Goal: Task Accomplishment & Management: Complete application form

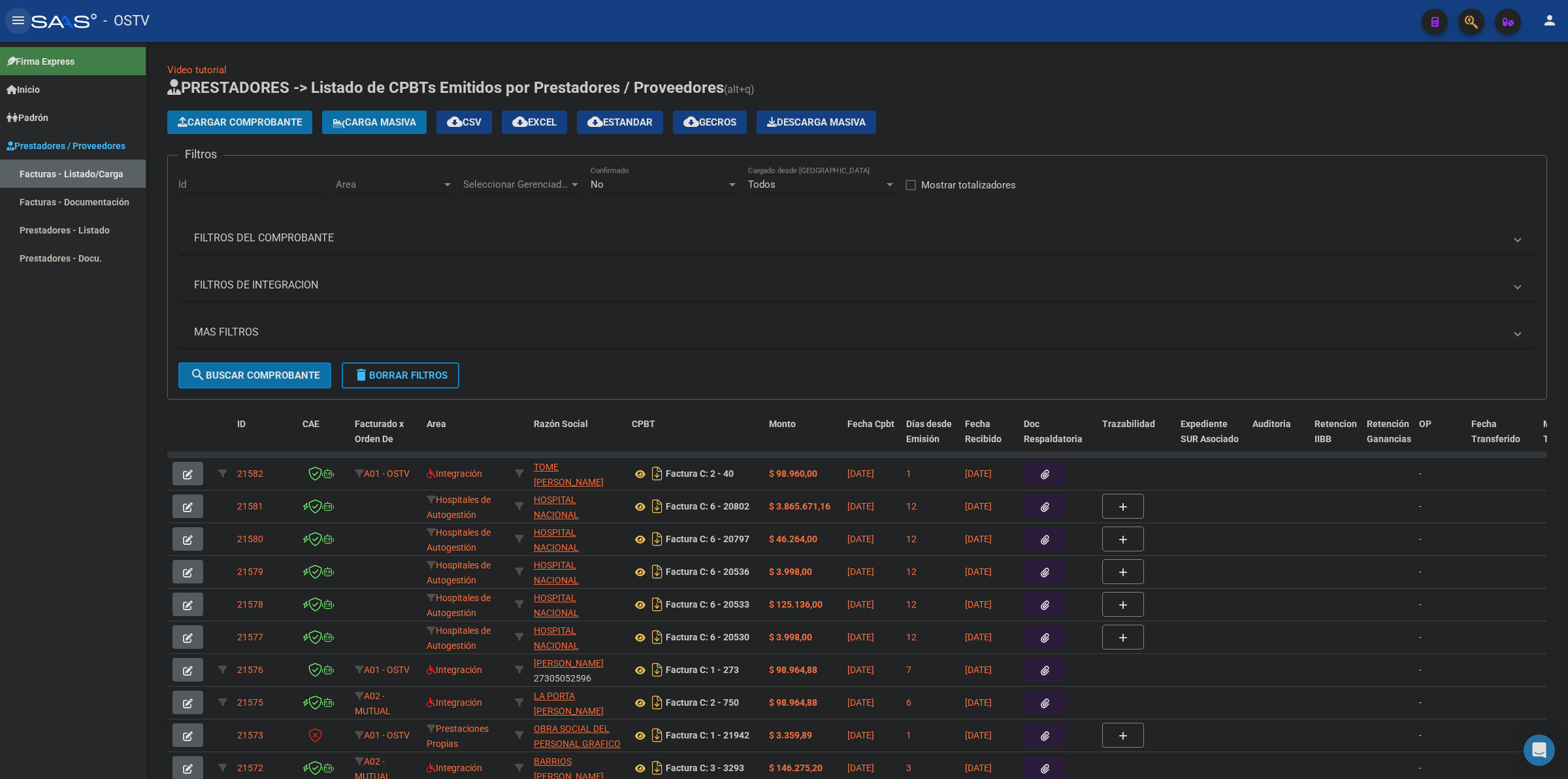
click at [17, 22] on mat-icon "menu" at bounding box center [17, 20] width 15 height 16
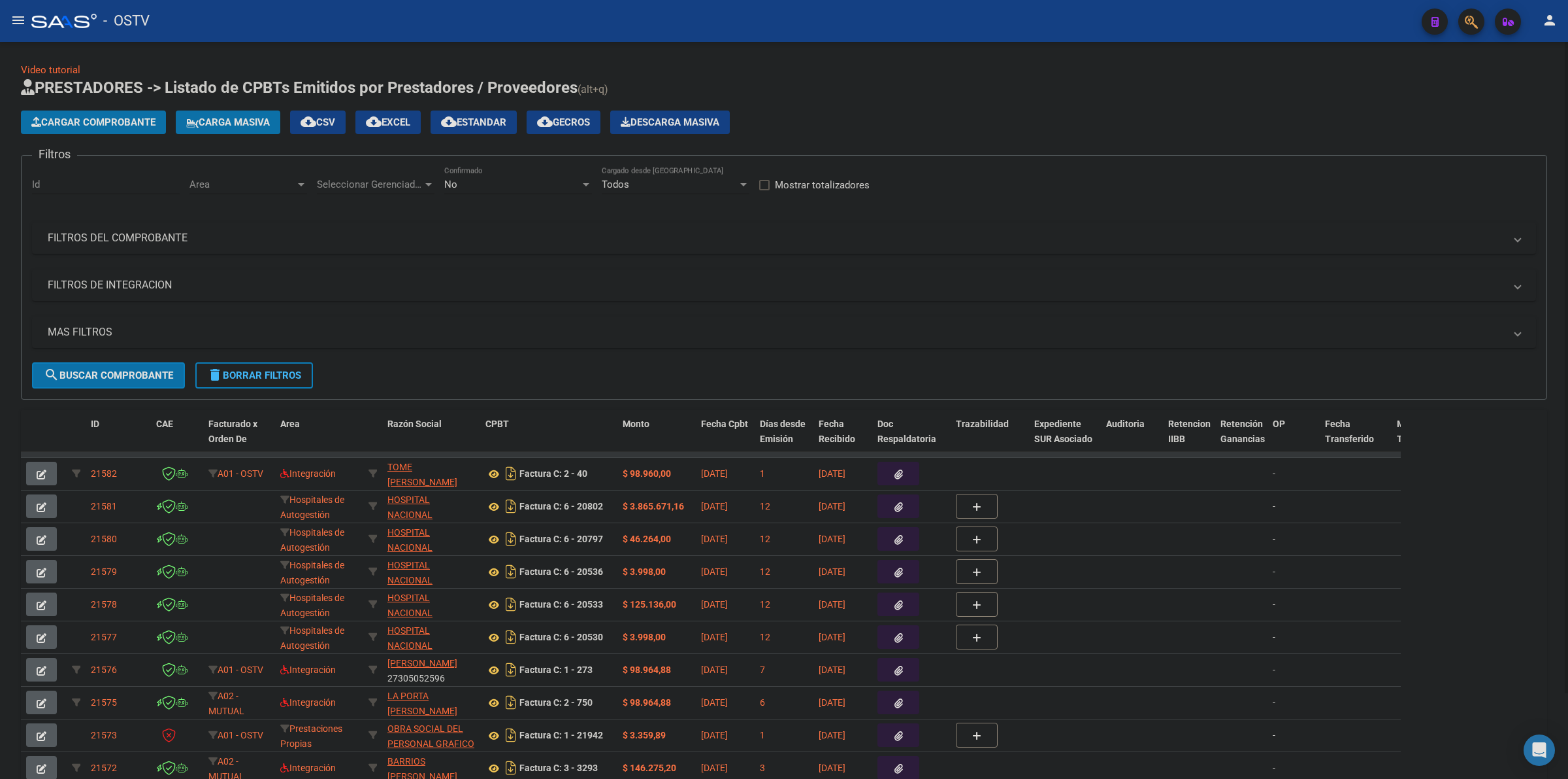
click at [504, 182] on div "No" at bounding box center [511, 184] width 136 height 12
click at [469, 125] on span "Todos" at bounding box center [518, 124] width 148 height 29
click at [66, 327] on mat-panel-title "MAS FILTROS" at bounding box center [776, 332] width 1457 height 15
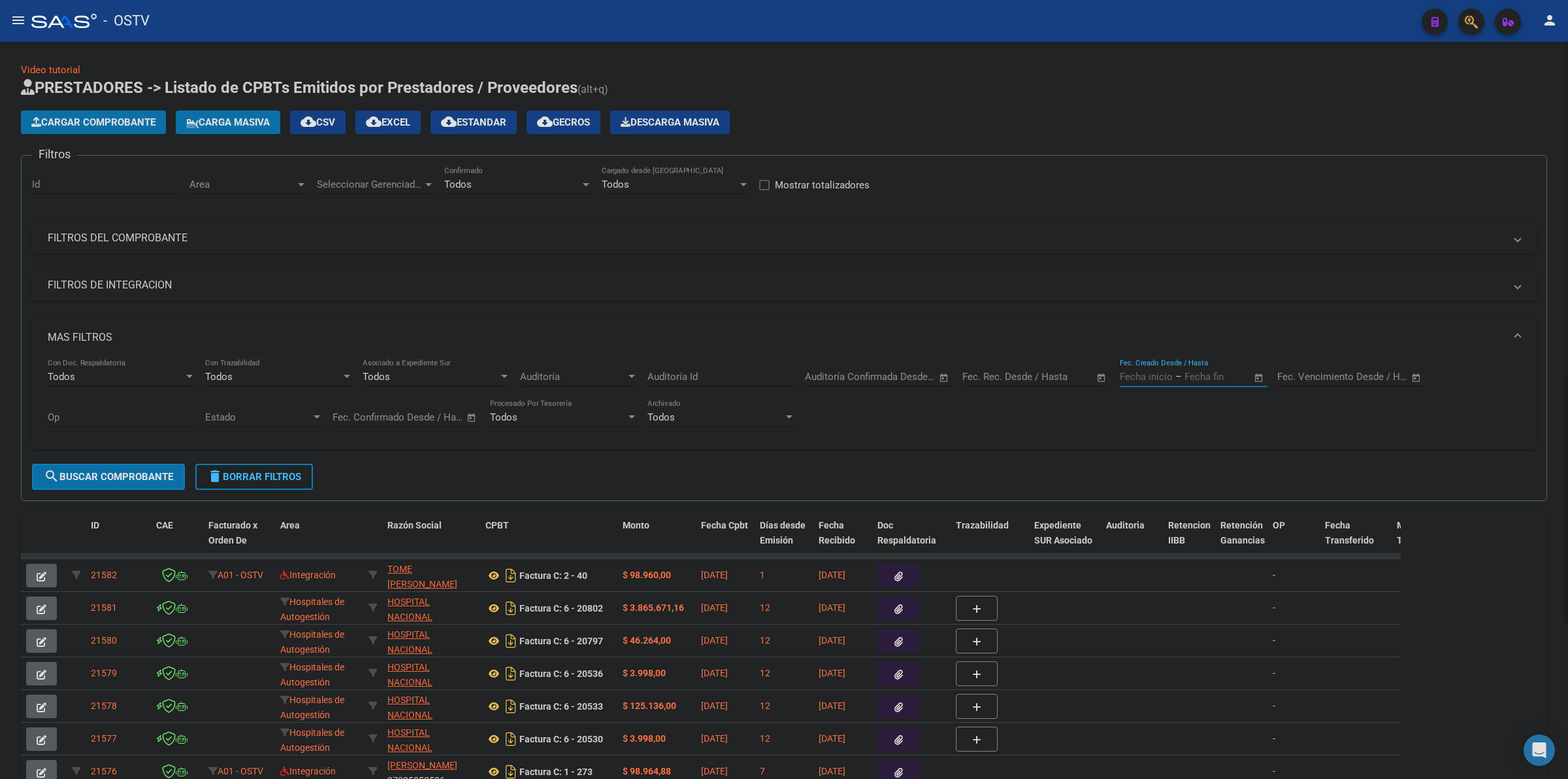
click at [1204, 377] on input "text" at bounding box center [1216, 376] width 64 height 12
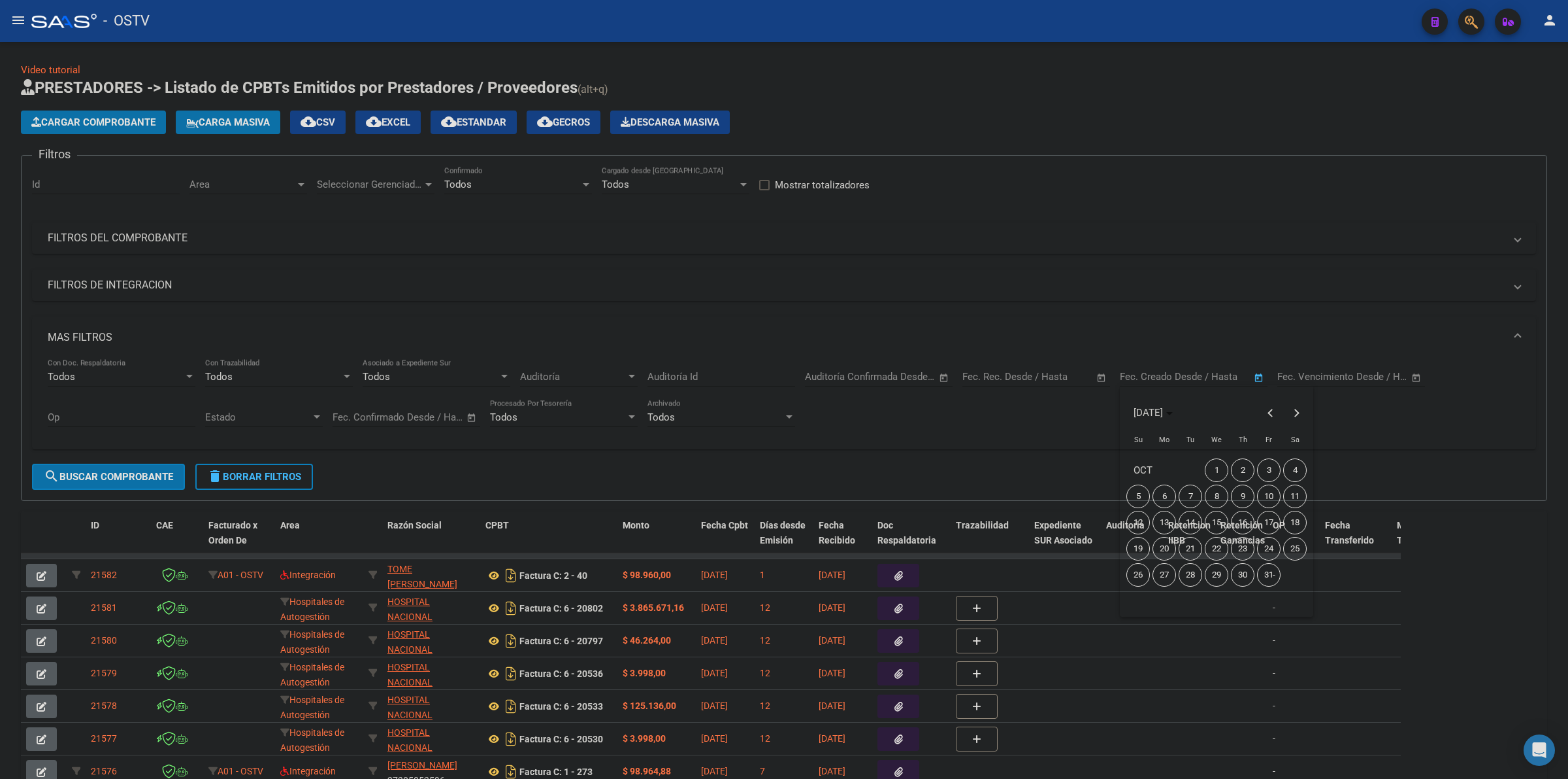
click at [1196, 495] on span "7" at bounding box center [1191, 496] width 24 height 24
type input "[DATE]"
click at [1196, 495] on span "7" at bounding box center [1191, 496] width 24 height 24
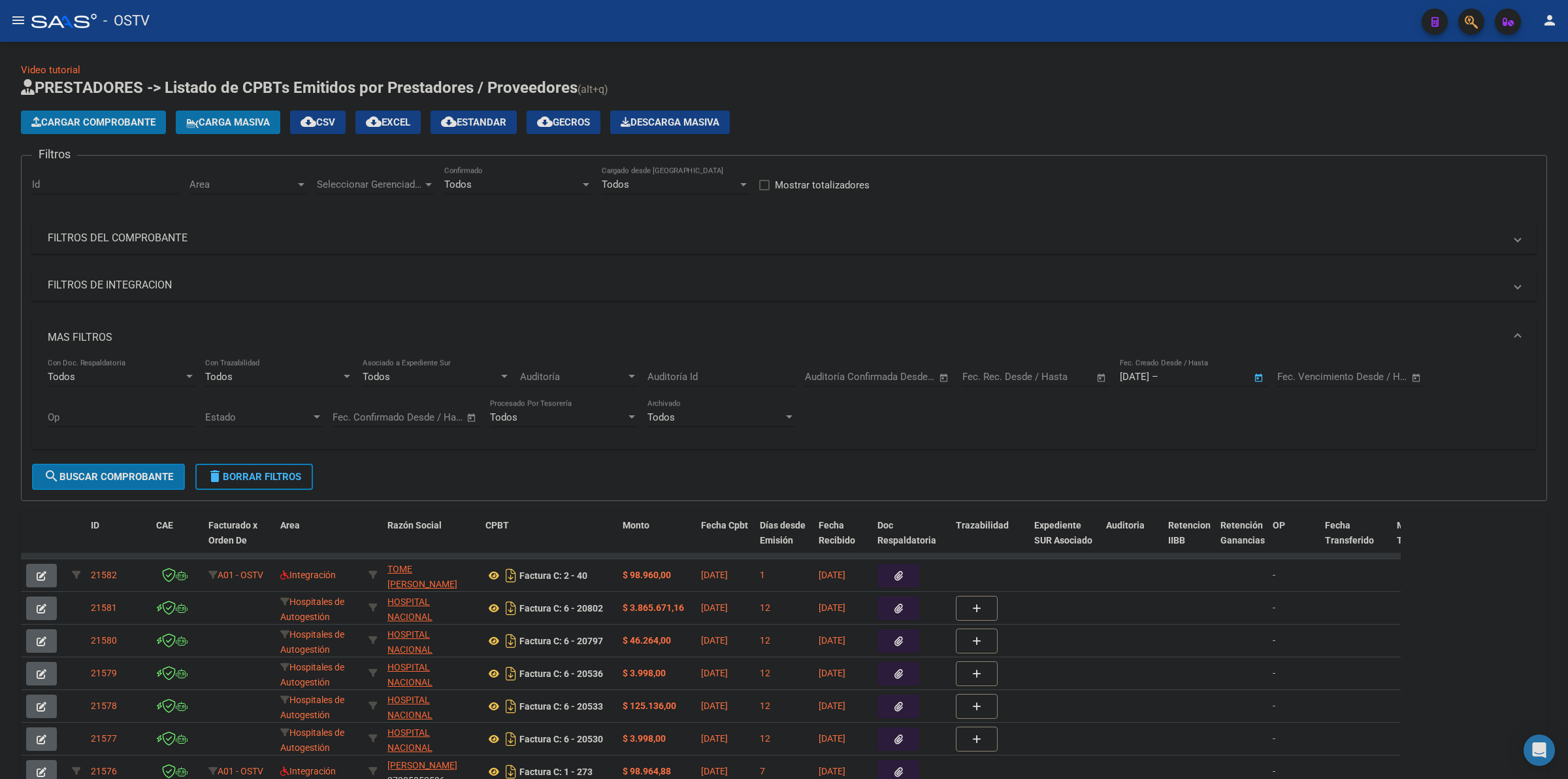
type input "[DATE]"
click at [136, 472] on span "search Buscar Comprobante" at bounding box center [108, 476] width 129 height 12
click at [377, 182] on span "Seleccionar Gerenciador" at bounding box center [370, 184] width 106 height 12
drag, startPoint x: 342, startPoint y: 221, endPoint x: 319, endPoint y: 209, distance: 25.9
click at [341, 221] on span "Todos" at bounding box center [408, 213] width 183 height 29
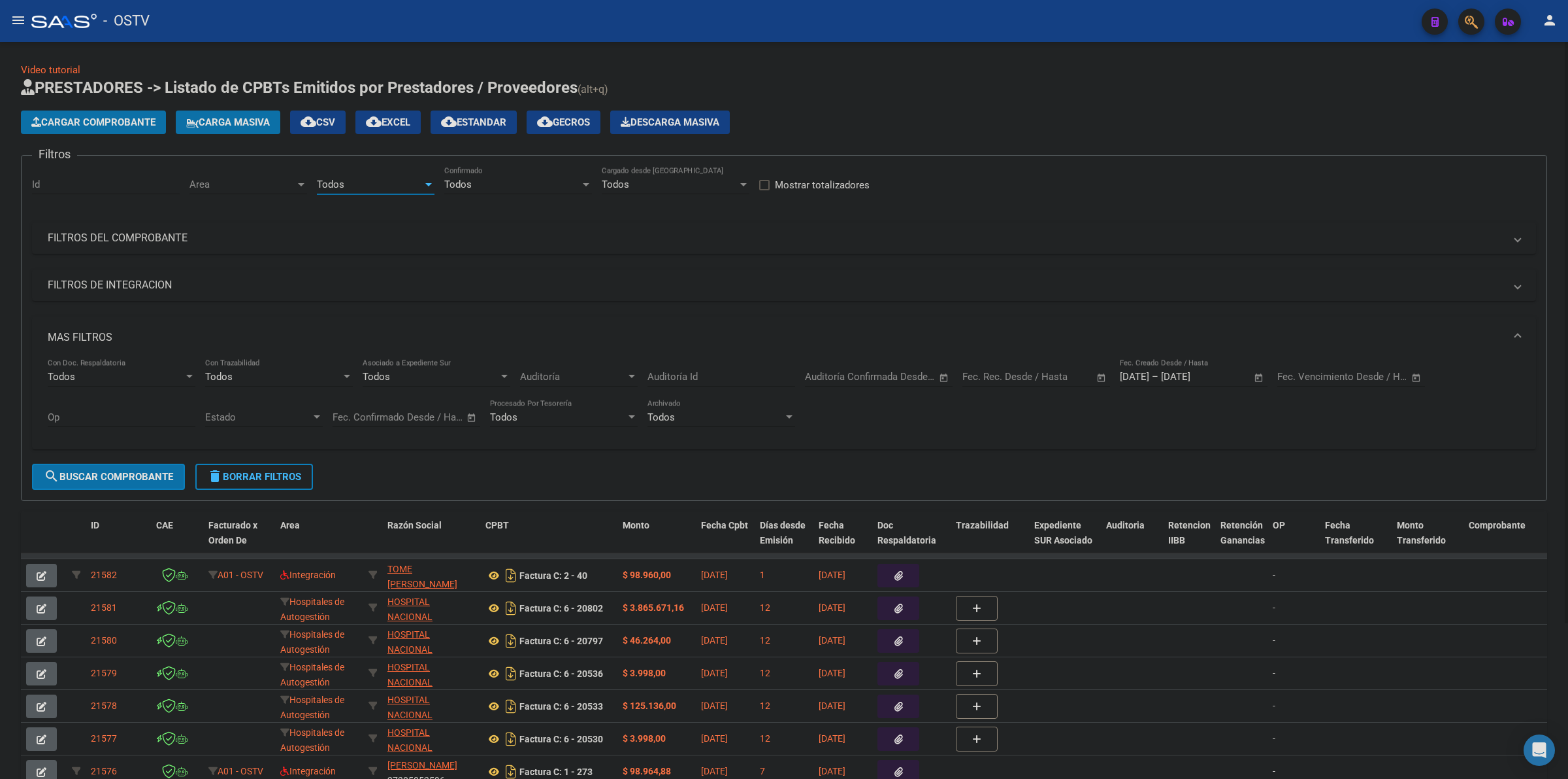
click at [283, 188] on div "Area Area" at bounding box center [248, 180] width 118 height 28
click at [282, 183] on input "dropdown search" at bounding box center [263, 182] width 170 height 29
click at [253, 210] on span "Todos" at bounding box center [274, 213] width 170 height 29
click at [132, 479] on span "search Buscar Comprobante" at bounding box center [108, 476] width 129 height 12
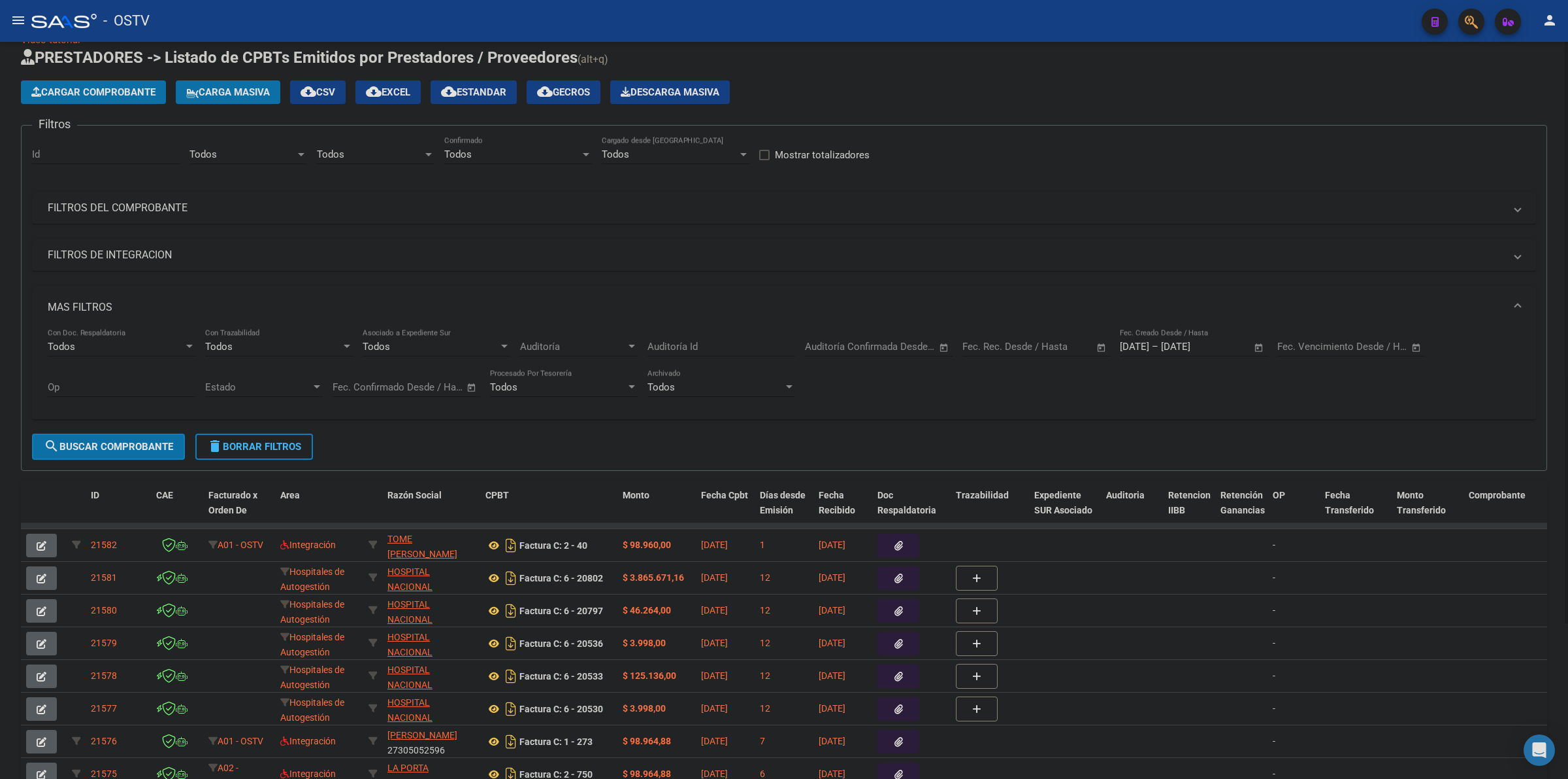
scroll to position [26, 0]
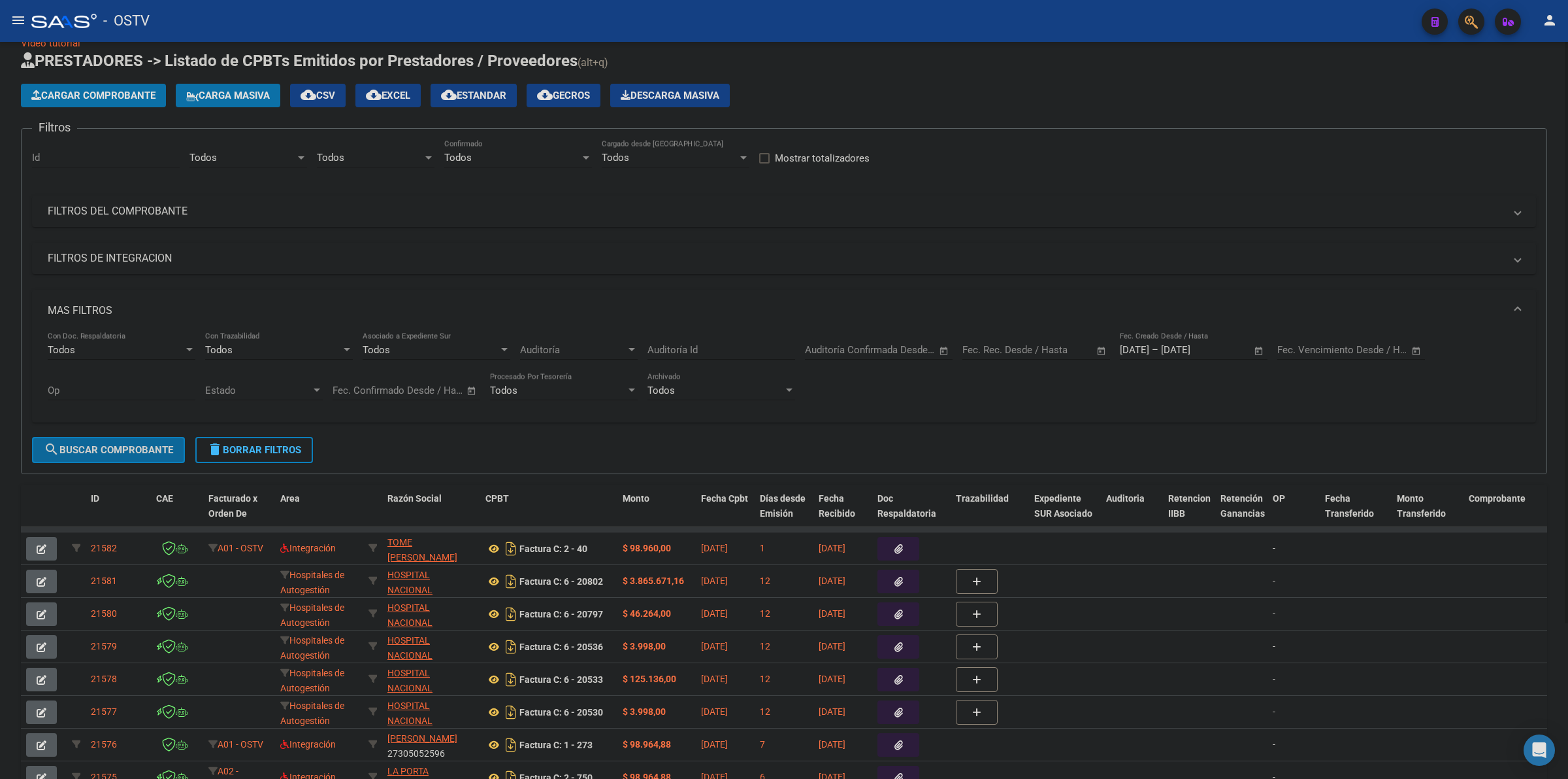
click at [91, 440] on button "search Buscar Comprobante" at bounding box center [108, 450] width 153 height 26
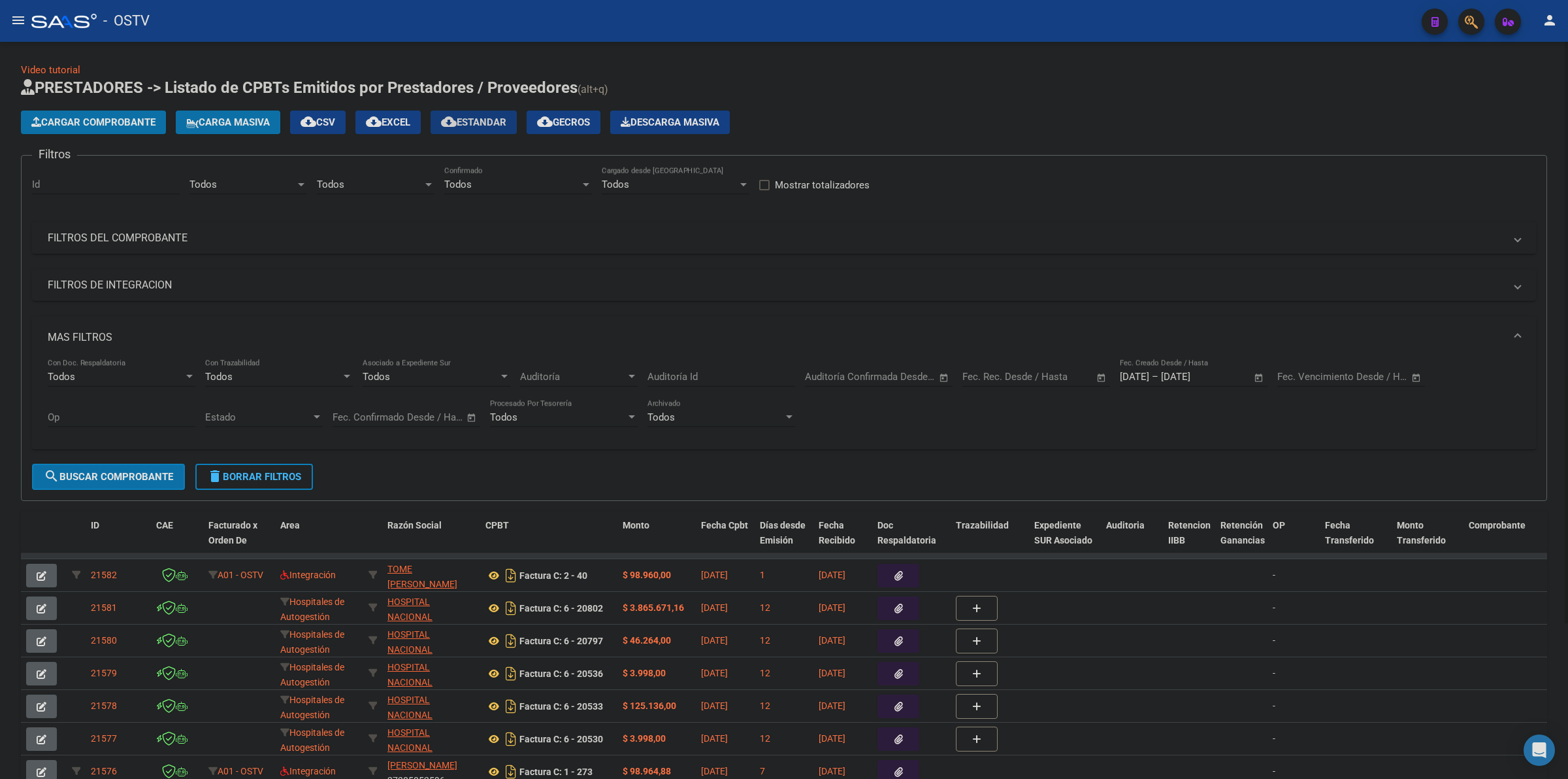
click at [497, 122] on span "cloud_download Estandar" at bounding box center [474, 122] width 66 height 12
click at [954, 119] on div "Cargar Comprobante Carga Masiva cloud_download CSV cloud_download EXCEL cloud_d…" at bounding box center [784, 122] width 1526 height 24
click at [487, 192] on div "Todos Confirmado" at bounding box center [518, 180] width 148 height 28
click at [487, 188] on span "Todos" at bounding box center [518, 183] width 148 height 29
click at [358, 188] on div "Todos" at bounding box center [370, 184] width 106 height 12
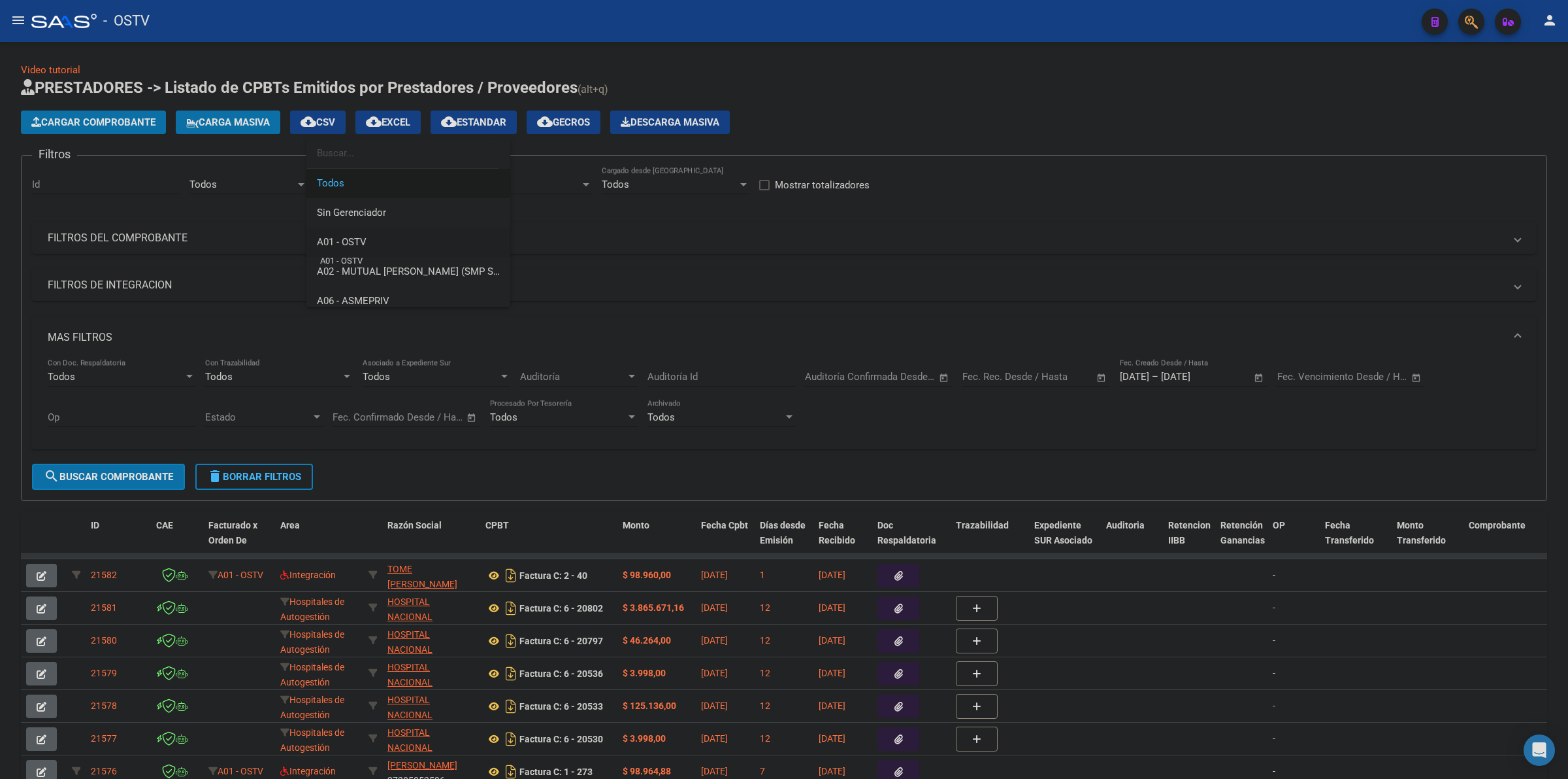
click at [360, 242] on span "A01 - OSTV" at bounding box center [342, 242] width 49 height 12
click at [241, 173] on div "Todos Area" at bounding box center [248, 180] width 118 height 28
click at [260, 245] on span "Gestiones Administrativas y Otros" at bounding box center [264, 242] width 150 height 12
click at [139, 486] on button "search Buscar Comprobante" at bounding box center [108, 476] width 153 height 26
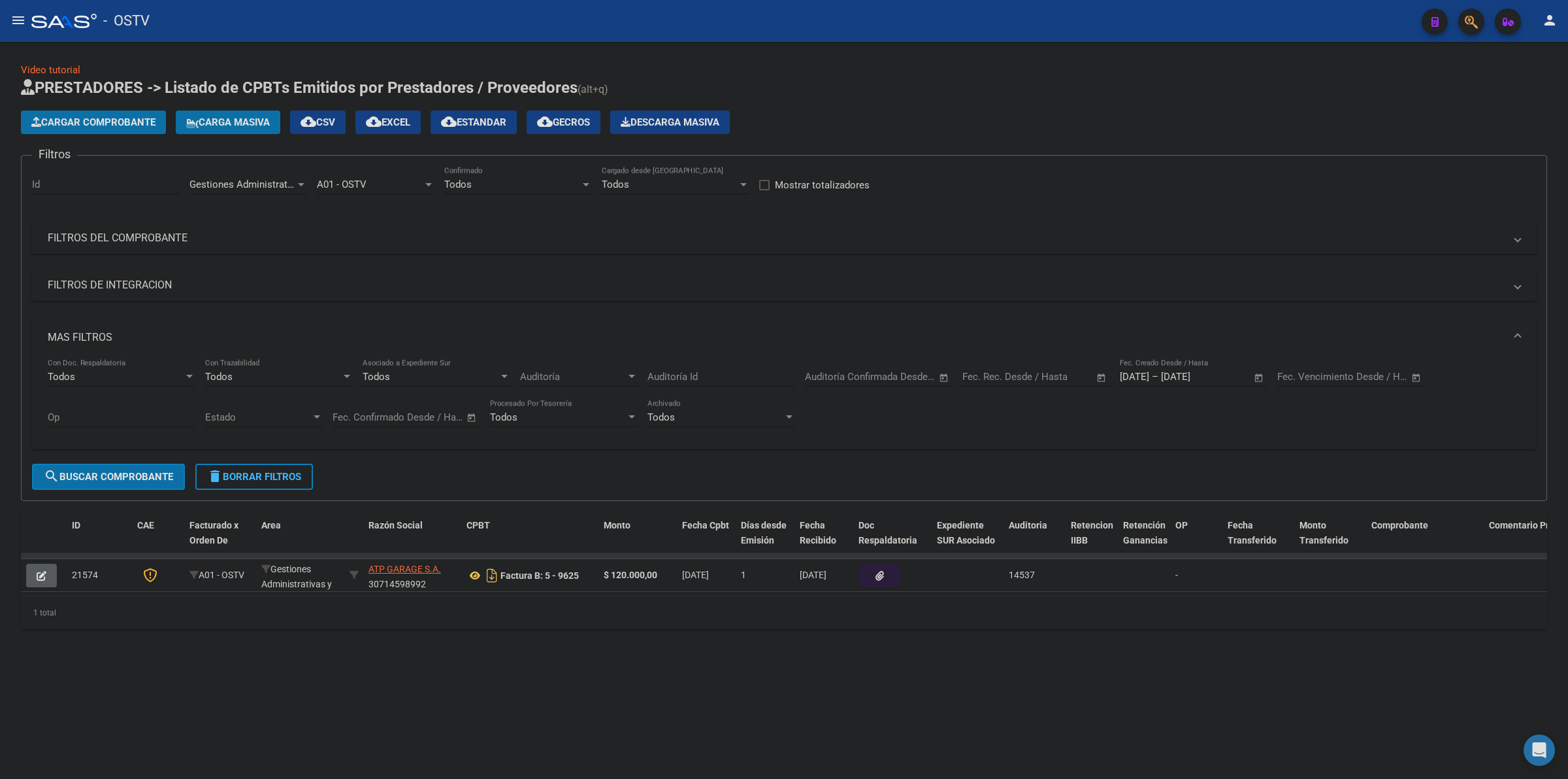
click at [290, 175] on div "Gestiones Administrativas y Otros Area" at bounding box center [248, 180] width 118 height 28
click at [256, 232] on span "Integración" at bounding box center [274, 242] width 170 height 29
click at [255, 187] on div "Integración" at bounding box center [242, 184] width 106 height 12
drag, startPoint x: 270, startPoint y: 162, endPoint x: 197, endPoint y: 345, distance: 197.0
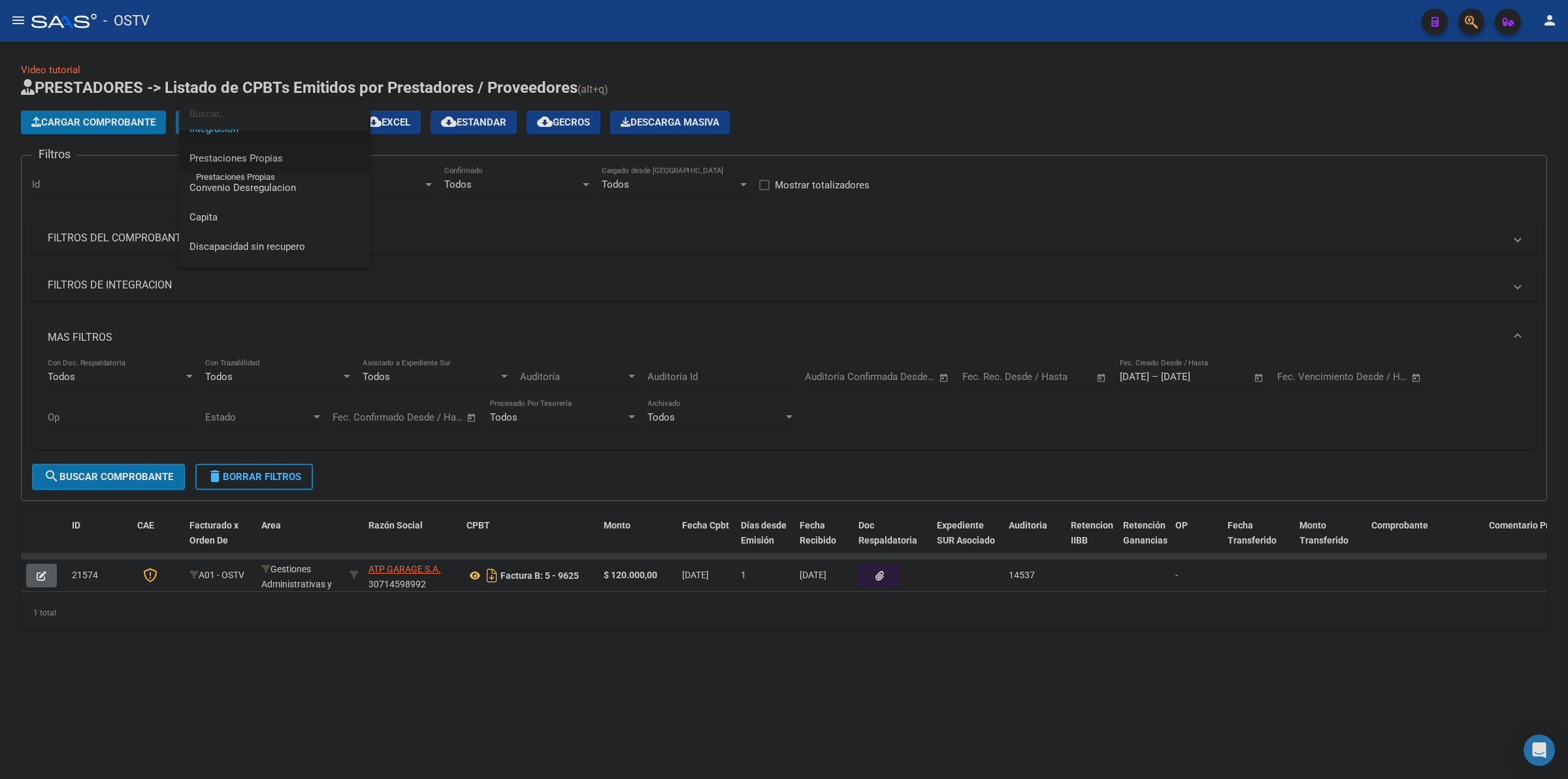
click at [269, 161] on span "Prestaciones Propias" at bounding box center [236, 158] width 93 height 12
click at [162, 471] on span "search Buscar Comprobante" at bounding box center [108, 476] width 129 height 12
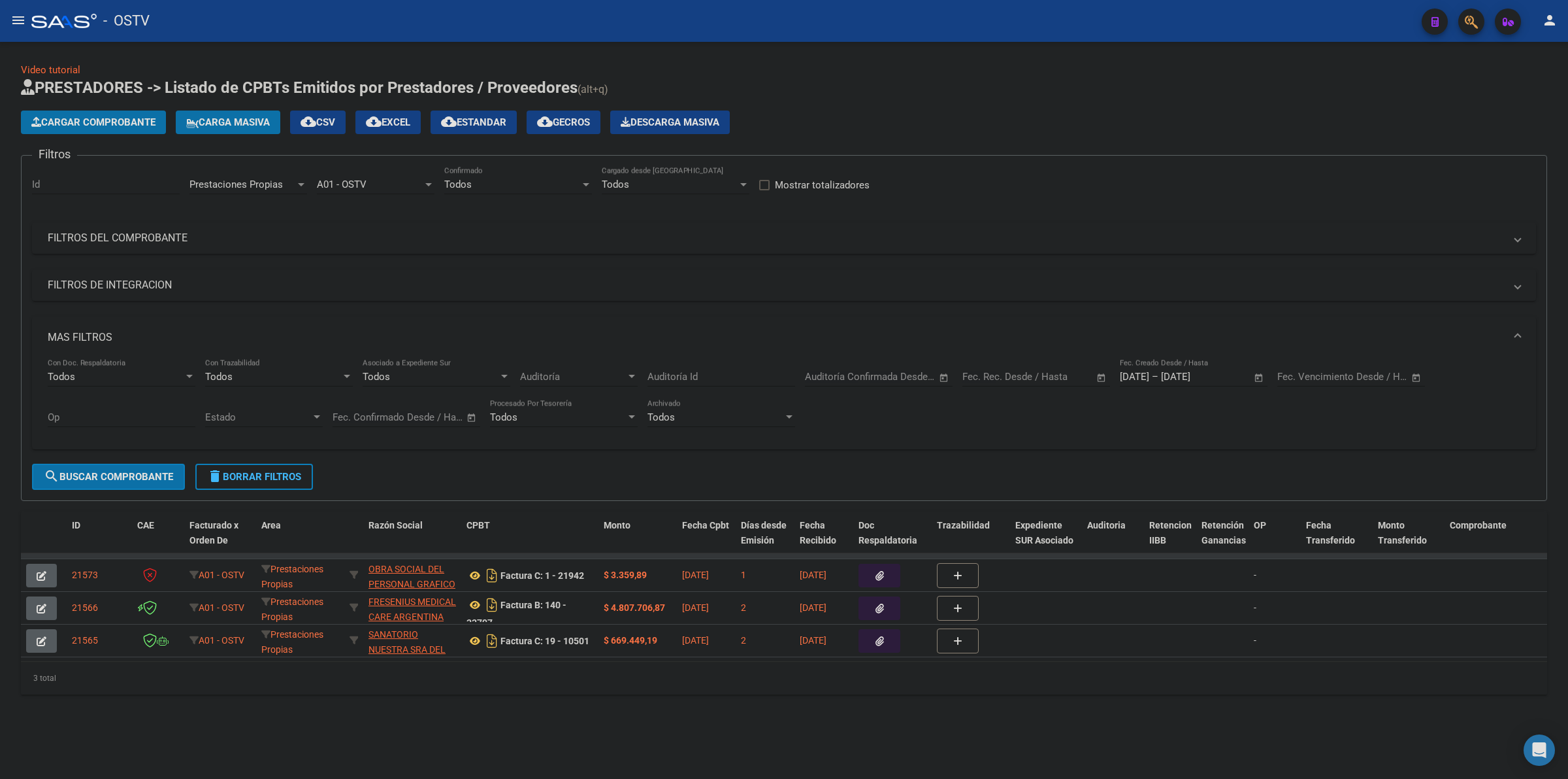
drag, startPoint x: 268, startPoint y: 195, endPoint x: 264, endPoint y: 184, distance: 11.7
click at [265, 191] on div "Prestaciones Propias Area" at bounding box center [248, 186] width 118 height 40
click at [264, 183] on span "Prestaciones Propias" at bounding box center [236, 184] width 93 height 12
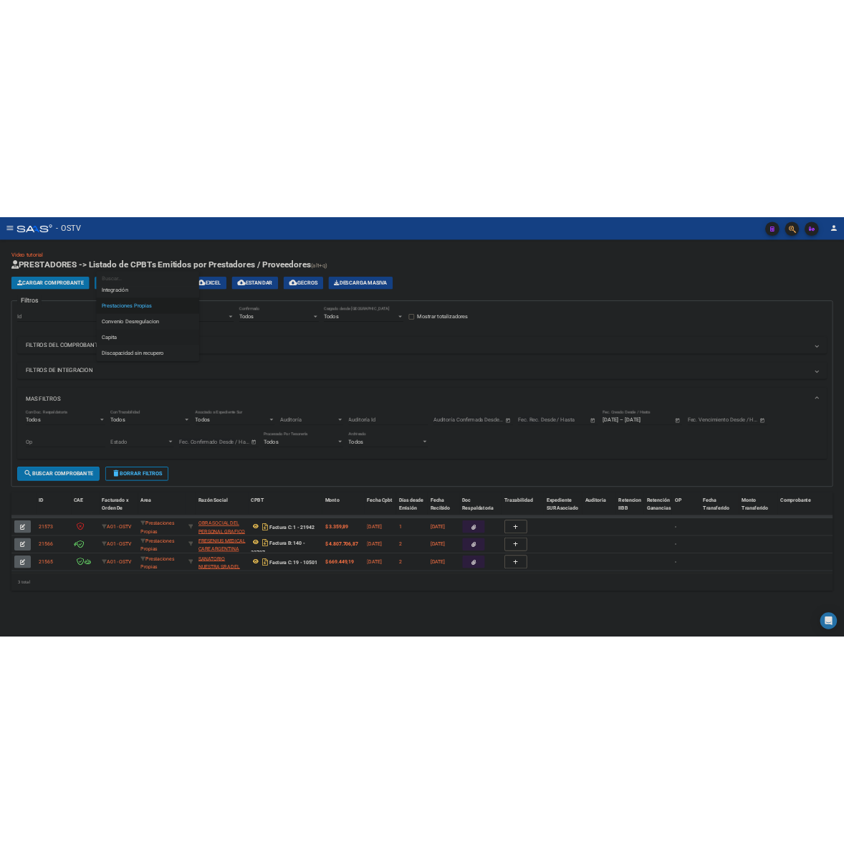
scroll to position [148, 0]
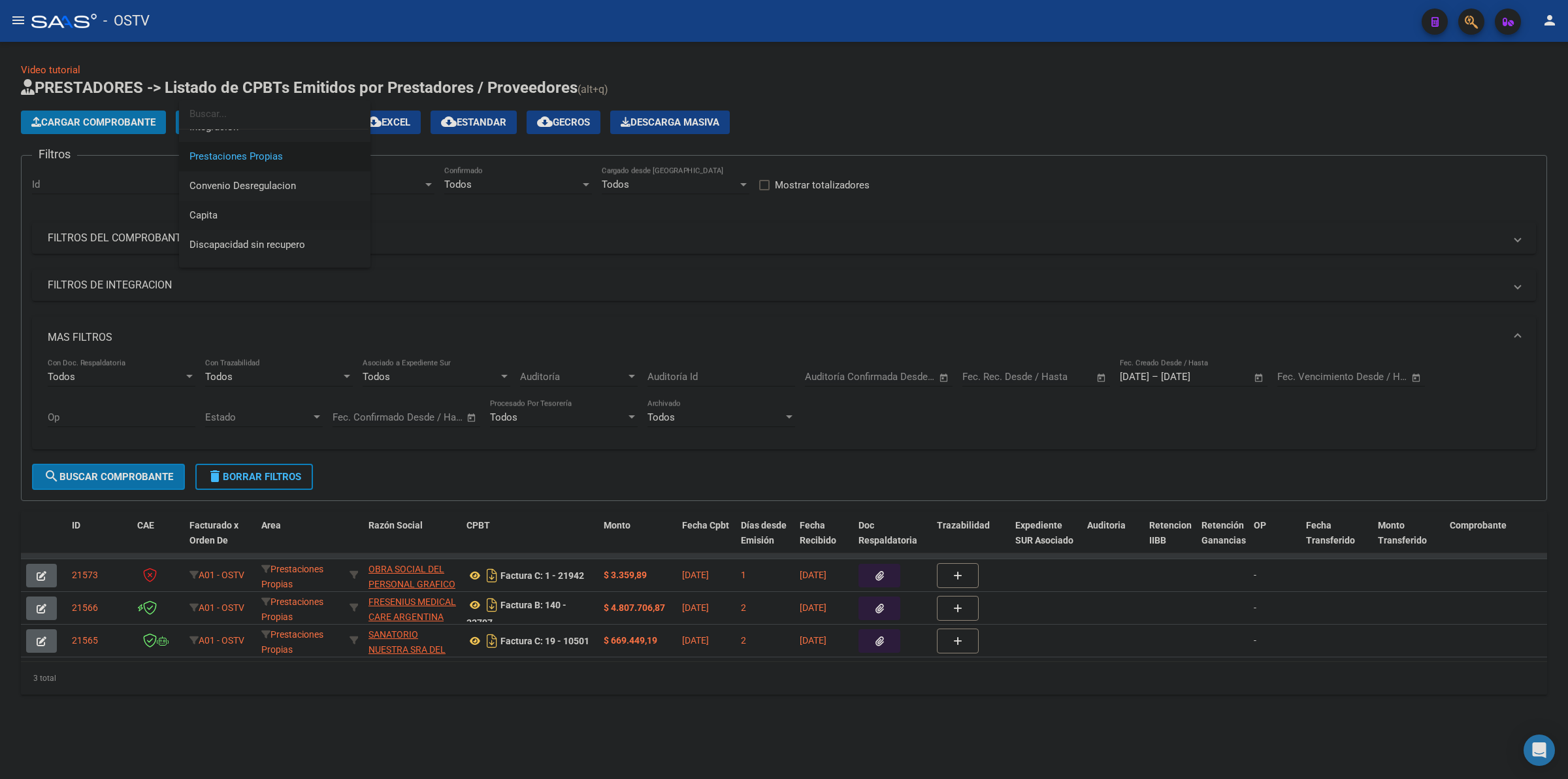
click at [226, 208] on span "Capita" at bounding box center [274, 215] width 170 height 29
click at [138, 475] on span "search Buscar Comprobante" at bounding box center [108, 476] width 129 height 12
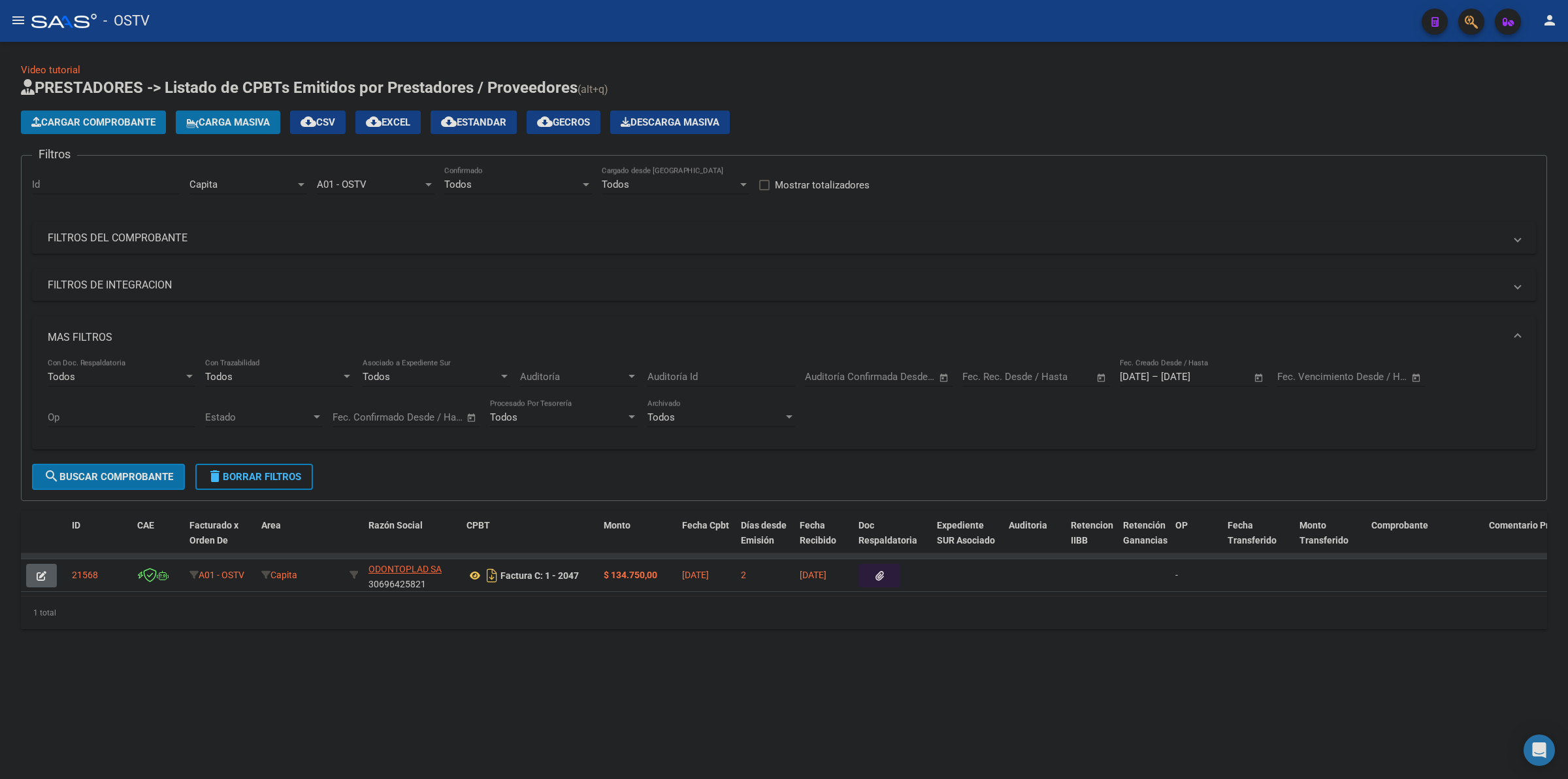
click at [275, 472] on span "delete Borrar Filtros" at bounding box center [253, 476] width 94 height 12
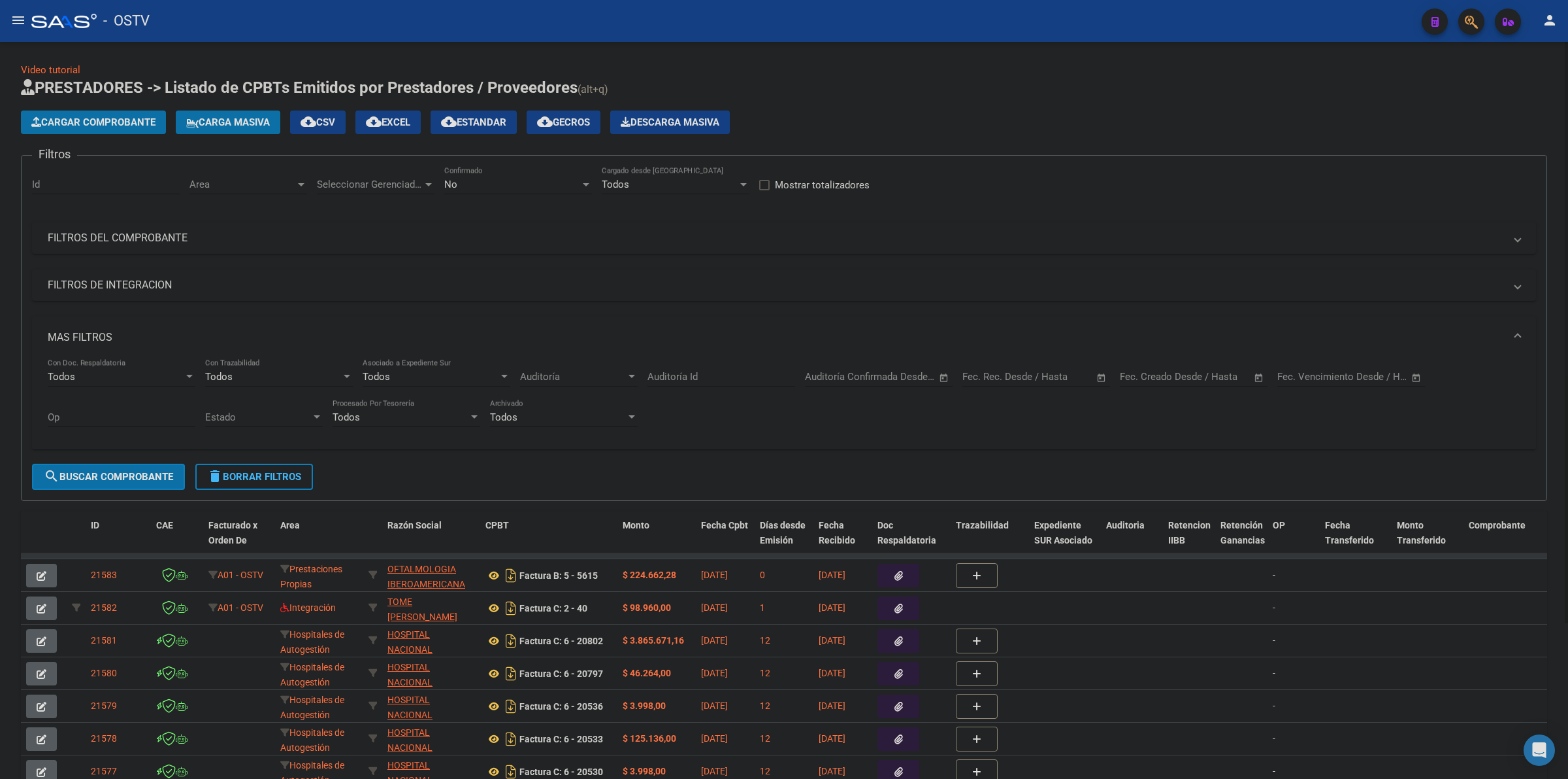
click at [531, 171] on div "No Confirmado" at bounding box center [518, 180] width 148 height 28
click at [792, 57] on div at bounding box center [784, 390] width 1568 height 779
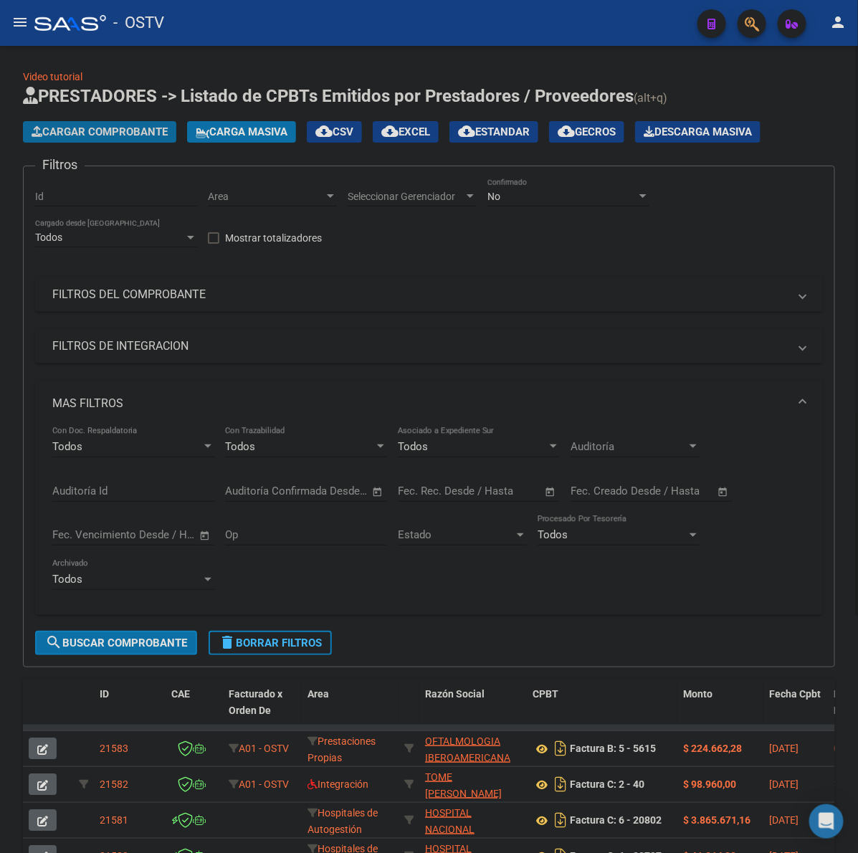
click at [63, 125] on span "Cargar Comprobante" at bounding box center [100, 131] width 136 height 13
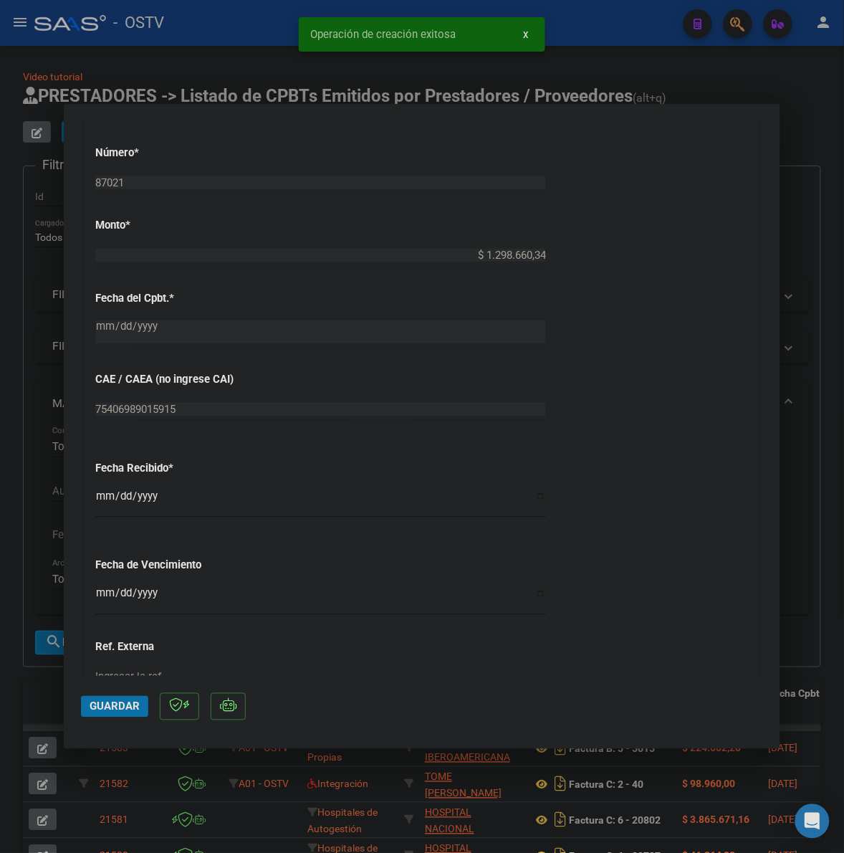
scroll to position [717, 0]
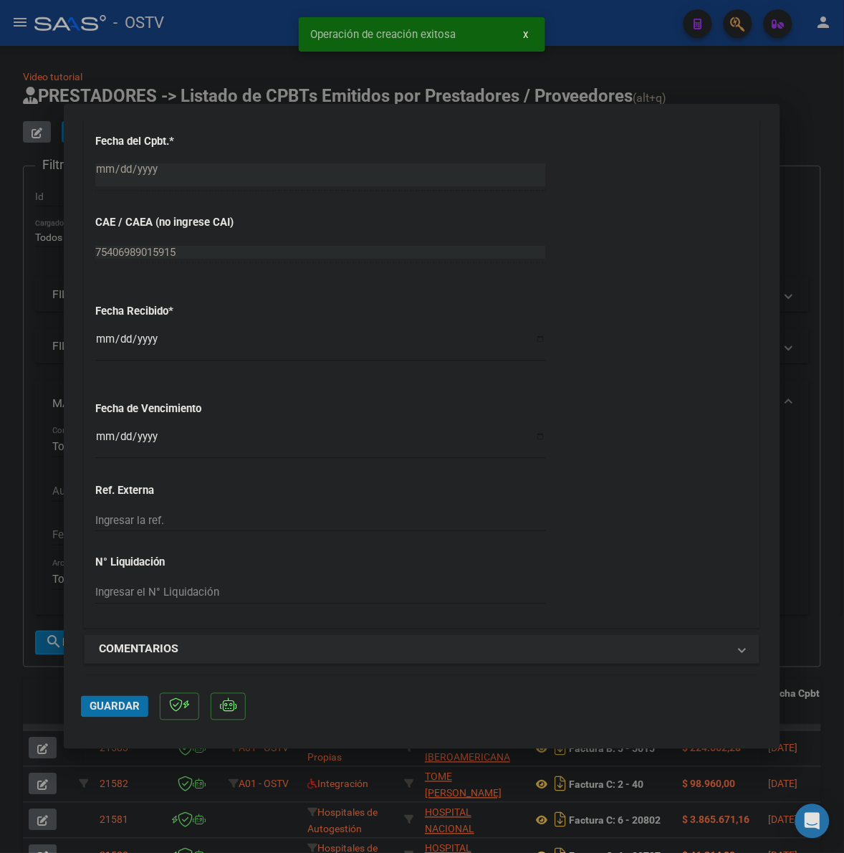
click at [102, 436] on input "Ingresar la fecha" at bounding box center [320, 442] width 451 height 23
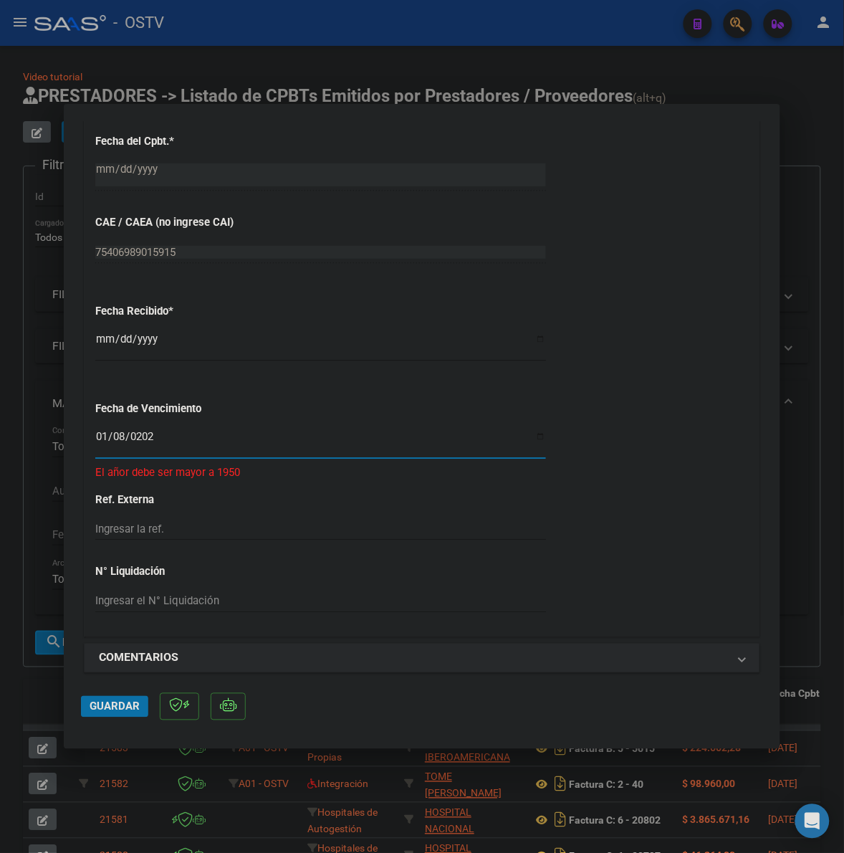
type input "[DATE]"
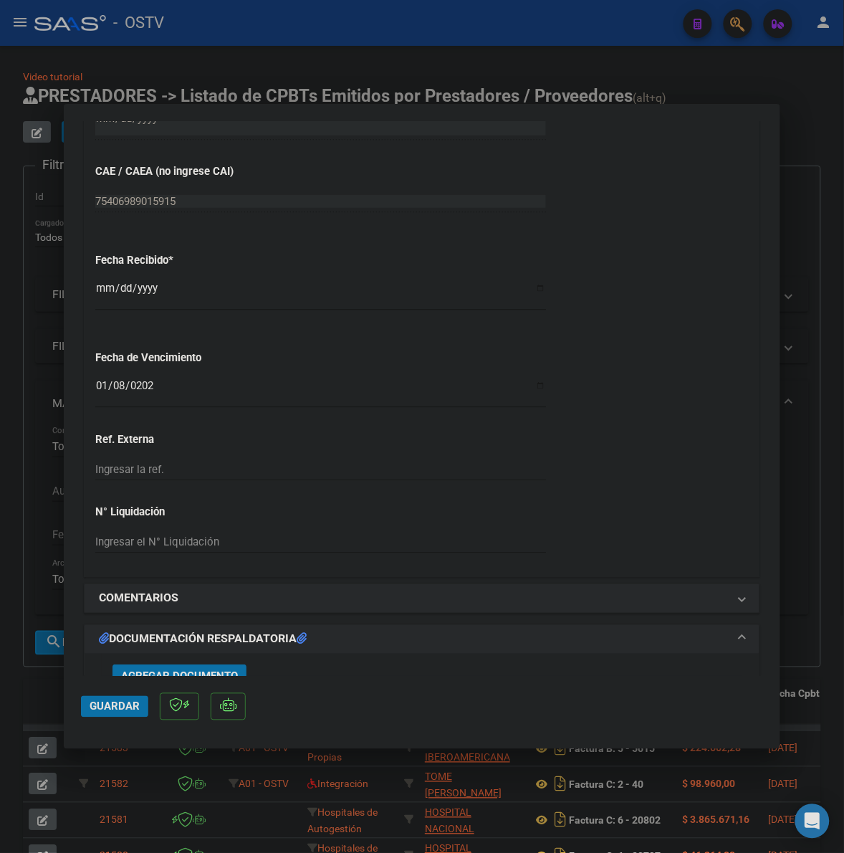
scroll to position [925, 0]
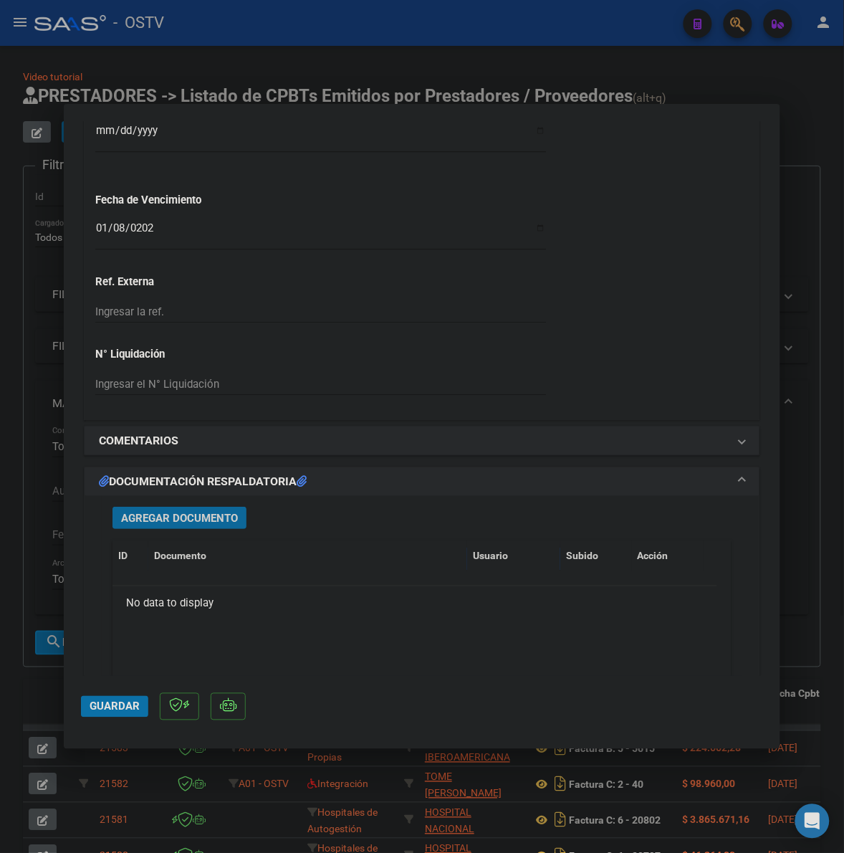
drag, startPoint x: 183, startPoint y: 517, endPoint x: 191, endPoint y: 517, distance: 7.9
click at [191, 517] on span "Agregar Documento" at bounding box center [179, 518] width 117 height 13
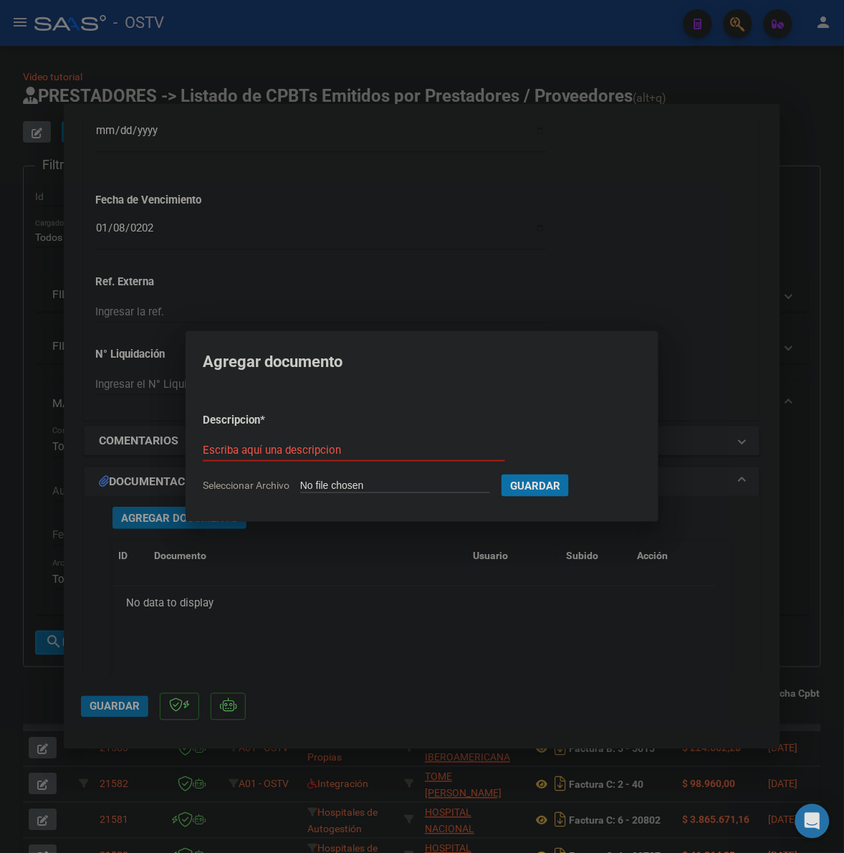
type input "C:\fakepath\FACTURA - 1 87021 - FACOEP.pdf"
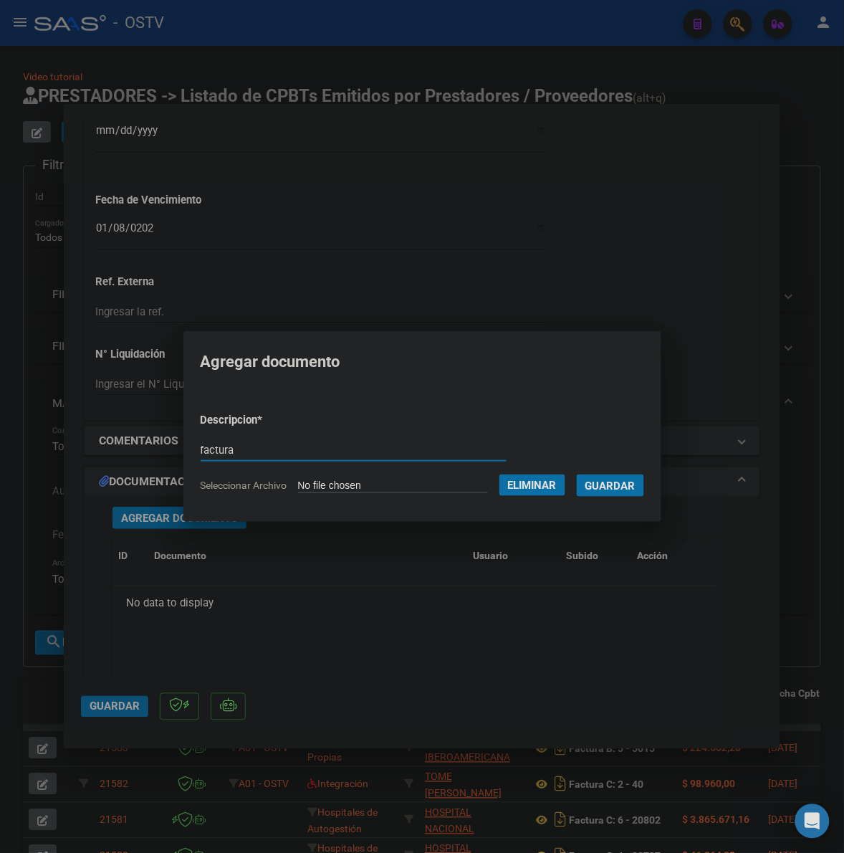
type input "factura"
click at [577, 474] on button "Guardar" at bounding box center [610, 485] width 67 height 22
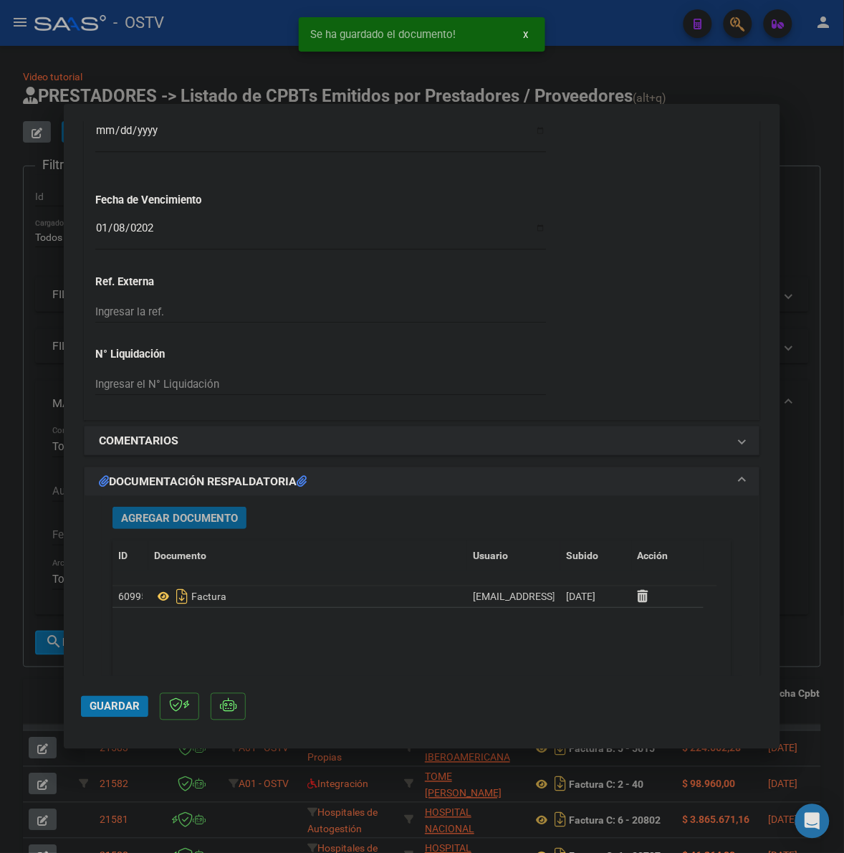
click at [172, 509] on button "Agregar Documento" at bounding box center [180, 518] width 134 height 22
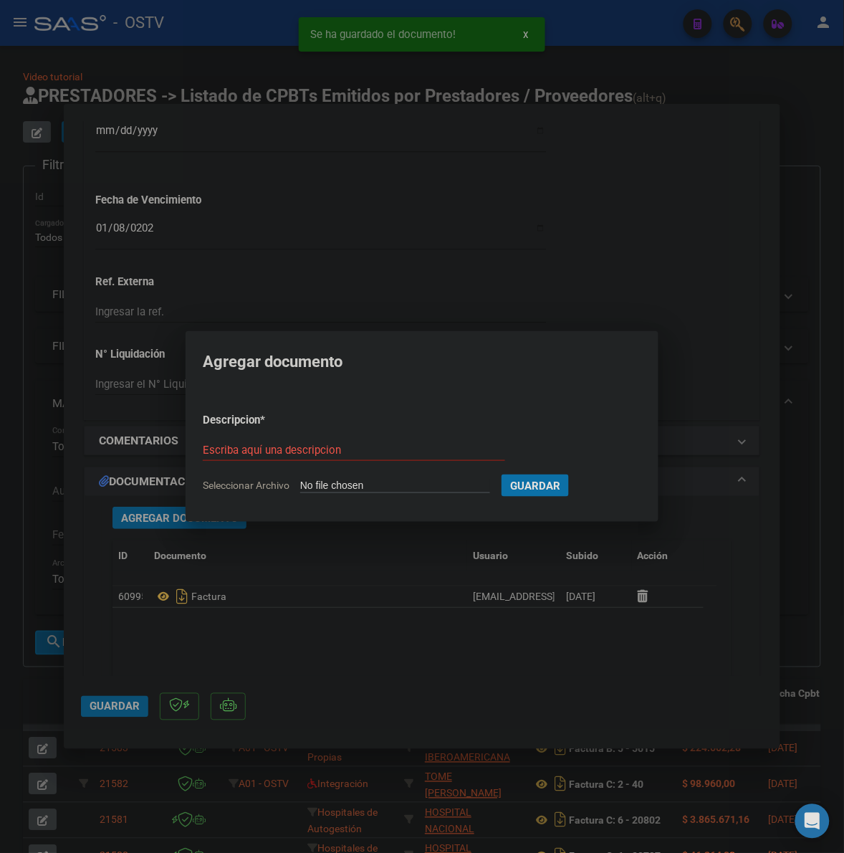
type input "C:\fakepath\ANEXO - 1 87021 - FACOEP.pdf"
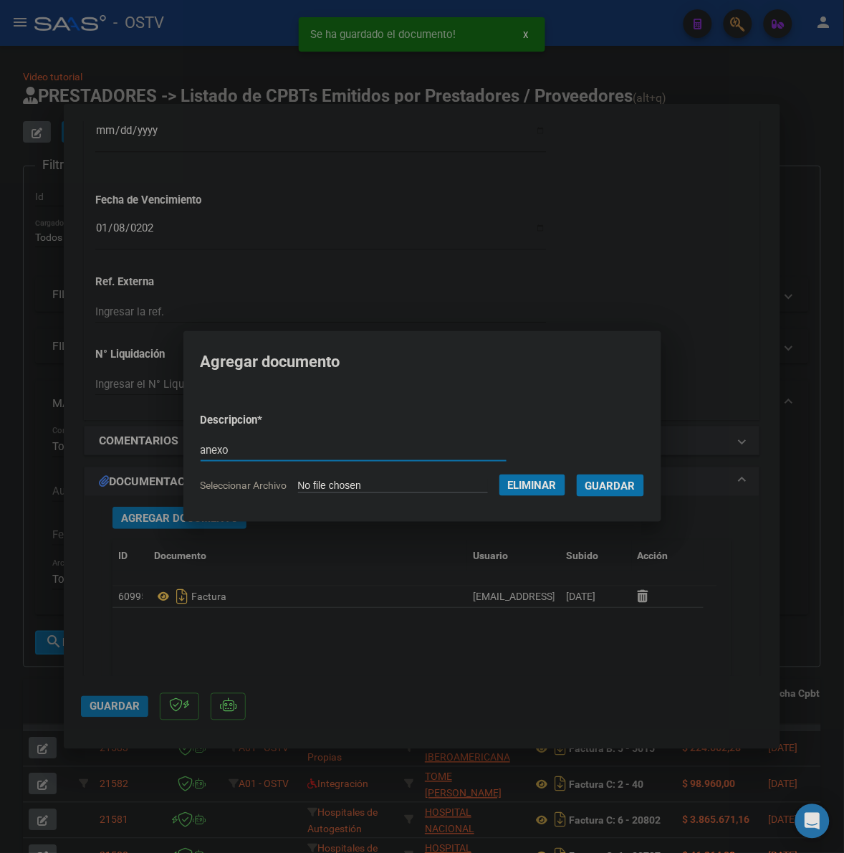
type input "anexo"
click at [577, 474] on button "Guardar" at bounding box center [610, 485] width 67 height 22
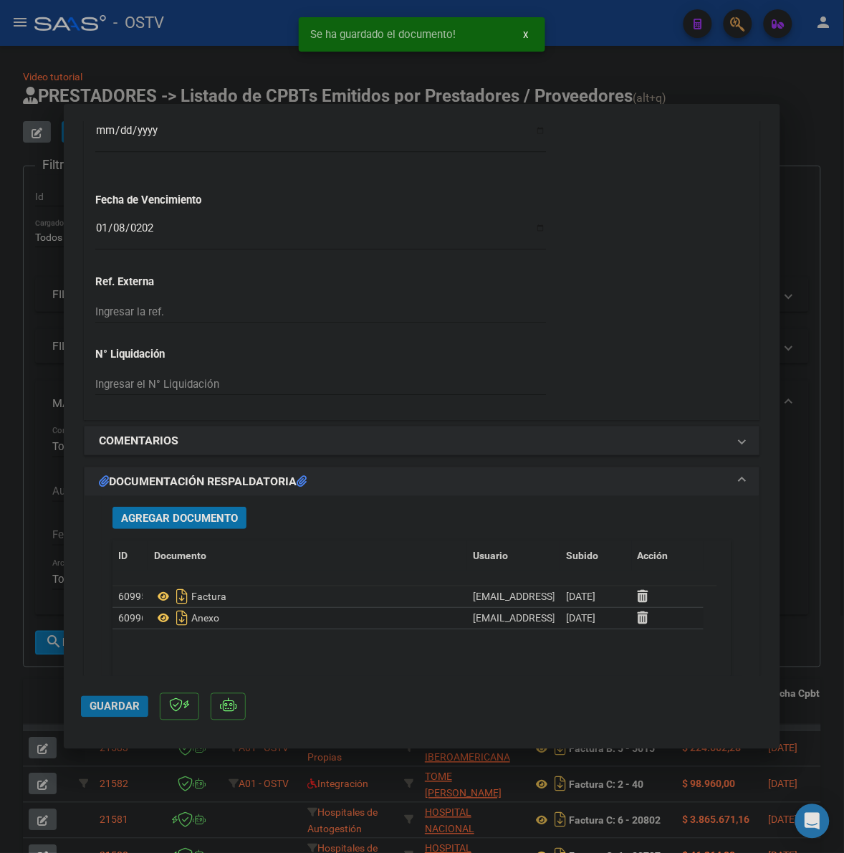
drag, startPoint x: 117, startPoint y: 695, endPoint x: 113, endPoint y: 706, distance: 11.6
click at [115, 702] on button "Guardar" at bounding box center [114, 707] width 67 height 22
click at [112, 708] on span "Guardar" at bounding box center [115, 706] width 50 height 13
drag, startPoint x: 31, startPoint y: 688, endPoint x: 49, endPoint y: 679, distance: 20.2
click at [31, 687] on div at bounding box center [422, 426] width 844 height 853
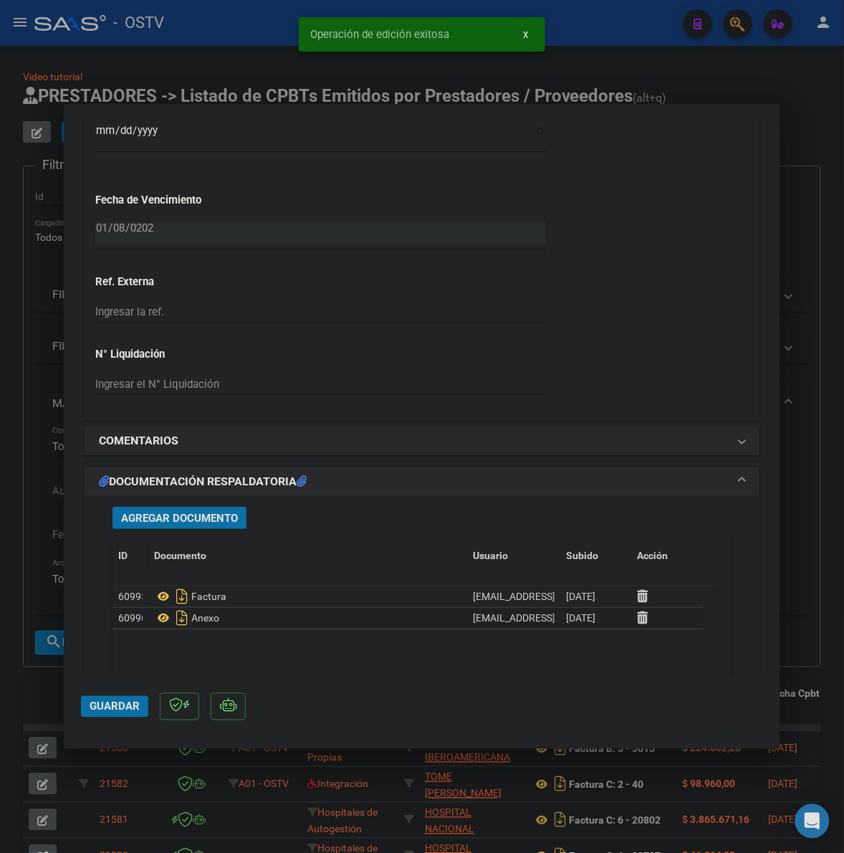
type input "$ 0,00"
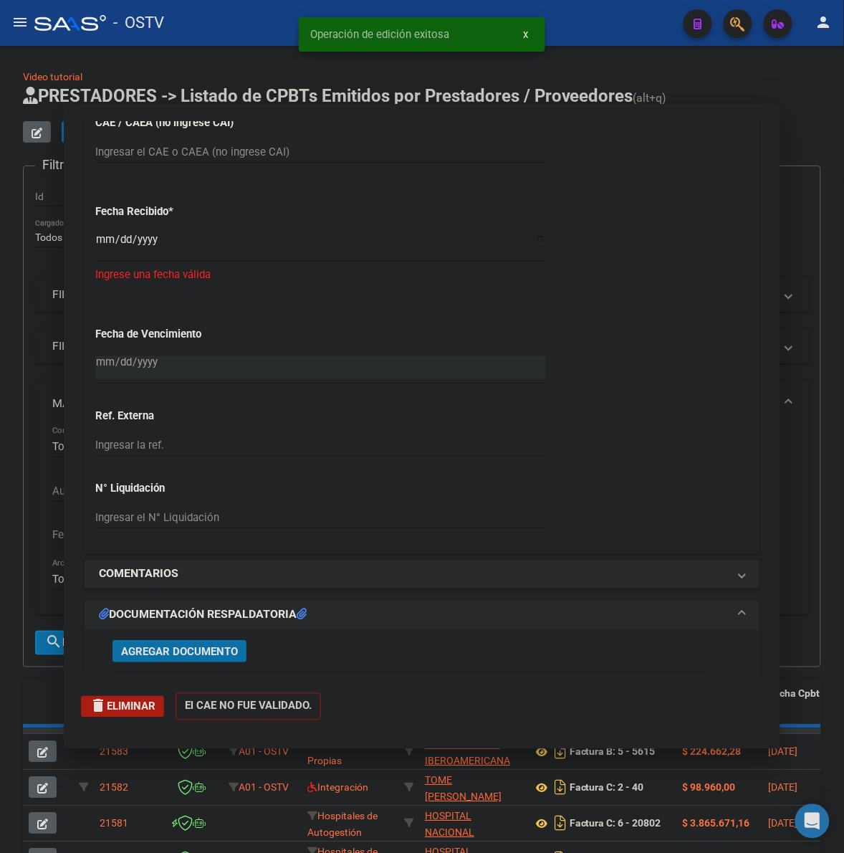
scroll to position [1033, 0]
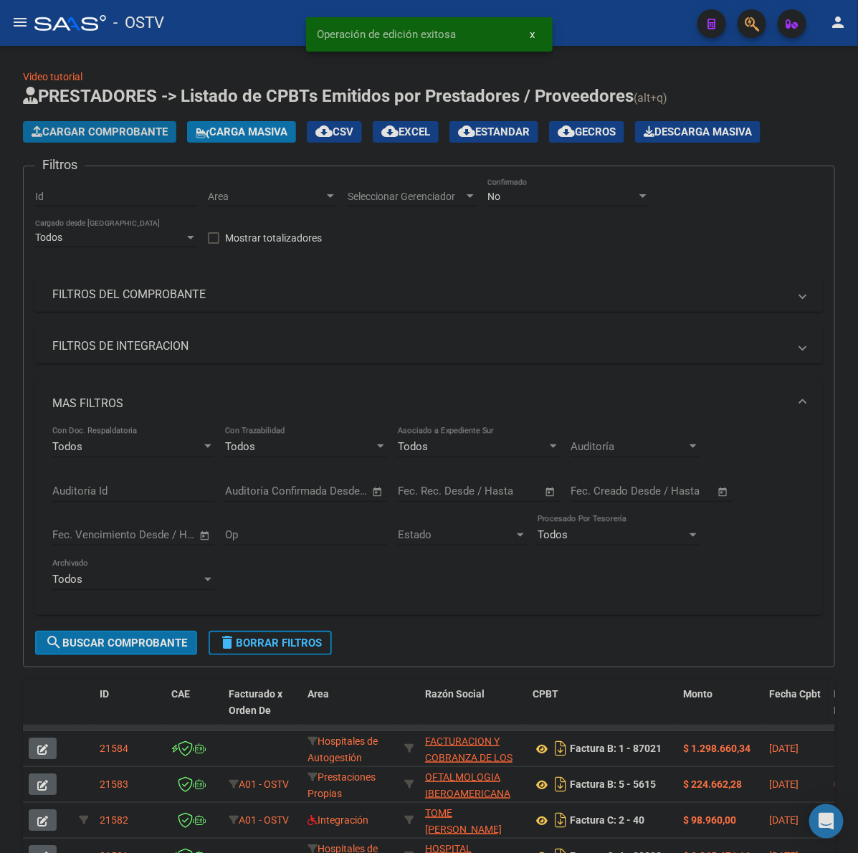
click at [120, 133] on span "Cargar Comprobante" at bounding box center [100, 131] width 136 height 13
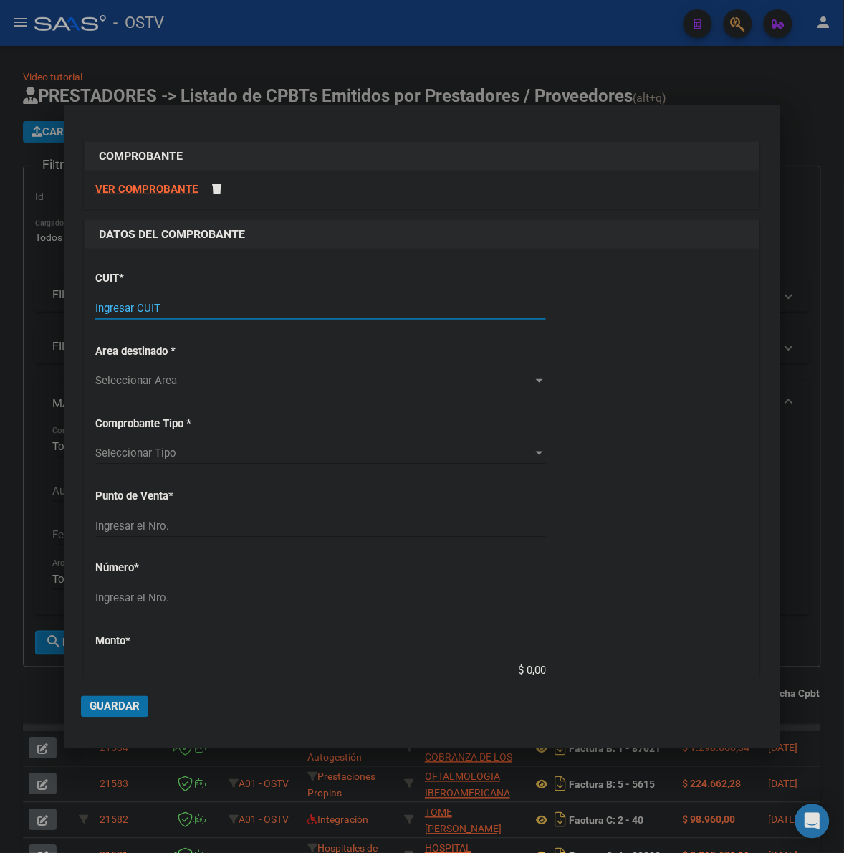
click at [290, 315] on div "Ingresar CUIT" at bounding box center [320, 308] width 451 height 22
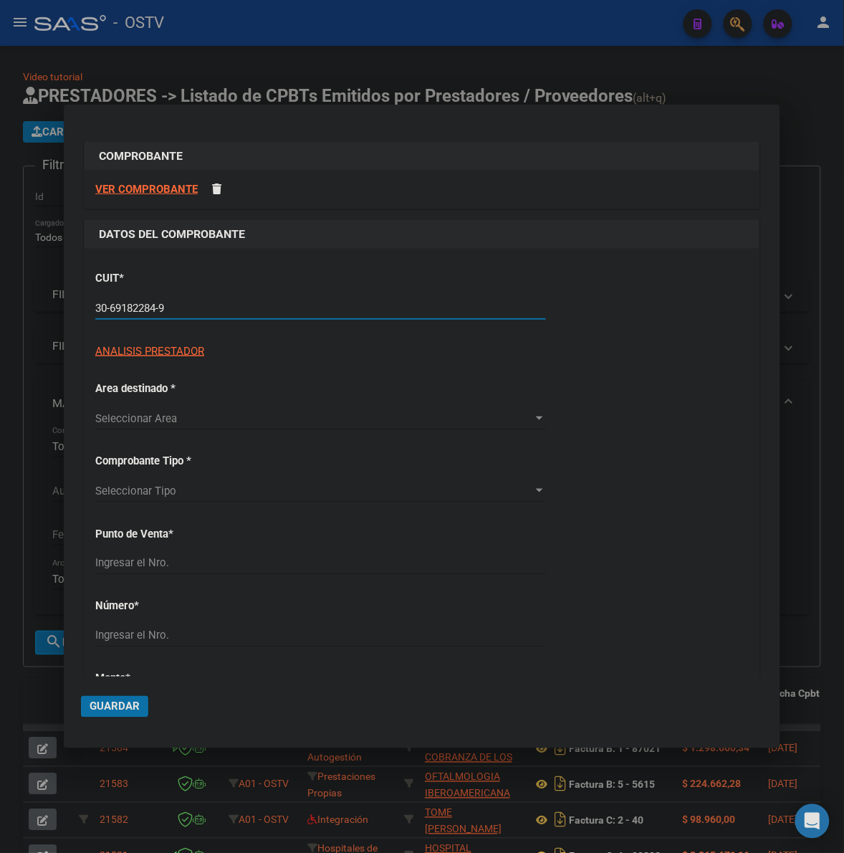
type input "30-69182284-9"
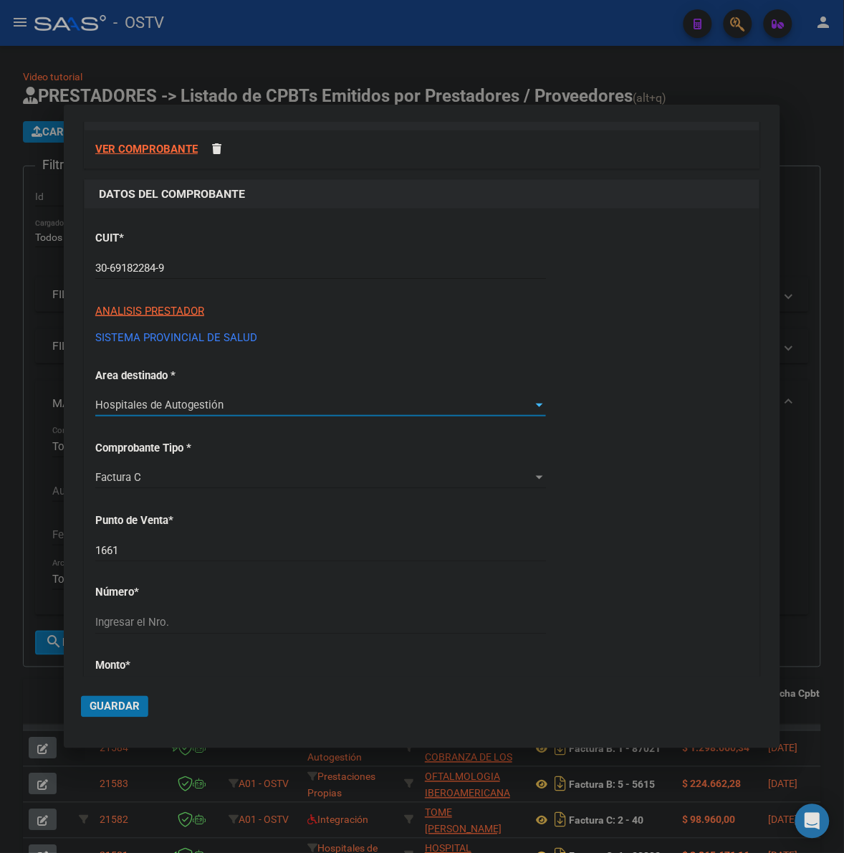
scroll to position [59, 0]
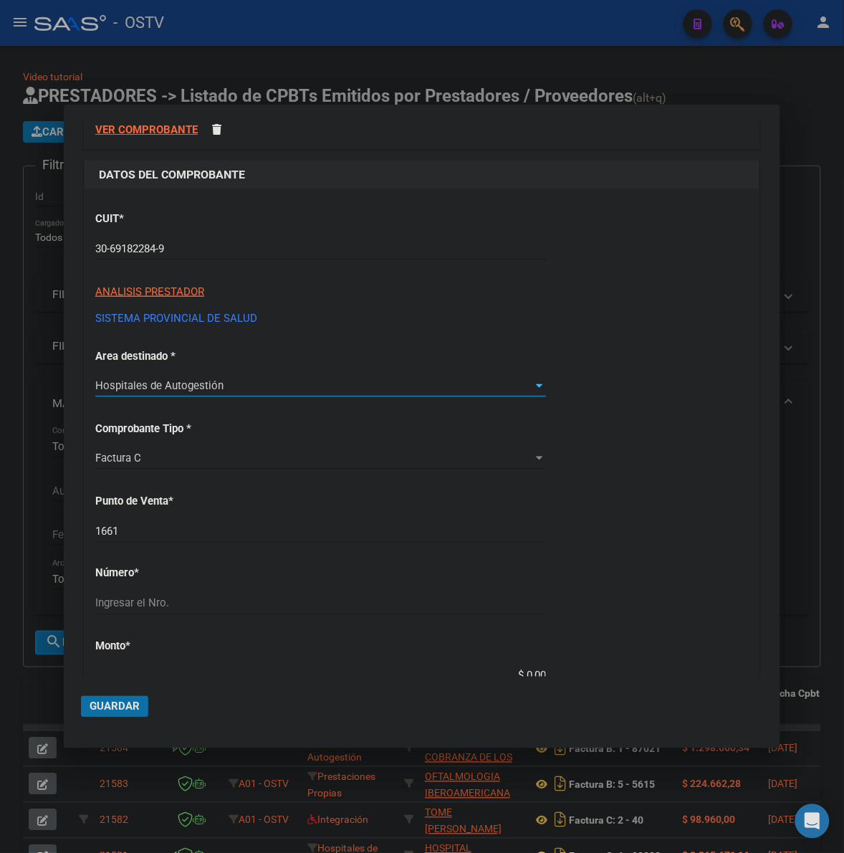
click at [248, 535] on input "1661" at bounding box center [320, 531] width 451 height 13
type input "1602"
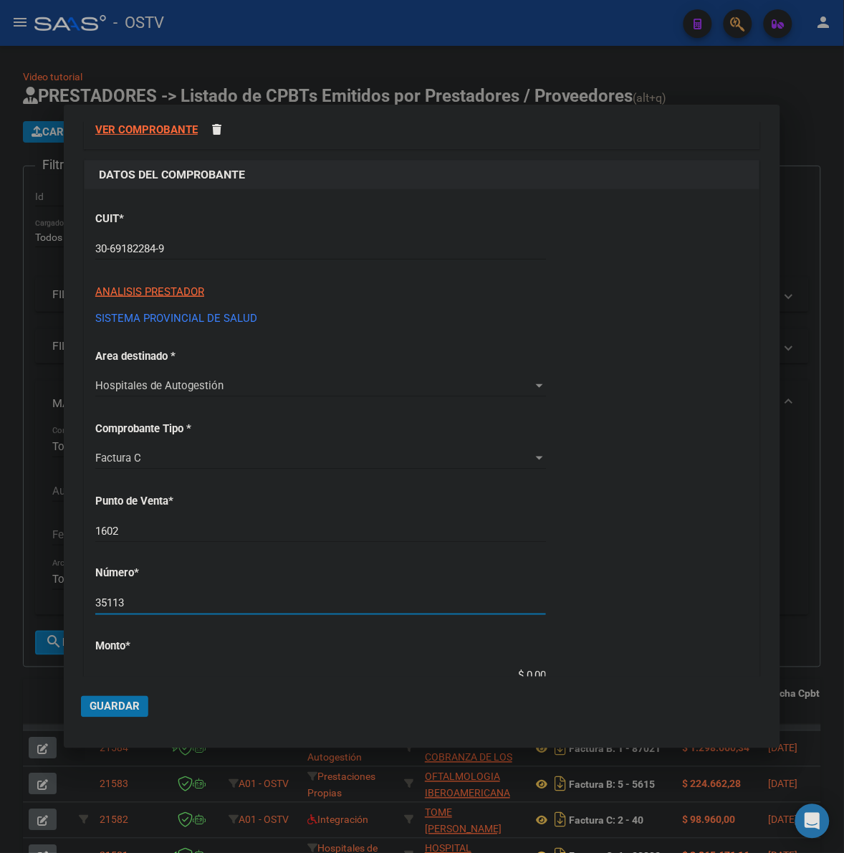
type input "35113"
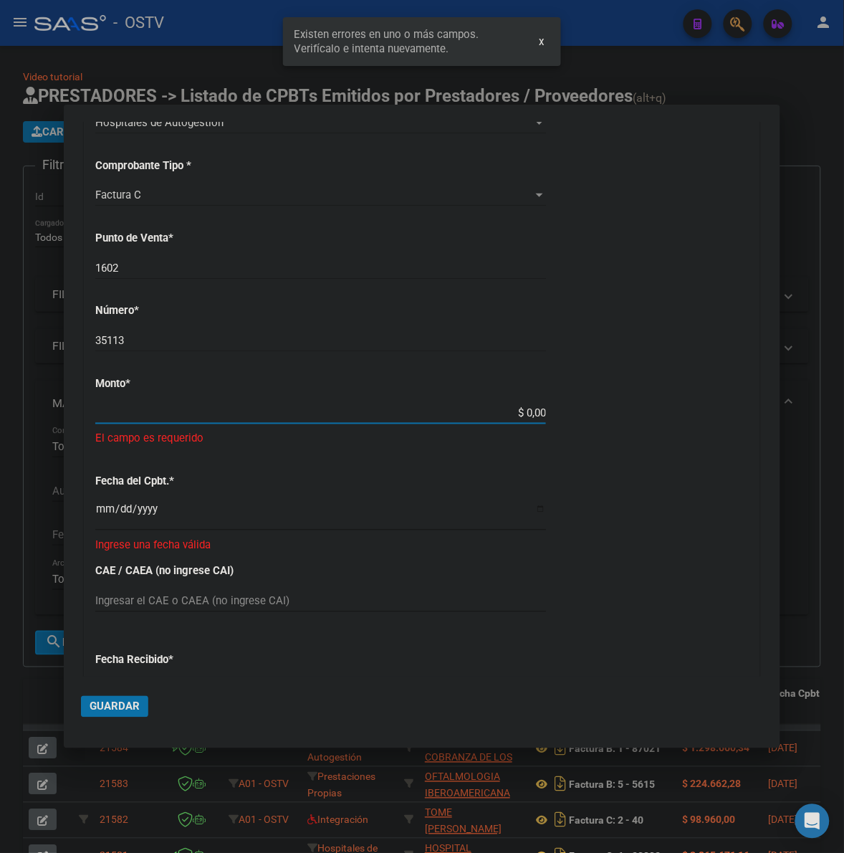
scroll to position [330, 0]
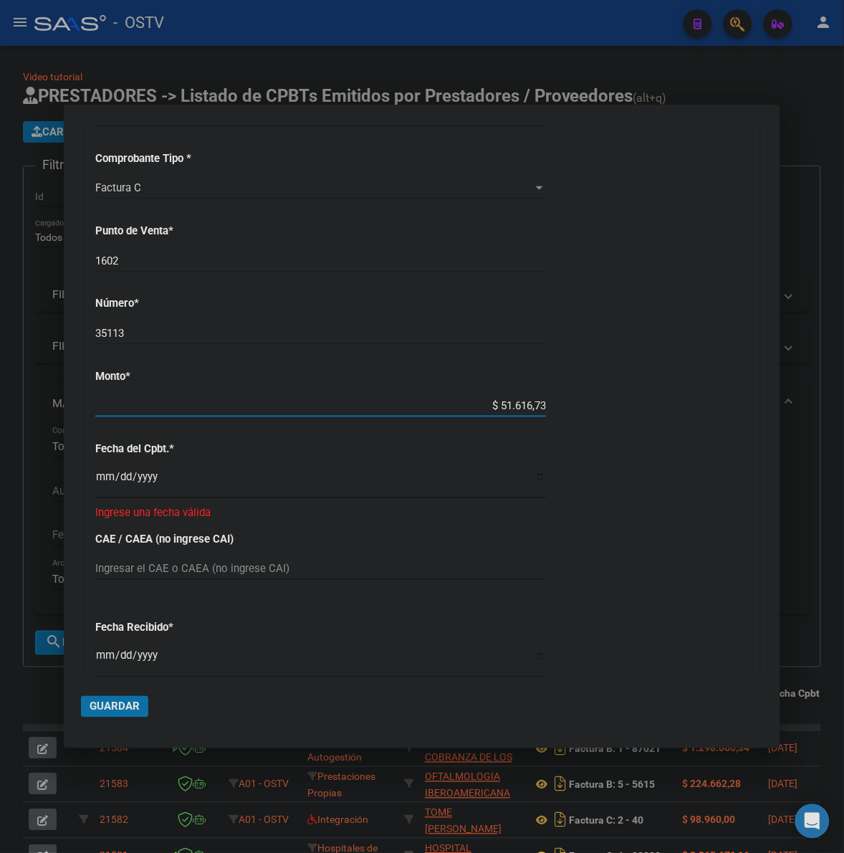
type input "$ 516.167,33"
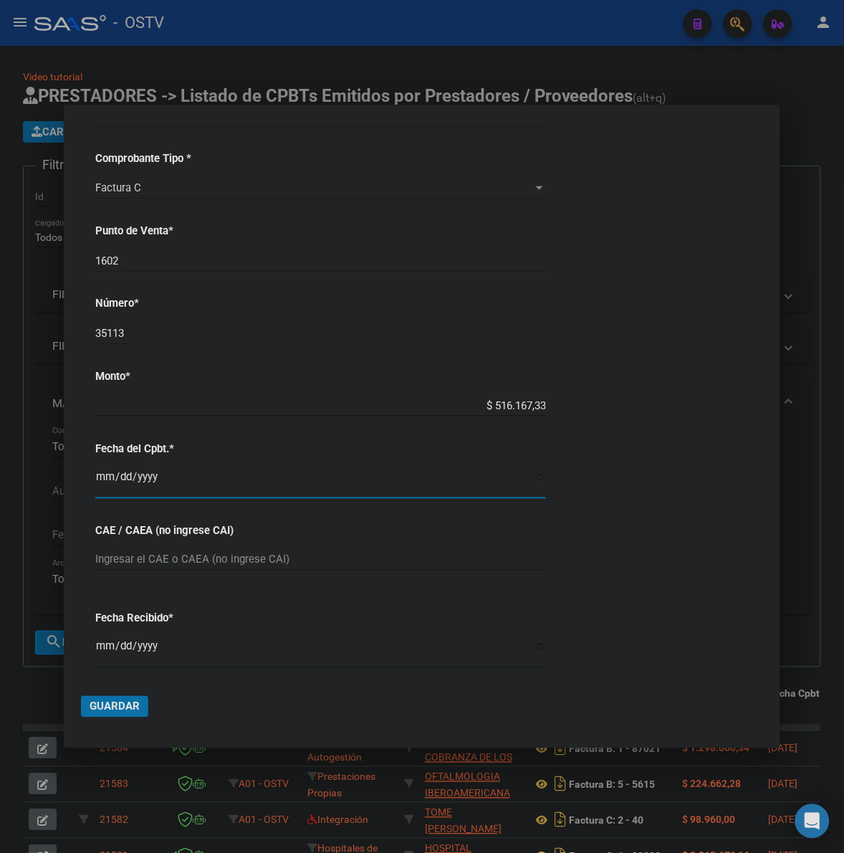
type input "[DATE]"
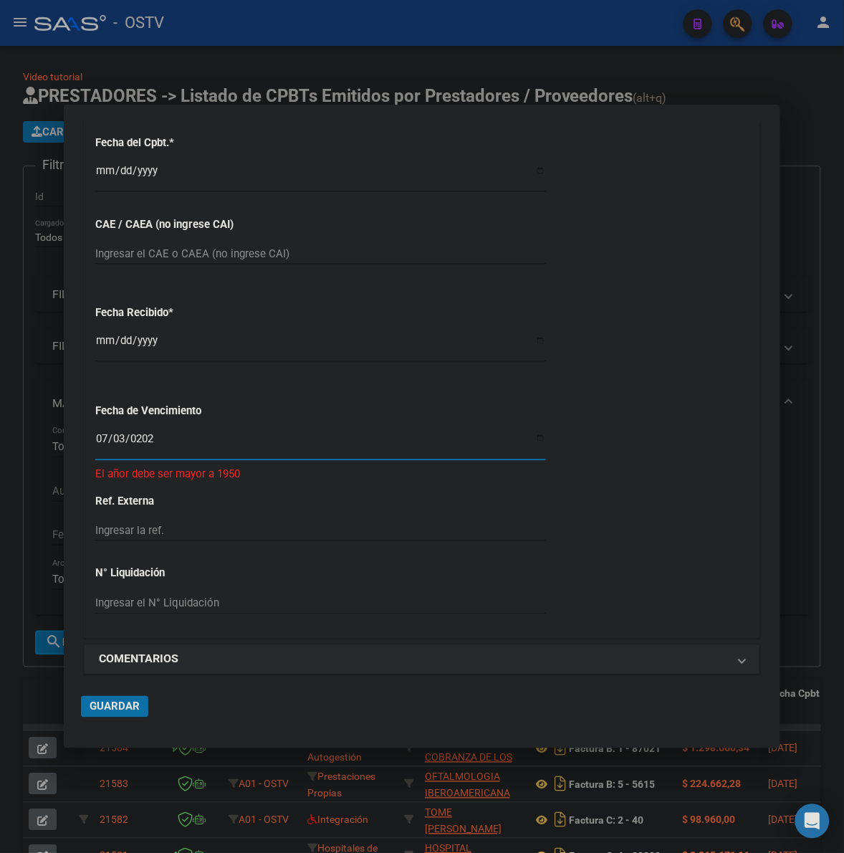
type input "[DATE]"
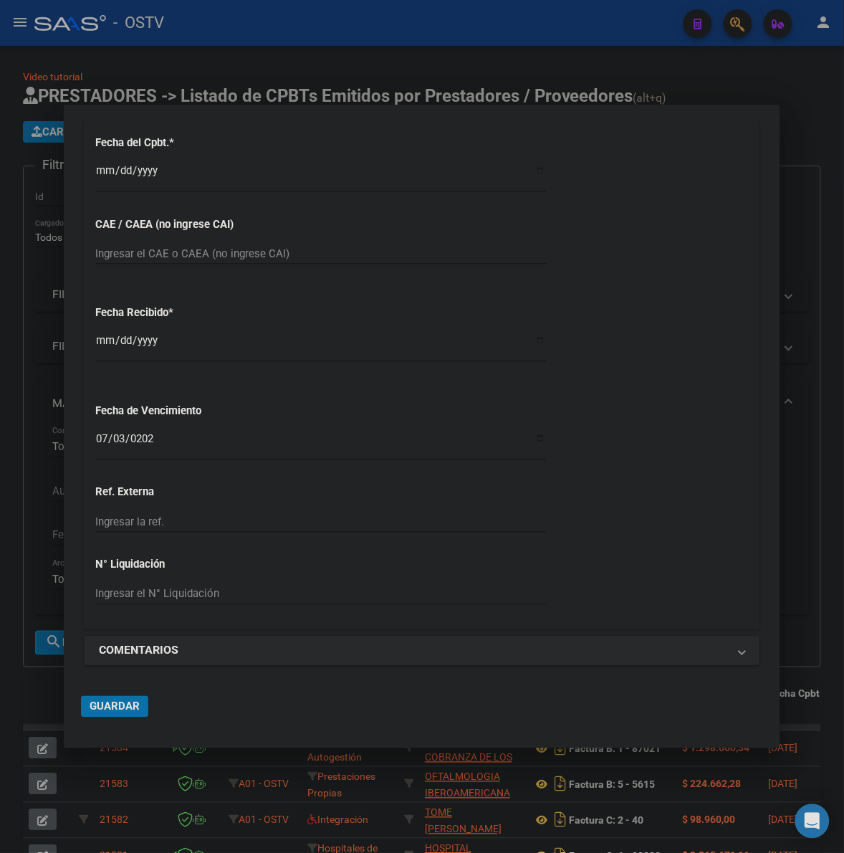
click at [124, 714] on button "Guardar" at bounding box center [114, 707] width 67 height 22
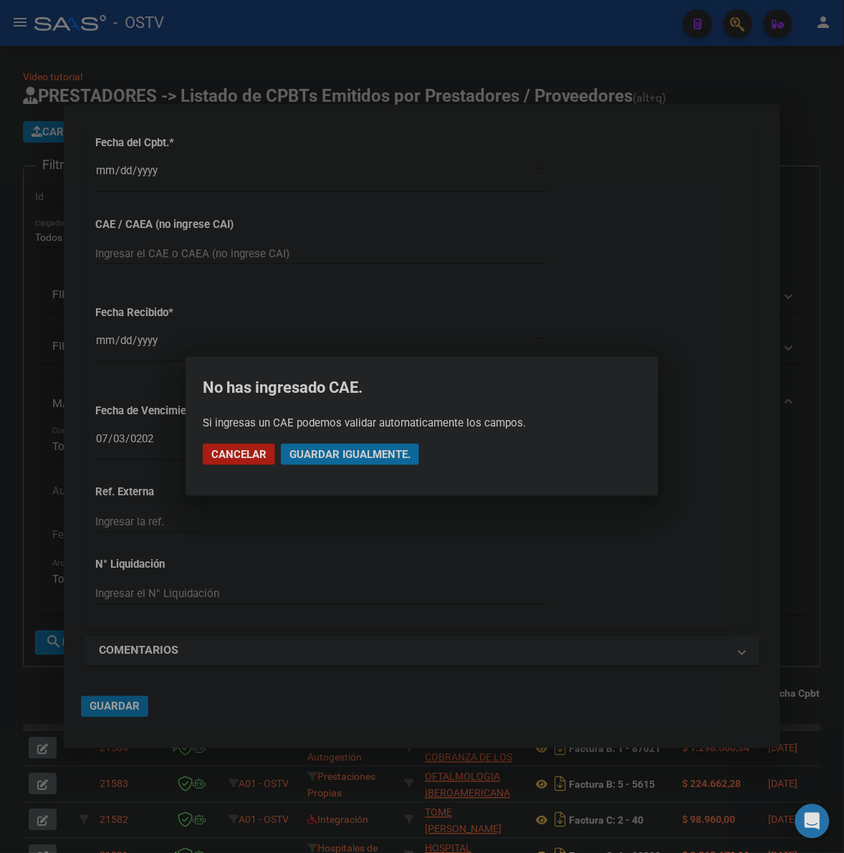
click at [318, 459] on span "Guardar igualmente." at bounding box center [350, 454] width 121 height 13
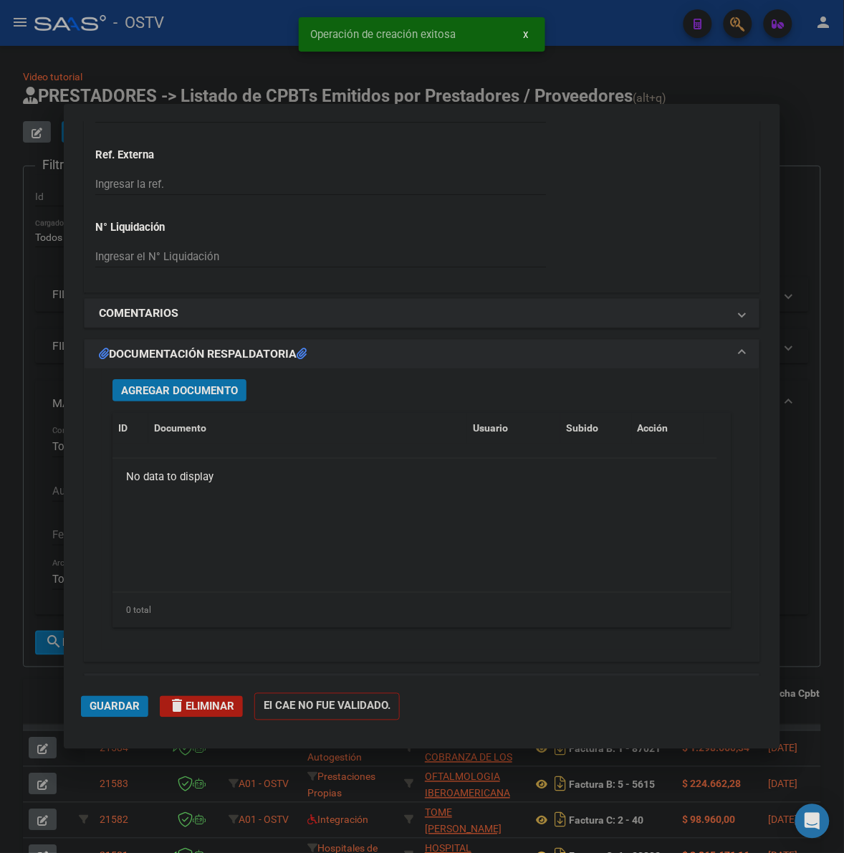
scroll to position [1104, 0]
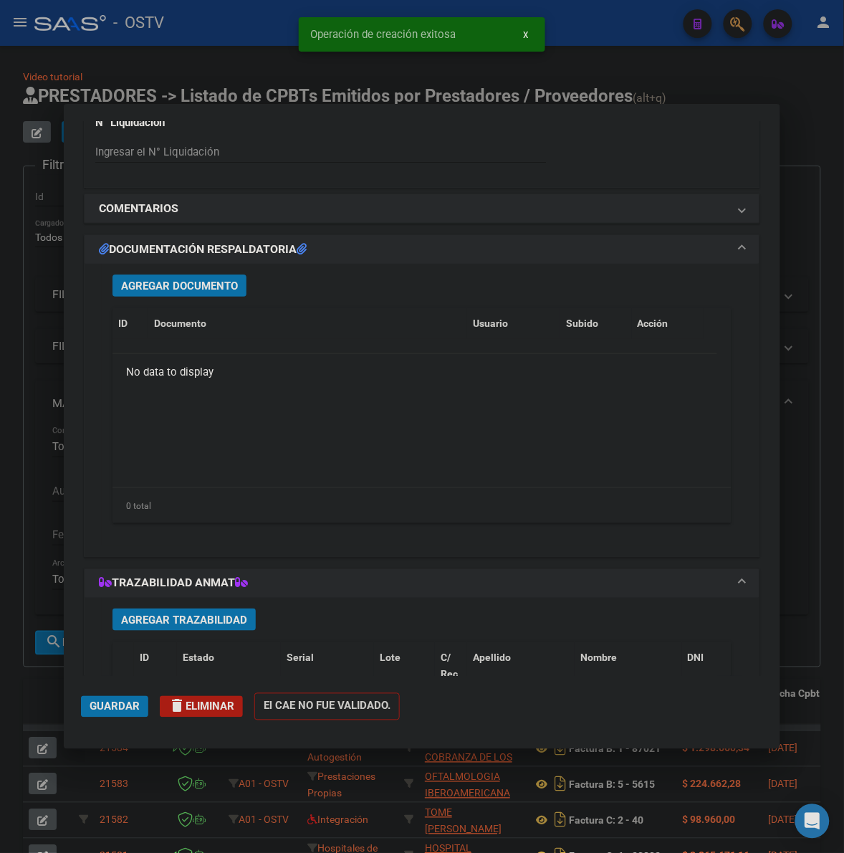
click at [203, 290] on span "Agregar Documento" at bounding box center [179, 286] width 117 height 13
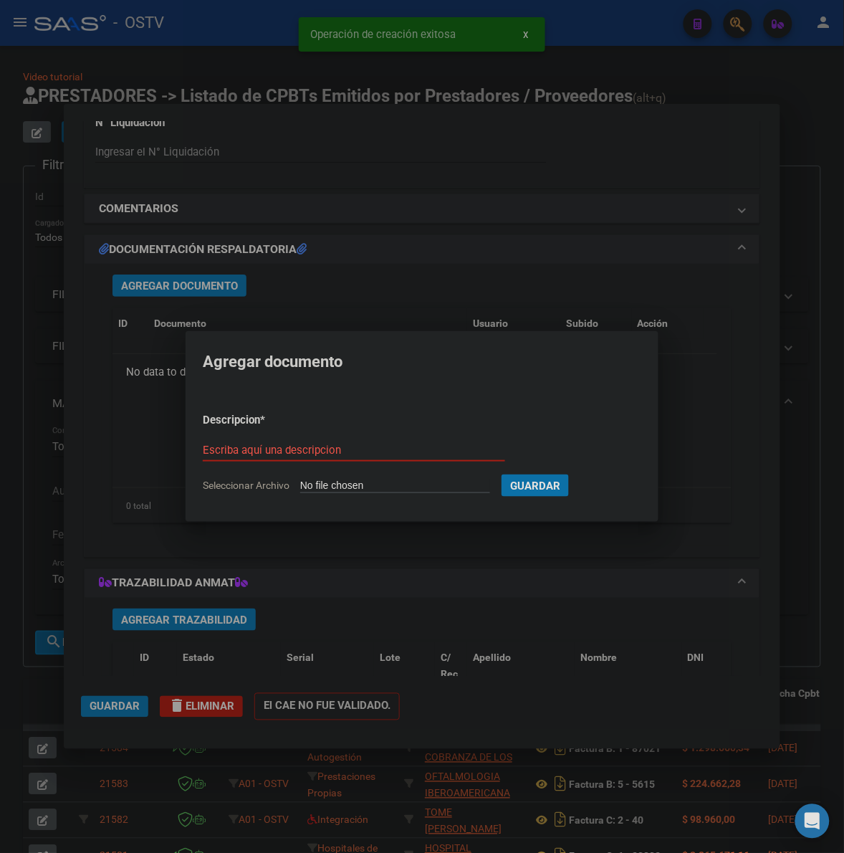
type input "C:\fakepath\FACTURA - 1602 35113 - HOSPITAL [PERSON_NAME].pdf"
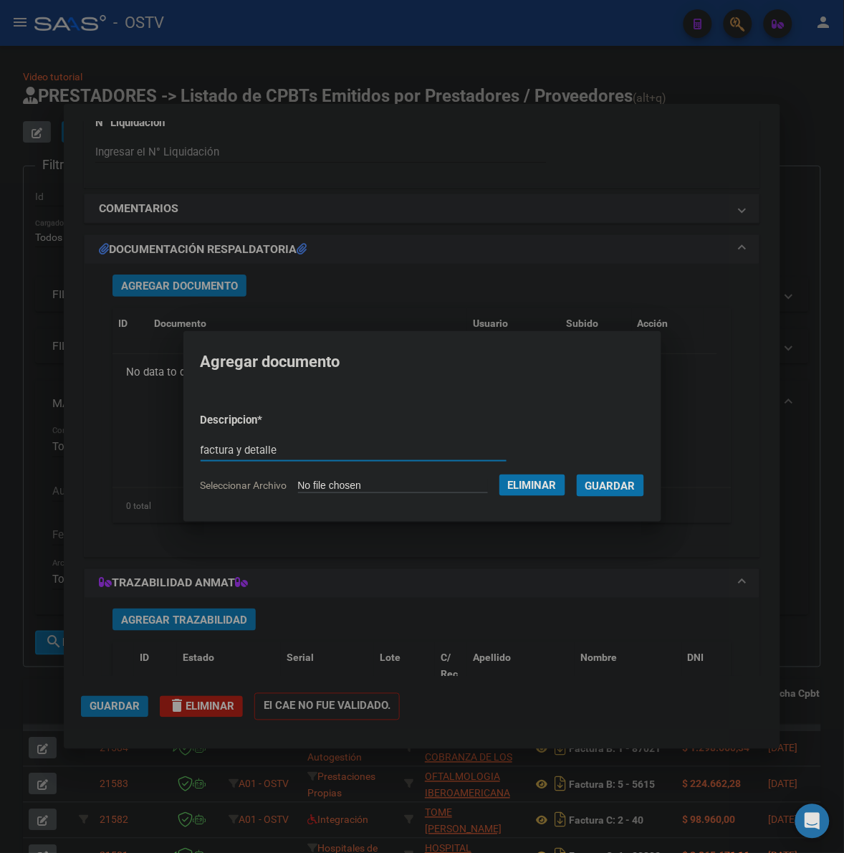
type input "factura y detalle"
click at [577, 474] on button "Guardar" at bounding box center [610, 485] width 67 height 22
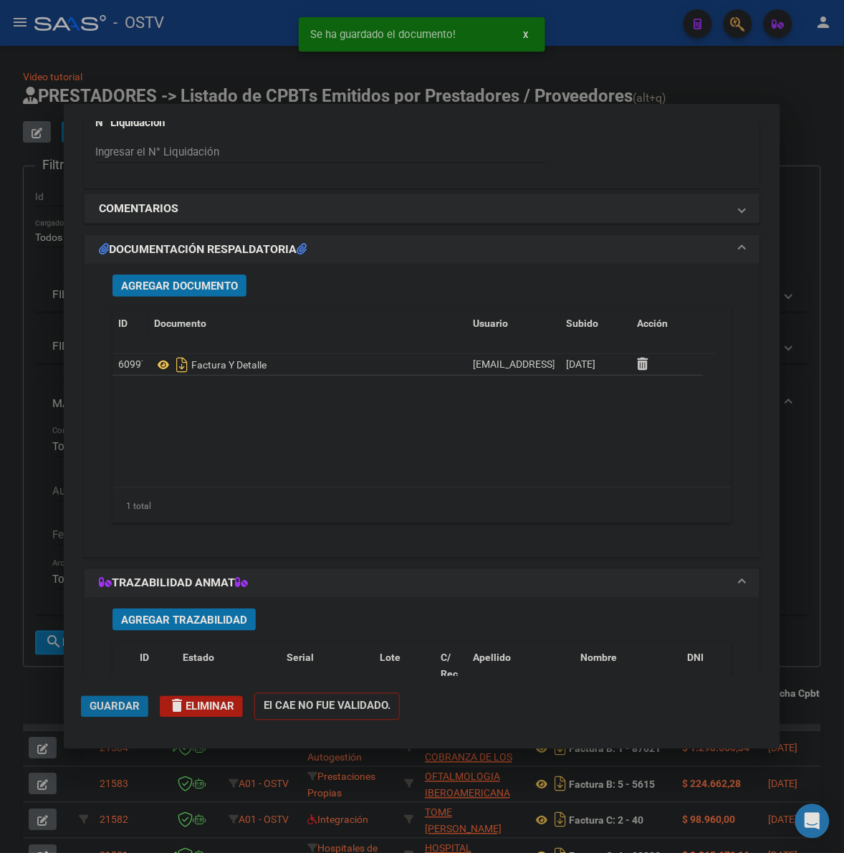
click at [97, 715] on button "Guardar" at bounding box center [114, 707] width 67 height 22
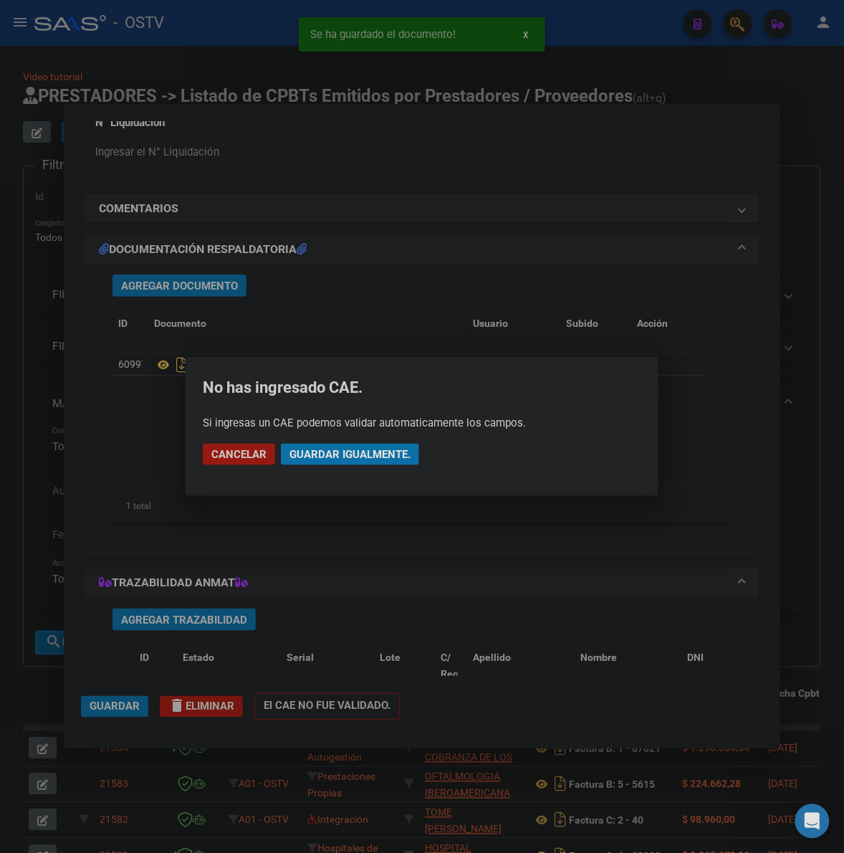
click at [361, 455] on span "Guardar igualmente." at bounding box center [350, 454] width 121 height 13
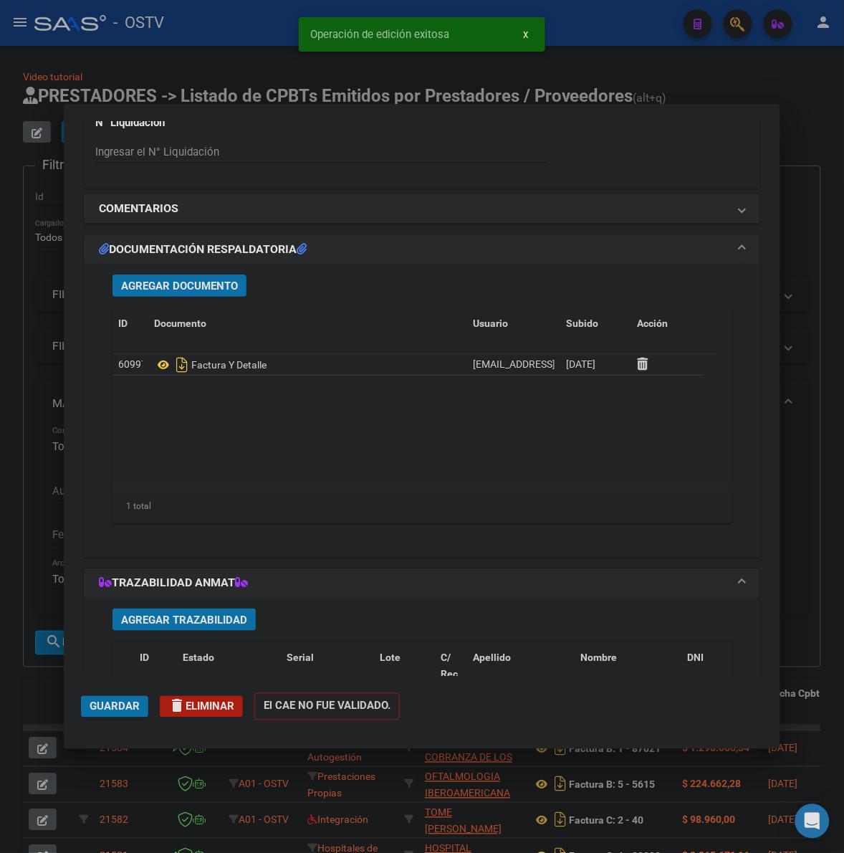
drag, startPoint x: 42, startPoint y: 692, endPoint x: 761, endPoint y: 485, distance: 748.8
click at [42, 692] on div at bounding box center [422, 426] width 844 height 853
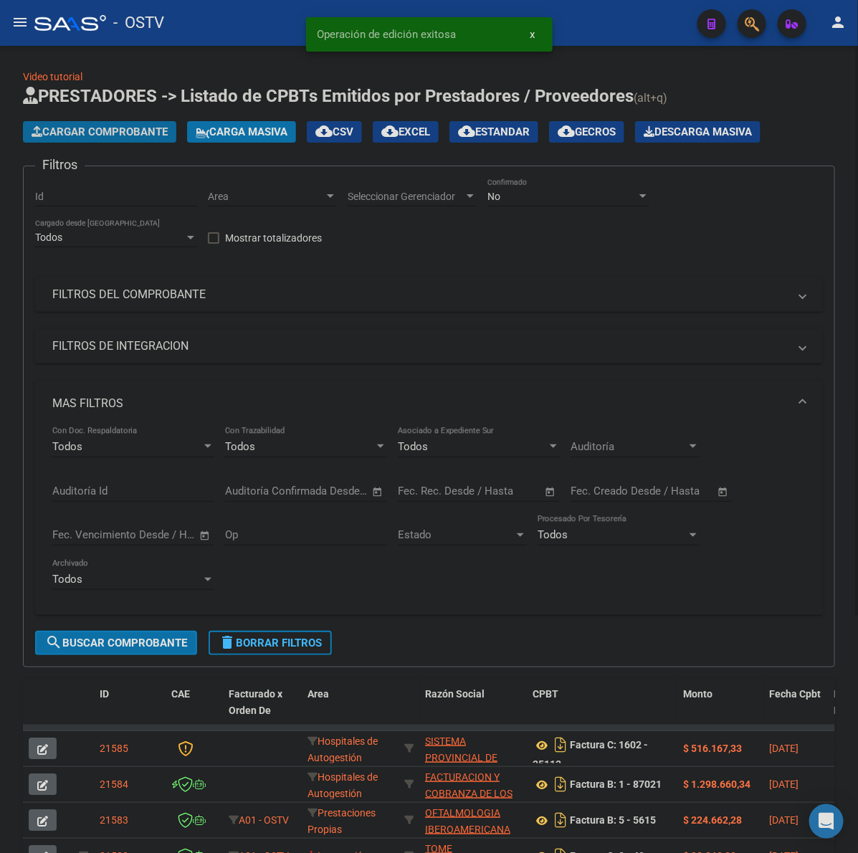
click at [69, 128] on span "Cargar Comprobante" at bounding box center [100, 131] width 136 height 13
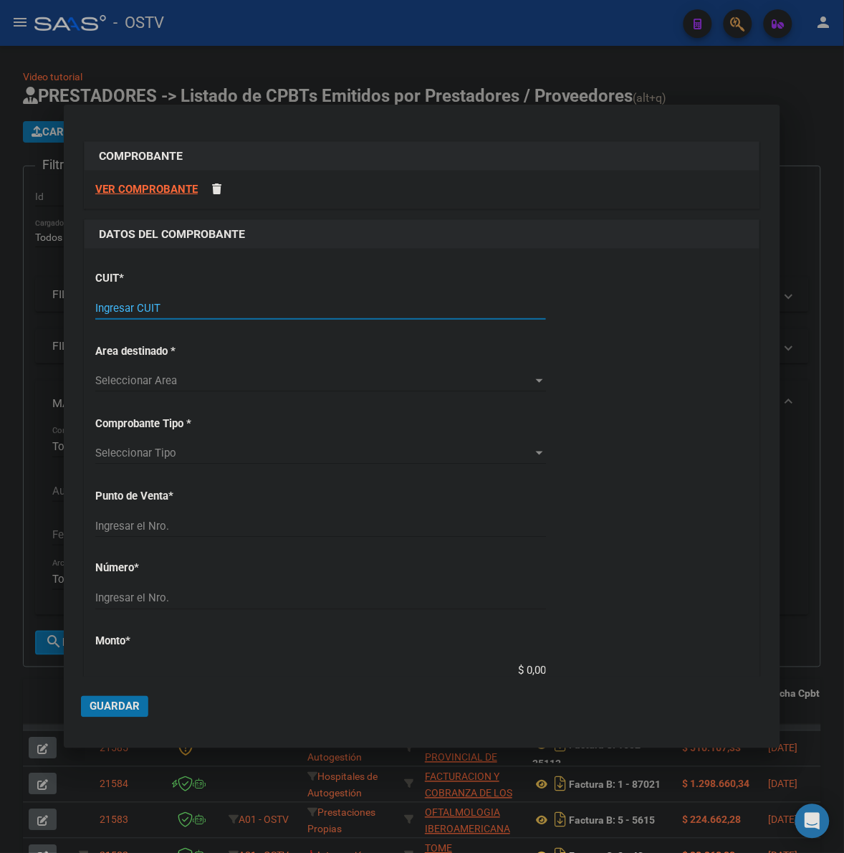
click at [229, 307] on input "Ingresar CUIT" at bounding box center [320, 308] width 451 height 13
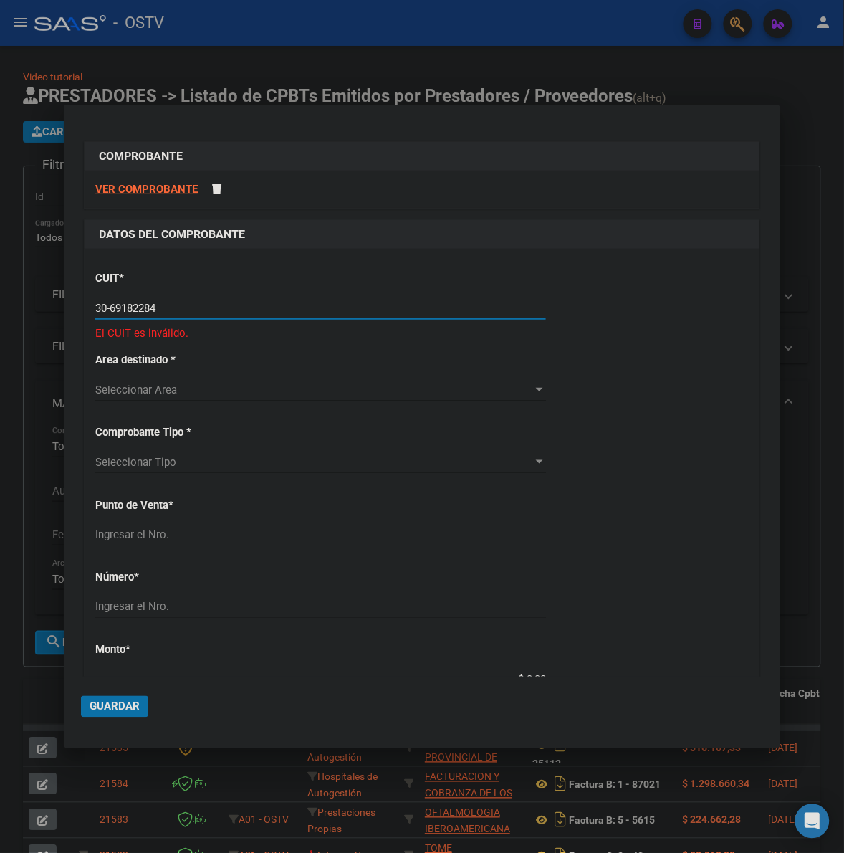
type input "30-69182284-9"
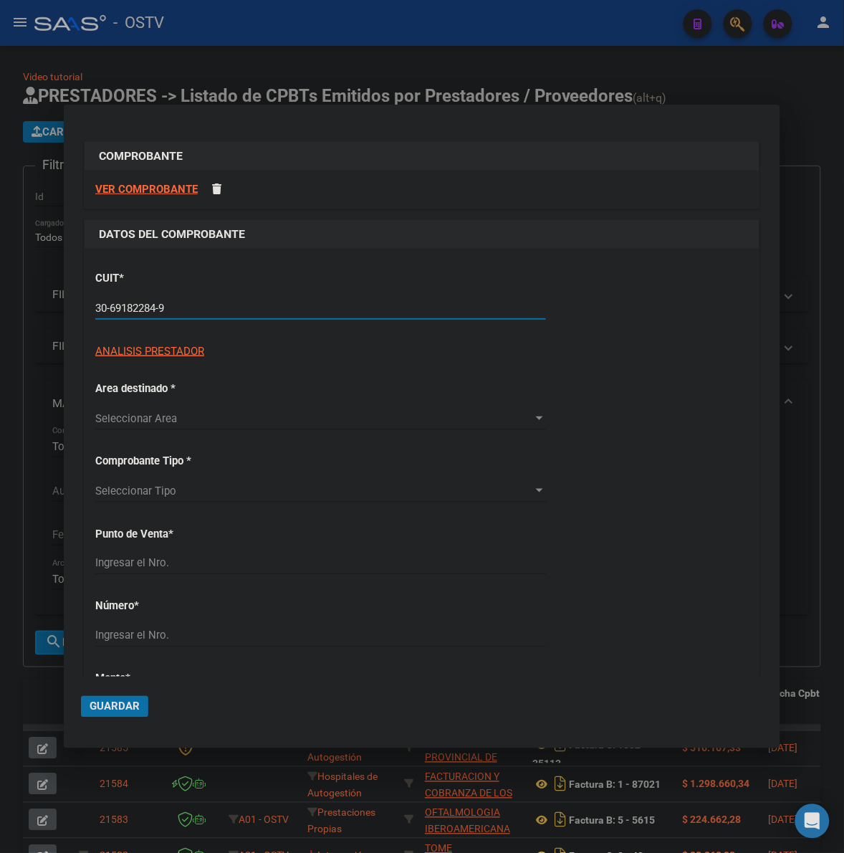
type input "1602"
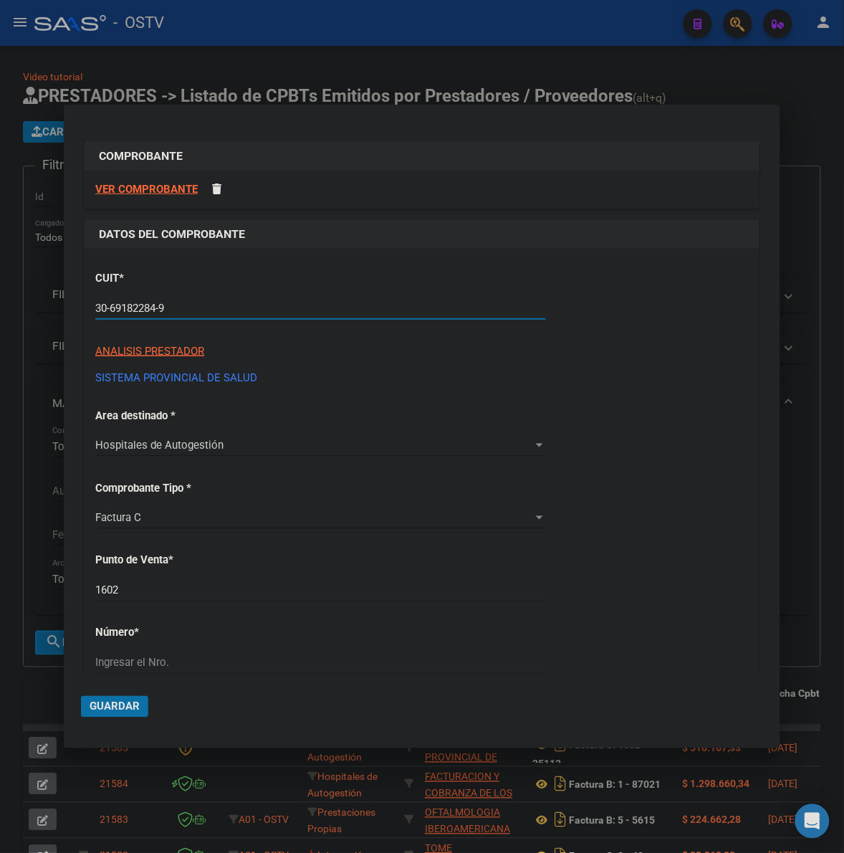
type input "30-69182284-9"
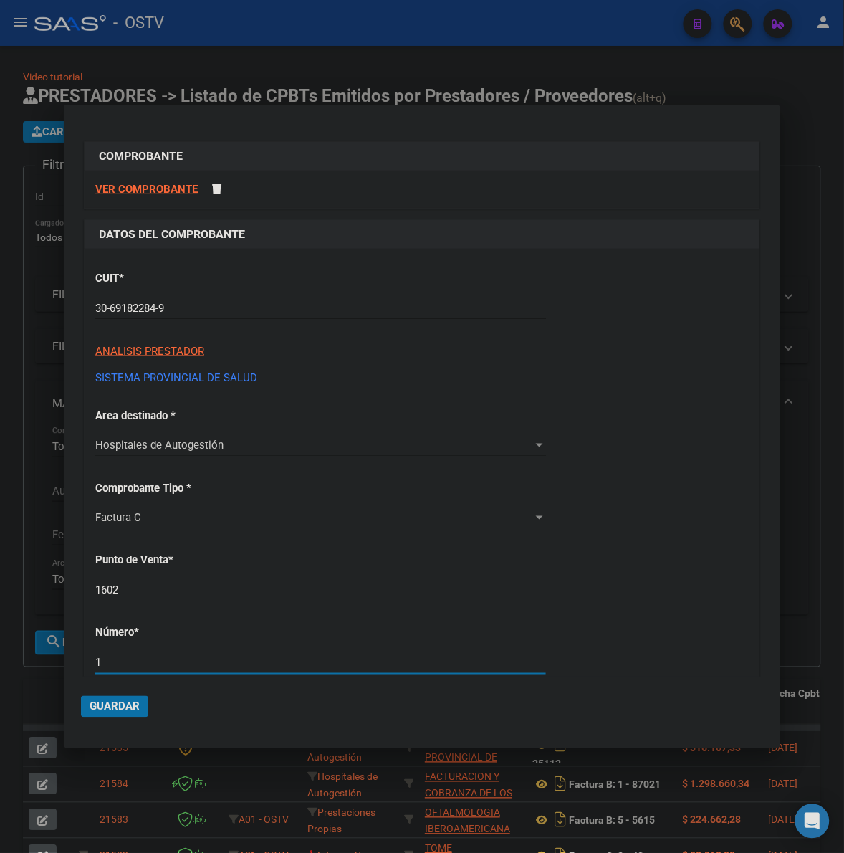
click at [241, 588] on input "1602" at bounding box center [320, 590] width 451 height 13
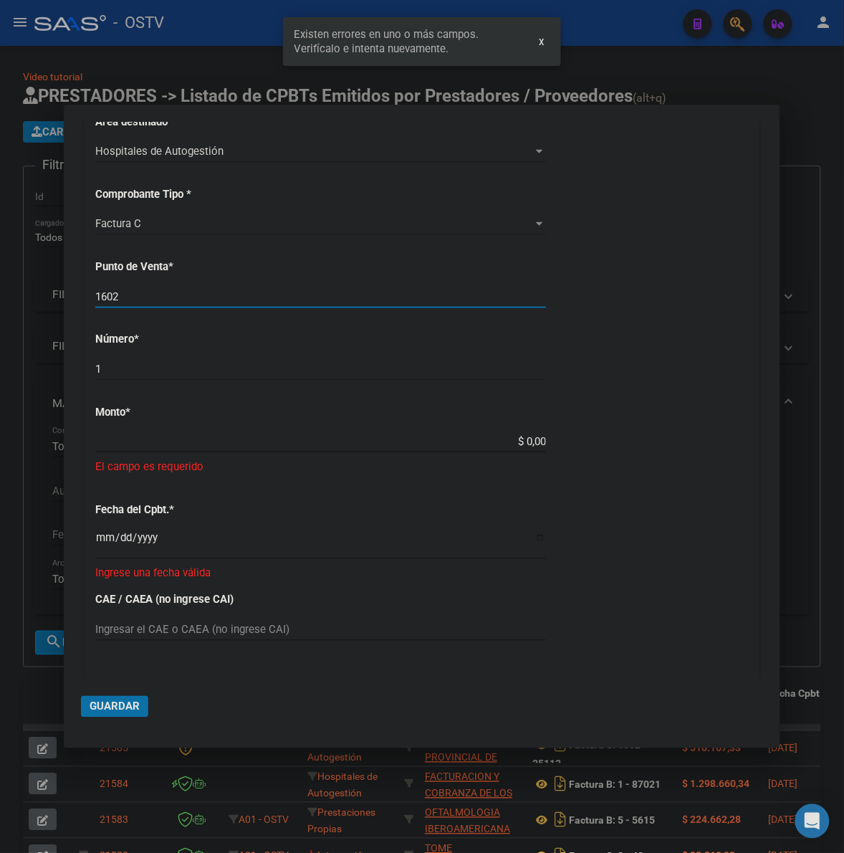
scroll to position [330, 0]
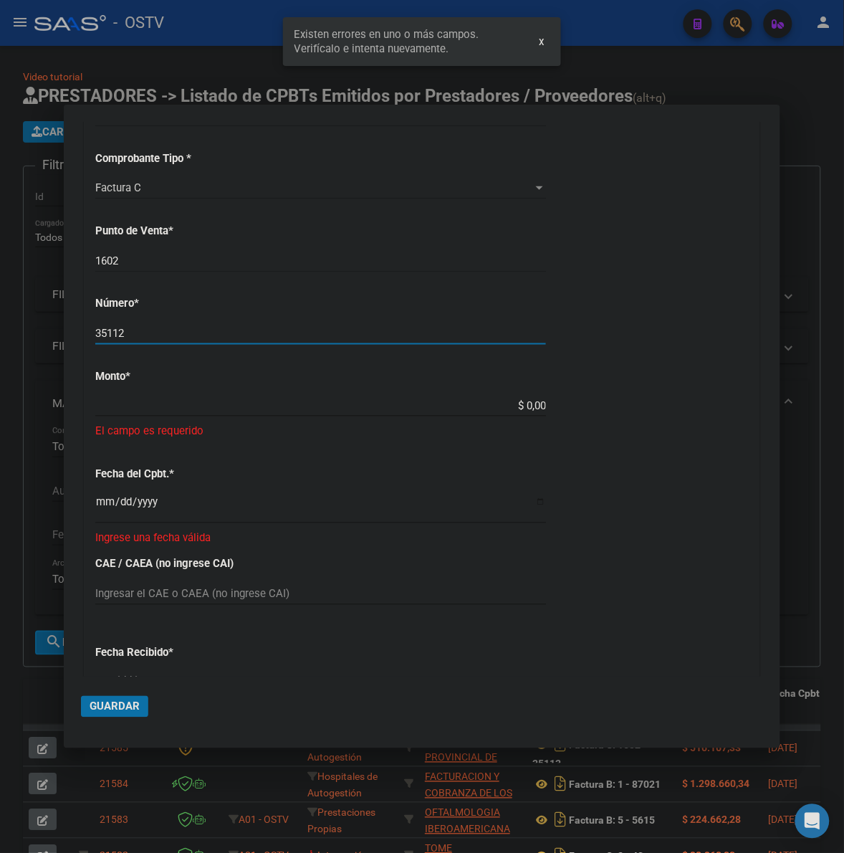
type input "35112"
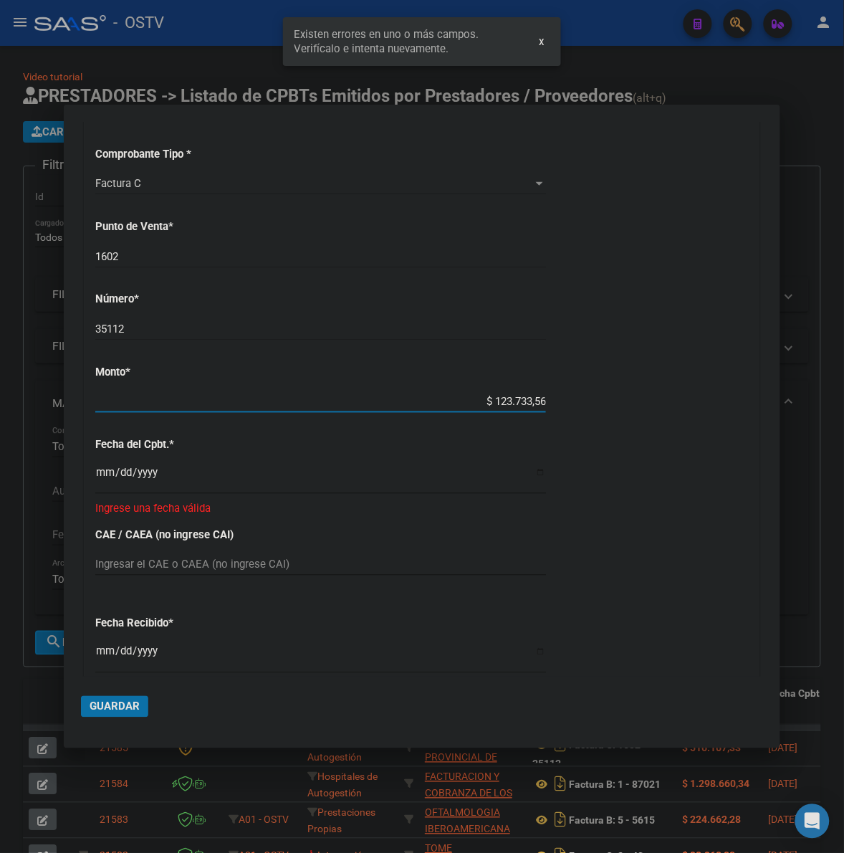
type input "$ 1.237.335,67"
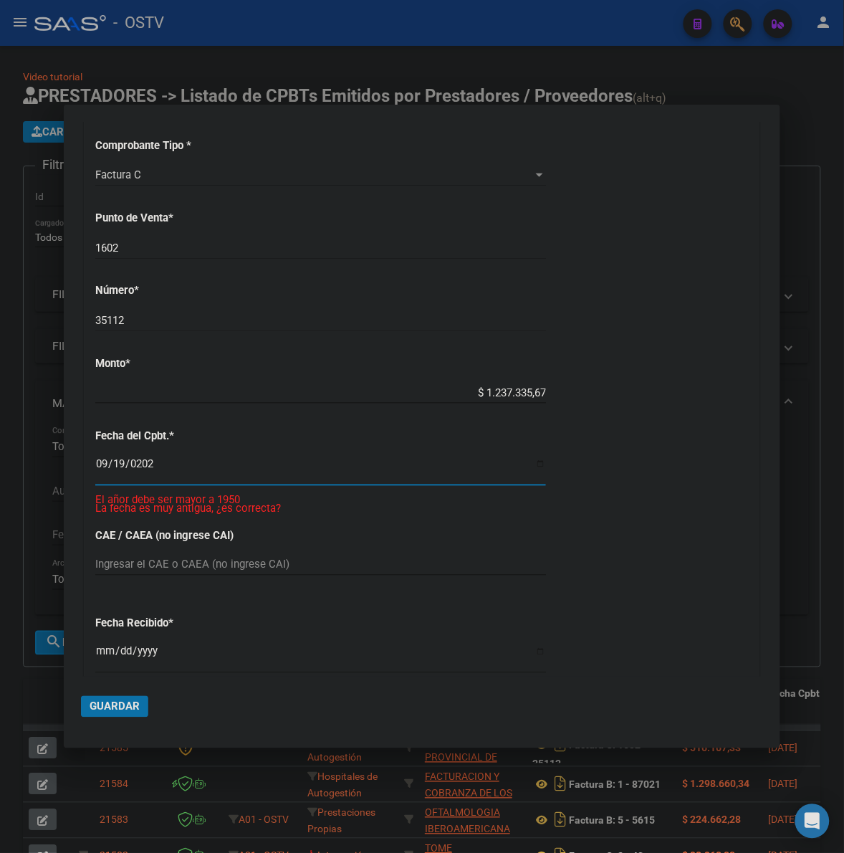
type input "[DATE]"
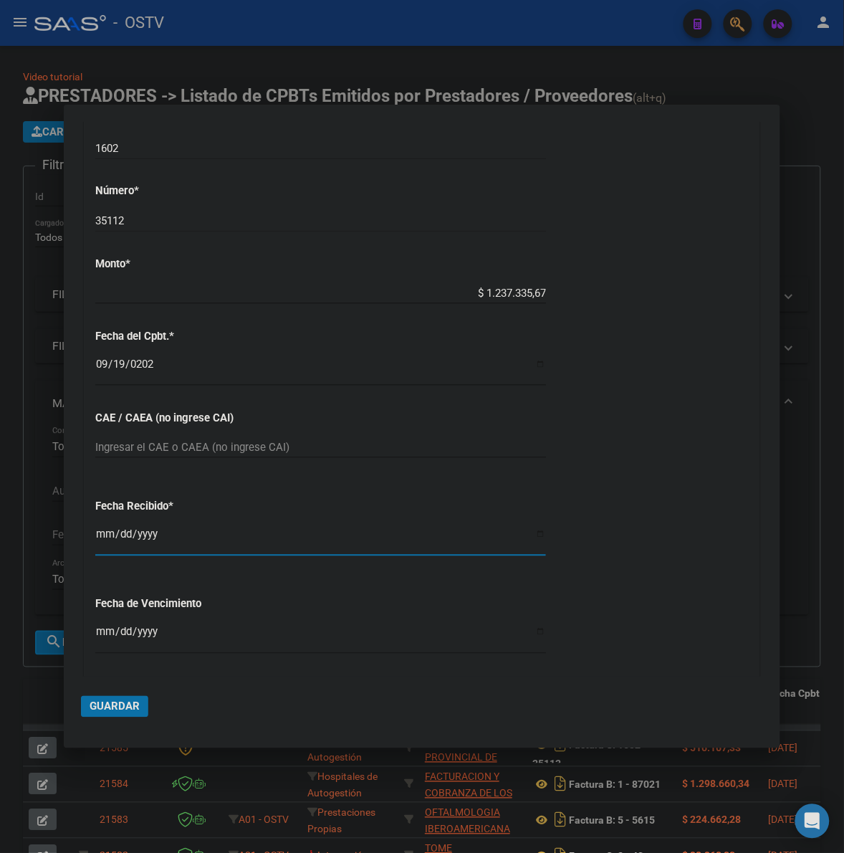
scroll to position [504, 0]
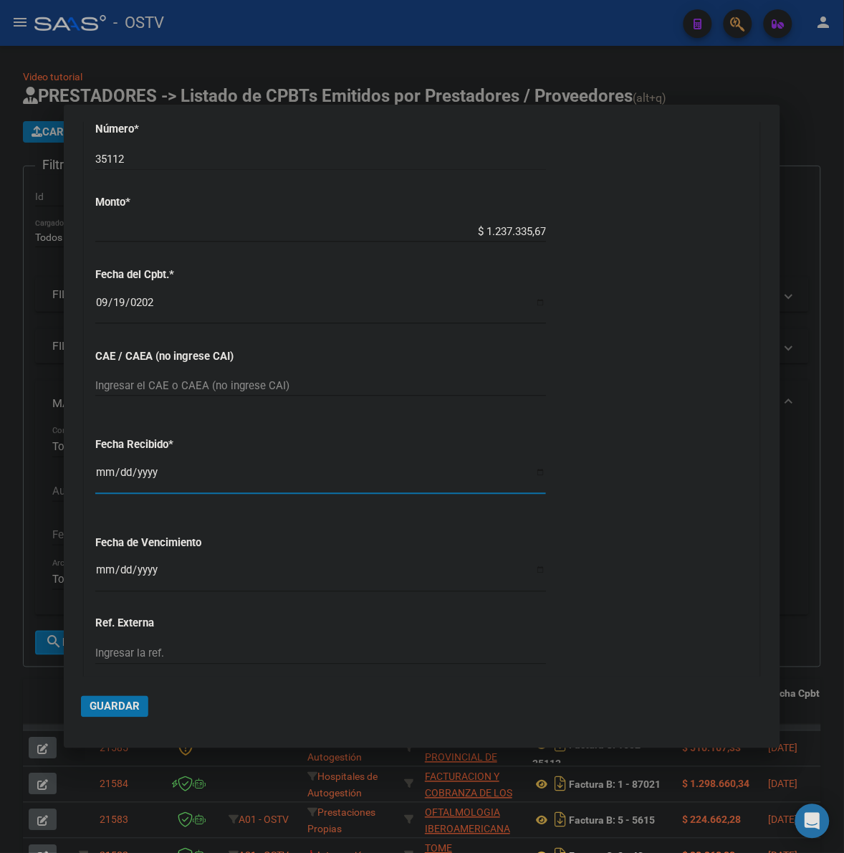
click at [209, 560] on div "CUIT * 30-69182284-9 Ingresar CUIT ANALISIS PRESTADOR SISTEMA PROVINCIAL DE [PE…" at bounding box center [422, 253] width 675 height 1016
drag, startPoint x: 199, startPoint y: 566, endPoint x: 148, endPoint y: 568, distance: 50.9
click at [198, 566] on input "Ingresar la fecha" at bounding box center [320, 576] width 451 height 23
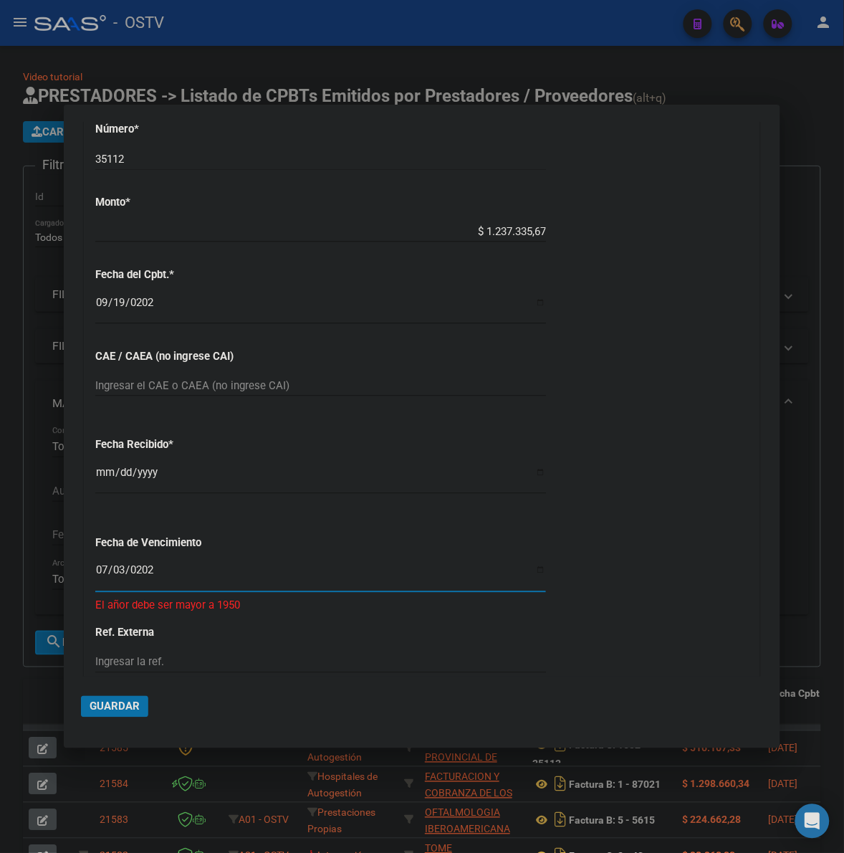
type input "[DATE]"
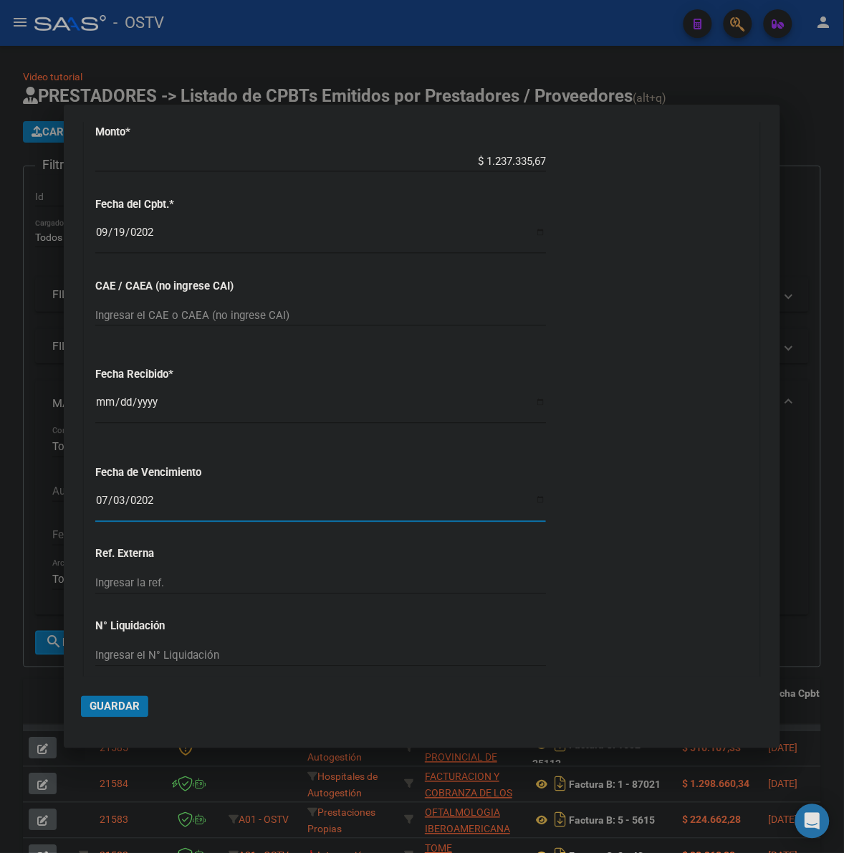
scroll to position [636, 0]
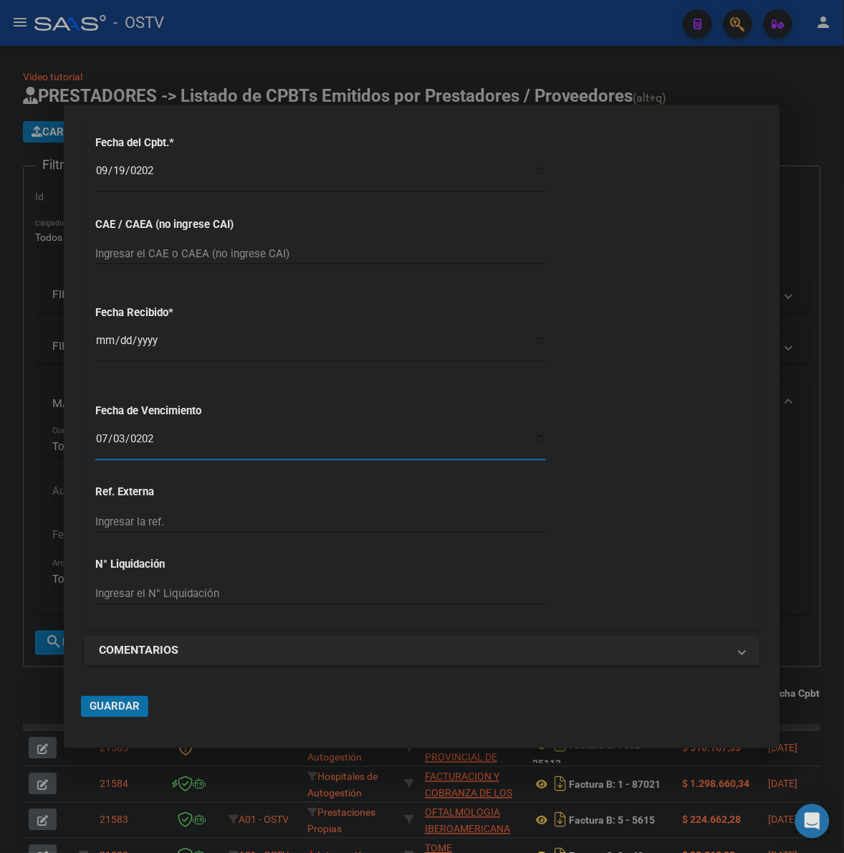
click at [105, 712] on span "Guardar" at bounding box center [115, 706] width 50 height 13
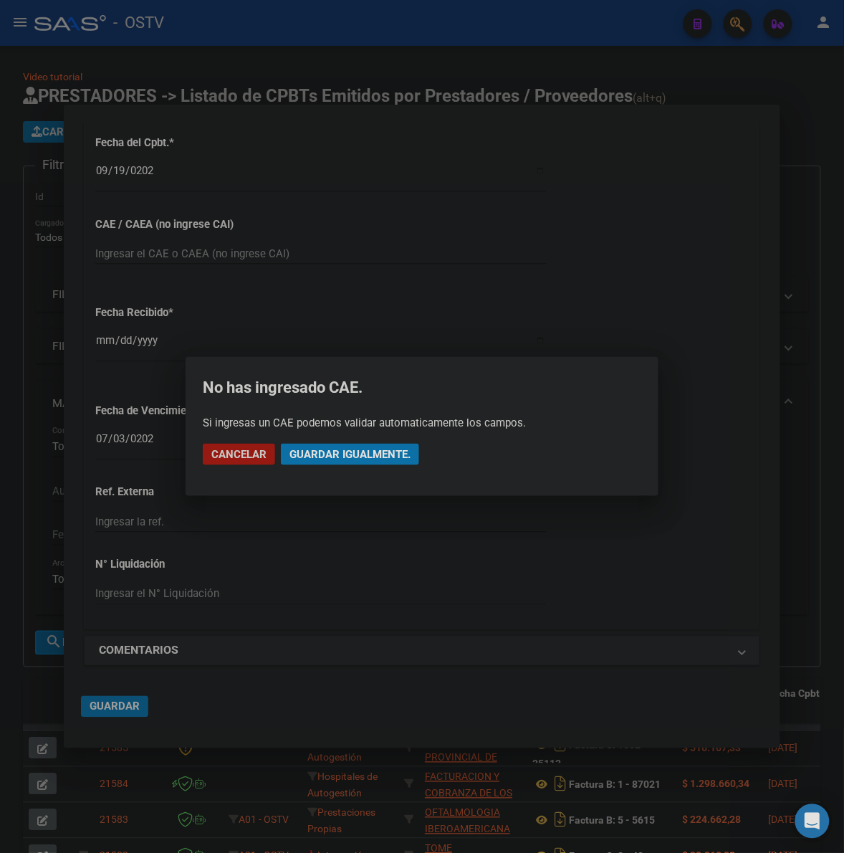
click at [369, 459] on span "Guardar igualmente." at bounding box center [350, 454] width 121 height 13
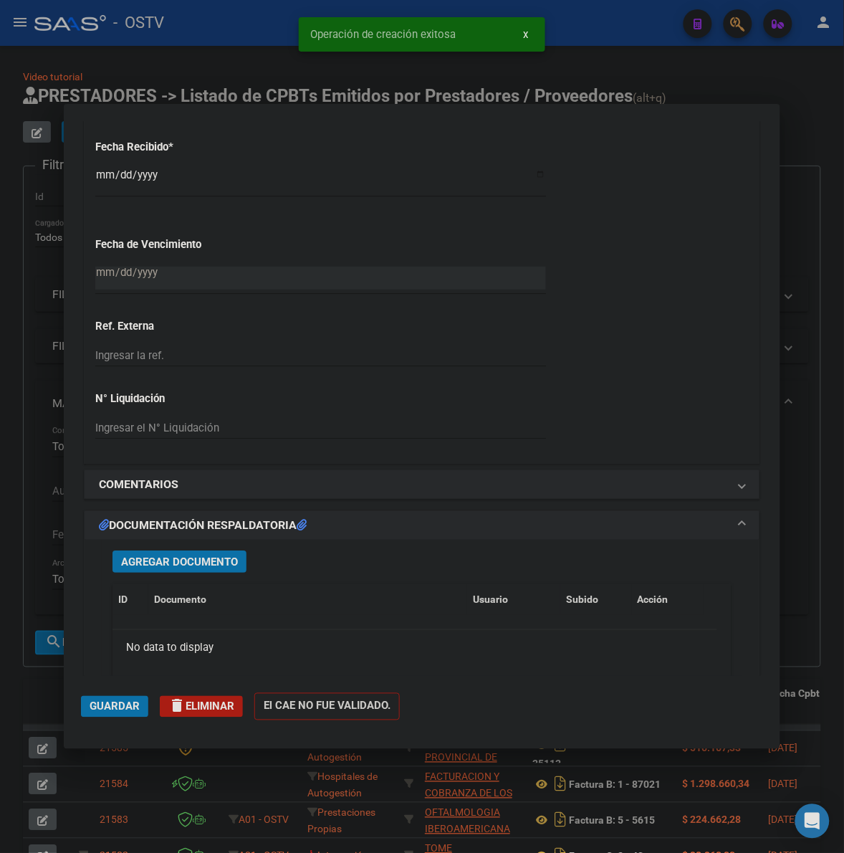
scroll to position [925, 0]
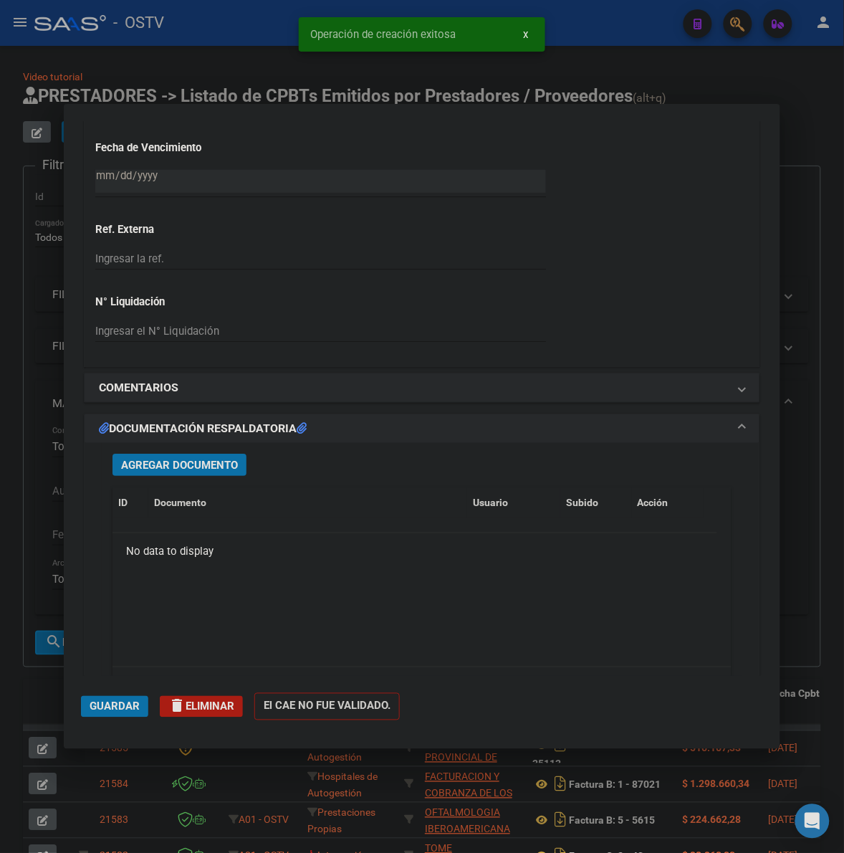
click at [226, 462] on span "Agregar Documento" at bounding box center [179, 465] width 117 height 13
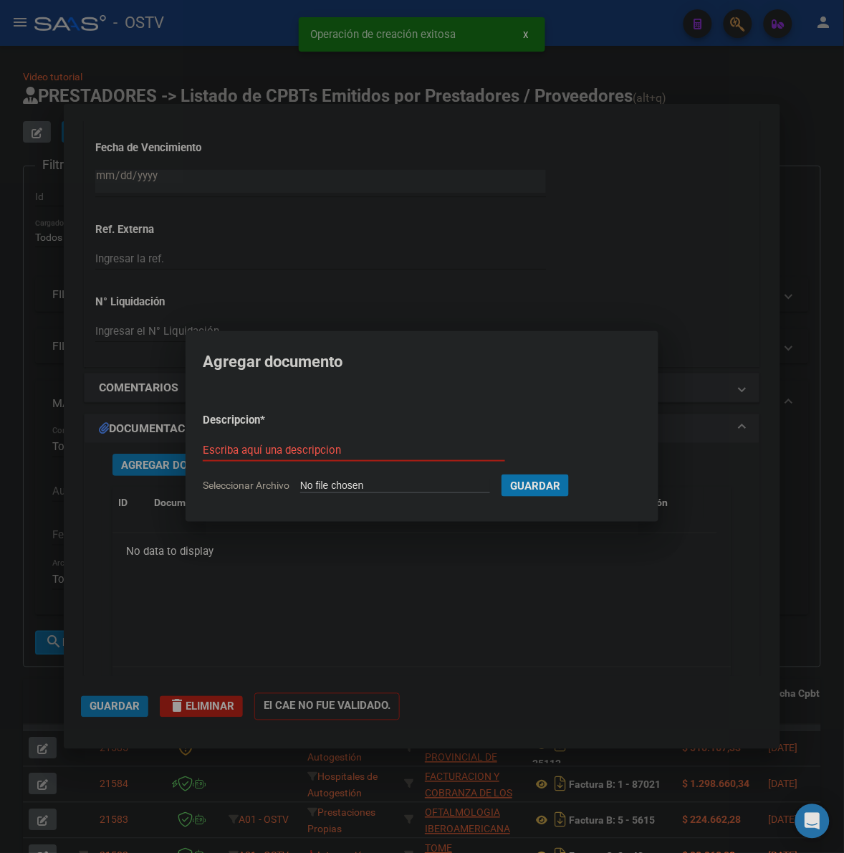
type input "C:\fakepath\FACTURA - 1602 35122 - HOSPITAL [PERSON_NAME].pdf"
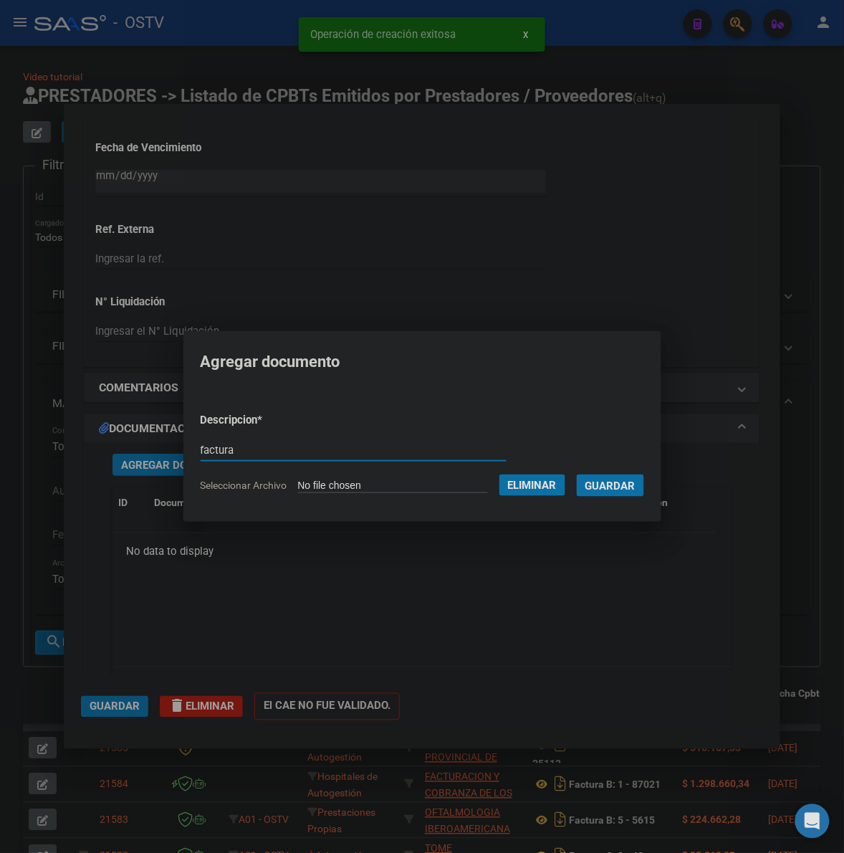
type input "factura"
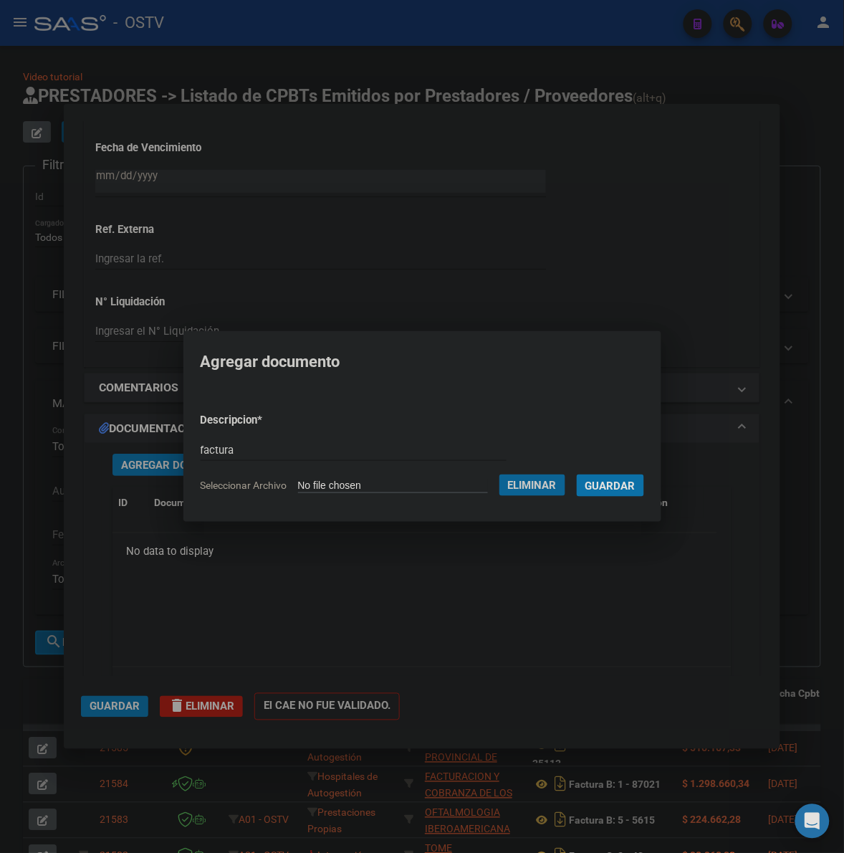
click at [310, 454] on input "factura" at bounding box center [354, 450] width 306 height 13
type input "factura y detalle"
click at [577, 474] on button "Guardar" at bounding box center [610, 485] width 67 height 22
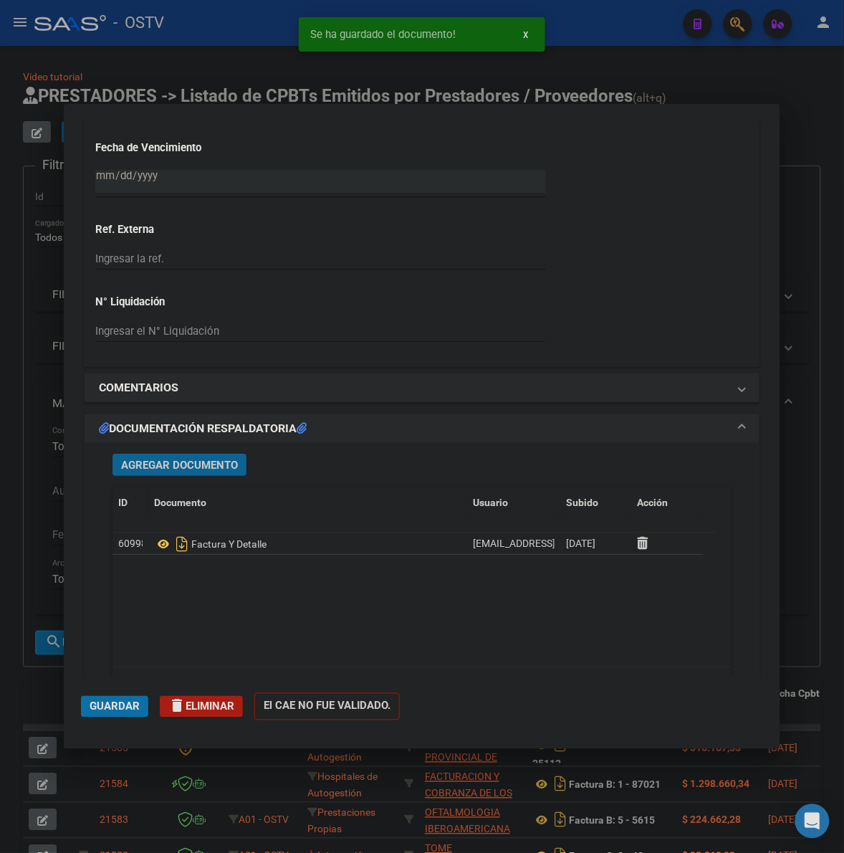
click at [128, 711] on span "Guardar" at bounding box center [115, 706] width 50 height 13
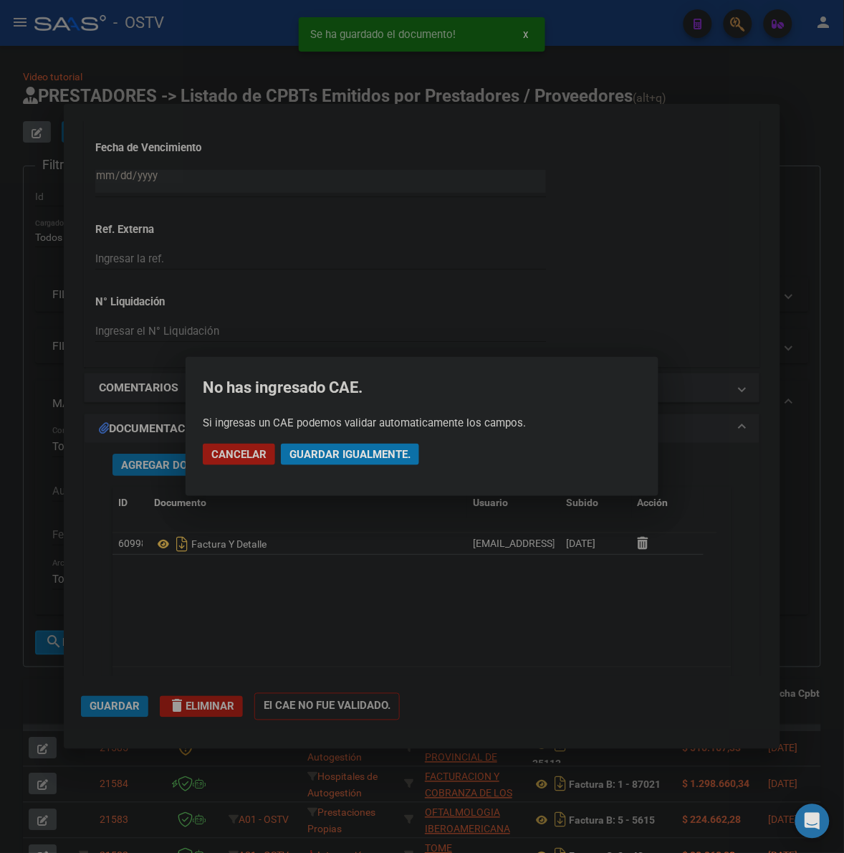
drag, startPoint x: 396, startPoint y: 459, endPoint x: 799, endPoint y: 324, distance: 425.0
click at [398, 459] on span "Guardar igualmente." at bounding box center [350, 454] width 121 height 13
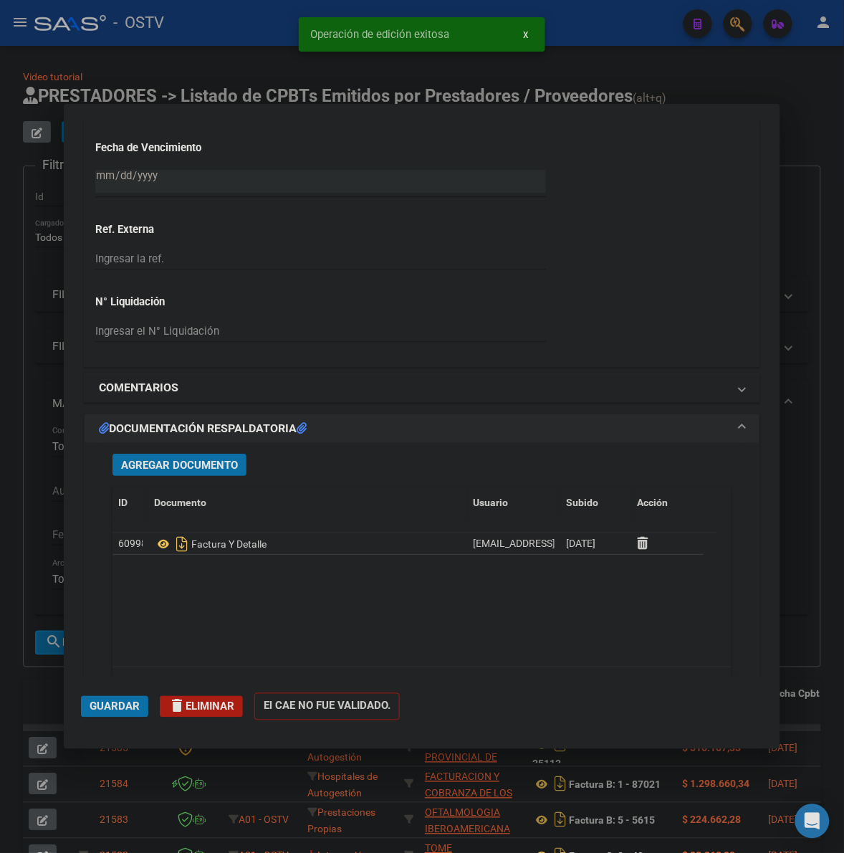
drag, startPoint x: 34, startPoint y: 495, endPoint x: 85, endPoint y: 381, distance: 123.9
click at [34, 495] on div at bounding box center [422, 426] width 844 height 853
type input "$ 0,00"
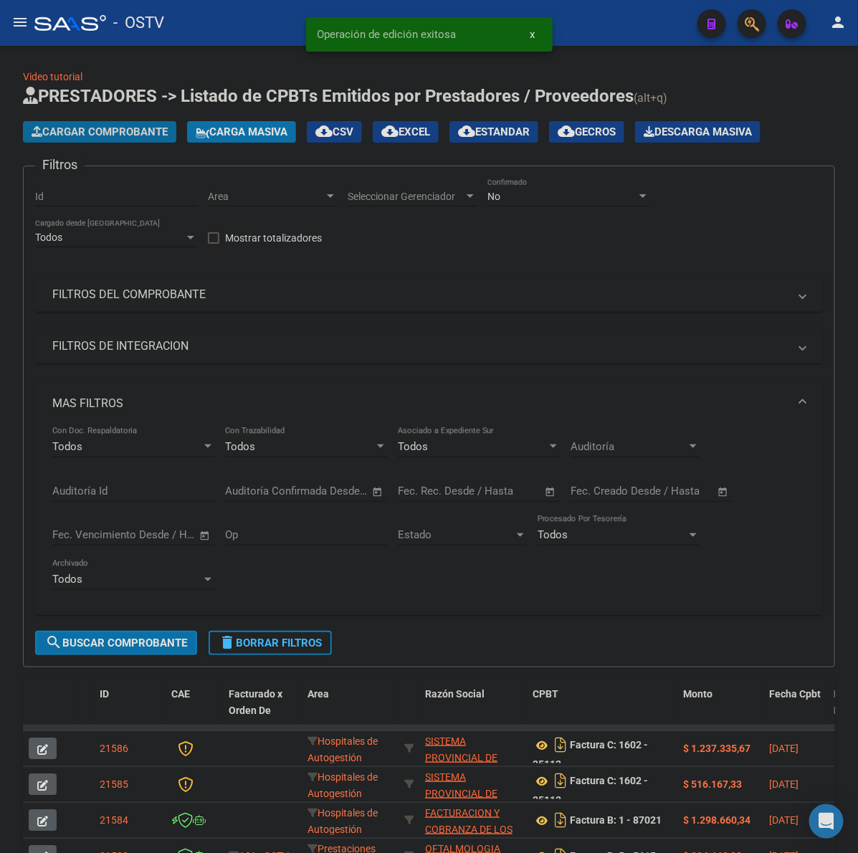
drag, startPoint x: 129, startPoint y: 130, endPoint x: 856, endPoint y: 123, distance: 727.5
click at [130, 130] on span "Cargar Comprobante" at bounding box center [100, 131] width 136 height 13
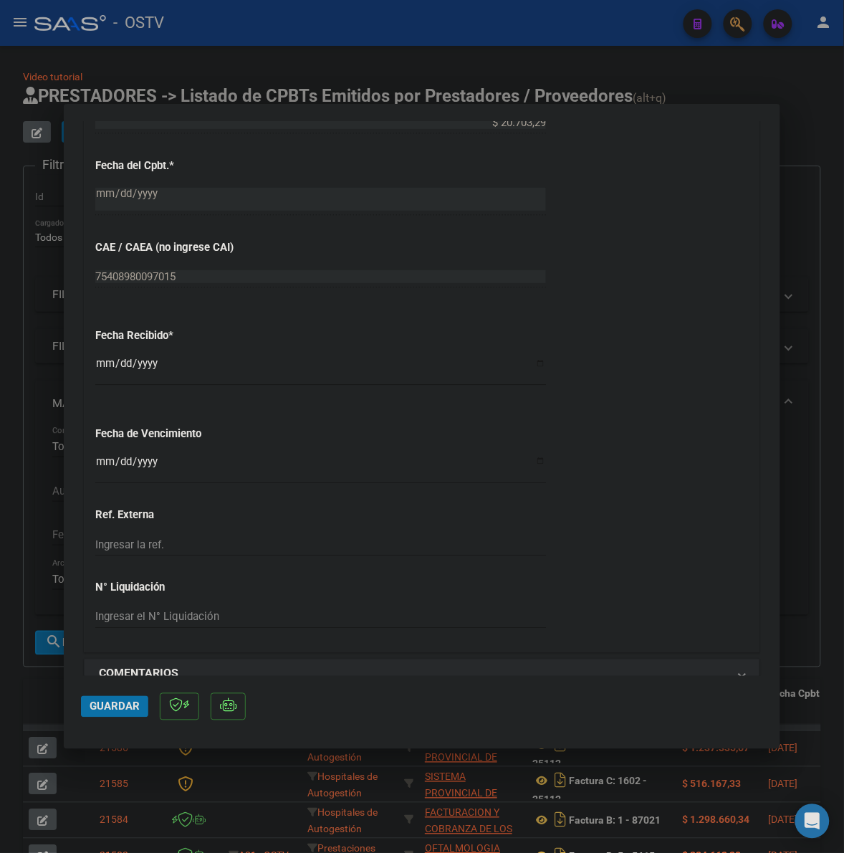
scroll to position [776, 0]
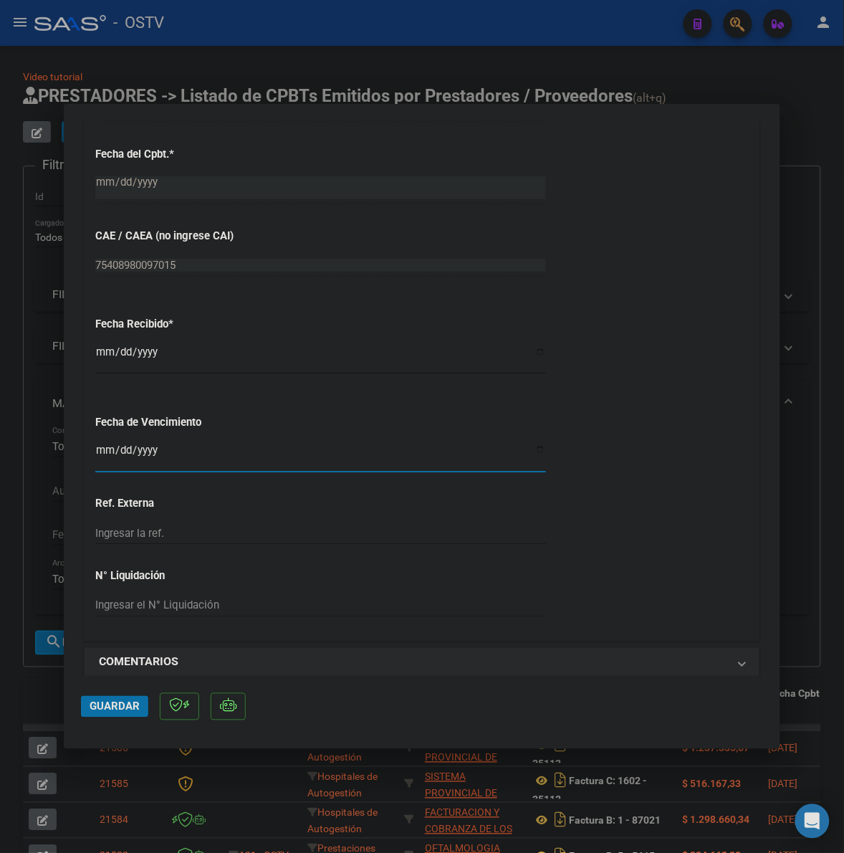
click at [105, 455] on input "Ingresar la fecha" at bounding box center [320, 455] width 451 height 23
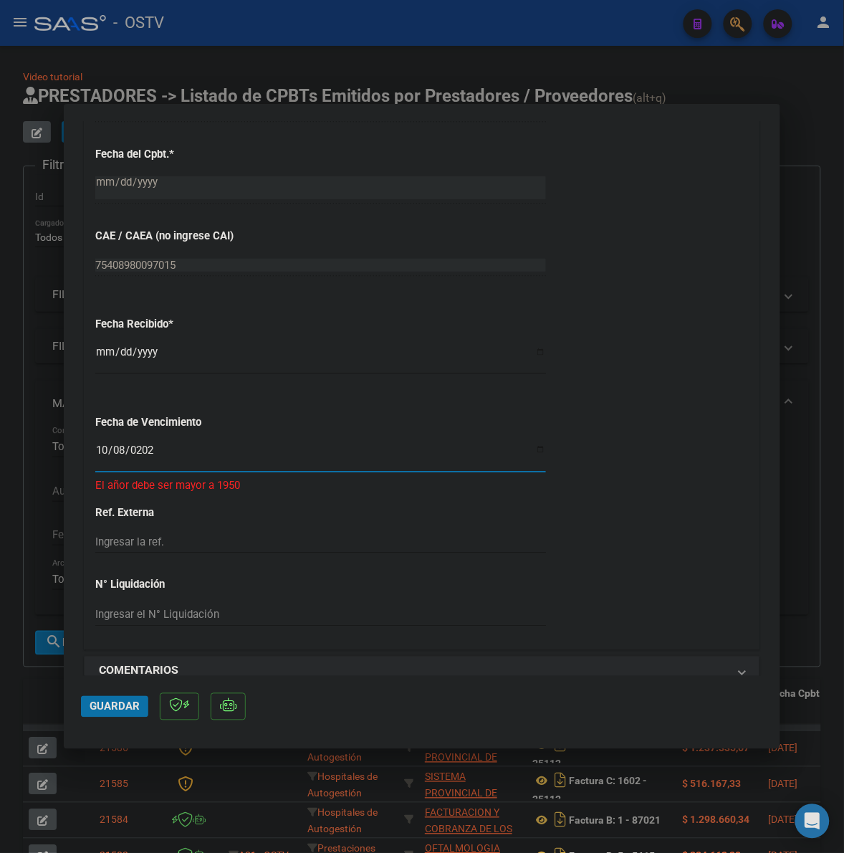
type input "[DATE]"
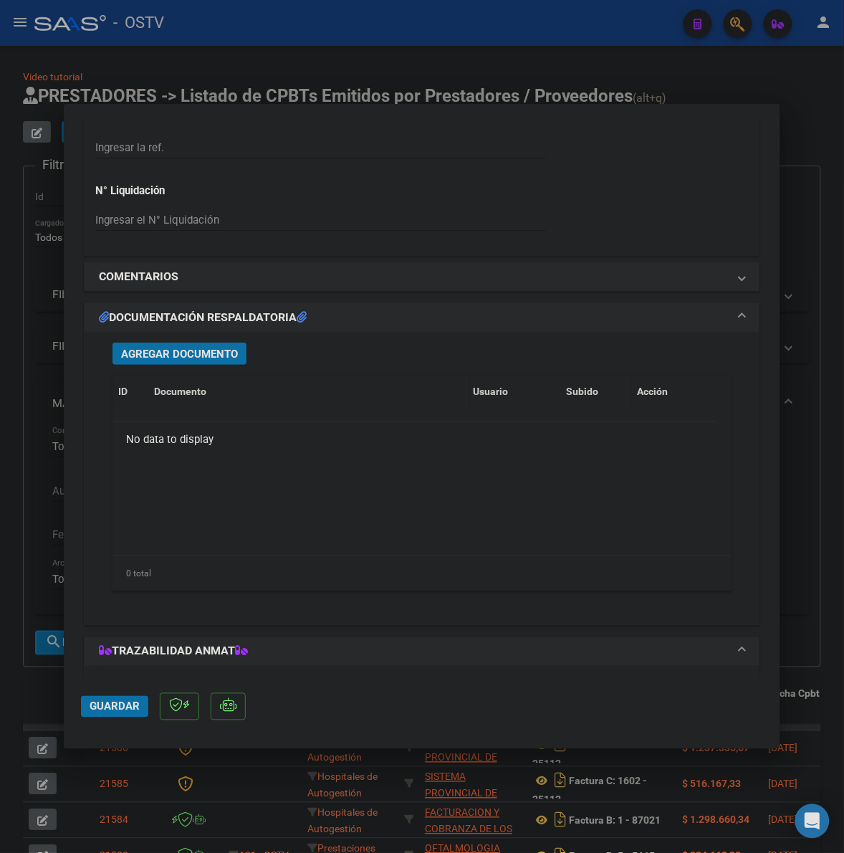
scroll to position [1165, 0]
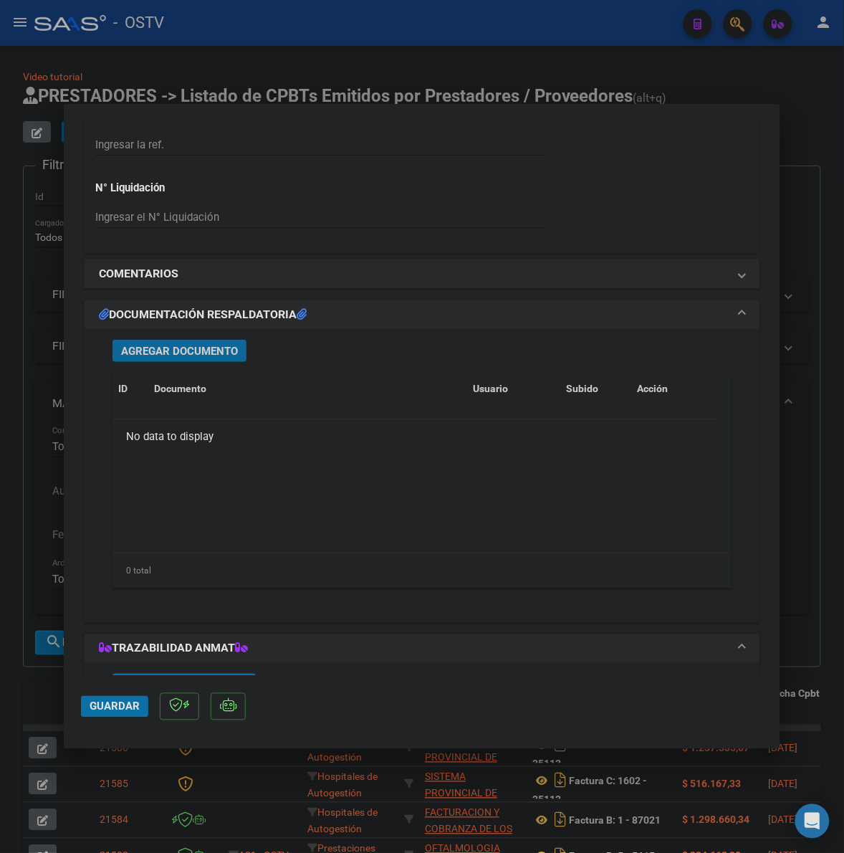
click at [229, 351] on span "Agregar Documento" at bounding box center [179, 351] width 117 height 13
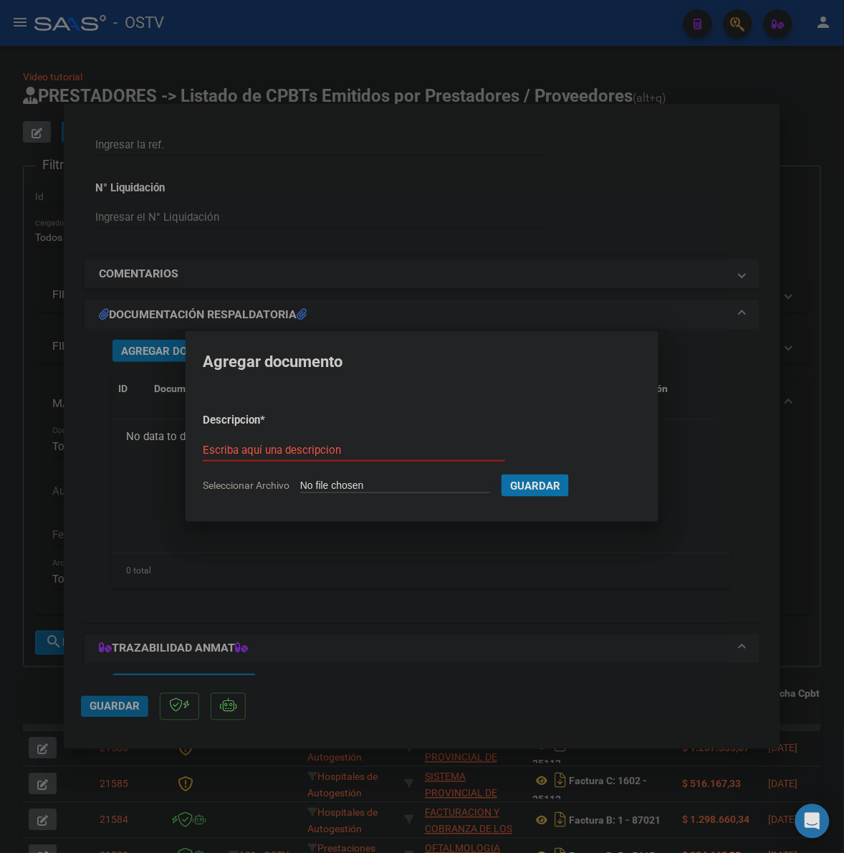
type input "C:\fakepath\FACTURA - 1002 9978 - DIM DIMO SRL.pdf"
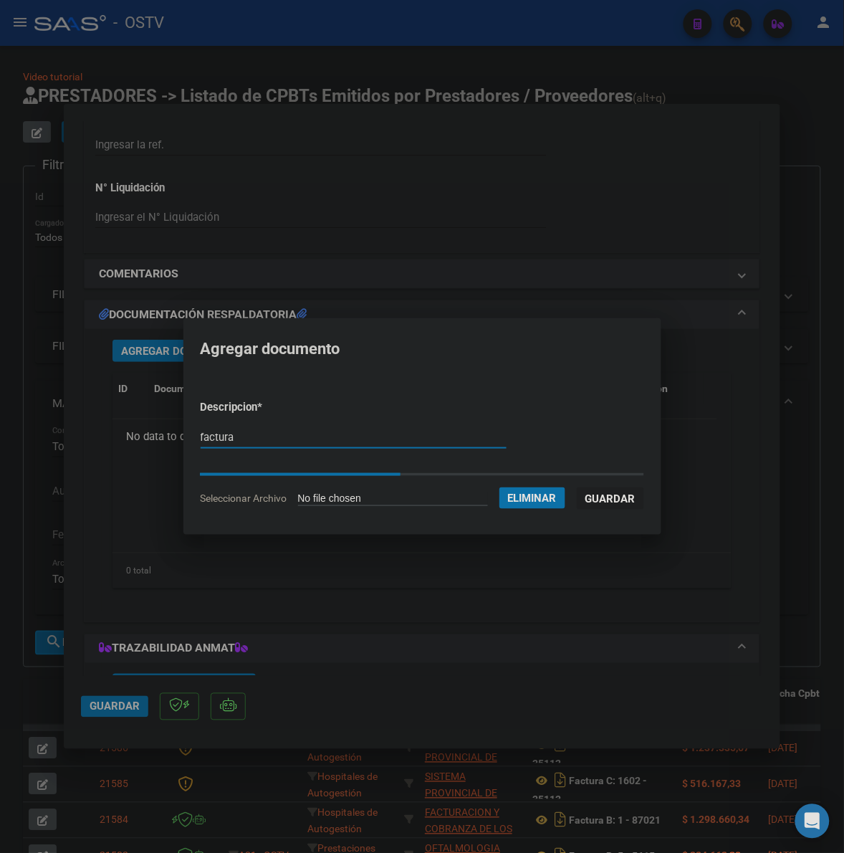
type input "factura"
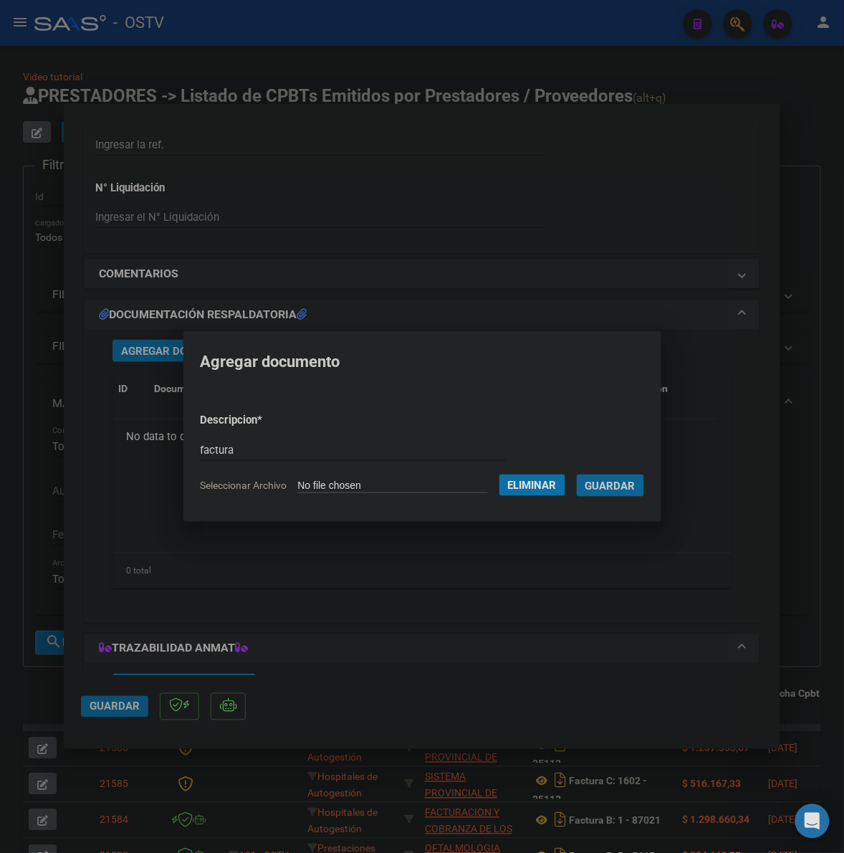
click at [577, 474] on button "Guardar" at bounding box center [610, 485] width 67 height 22
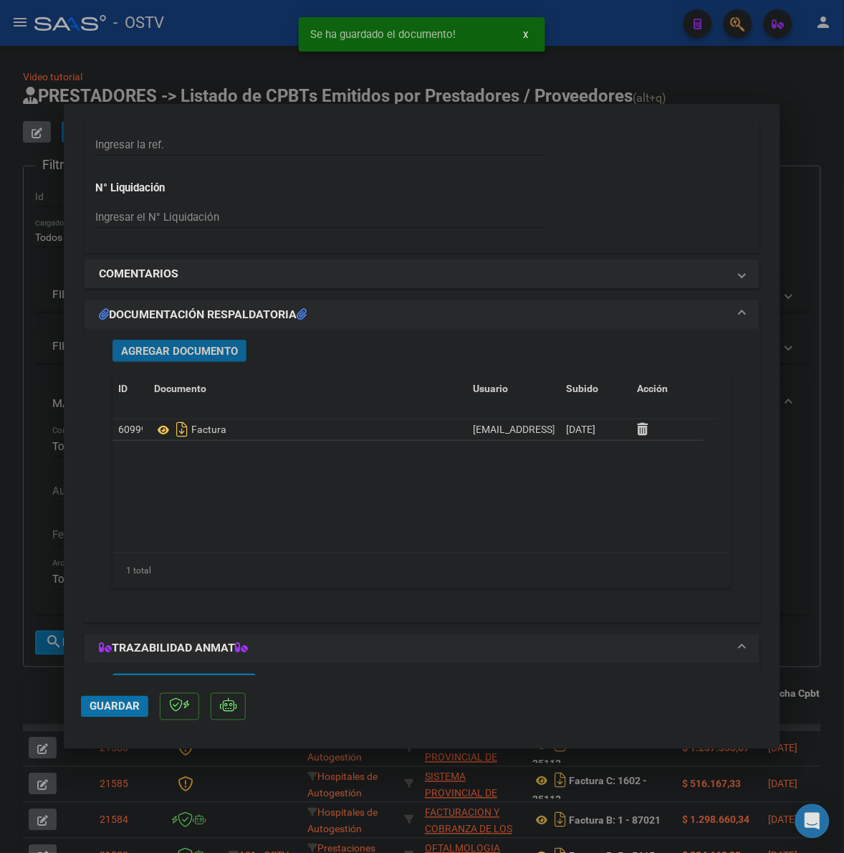
click at [152, 362] on button "Agregar Documento" at bounding box center [180, 351] width 134 height 22
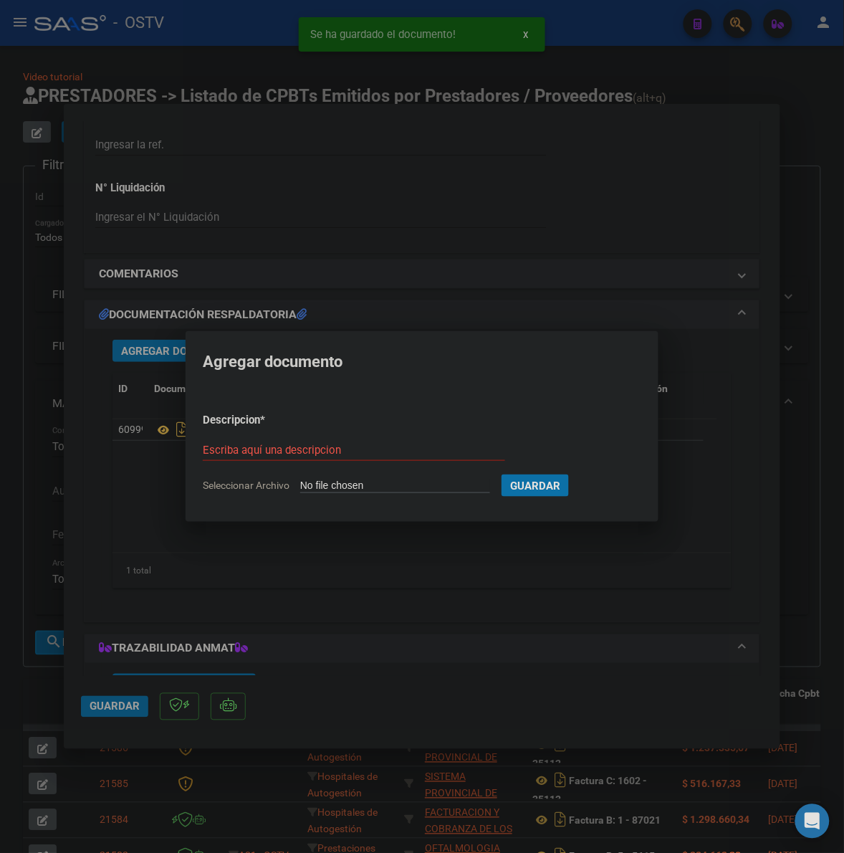
type input "C:\fakepath\ANEXO - 1002 9978 - DIM DIMO SRL.pdf"
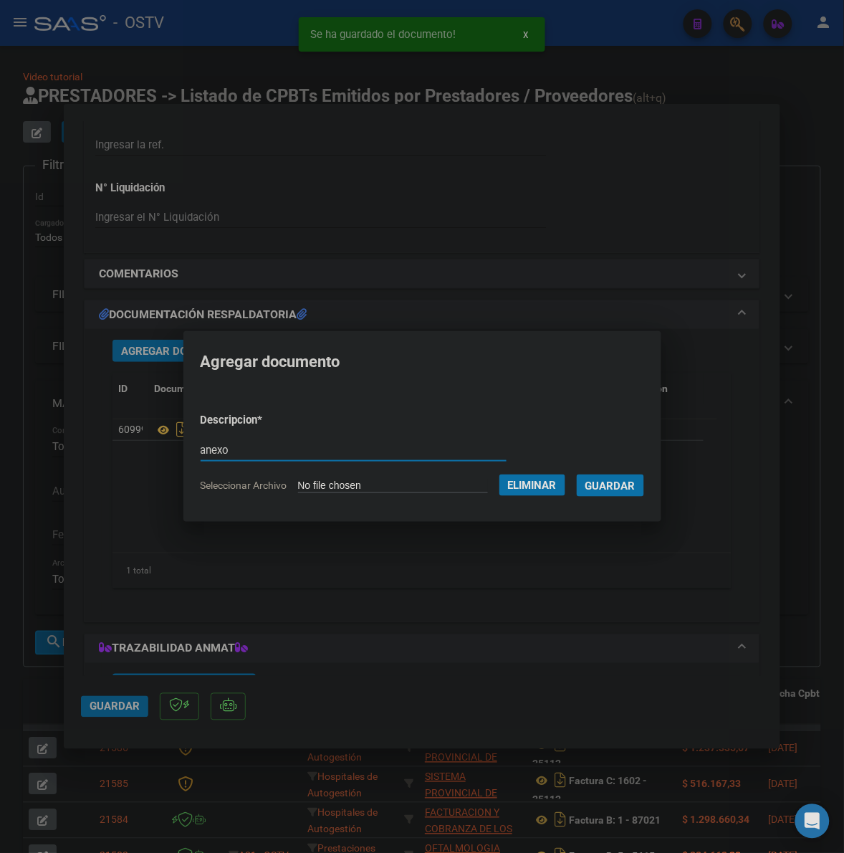
type input "anexo"
click at [577, 474] on button "Guardar" at bounding box center [610, 485] width 67 height 22
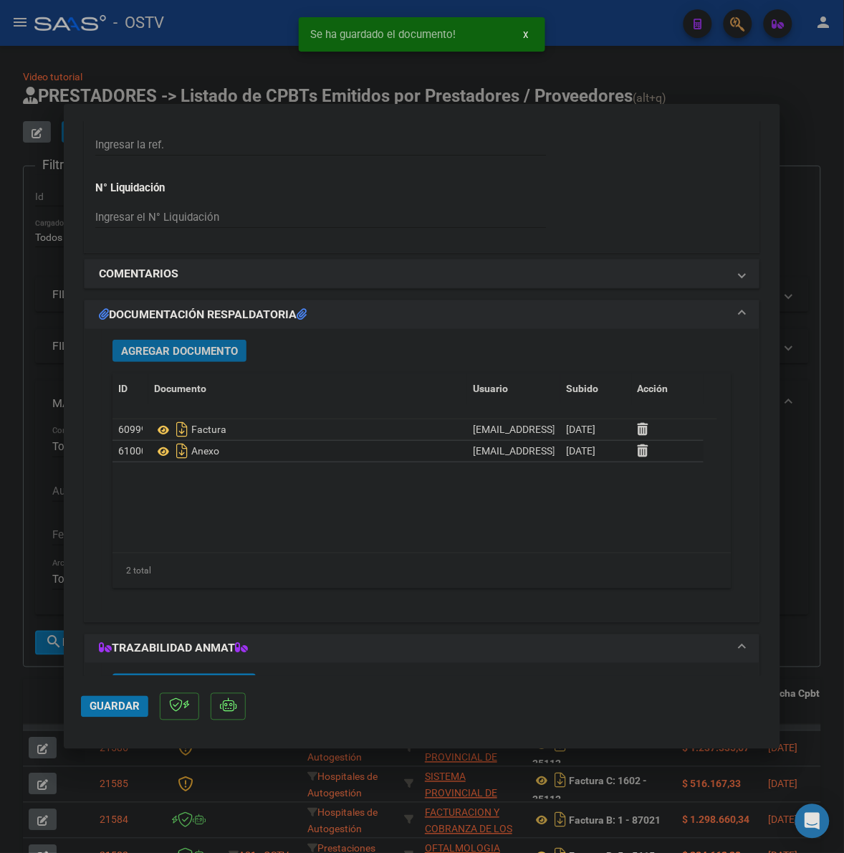
click at [95, 706] on span "Guardar" at bounding box center [115, 706] width 50 height 13
click at [113, 707] on span "Guardar" at bounding box center [115, 706] width 50 height 13
click at [42, 700] on div at bounding box center [422, 426] width 844 height 853
type input "$ 0,00"
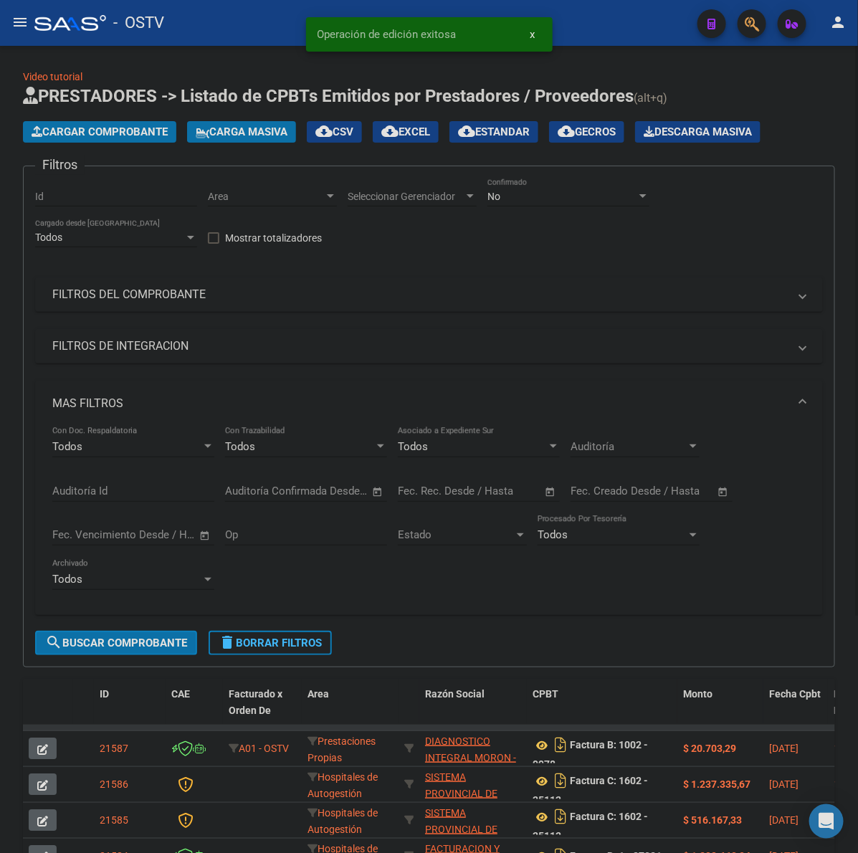
click at [109, 137] on span "Cargar Comprobante" at bounding box center [100, 131] width 136 height 13
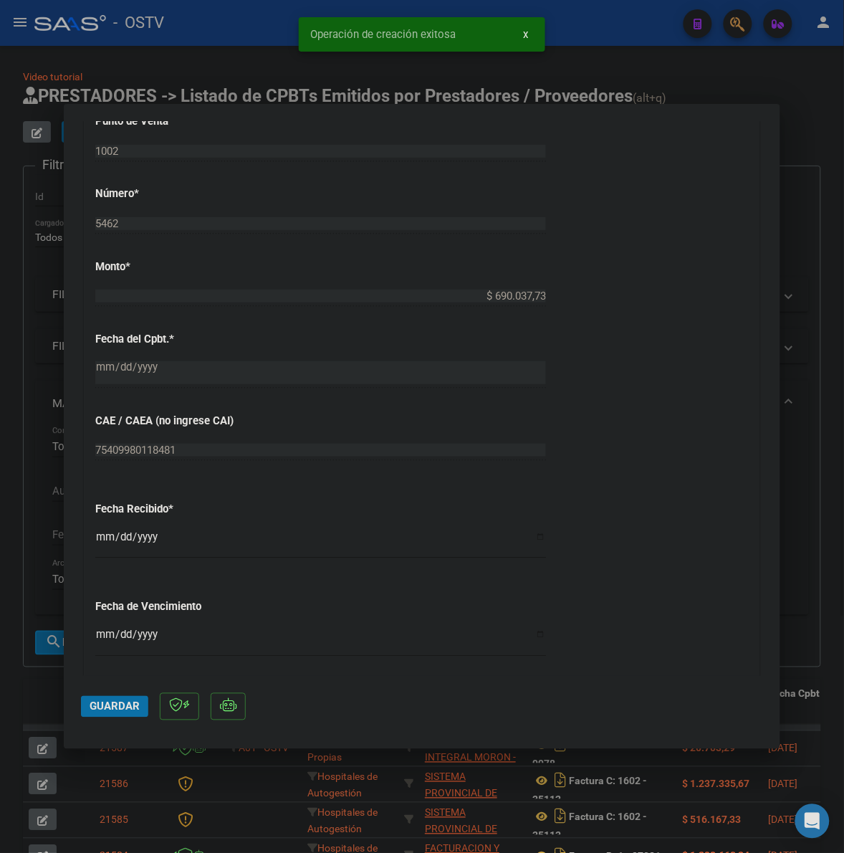
scroll to position [627, 0]
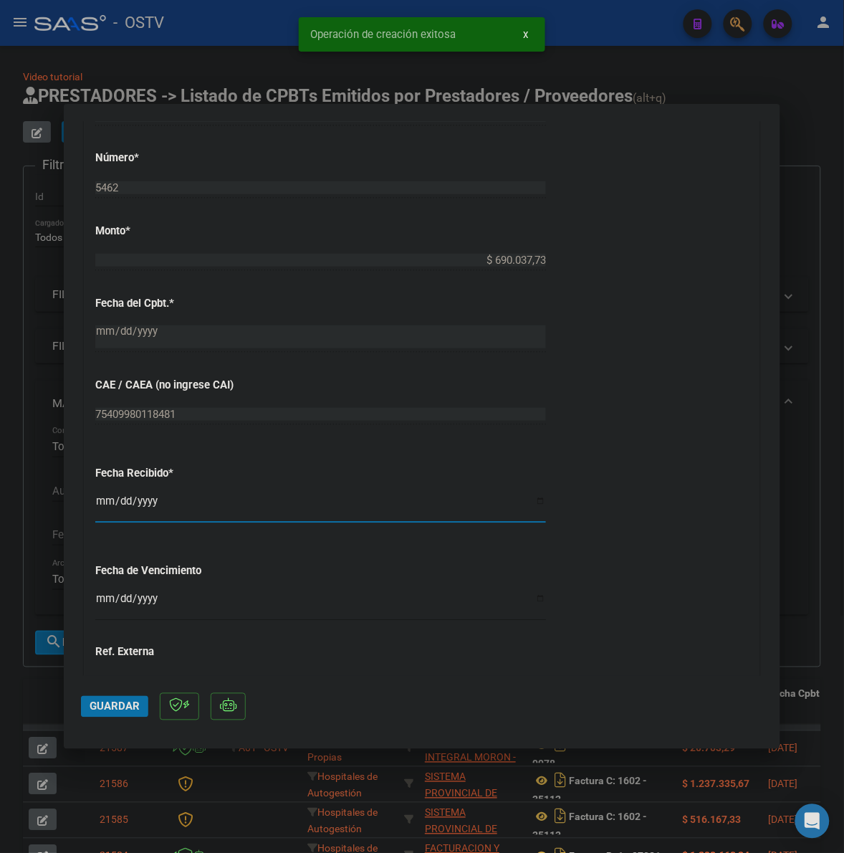
click at [102, 500] on input "[DATE]" at bounding box center [320, 506] width 451 height 23
click at [101, 596] on input "Ingresar la fecha" at bounding box center [320, 604] width 451 height 23
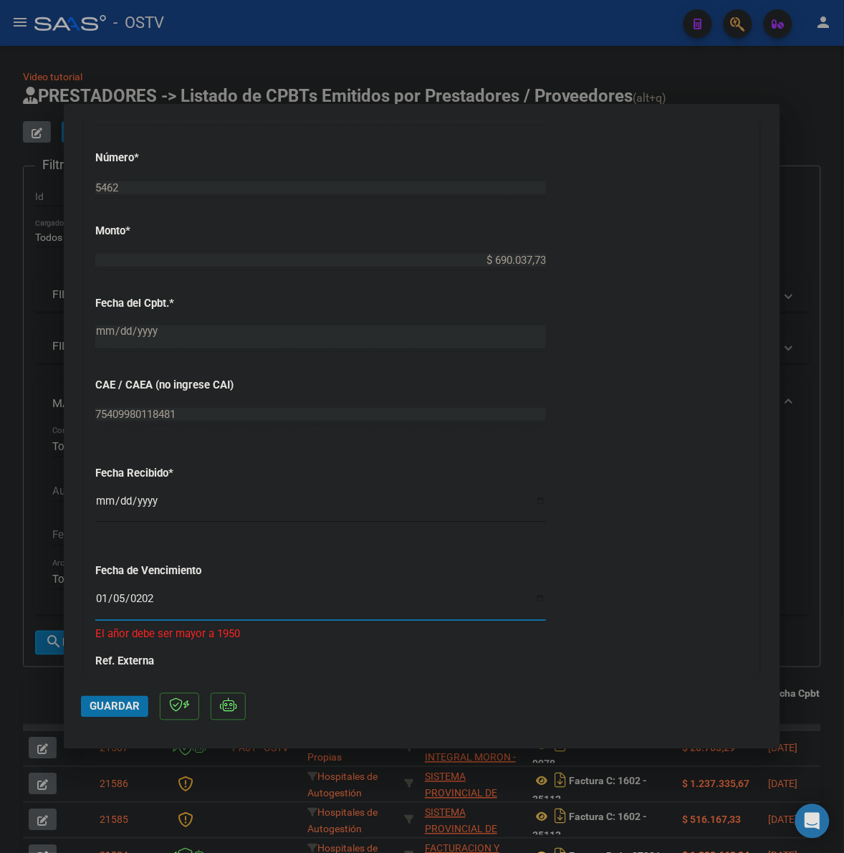
type input "[DATE]"
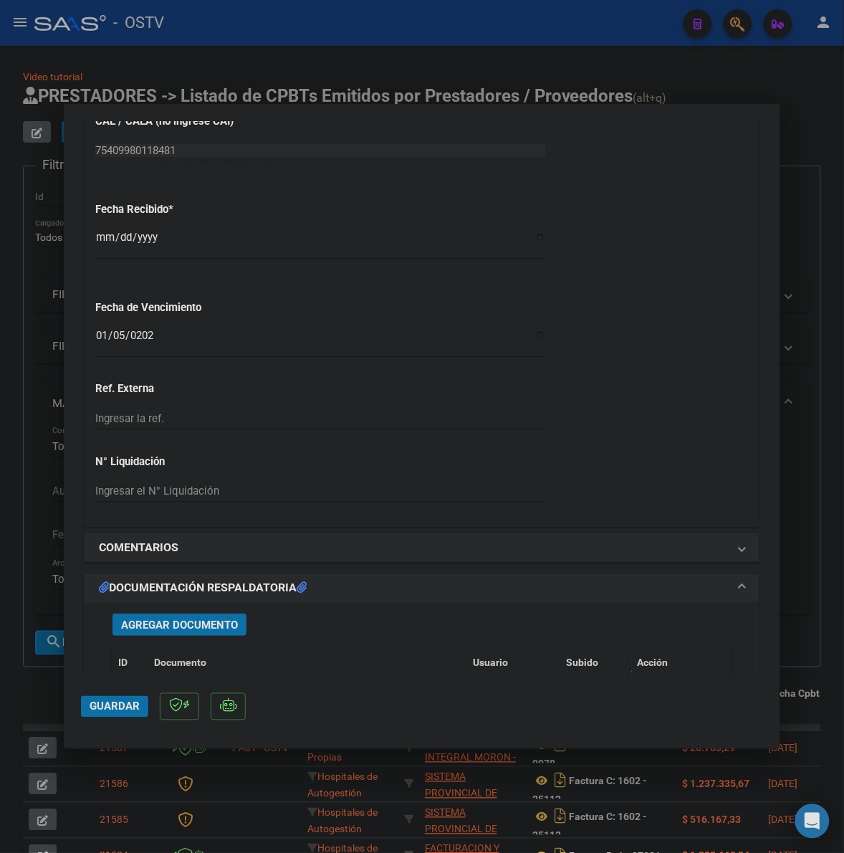
scroll to position [985, 0]
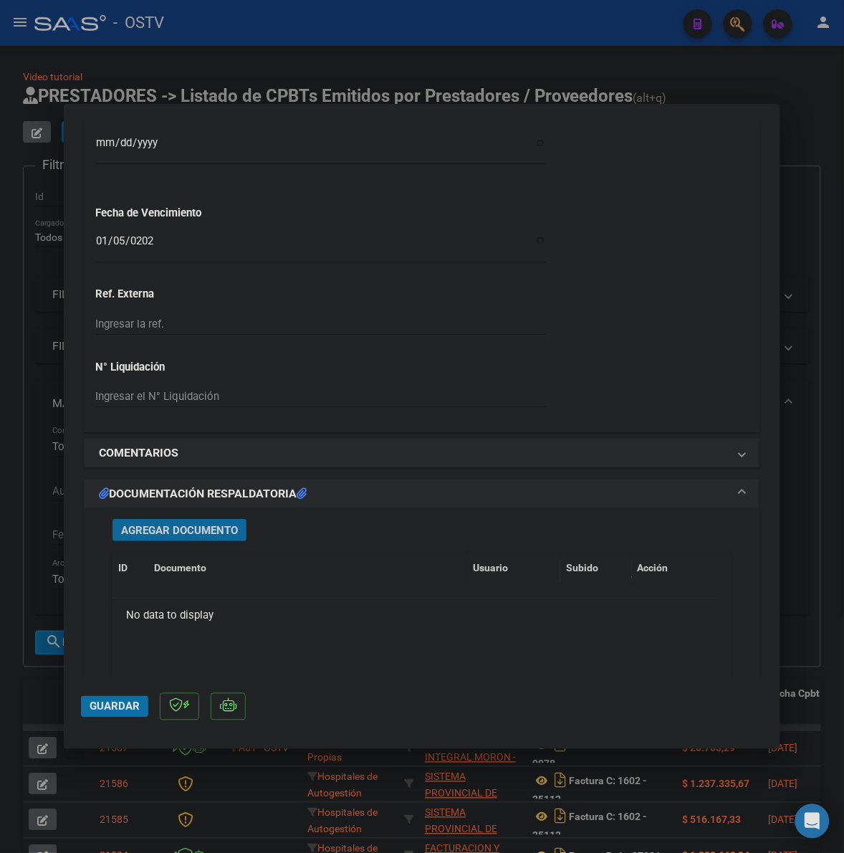
click at [209, 522] on button "Agregar Documento" at bounding box center [180, 530] width 134 height 22
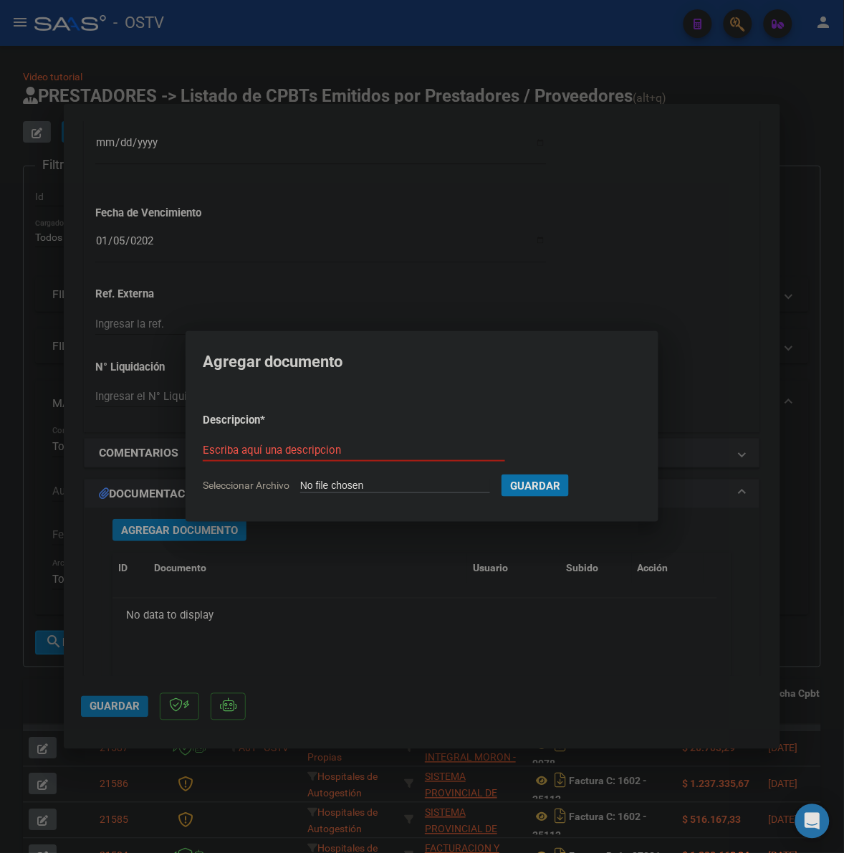
type input "C:\fakepath\FACTURA - 1002 5462 - CLINICA DIM RIVADAVIA.pdf"
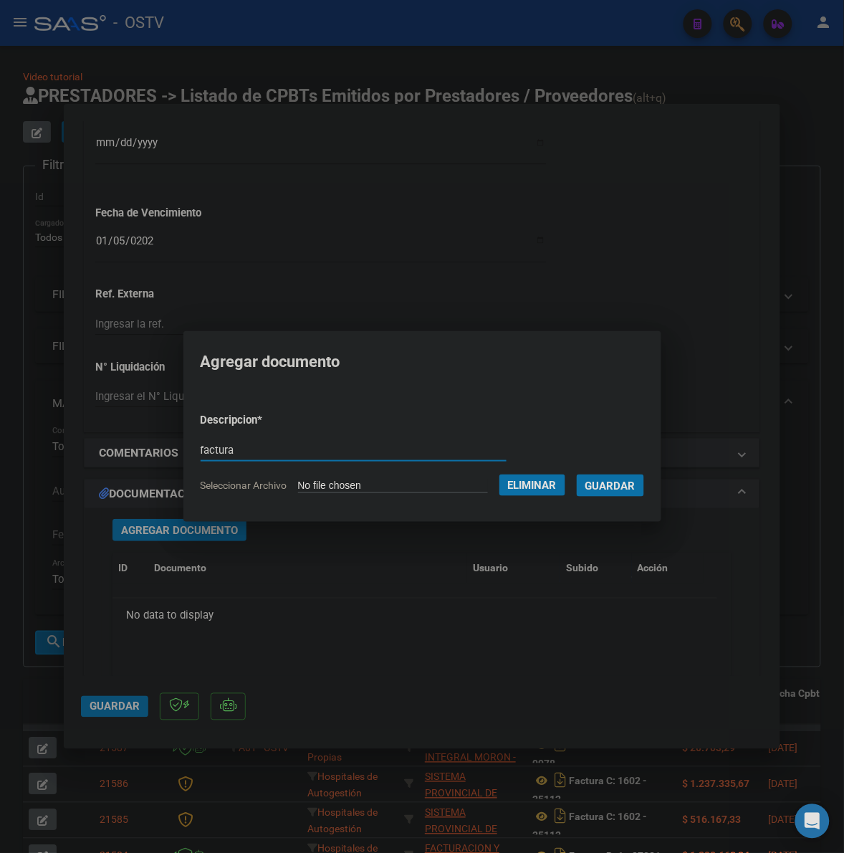
type input "factura"
click at [577, 474] on button "Guardar" at bounding box center [610, 485] width 67 height 22
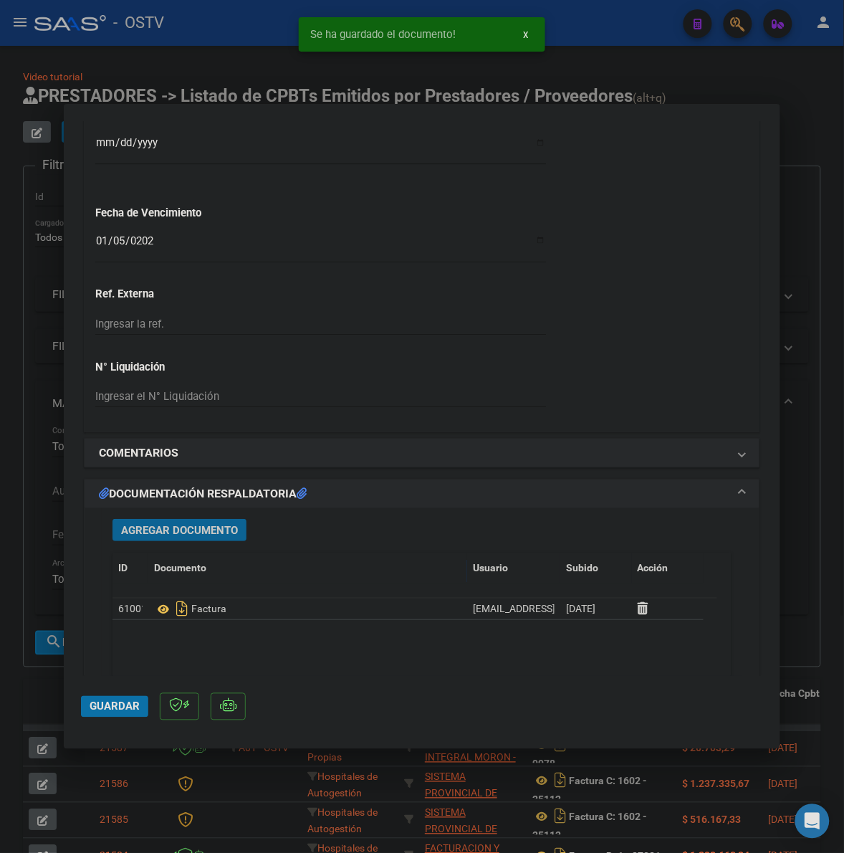
click at [197, 538] on button "Agregar Documento" at bounding box center [180, 530] width 134 height 22
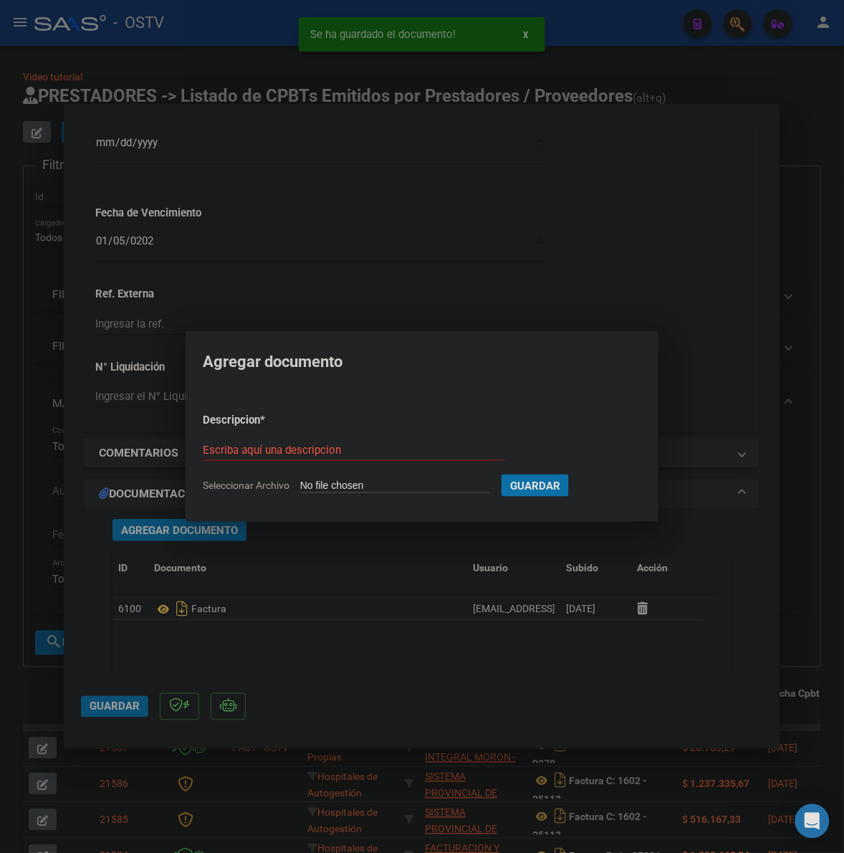
type input "C:\fakepath\ANEXO - 1002 5462 - CLINICA DIM RIVADAVIA.pdf"
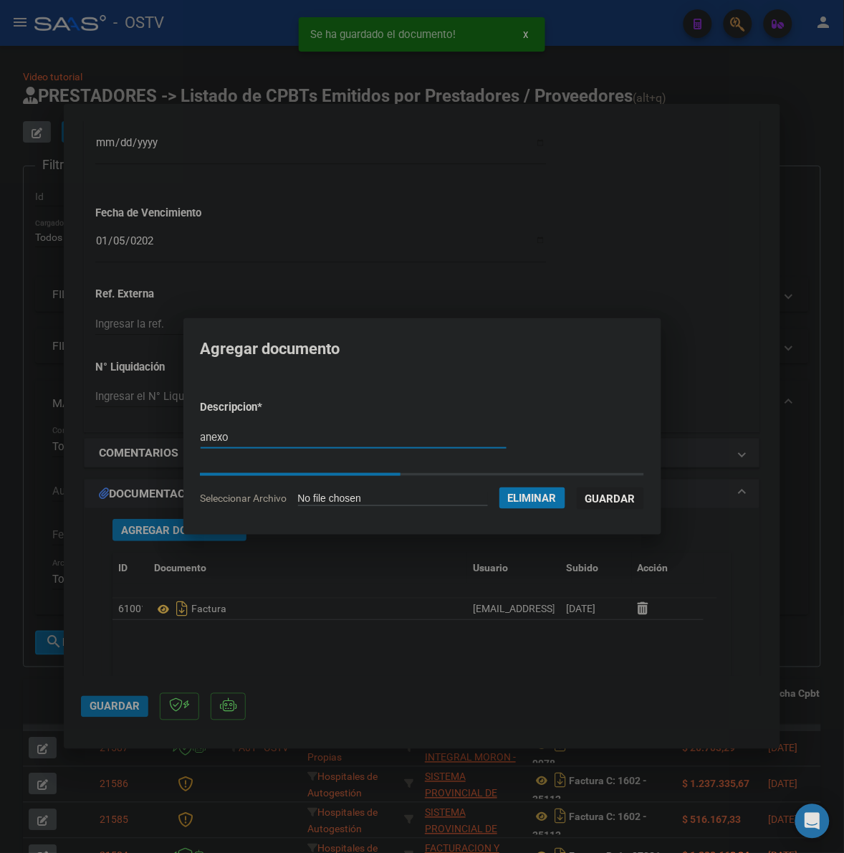
type input "anexo"
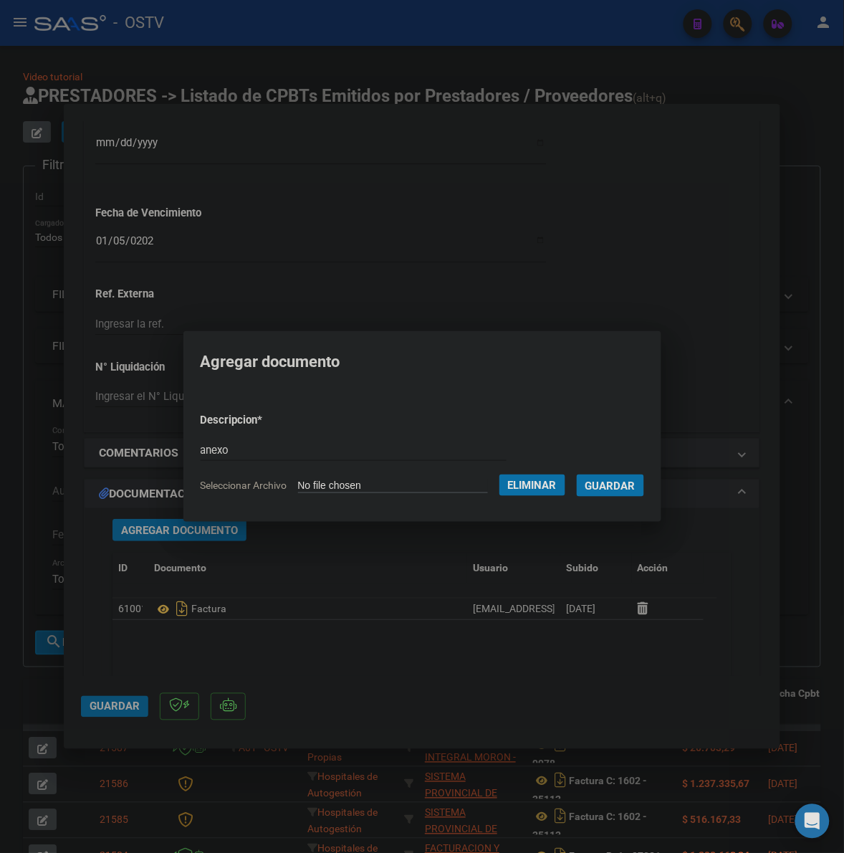
click at [662, 484] on mat-dialog-content "Descripcion * anexo Escriba aquí una descripcion Seleccionar Archivo Eliminar G…" at bounding box center [422, 447] width 478 height 114
click at [625, 488] on span "Guardar" at bounding box center [611, 485] width 50 height 13
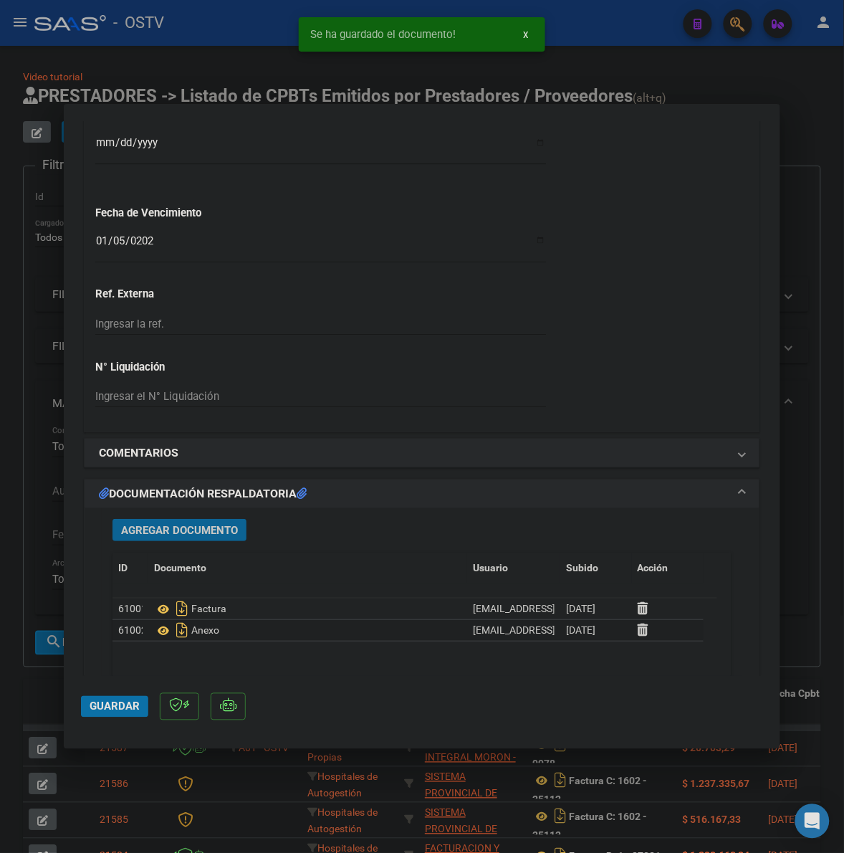
click at [127, 701] on span "Guardar" at bounding box center [115, 706] width 50 height 13
drag, startPoint x: 792, startPoint y: 281, endPoint x: 760, endPoint y: 267, distance: 35.0
click at [793, 281] on div at bounding box center [422, 426] width 844 height 853
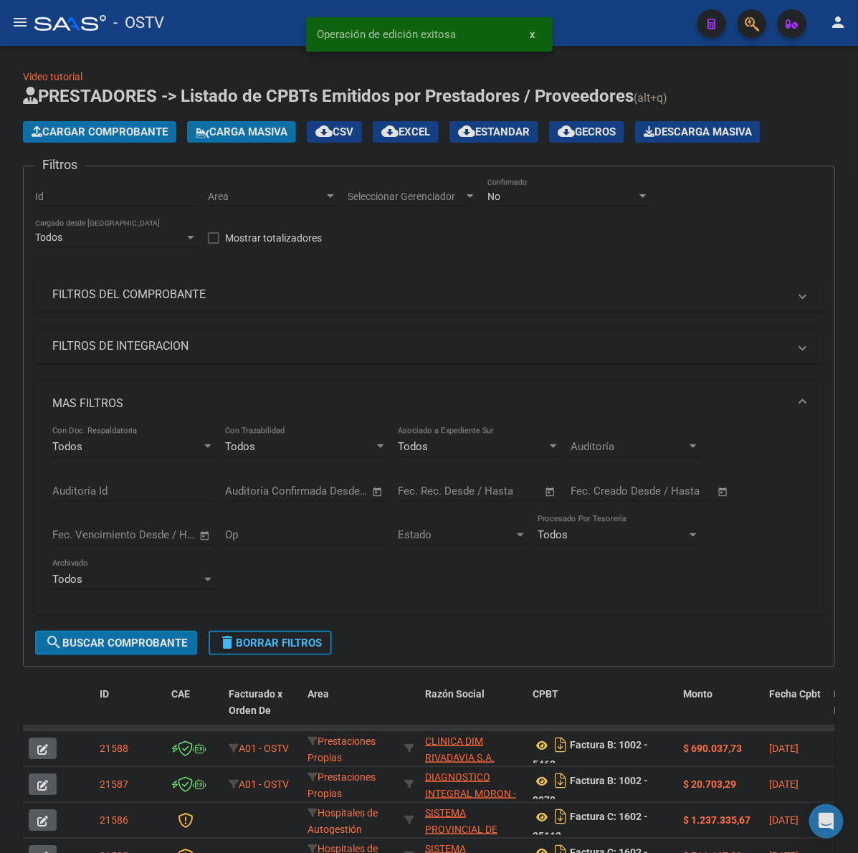
click at [119, 126] on span "Cargar Comprobante" at bounding box center [100, 131] width 136 height 13
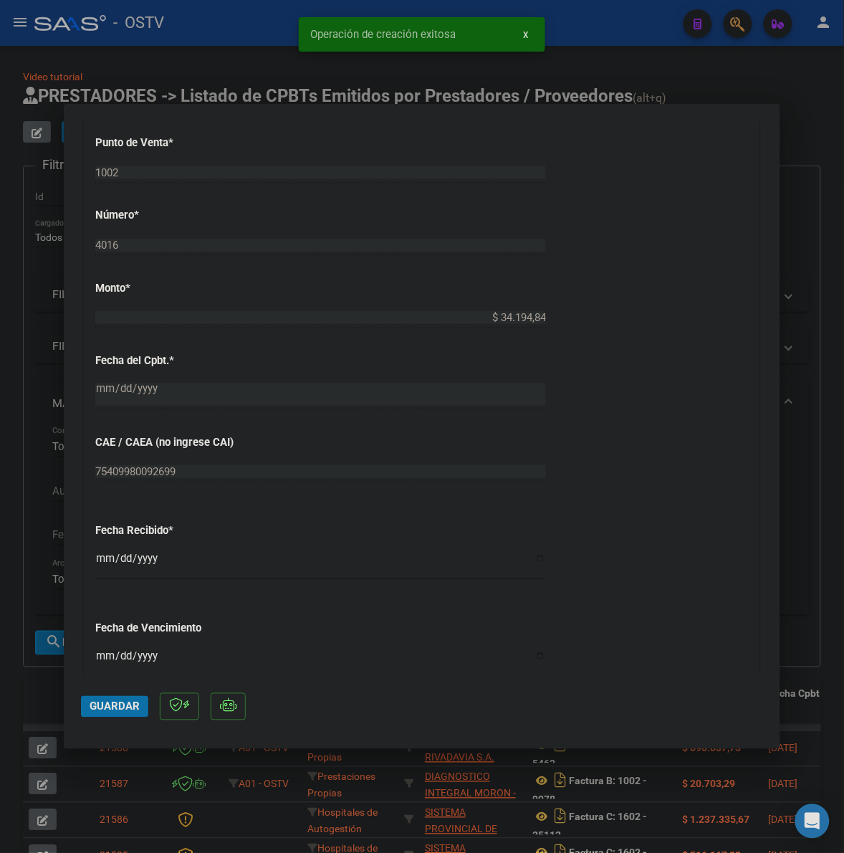
scroll to position [627, 0]
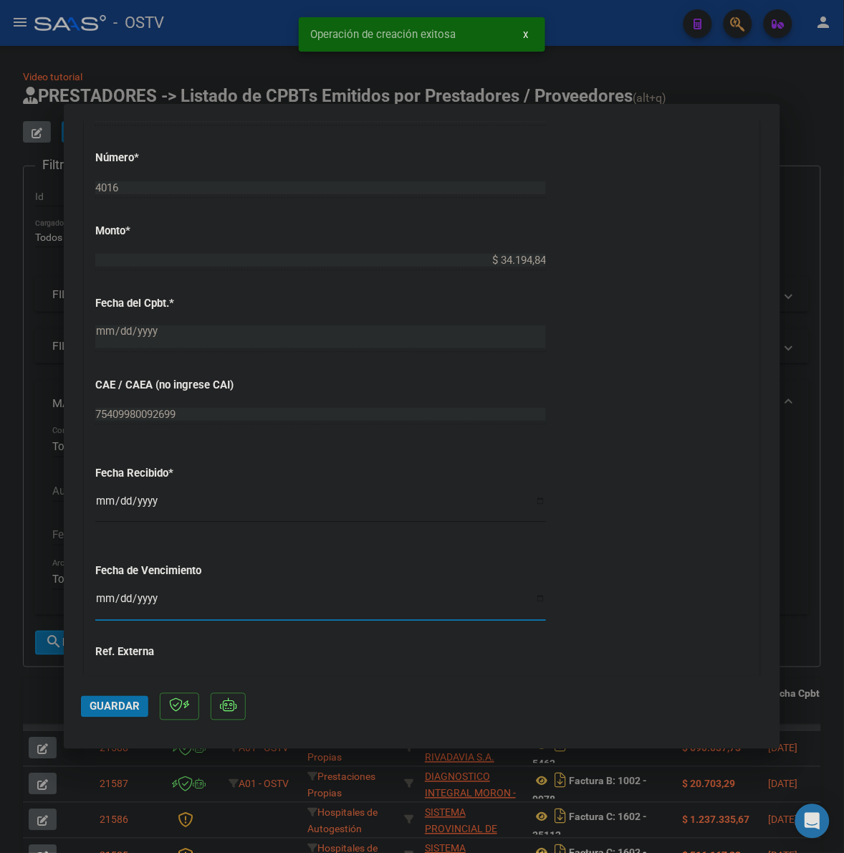
click at [102, 606] on input "Ingresar la fecha" at bounding box center [320, 604] width 451 height 23
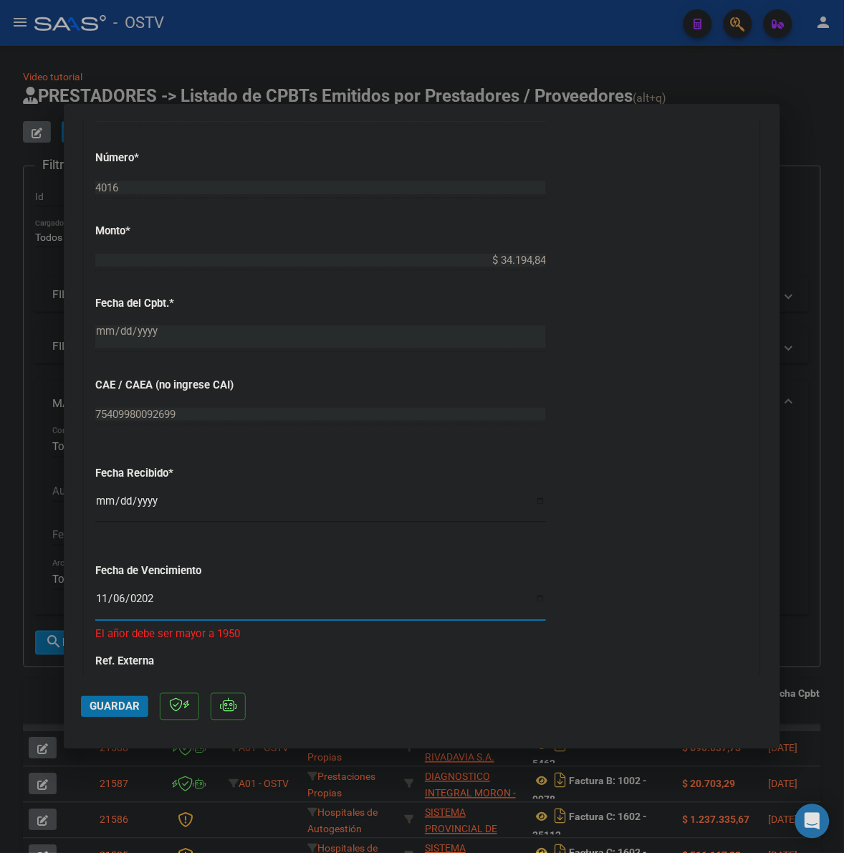
type input "[DATE]"
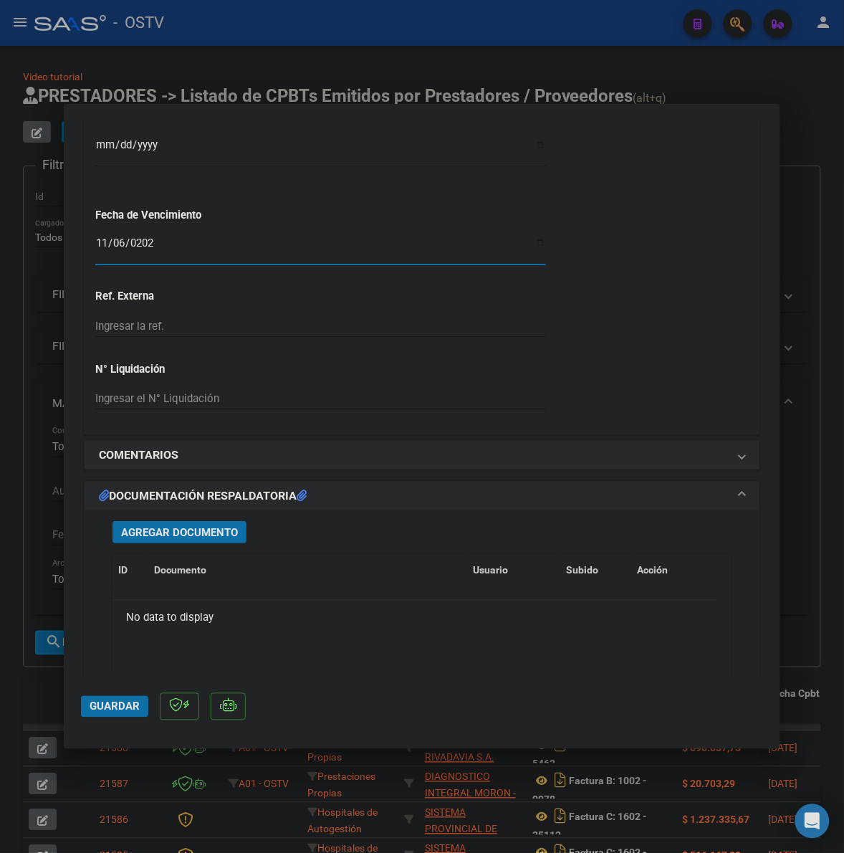
scroll to position [985, 0]
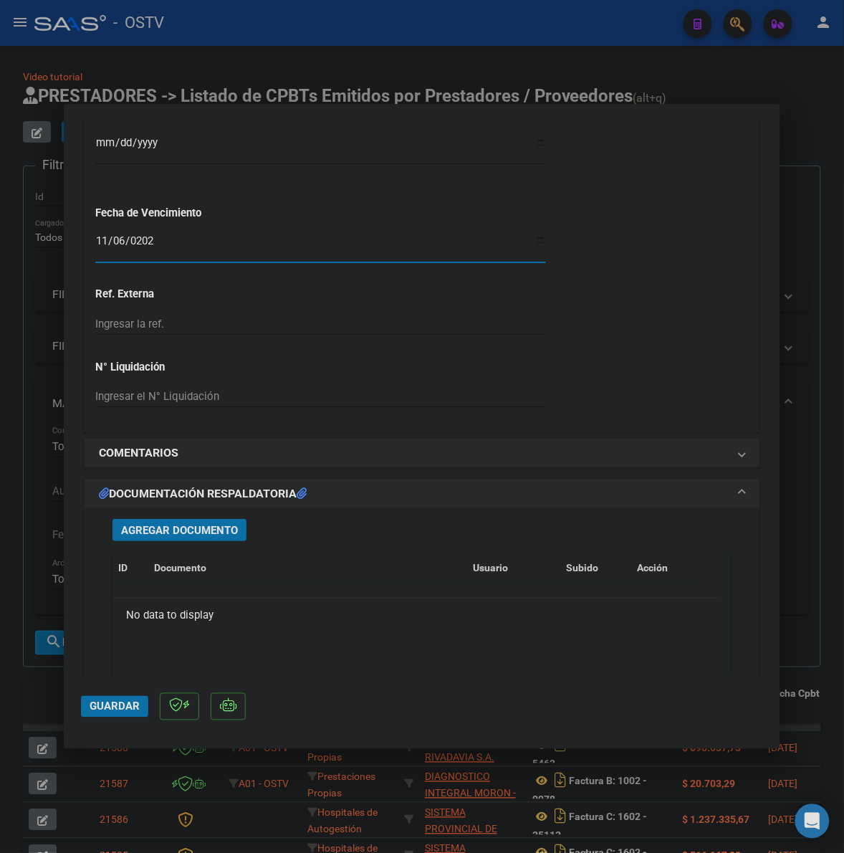
click at [183, 533] on span "Agregar Documento" at bounding box center [179, 530] width 117 height 13
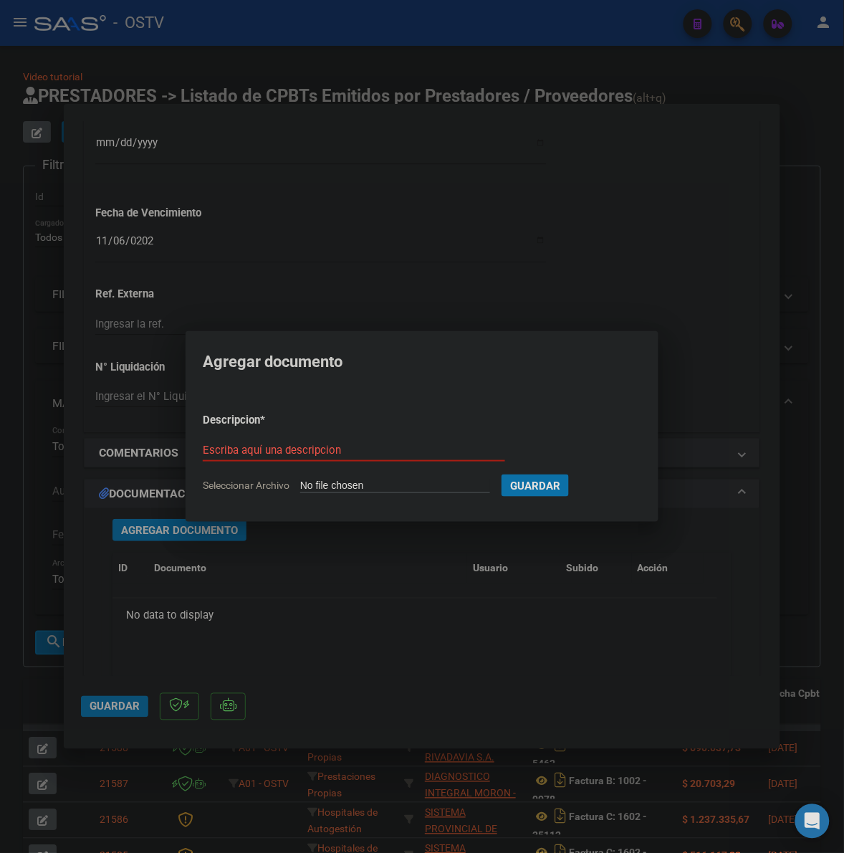
type input "C:\fakepath\FACTURA - 1002 4016 - DIRM SA.pdf"
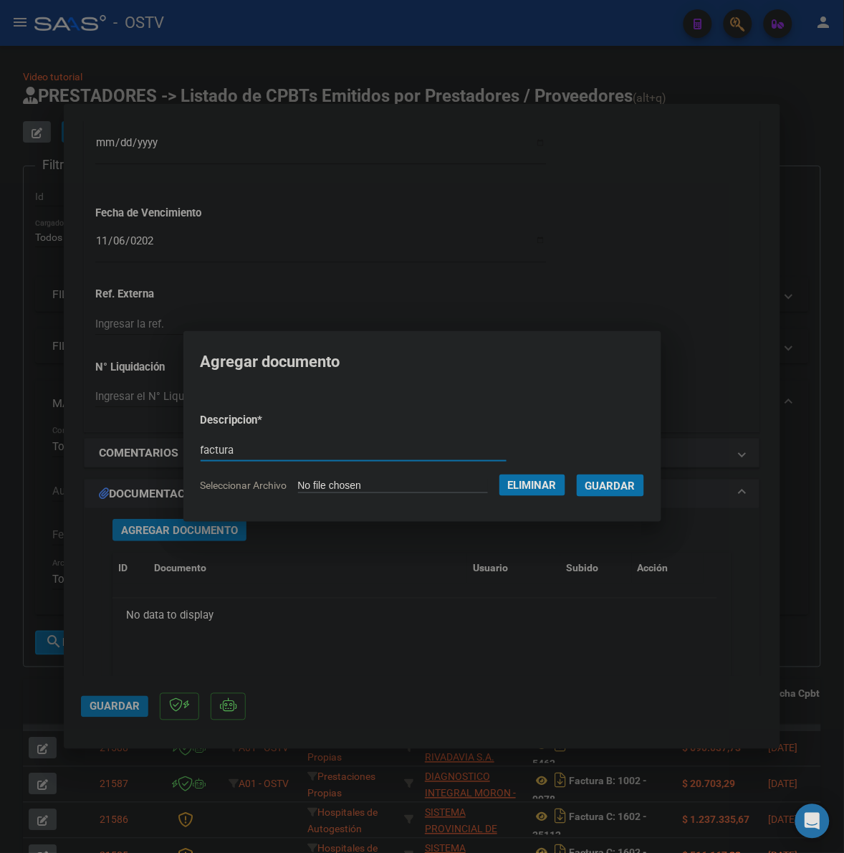
type input "factura"
click at [577, 474] on button "Guardar" at bounding box center [610, 485] width 67 height 22
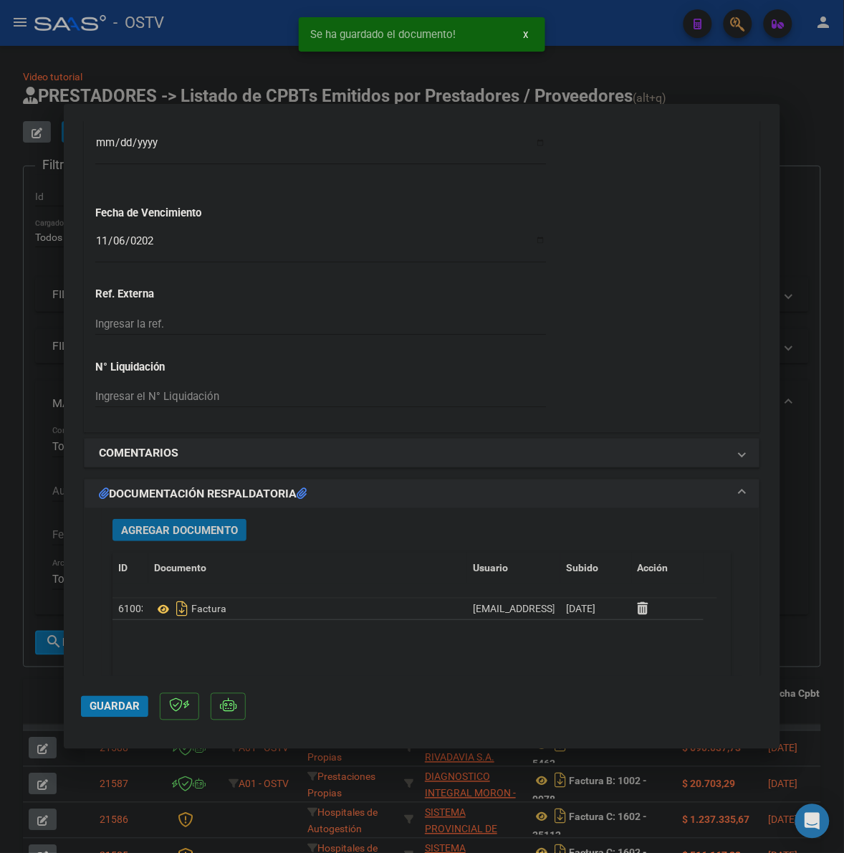
click at [203, 531] on span "Agregar Documento" at bounding box center [179, 530] width 117 height 13
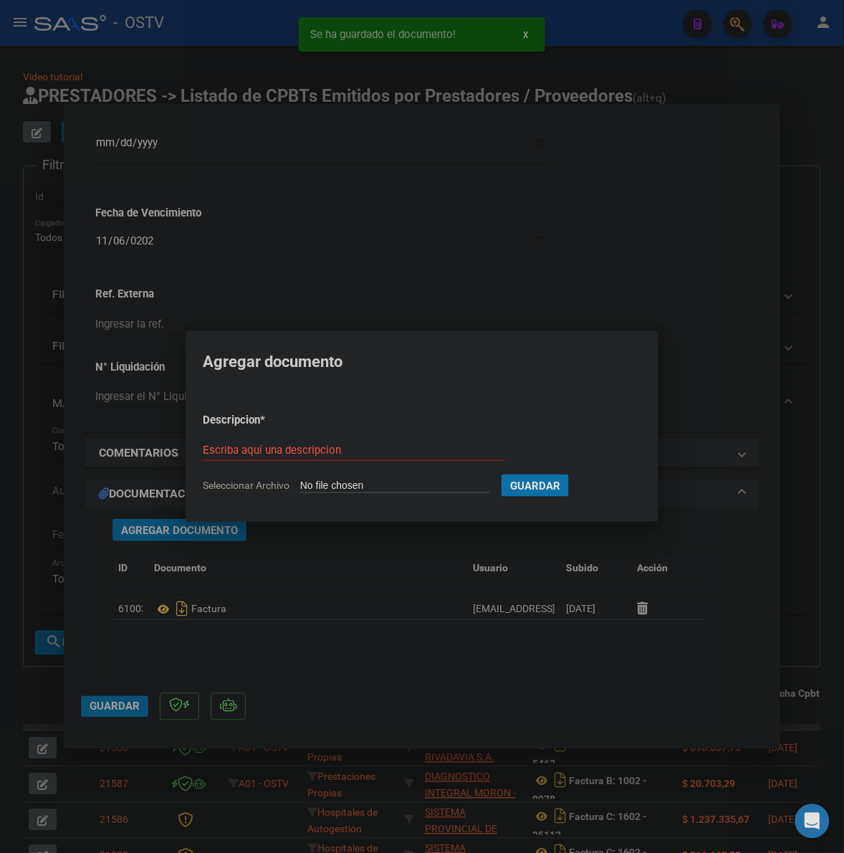
type input "C:\fakepath\ANEXO - 1002 4016 - DIRM SA.pdf"
type input "anexo"
click at [577, 474] on button "Guardar" at bounding box center [610, 485] width 67 height 22
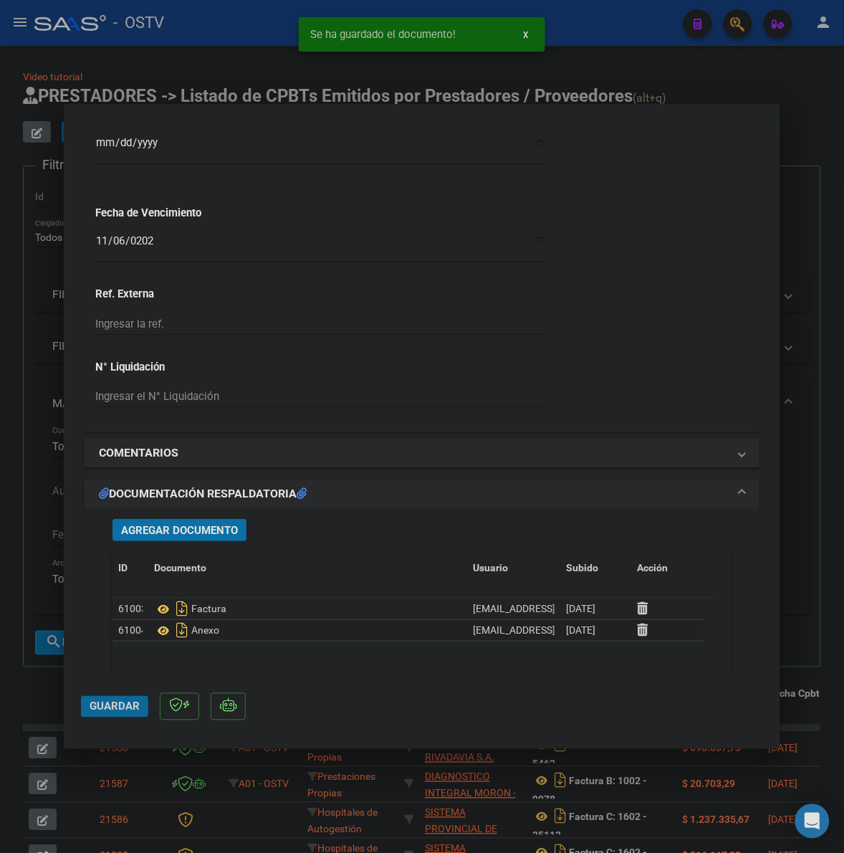
click at [106, 706] on span "Guardar" at bounding box center [115, 706] width 50 height 13
drag, startPoint x: 118, startPoint y: 706, endPoint x: 106, endPoint y: 706, distance: 12.2
click at [119, 706] on span "Guardar" at bounding box center [115, 706] width 50 height 13
drag, startPoint x: 40, startPoint y: 688, endPoint x: 97, endPoint y: 172, distance: 519.2
click at [40, 687] on div at bounding box center [422, 426] width 844 height 853
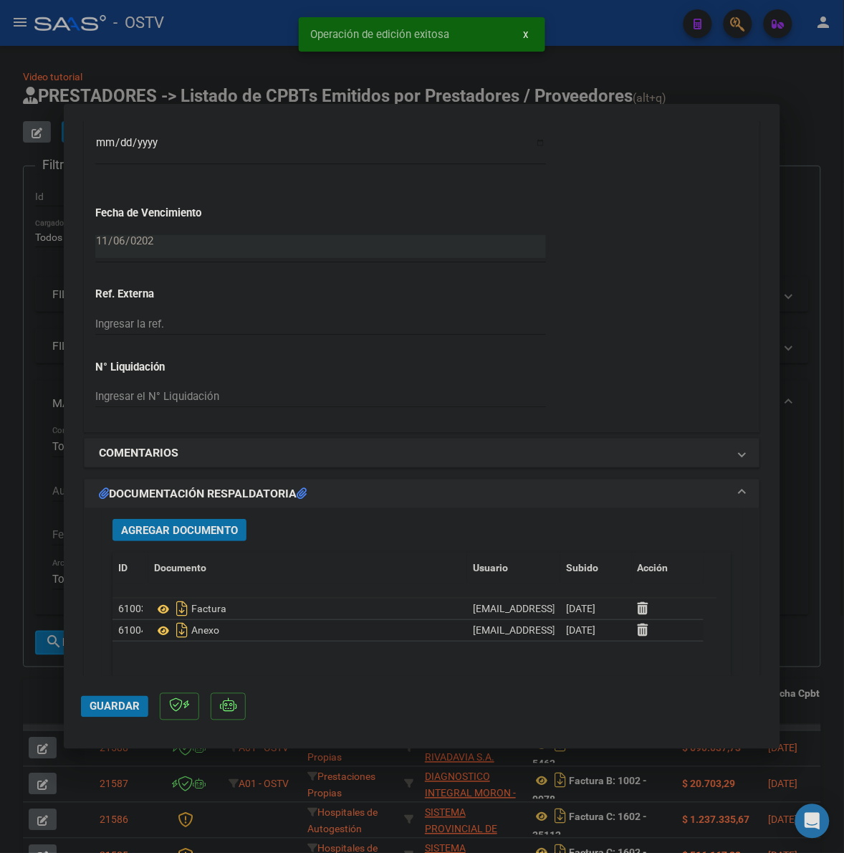
type input "$ 0,00"
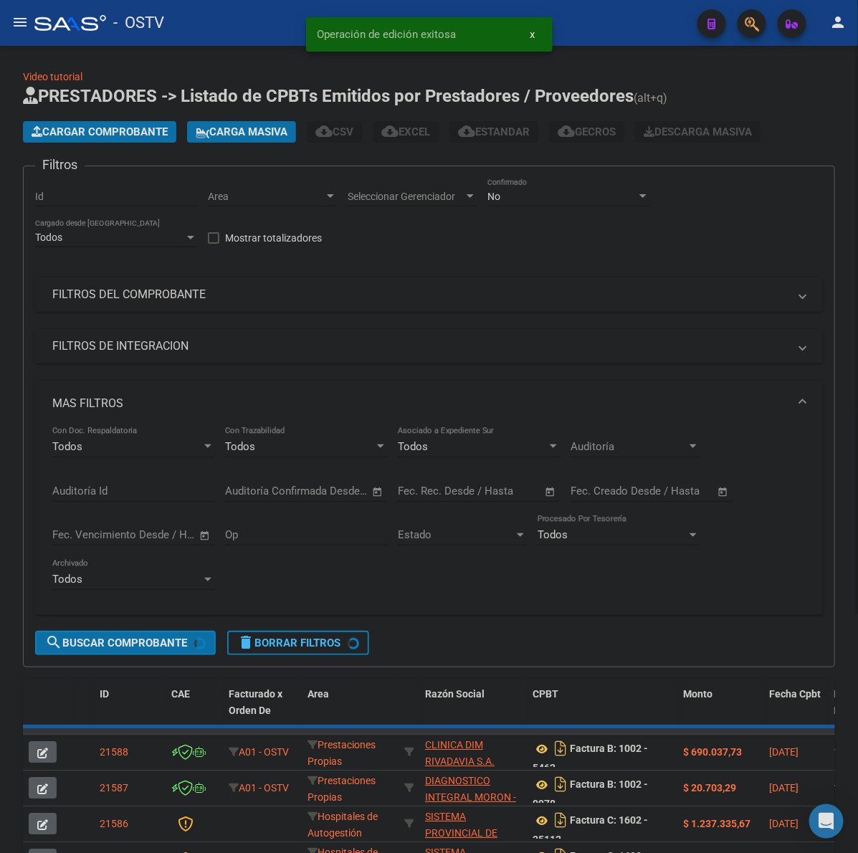
click at [101, 119] on app-list-header "PRESTADORES -> Listado de CPBTs Emitidos por Prestadores / Proveedores (alt+q) …" at bounding box center [429, 376] width 812 height 583
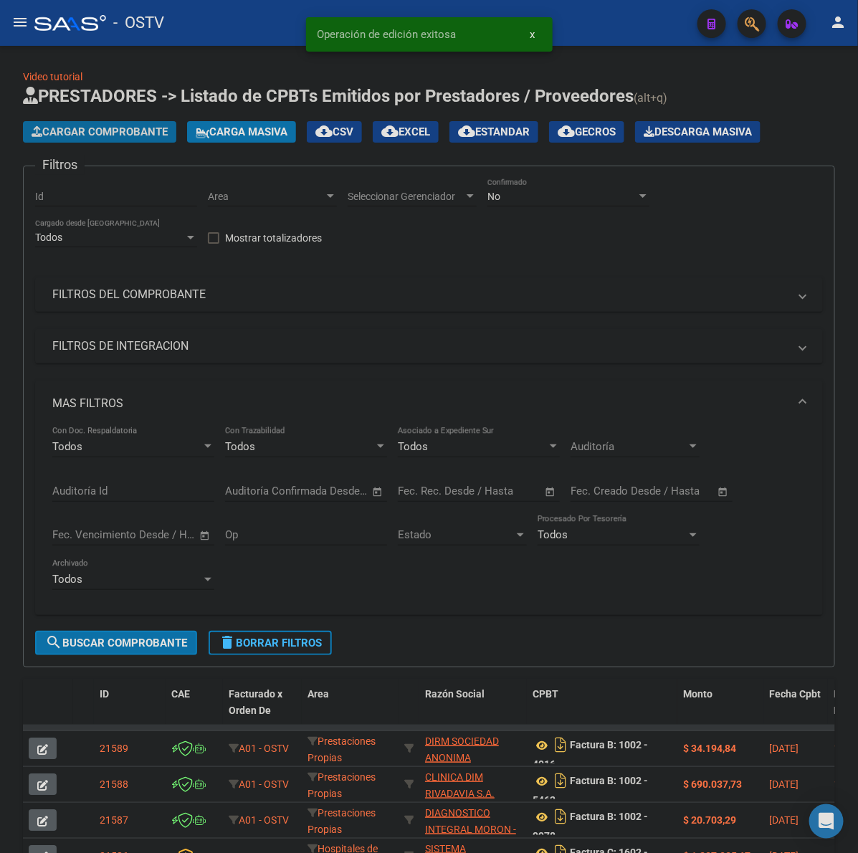
click at [98, 129] on span "Cargar Comprobante" at bounding box center [100, 131] width 136 height 13
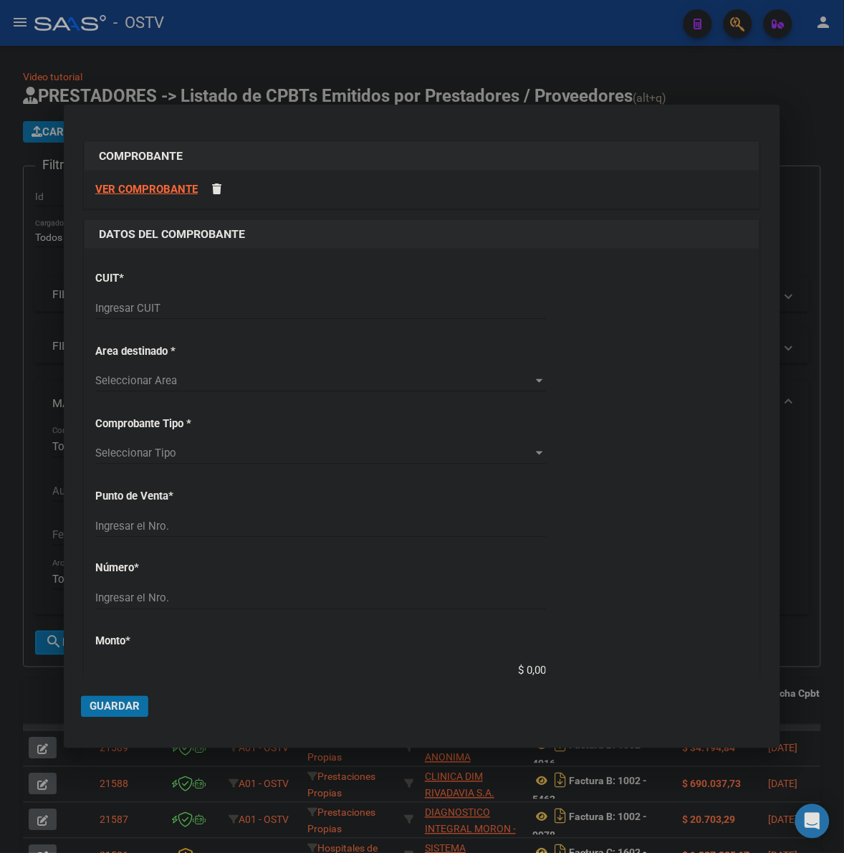
click at [201, 318] on div "Ingresar CUIT" at bounding box center [320, 308] width 451 height 22
click at [201, 309] on input "Ingresar CUIT" at bounding box center [320, 308] width 451 height 13
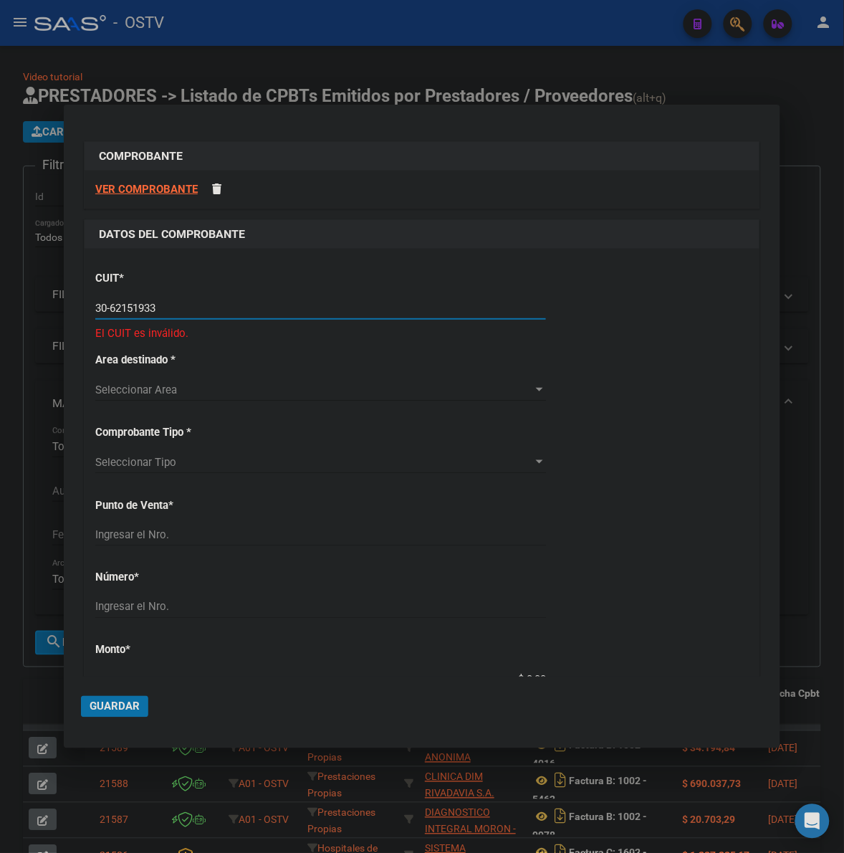
type input "30-62151933-2"
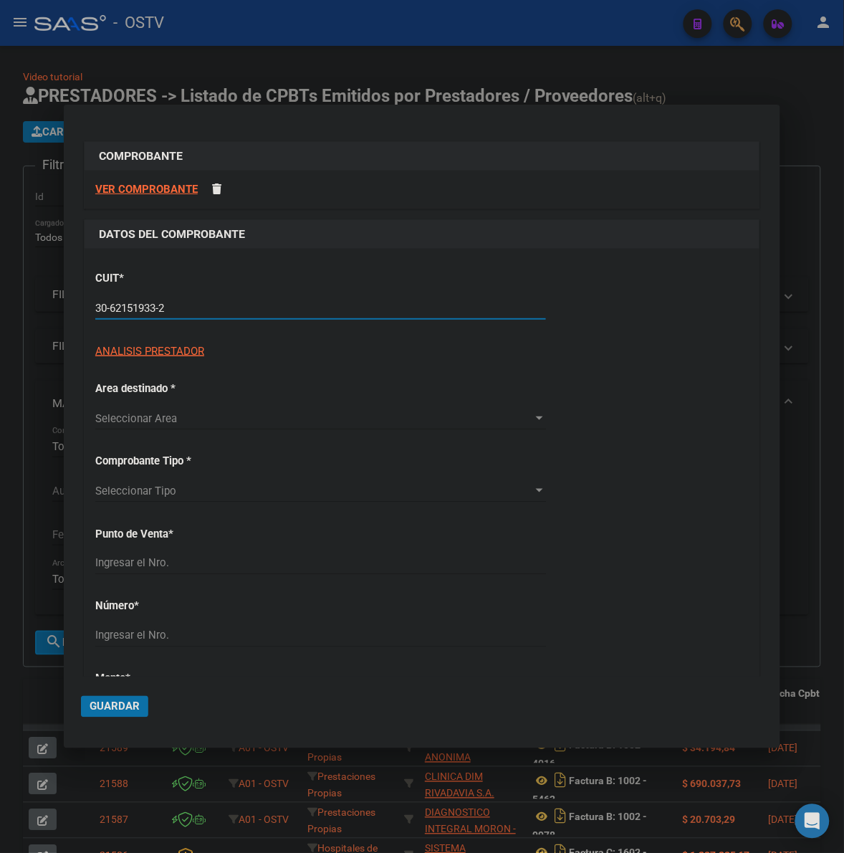
type input "6"
type input "30-62151933-2"
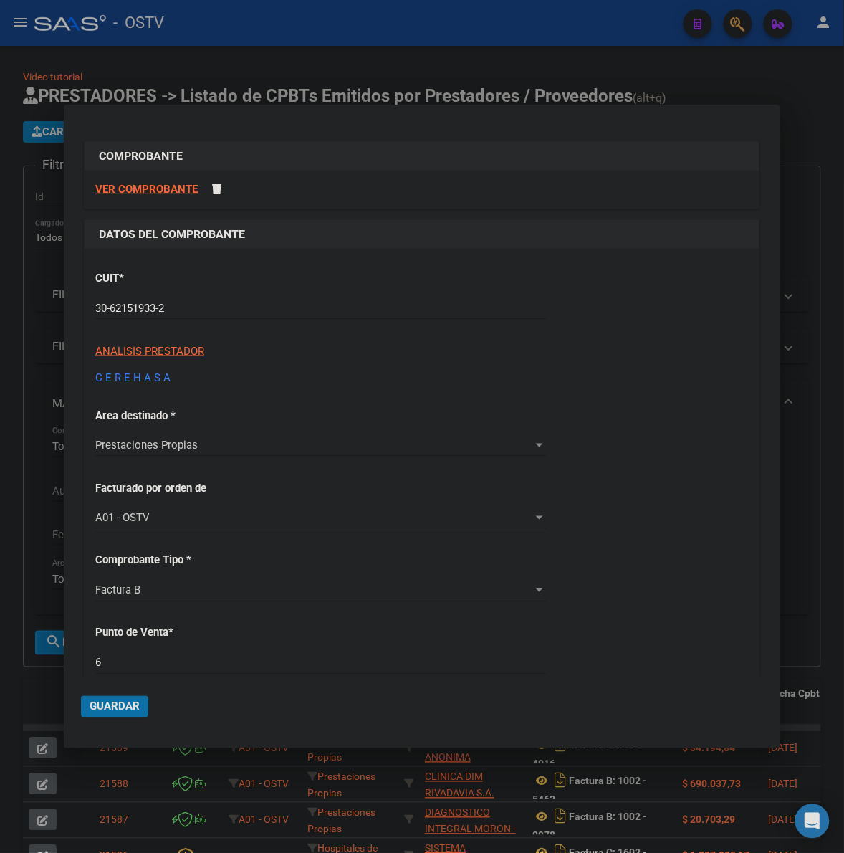
scroll to position [337, 0]
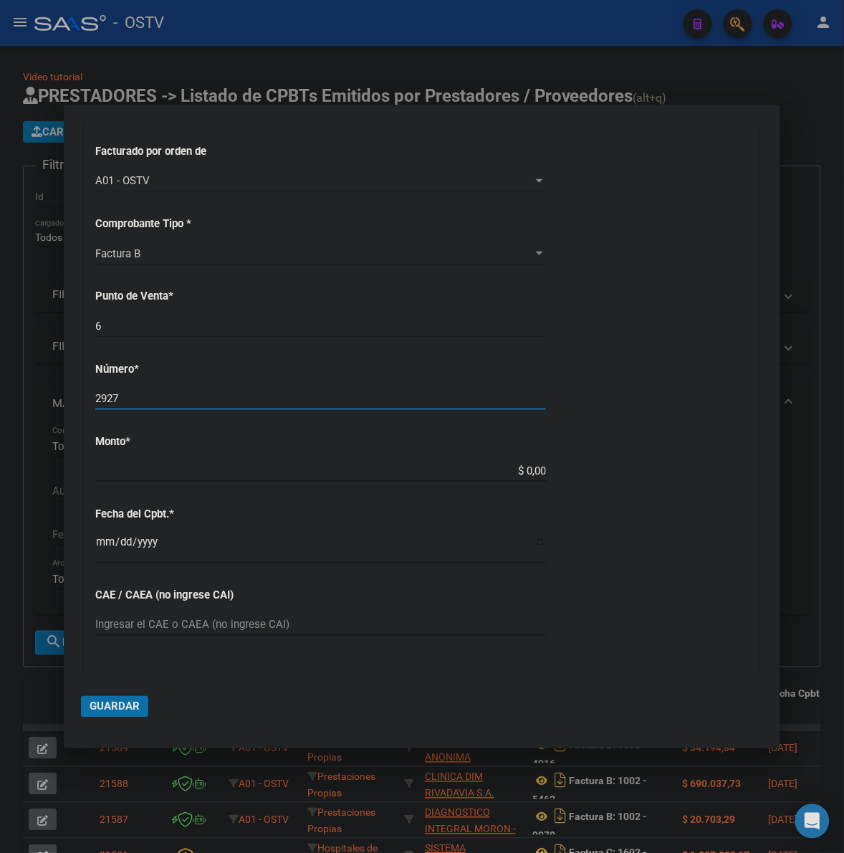
type input "2927"
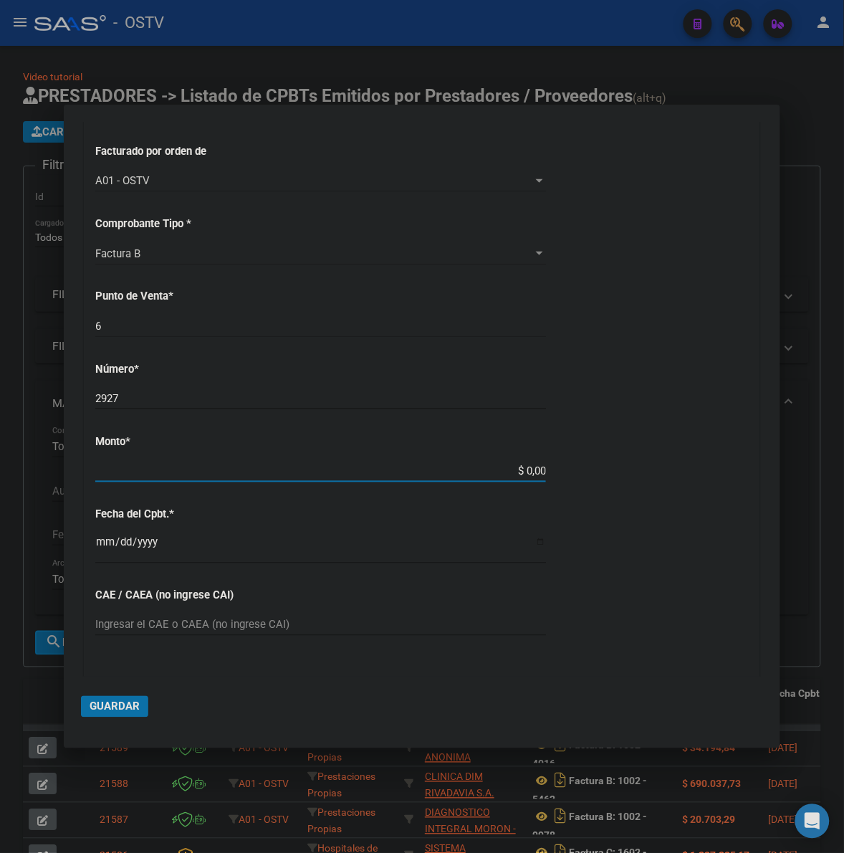
type input "$ 3.689.989,80"
type input "[DATE]"
type input "75402962510288"
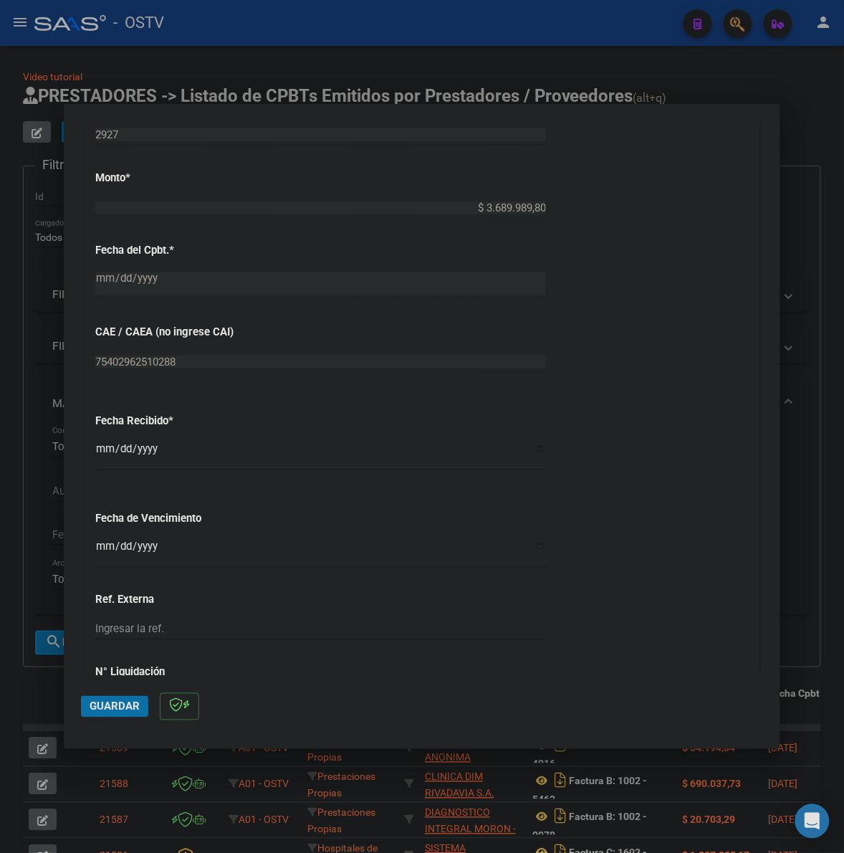
scroll to position [836, 0]
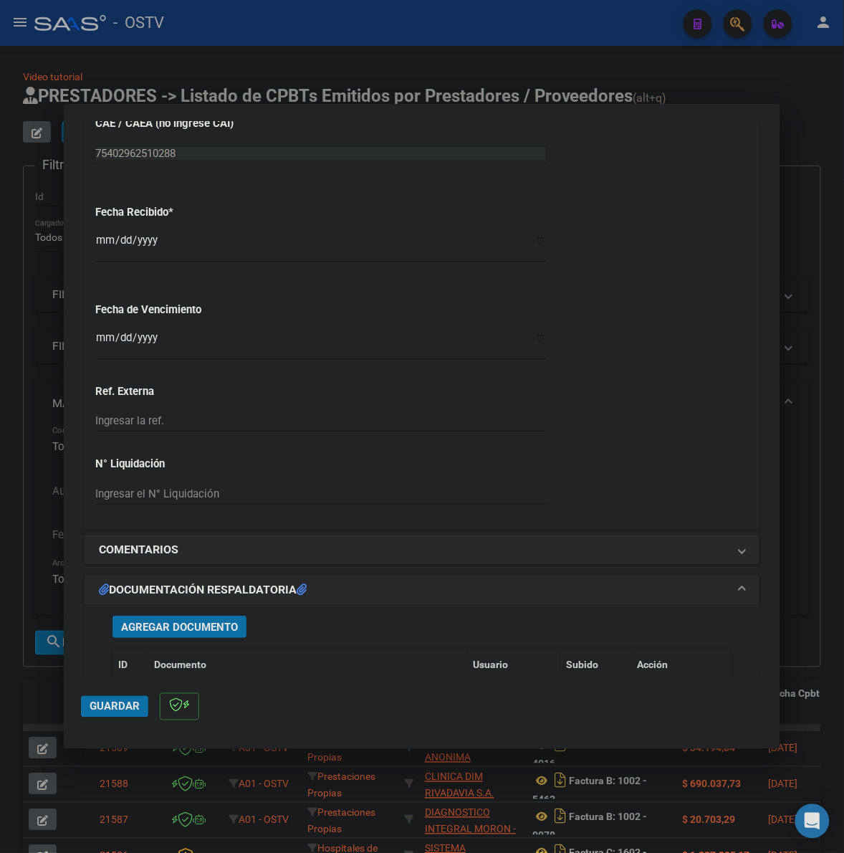
click at [98, 340] on input "Ingresar la fecha" at bounding box center [320, 343] width 451 height 23
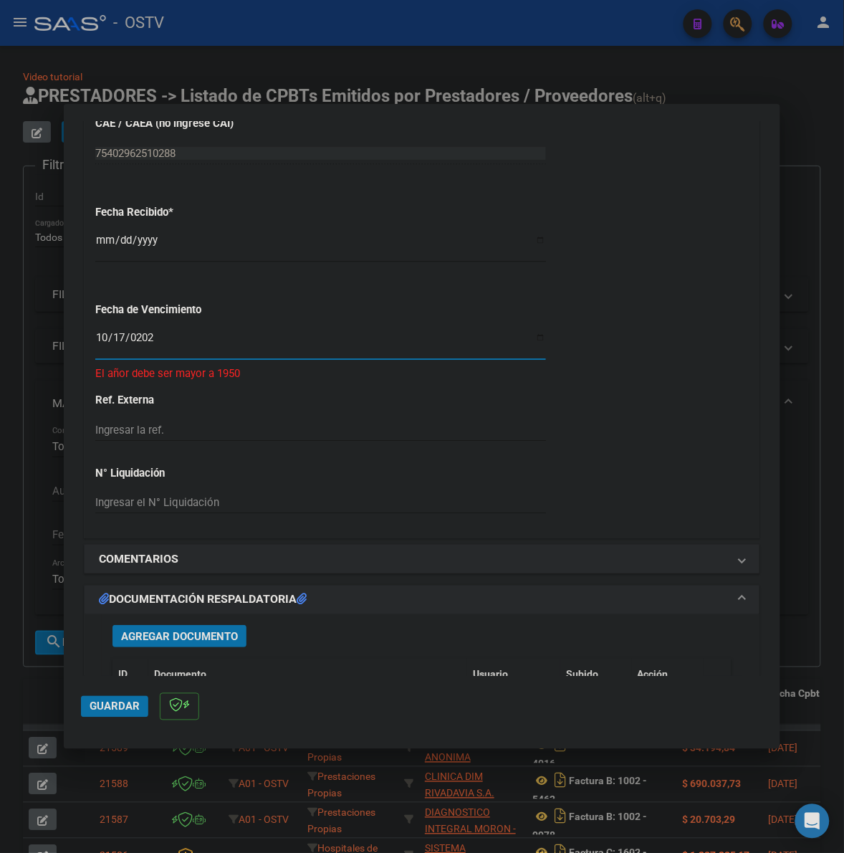
type input "[DATE]"
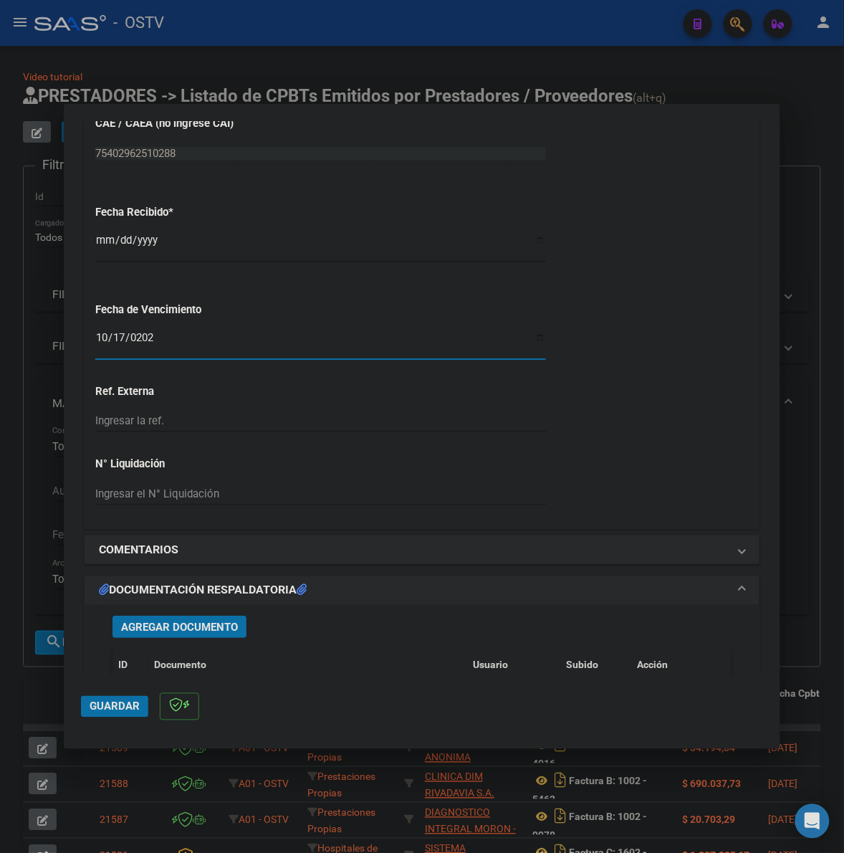
click at [105, 339] on input "[DATE]" at bounding box center [320, 343] width 451 height 23
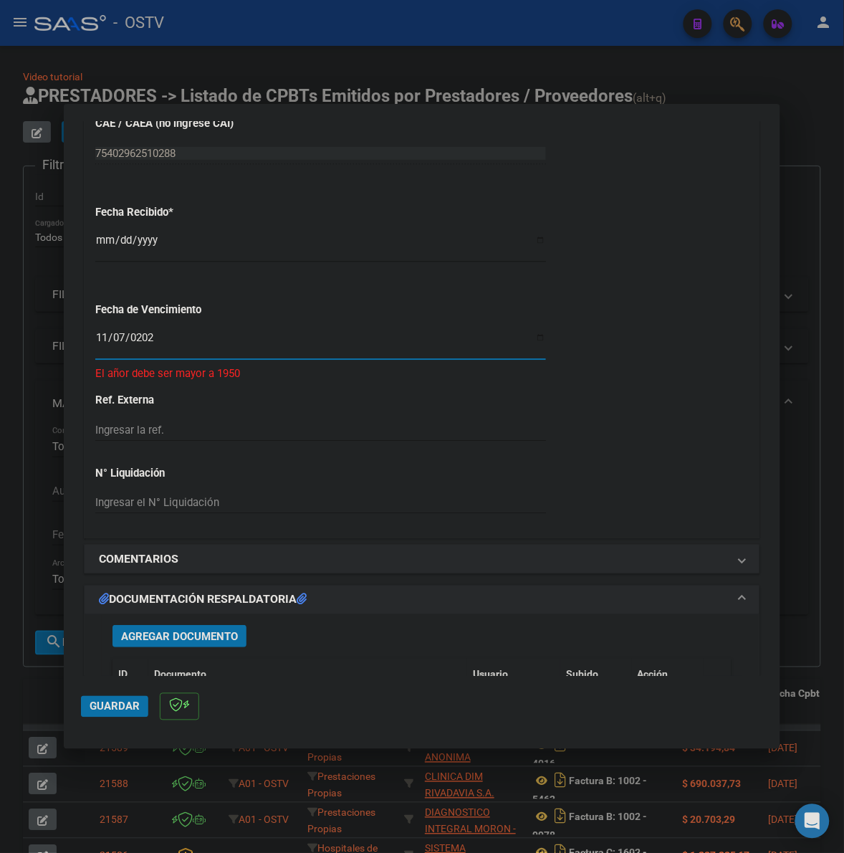
type input "[DATE]"
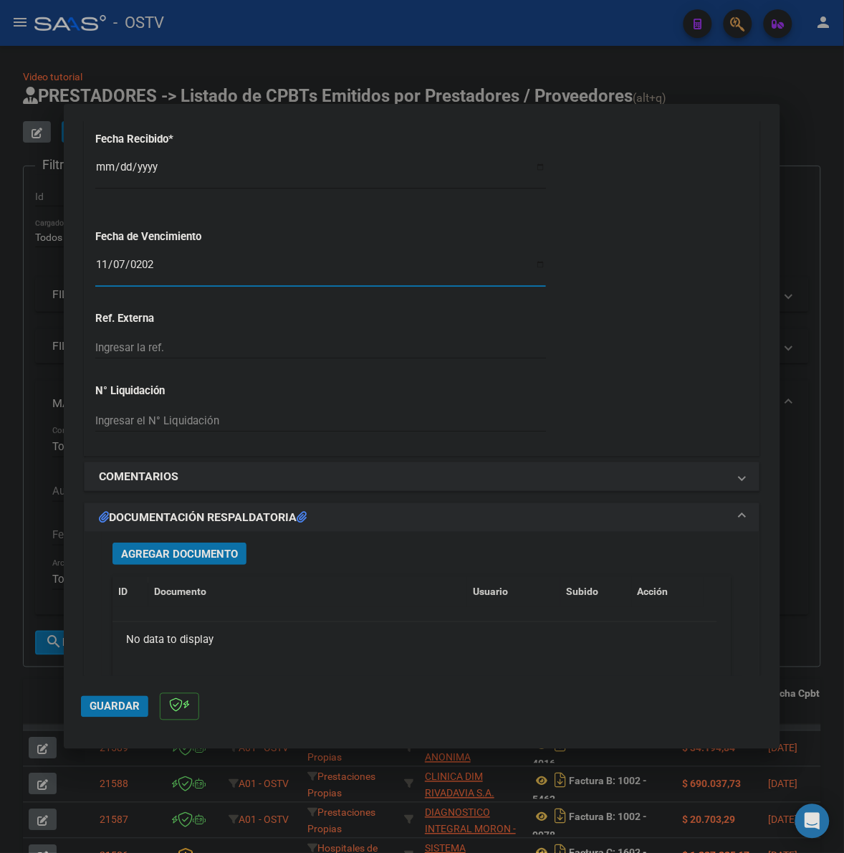
scroll to position [985, 0]
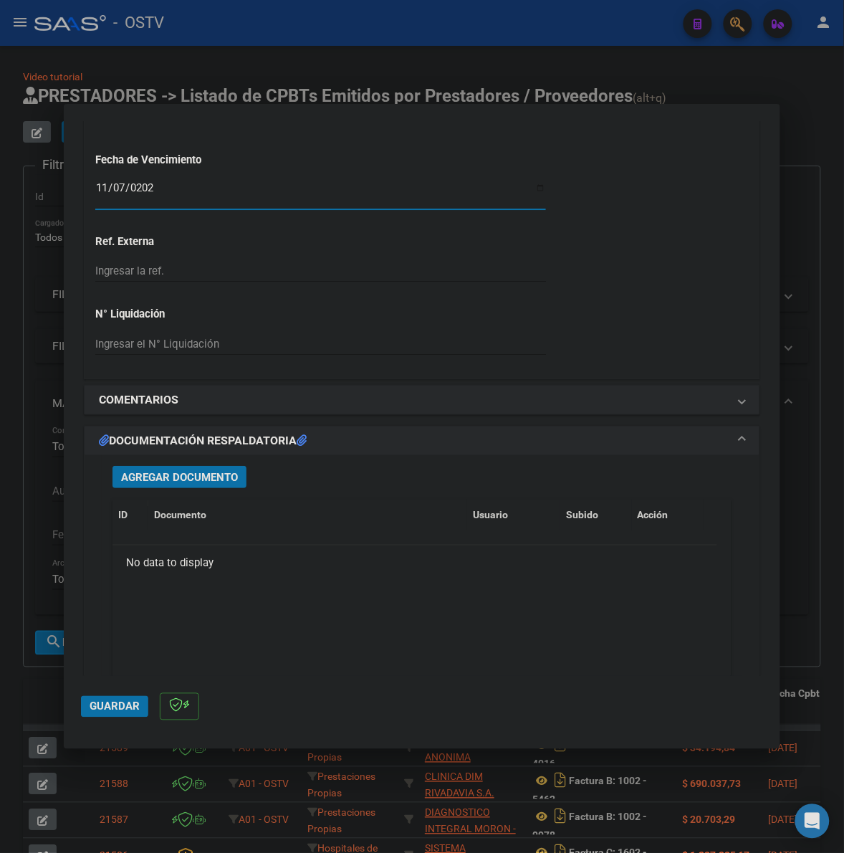
click at [216, 474] on span "Agregar Documento" at bounding box center [179, 477] width 117 height 13
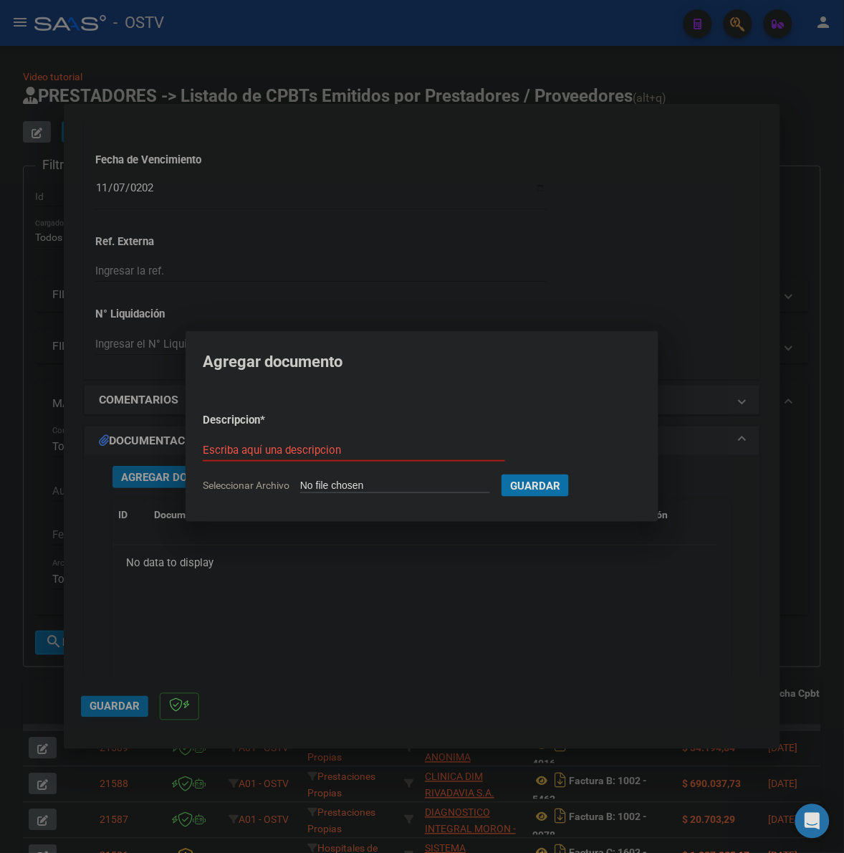
type input "C:\fakepath\FACTURA Y ANEXO - 6 2927 - CEREHA SA.pdf"
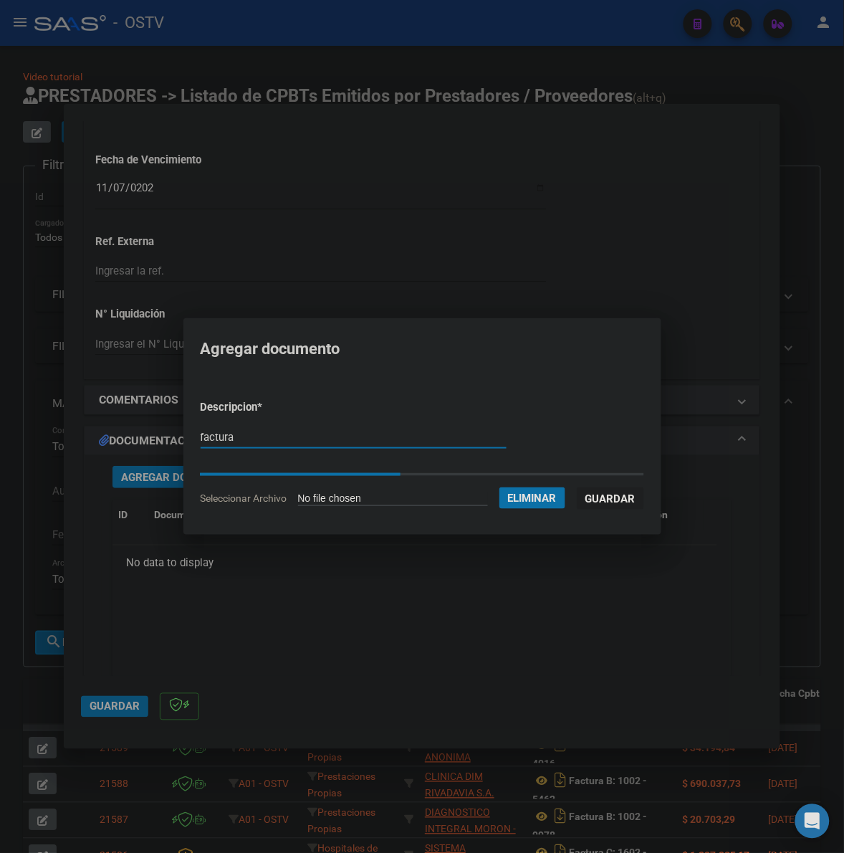
type input "factura"
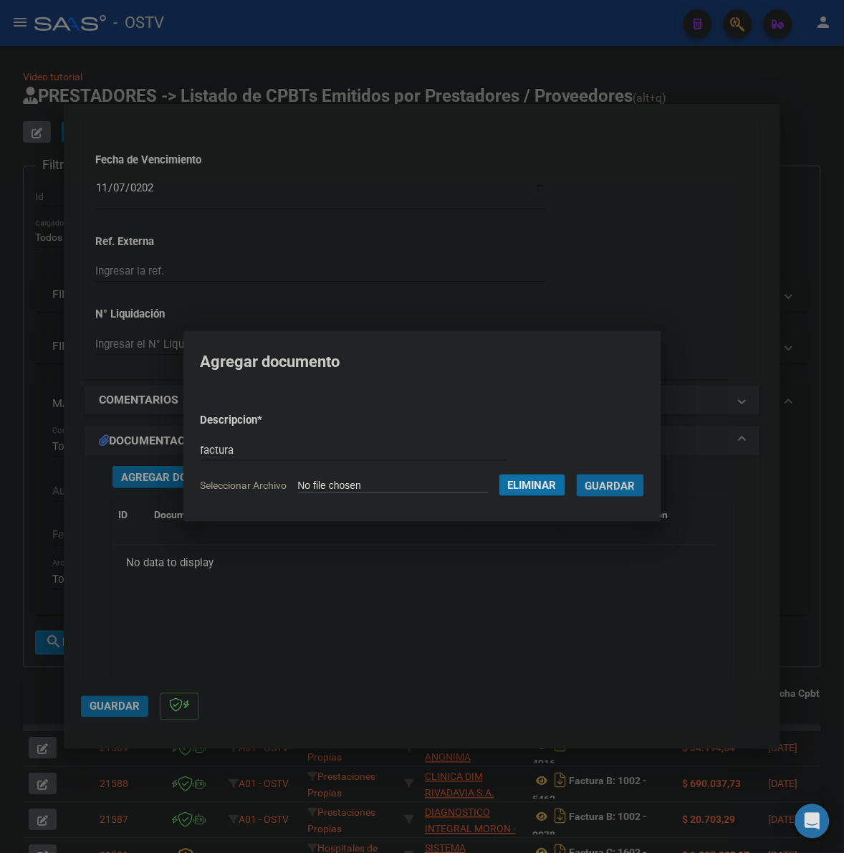
click at [614, 486] on span "Guardar" at bounding box center [611, 485] width 50 height 13
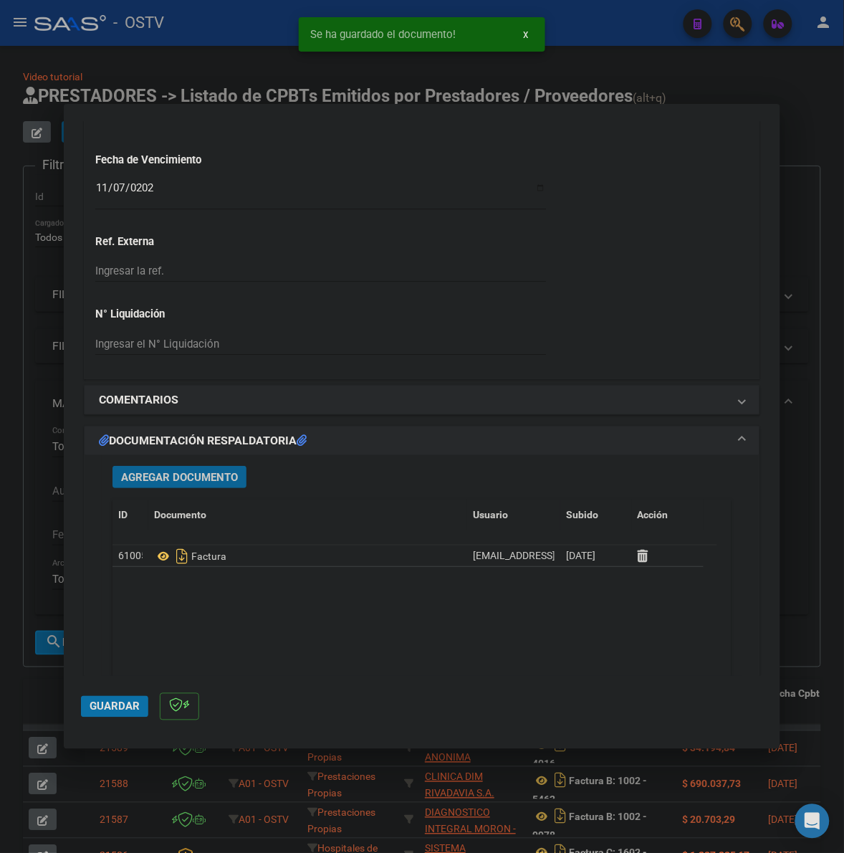
click at [136, 697] on button "Guardar" at bounding box center [114, 707] width 67 height 22
click at [642, 557] on icon at bounding box center [643, 556] width 11 height 14
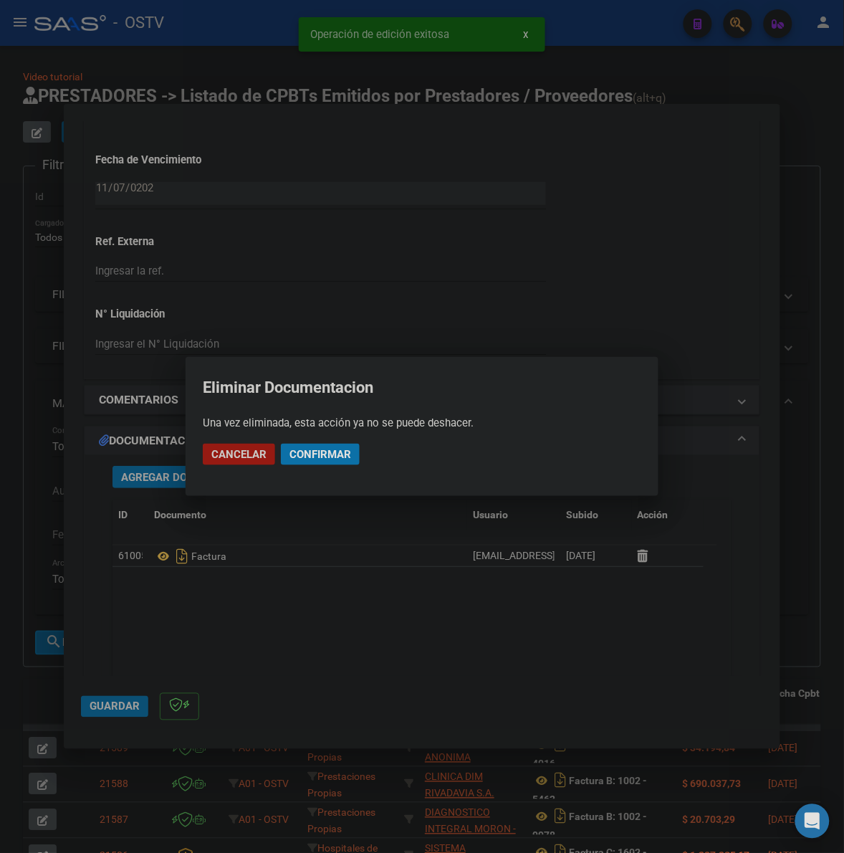
click at [349, 443] on mat-dialog-actions "Cancelar Confirmar" at bounding box center [422, 454] width 439 height 49
click at [328, 454] on span "Confirmar" at bounding box center [321, 454] width 62 height 13
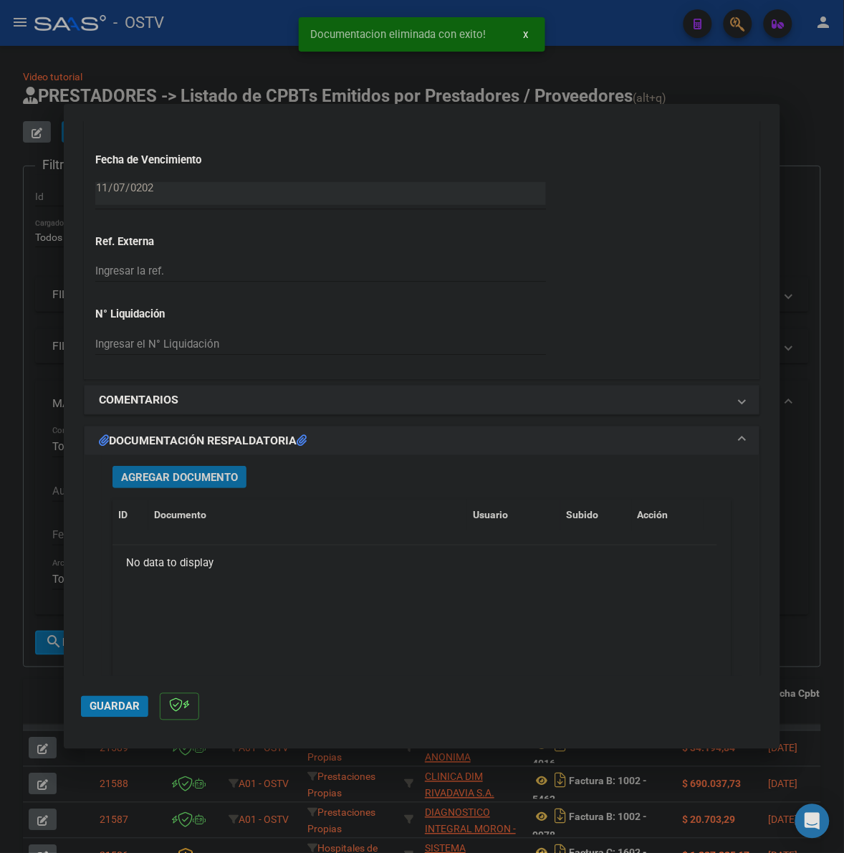
click at [206, 471] on button "Agregar Documento" at bounding box center [180, 477] width 134 height 22
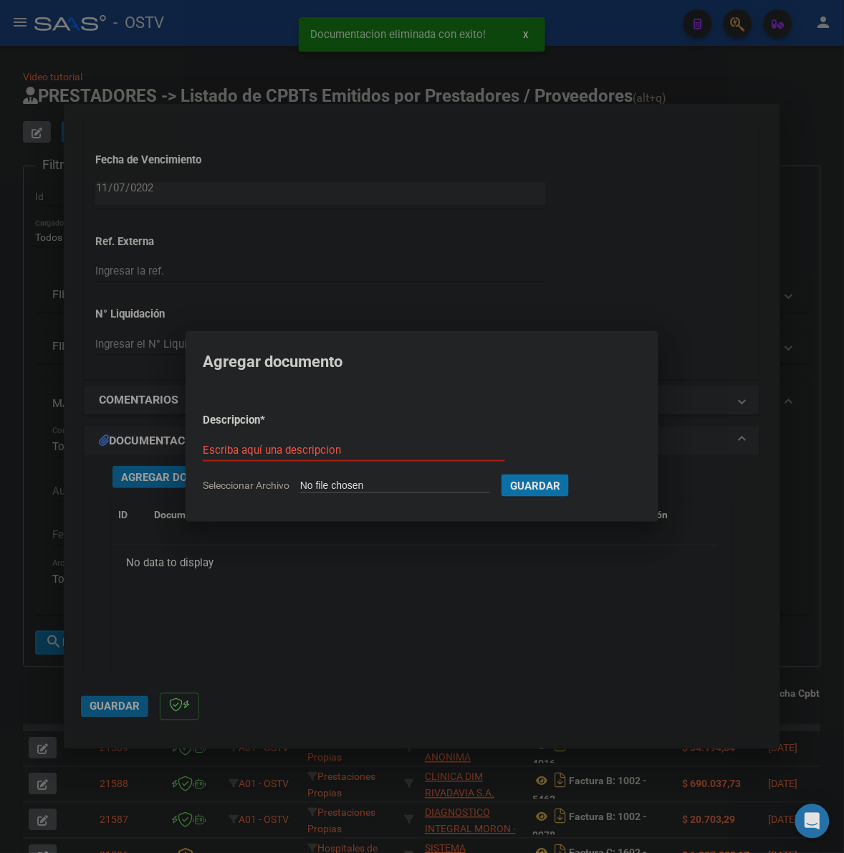
type input "C:\fakepath\FACTURA Y ANEXO - 6 2927 - CEREHA SA.pdf"
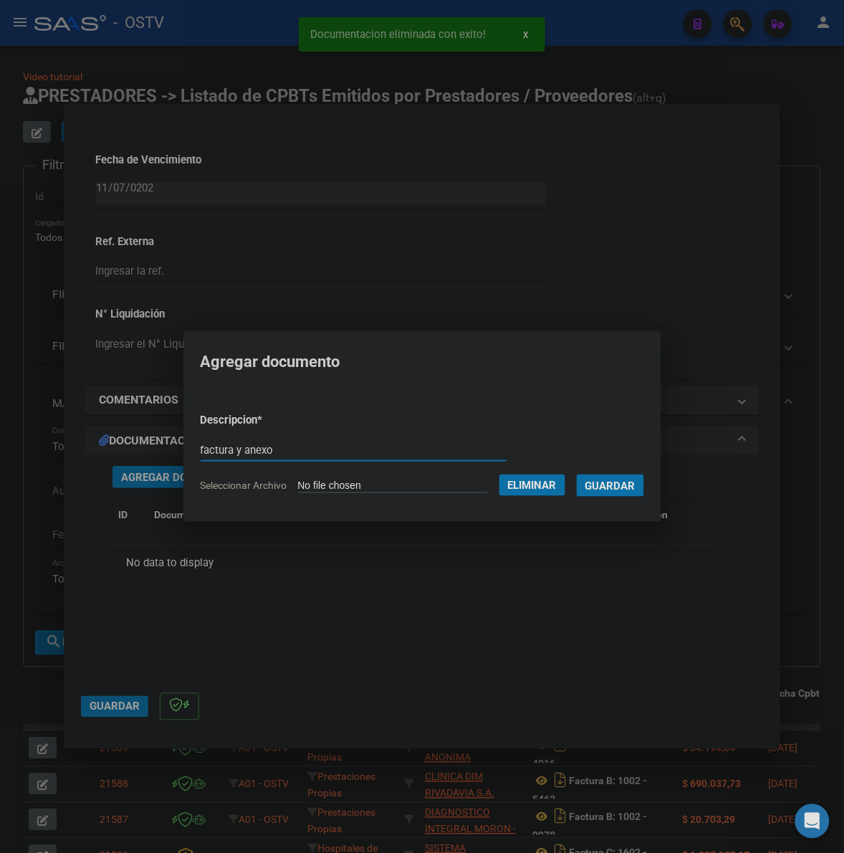
type input "factura y anexo"
click at [577, 474] on button "Guardar" at bounding box center [610, 485] width 67 height 22
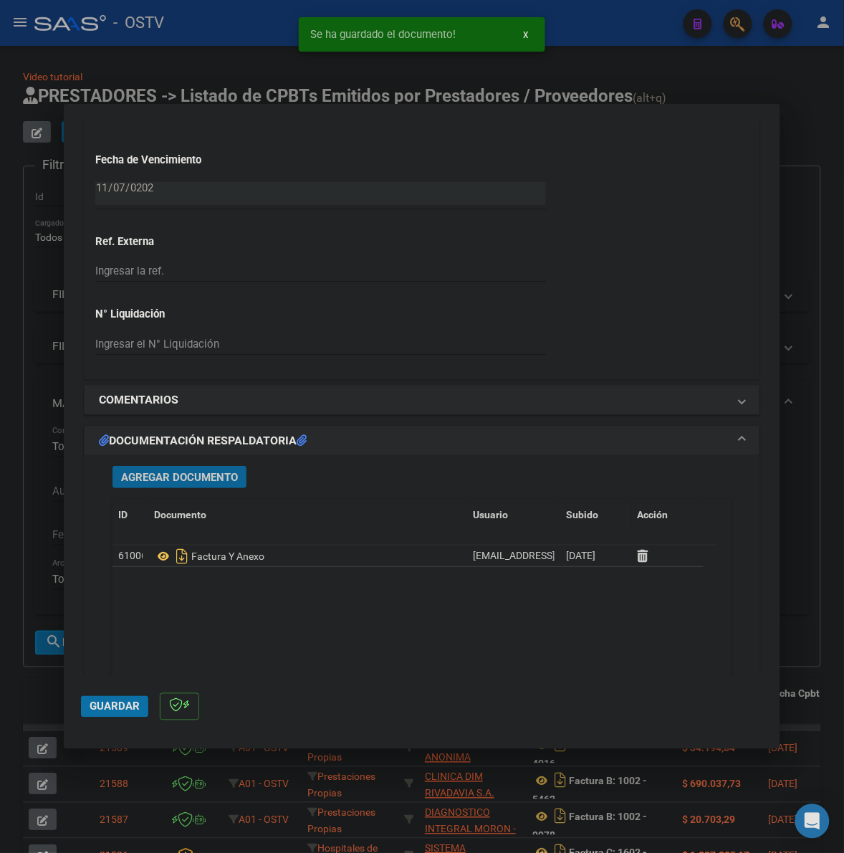
click at [118, 717] on mat-dialog-actions "Guardar" at bounding box center [422, 704] width 682 height 57
click at [99, 707] on span "Guardar" at bounding box center [115, 706] width 50 height 13
click at [798, 314] on div at bounding box center [422, 426] width 844 height 853
type input "$ 0,00"
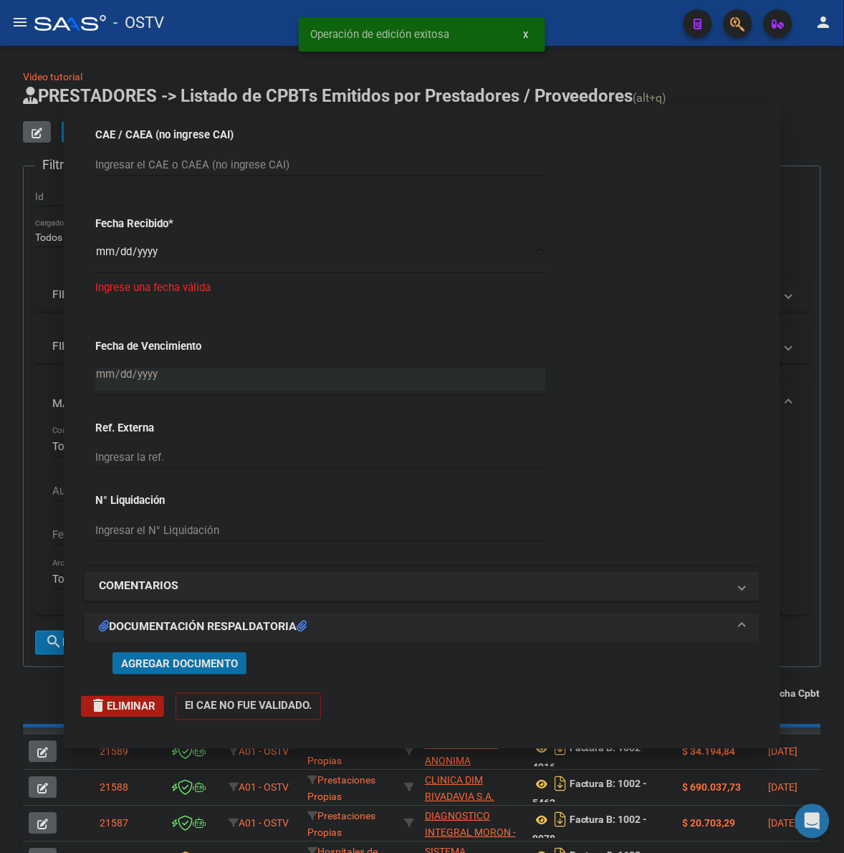
scroll to position [1147, 0]
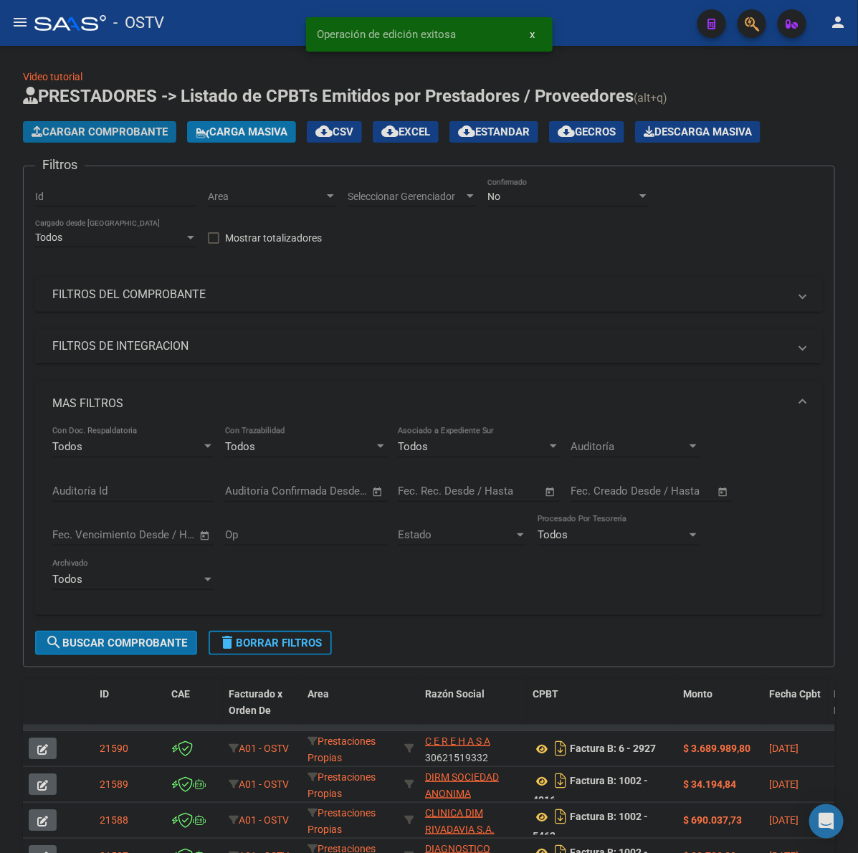
drag, startPoint x: 117, startPoint y: 130, endPoint x: 851, endPoint y: 226, distance: 740.9
click at [117, 130] on span "Cargar Comprobante" at bounding box center [100, 131] width 136 height 13
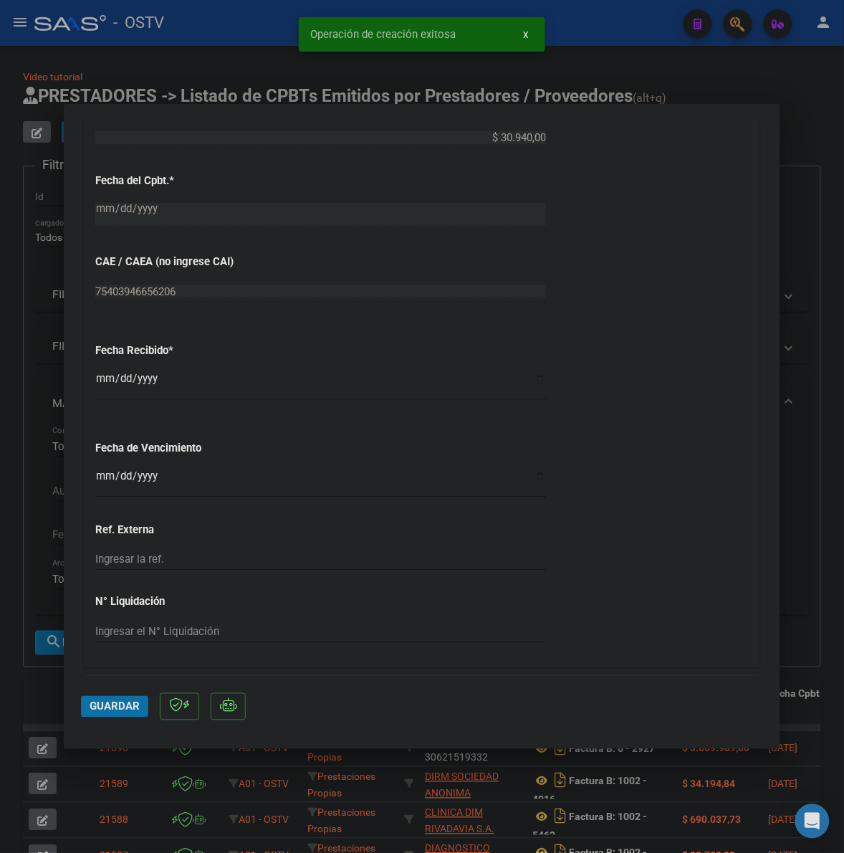
scroll to position [687, 0]
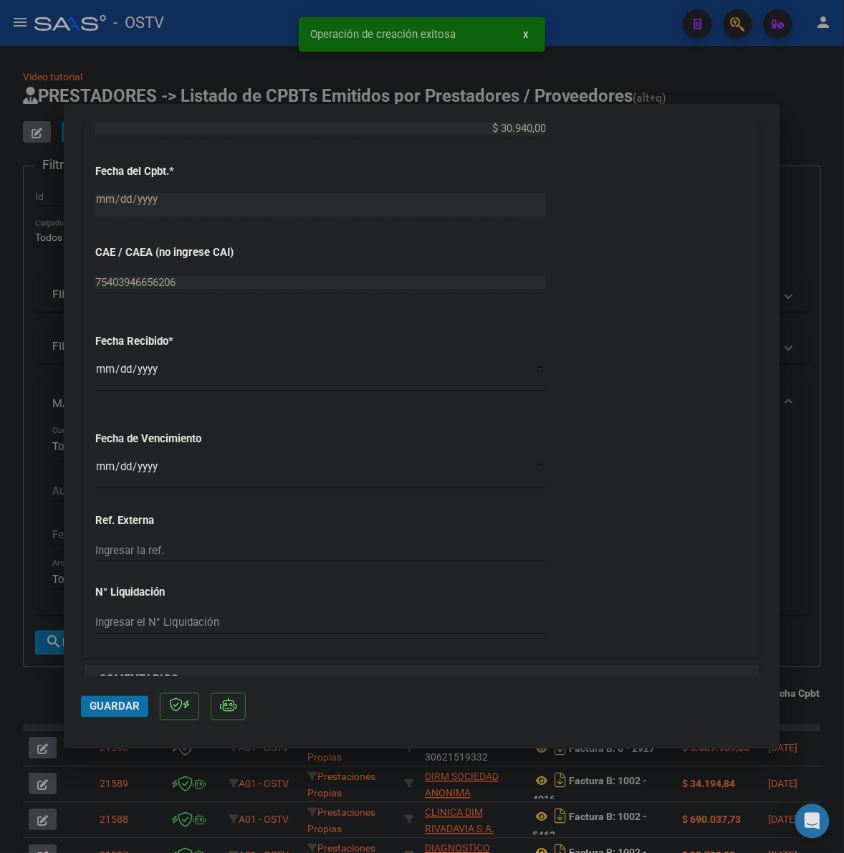
click at [102, 468] on input "Ingresar la fecha" at bounding box center [320, 472] width 451 height 23
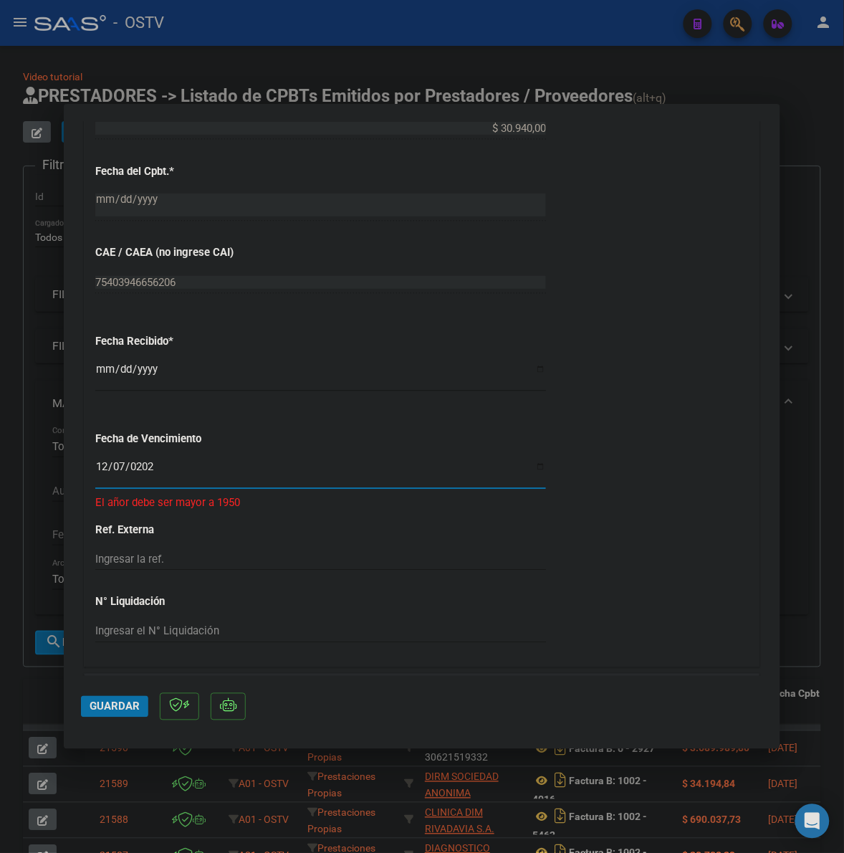
type input "[DATE]"
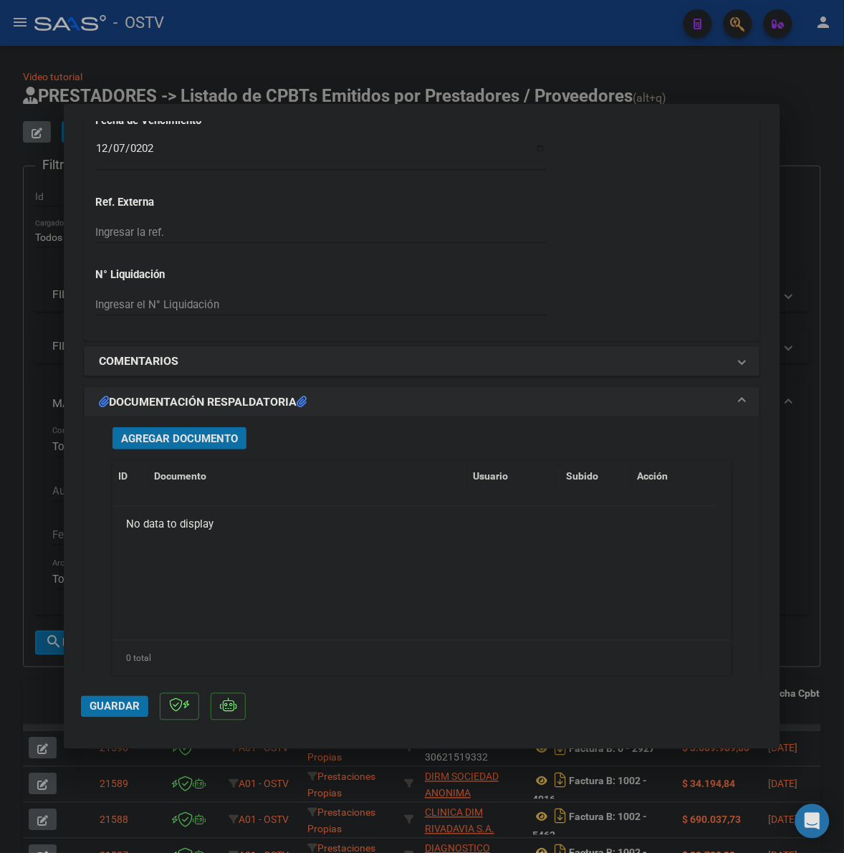
scroll to position [1045, 0]
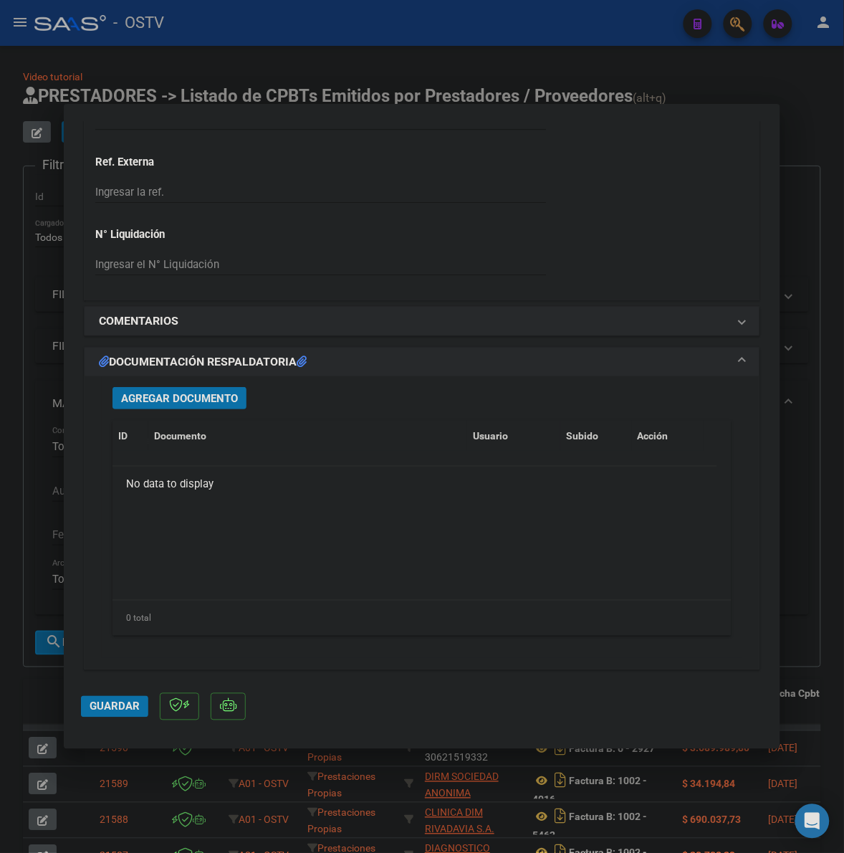
click at [228, 392] on span "Agregar Documento" at bounding box center [179, 398] width 117 height 13
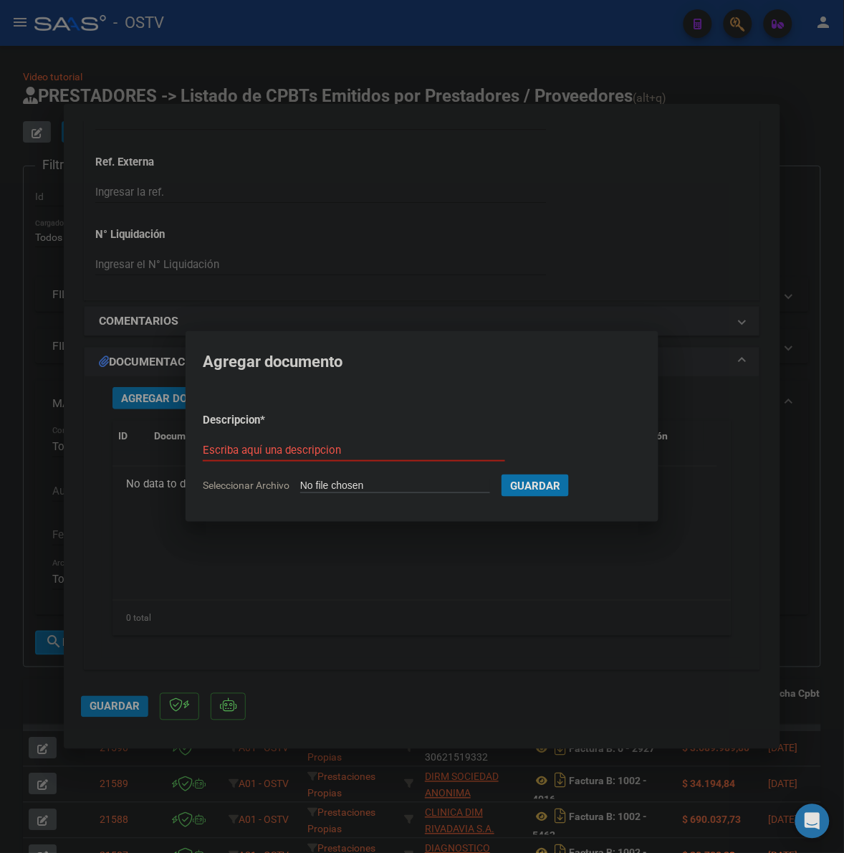
type input "C:\fakepath\FACTURA Y ANEXO - 3 4500 - HOSPITAL NACIONAL Y [GEOGRAPHIC_DATA][PE…"
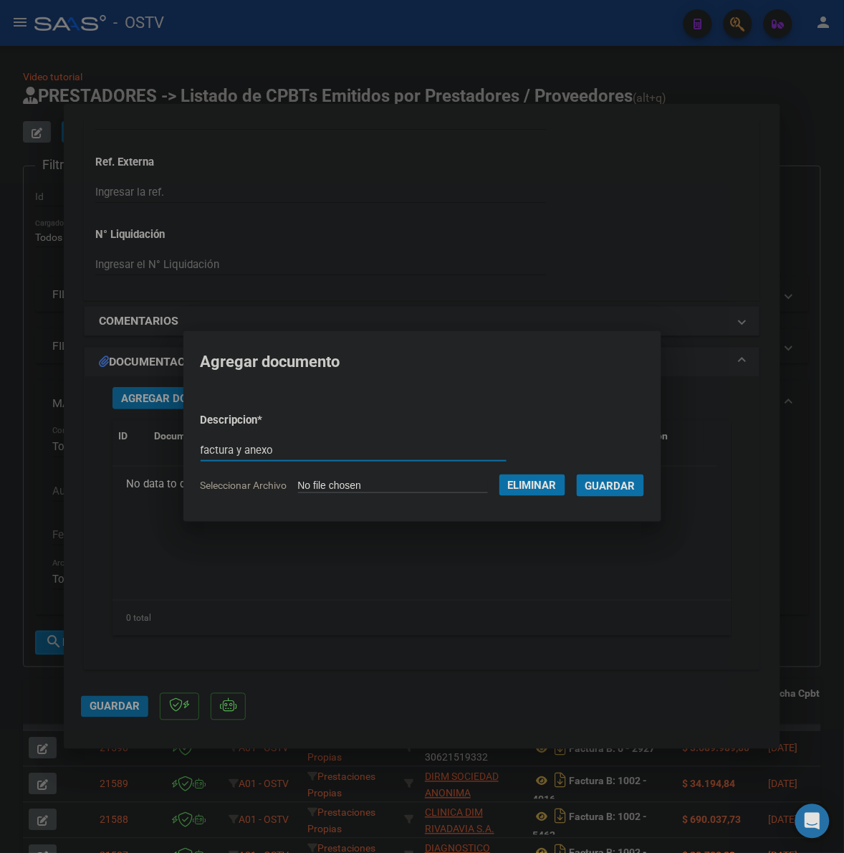
type input "factura y anexo"
click at [577, 474] on button "Guardar" at bounding box center [610, 485] width 67 height 22
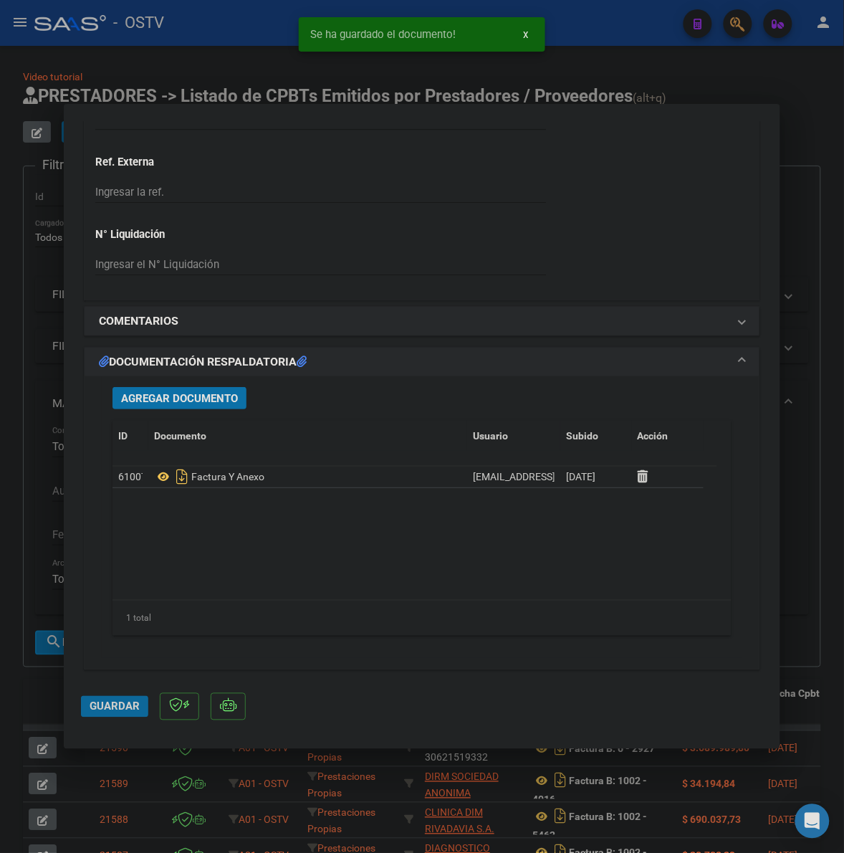
click at [127, 703] on span "Guardar" at bounding box center [115, 706] width 50 height 13
drag, startPoint x: 829, startPoint y: 277, endPoint x: 509, endPoint y: 199, distance: 329.1
click at [828, 277] on div at bounding box center [422, 426] width 844 height 853
type input "$ 0,00"
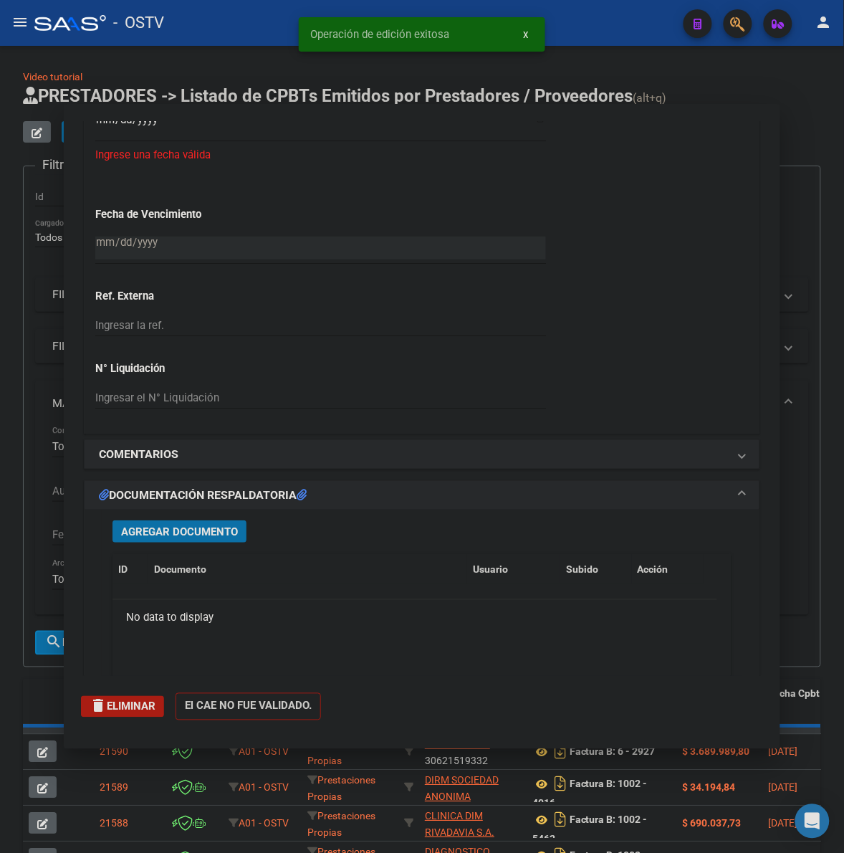
scroll to position [1178, 0]
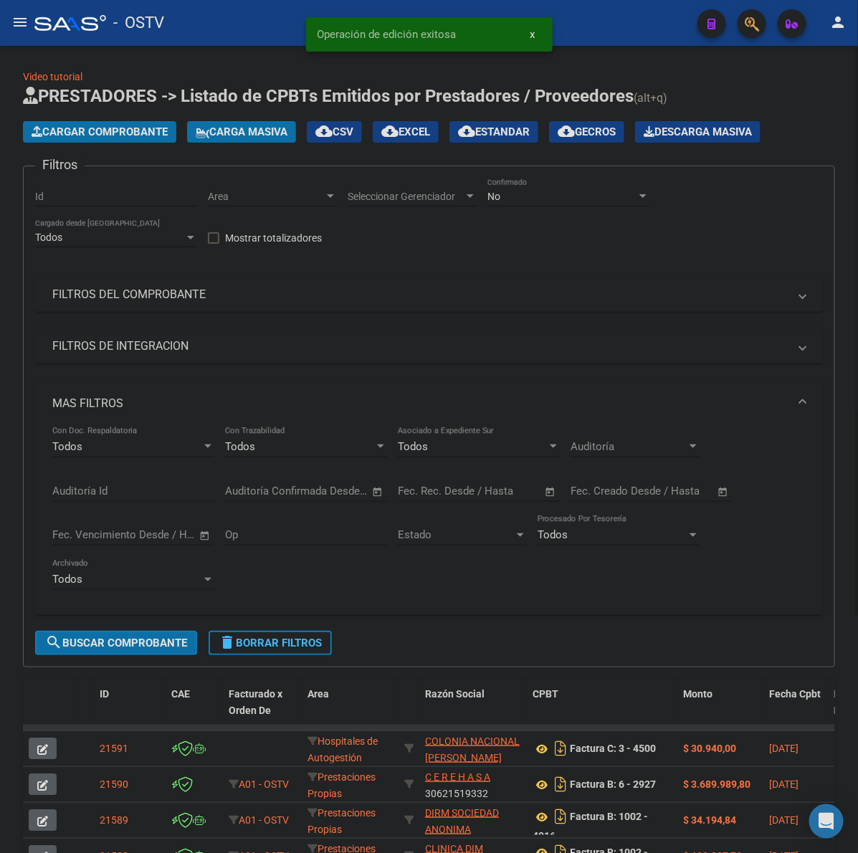
click at [98, 130] on span "Cargar Comprobante" at bounding box center [100, 131] width 136 height 13
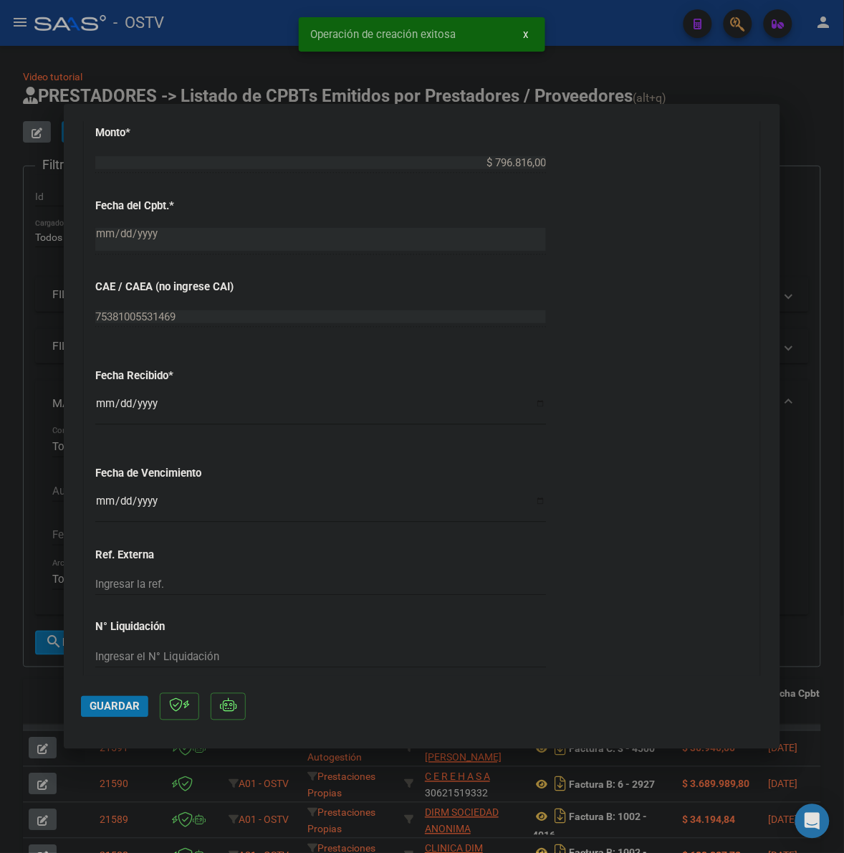
scroll to position [657, 0]
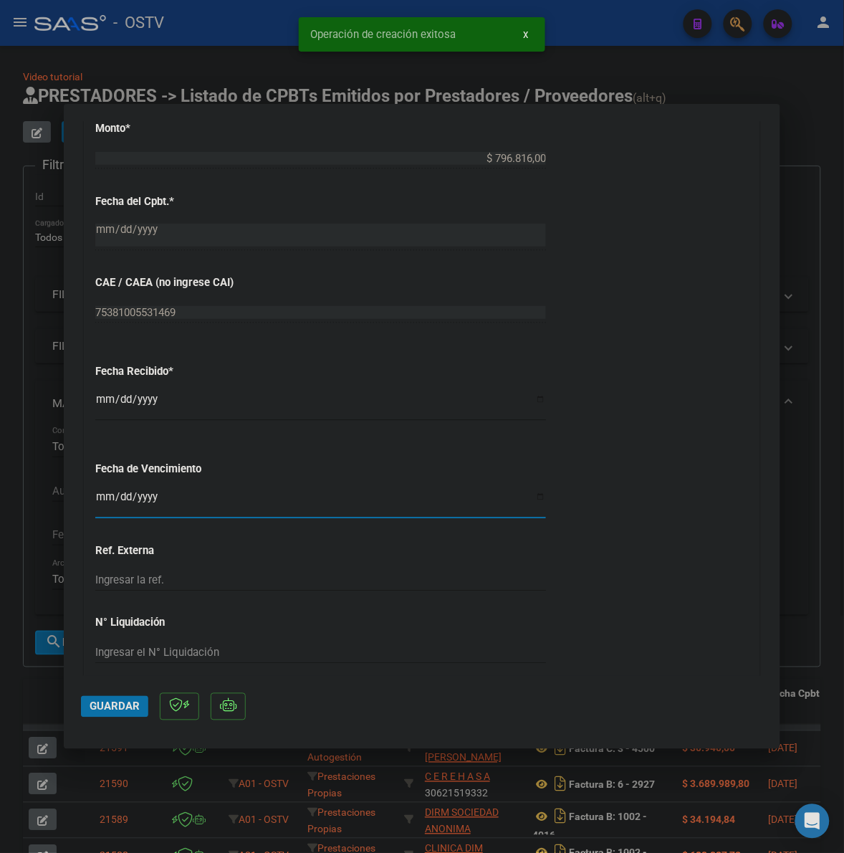
click at [101, 500] on input "Ingresar la fecha" at bounding box center [320, 502] width 451 height 23
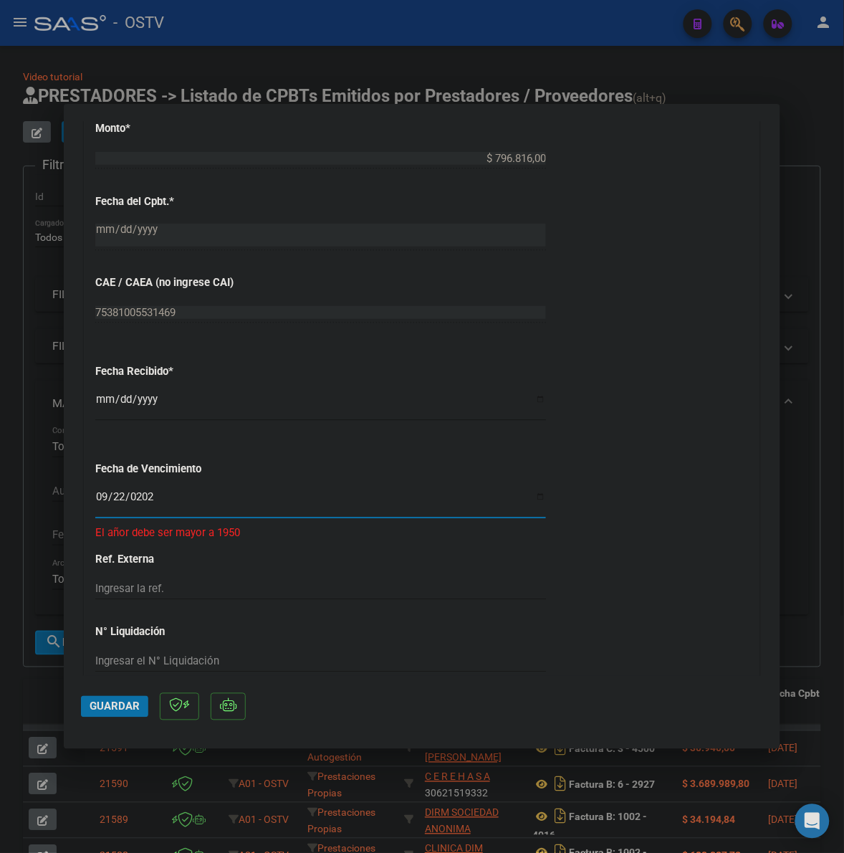
type input "[DATE]"
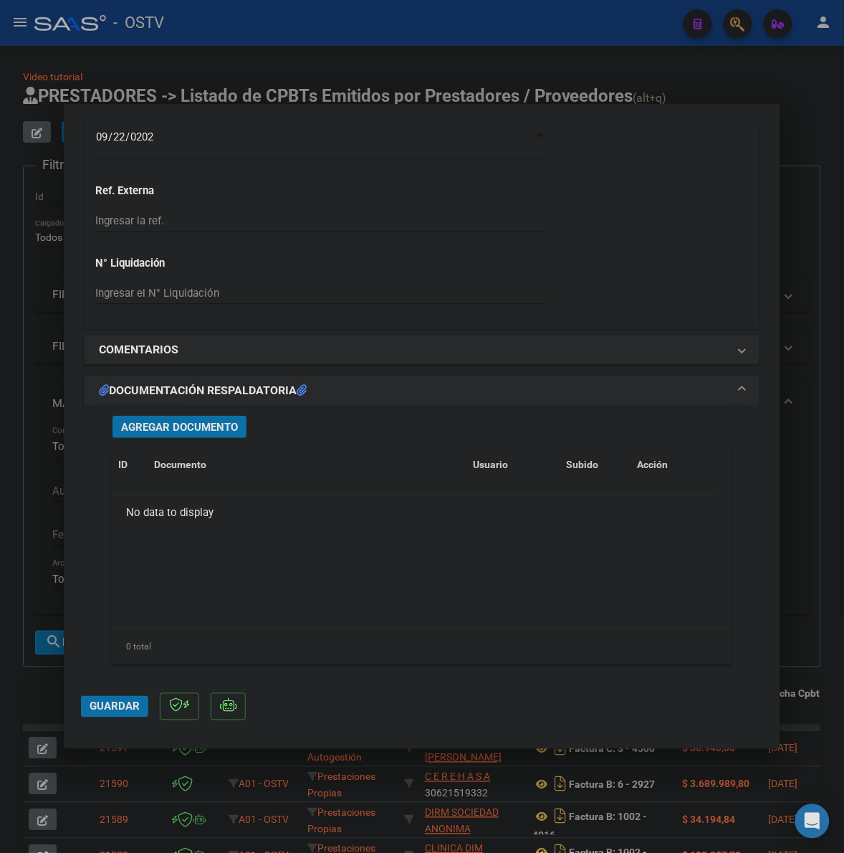
scroll to position [1045, 0]
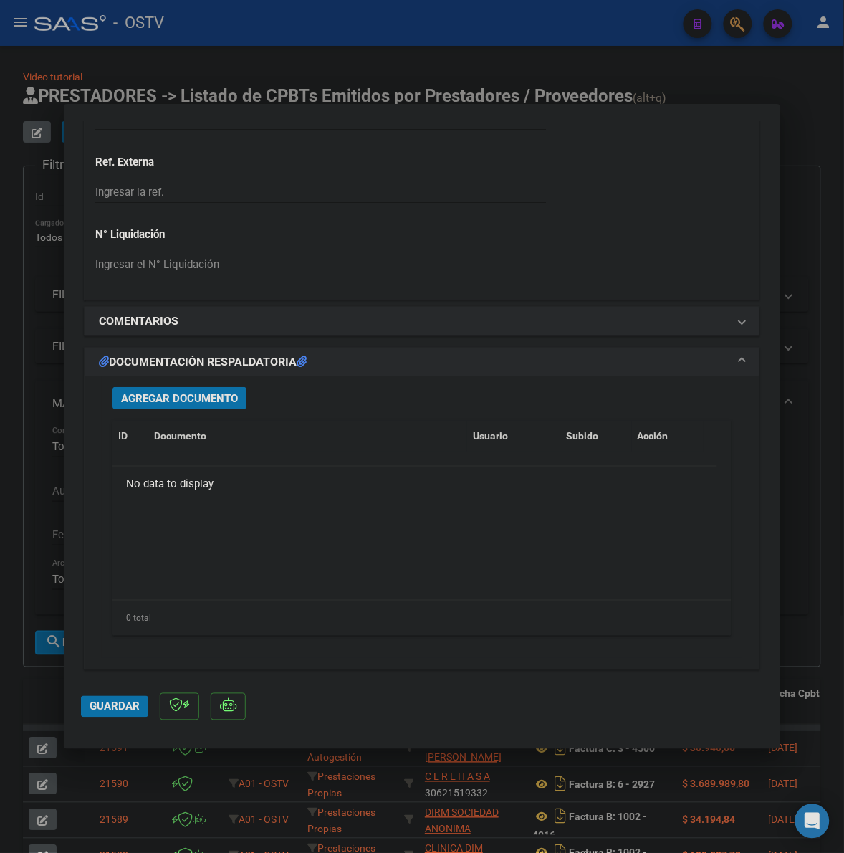
click at [216, 391] on button "Agregar Documento" at bounding box center [180, 398] width 134 height 22
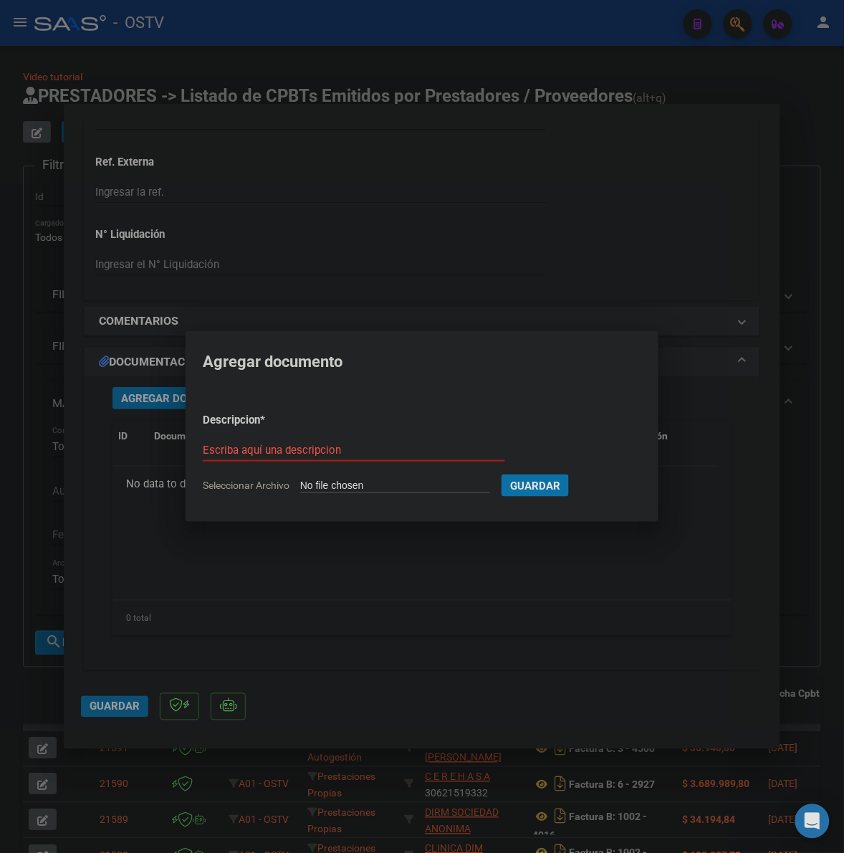
type input "C:\fakepath\FACTURA Y ANEXO - 3 6437 - HOSPITAL PUBLICO DESCENTRALIZADO [PERSON…"
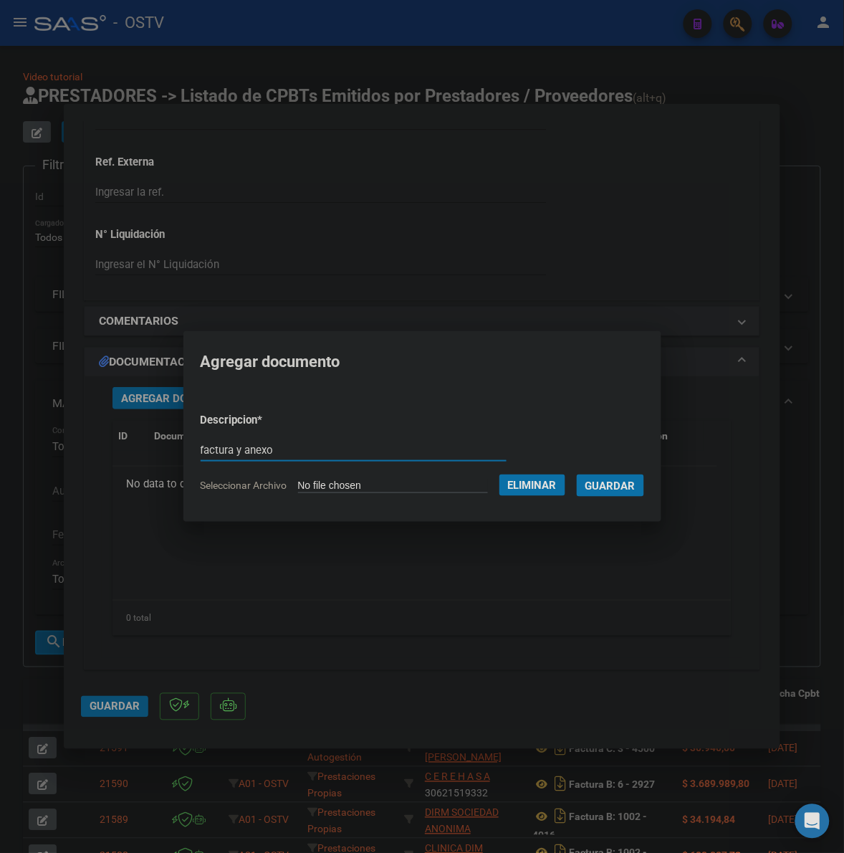
type input "factura y anexo"
click at [577, 474] on button "Guardar" at bounding box center [610, 485] width 67 height 22
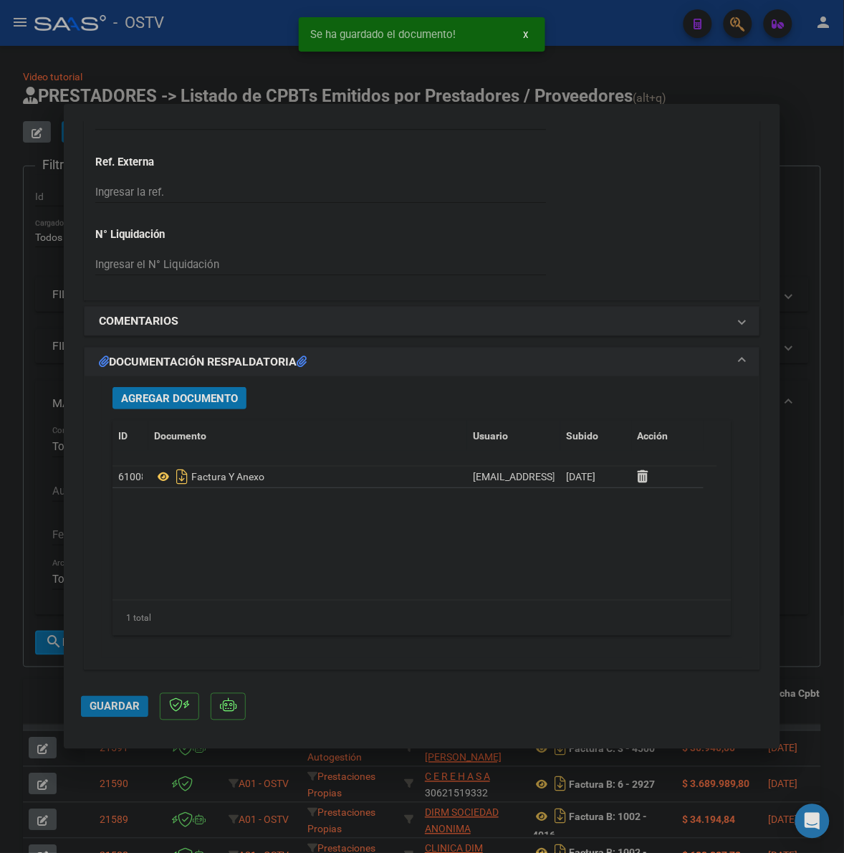
click at [131, 711] on span "Guardar" at bounding box center [115, 706] width 50 height 13
click at [104, 707] on span "Guardar" at bounding box center [115, 706] width 50 height 13
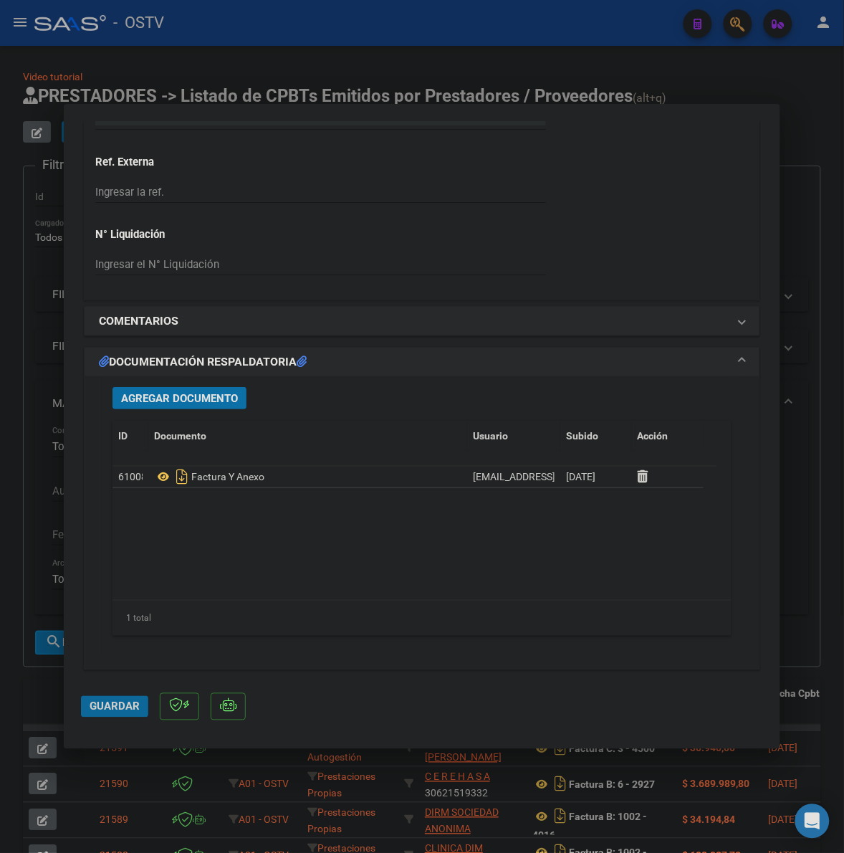
click at [95, 706] on span "Guardar" at bounding box center [115, 706] width 50 height 13
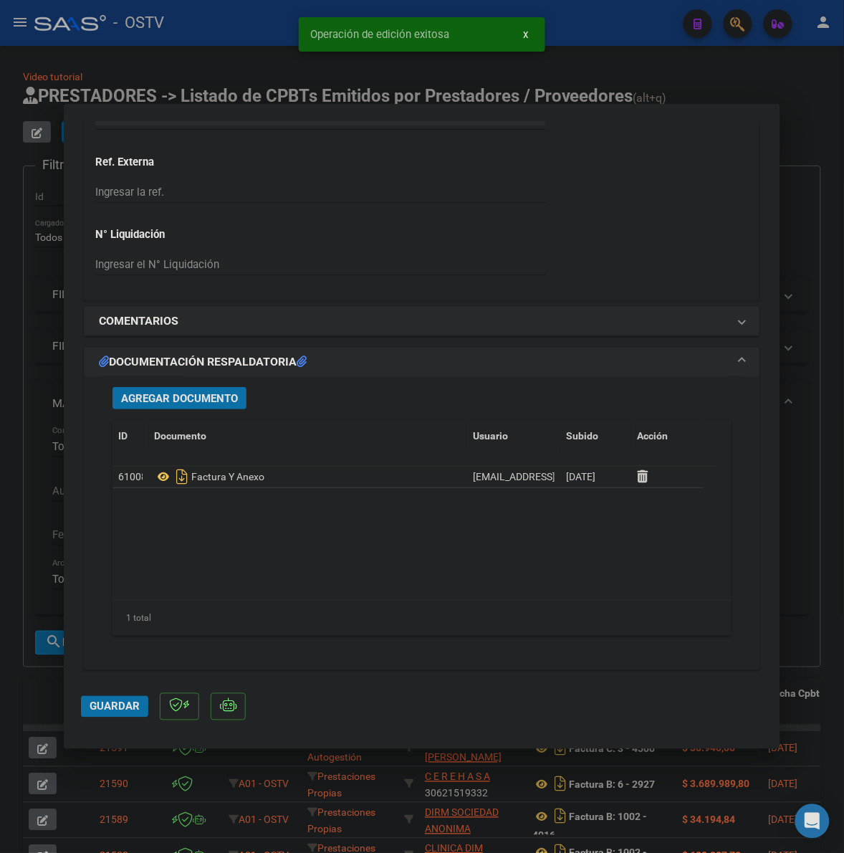
click at [805, 550] on div at bounding box center [422, 426] width 844 height 853
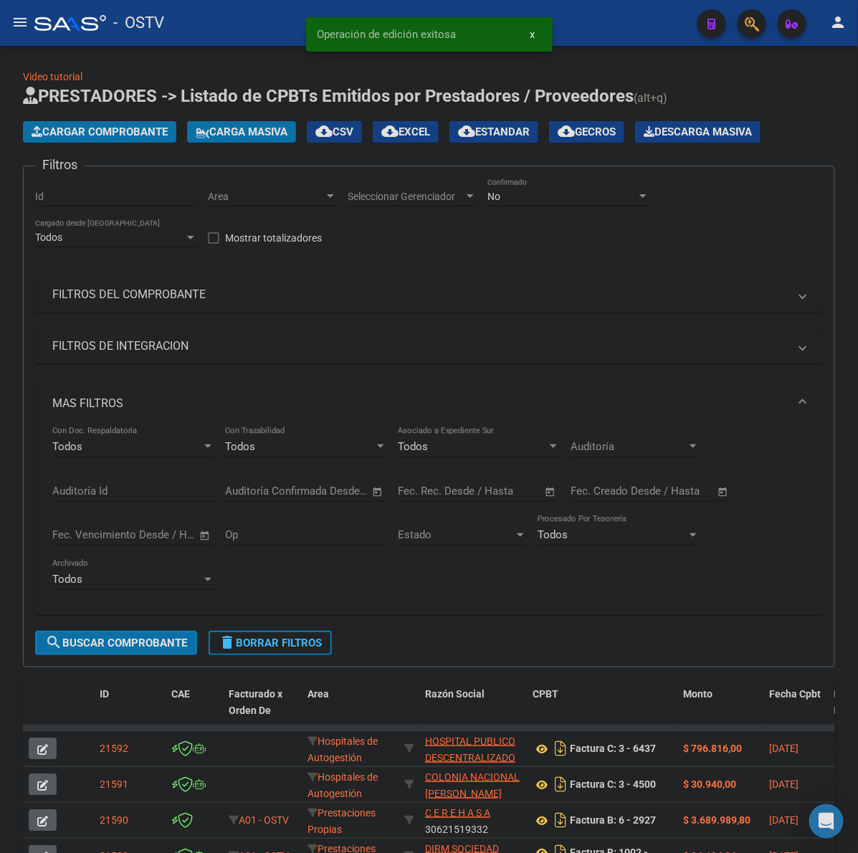
click at [80, 136] on span "Cargar Comprobante" at bounding box center [100, 131] width 136 height 13
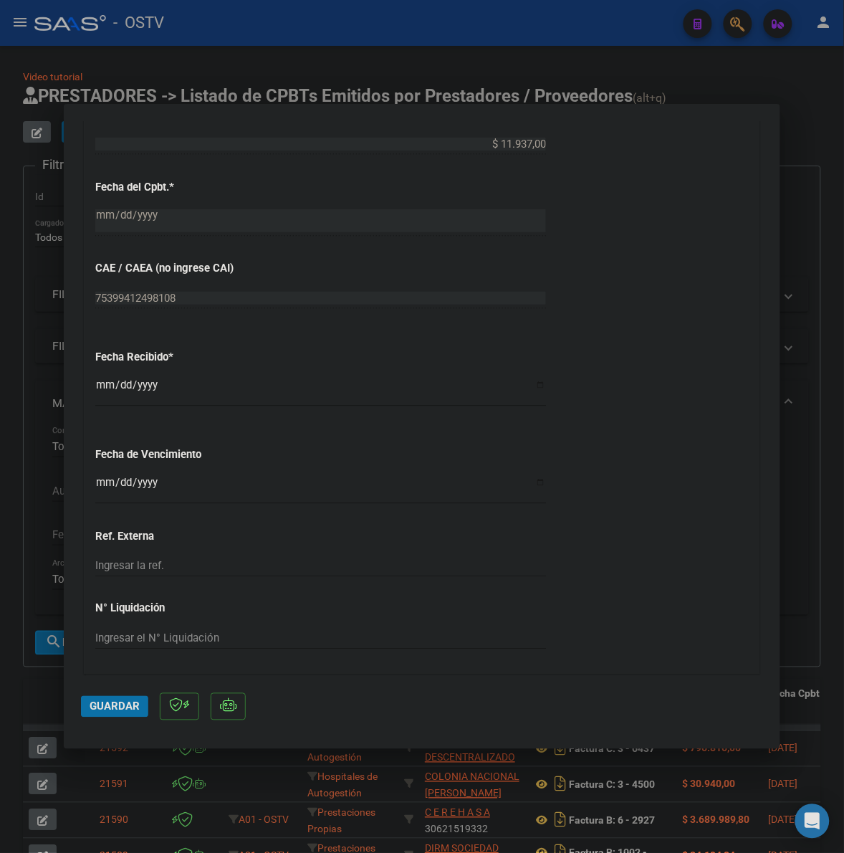
scroll to position [717, 0]
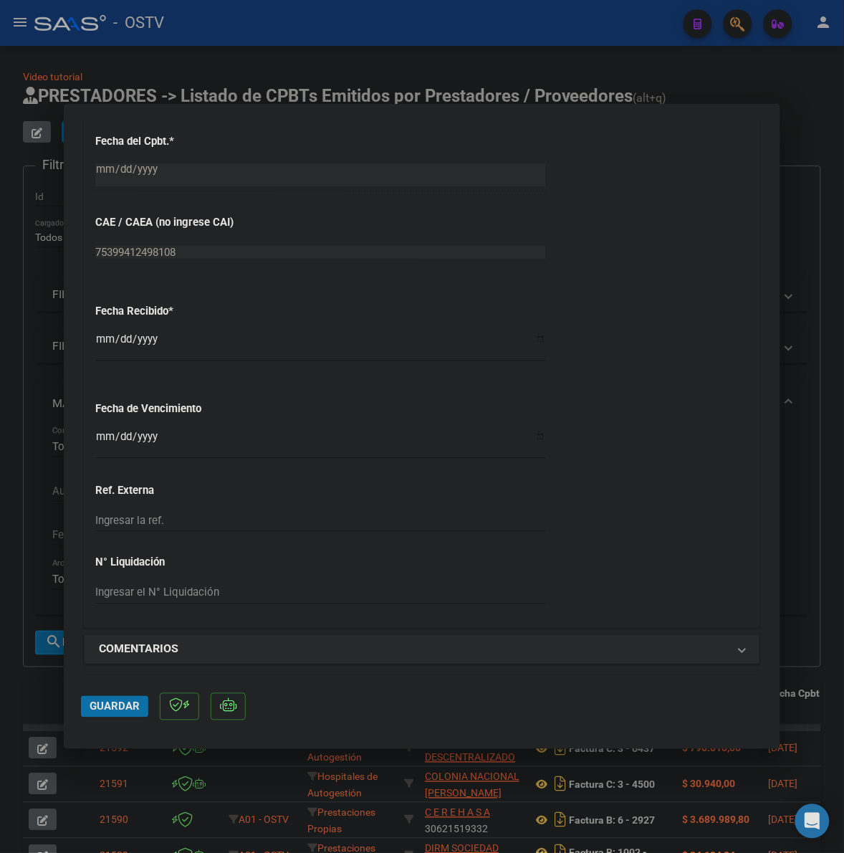
click at [106, 441] on input "Ingresar la fecha" at bounding box center [320, 442] width 451 height 23
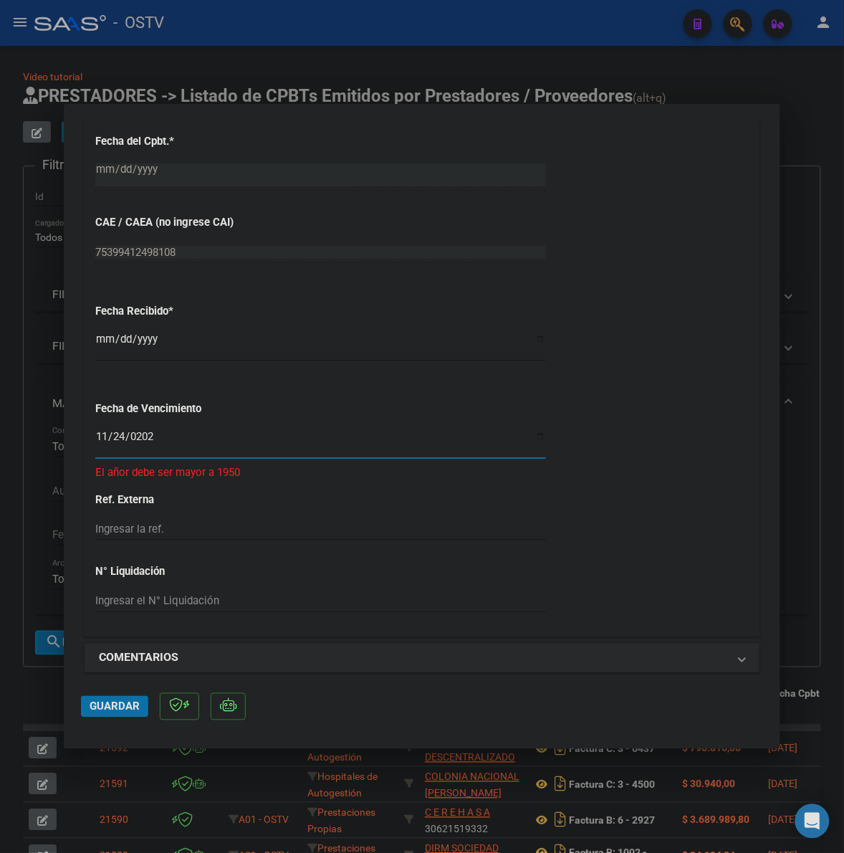
type input "[DATE]"
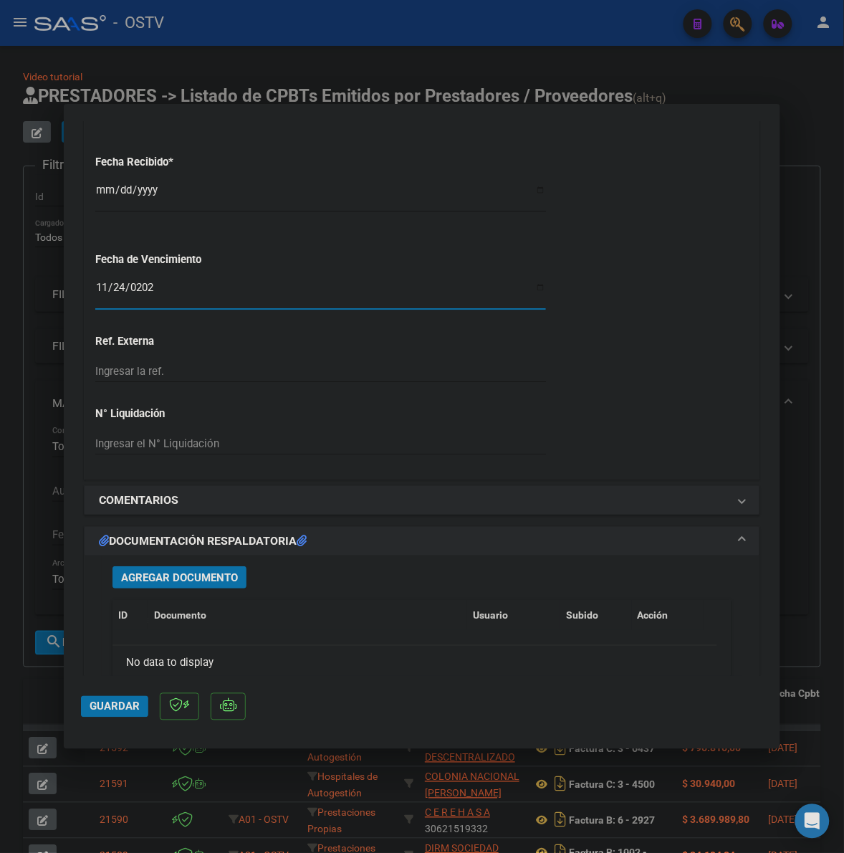
scroll to position [1104, 0]
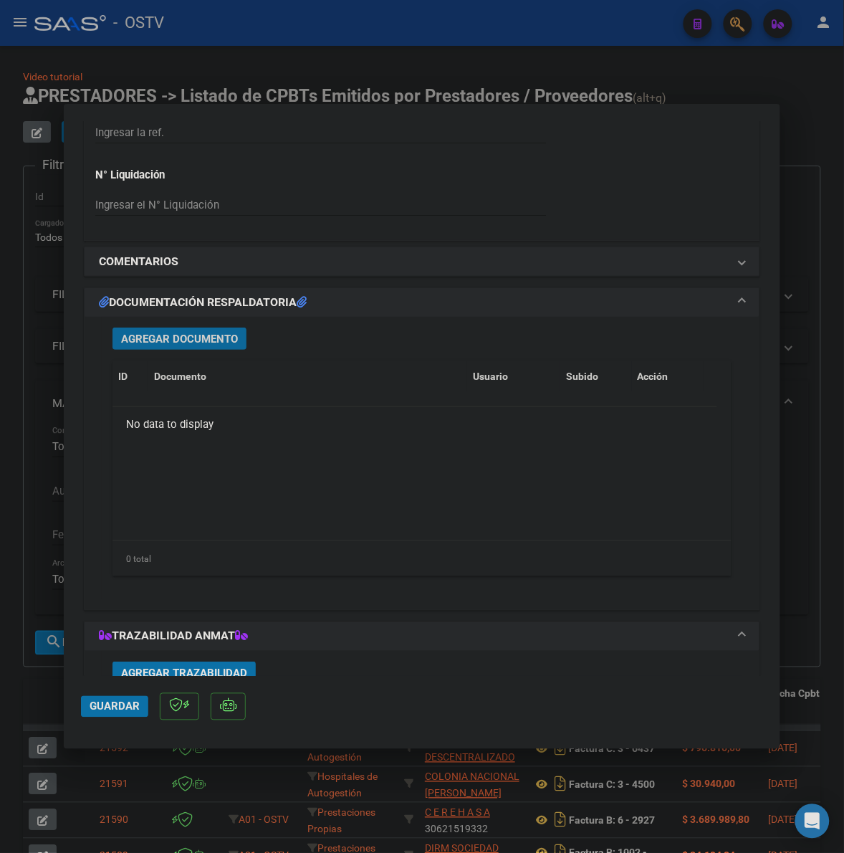
click at [186, 337] on span "Agregar Documento" at bounding box center [179, 339] width 117 height 13
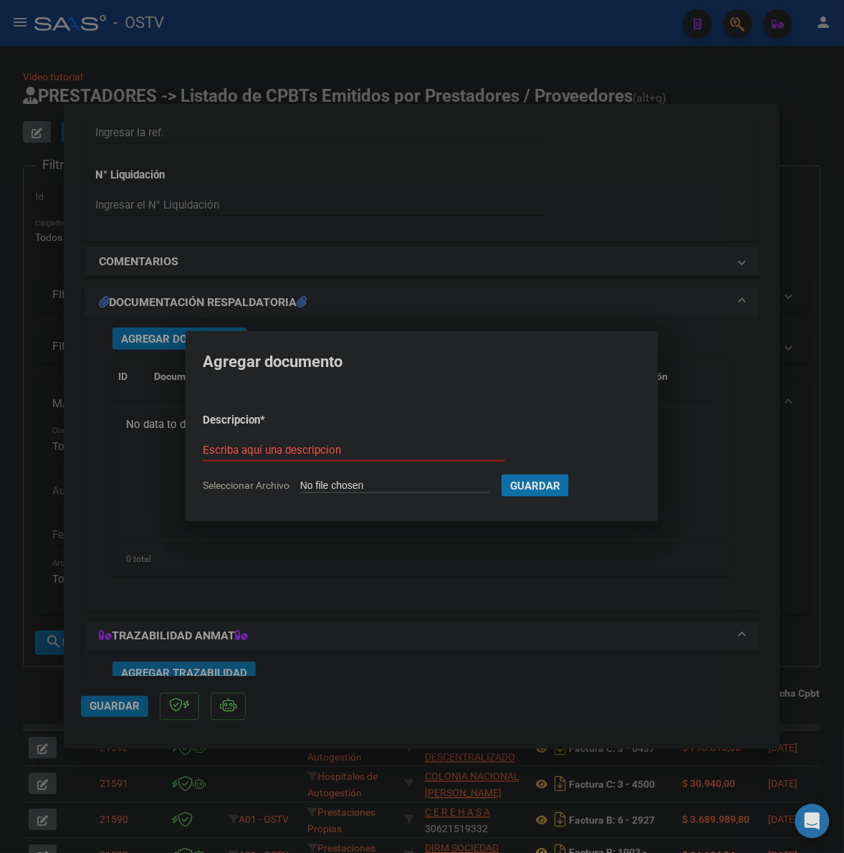
type input "C:\fakepath\FACTURA - 2 9511 - HOSPITAL PUBLICO MATERNO INFANTIL SOCIEDAD DEL E…"
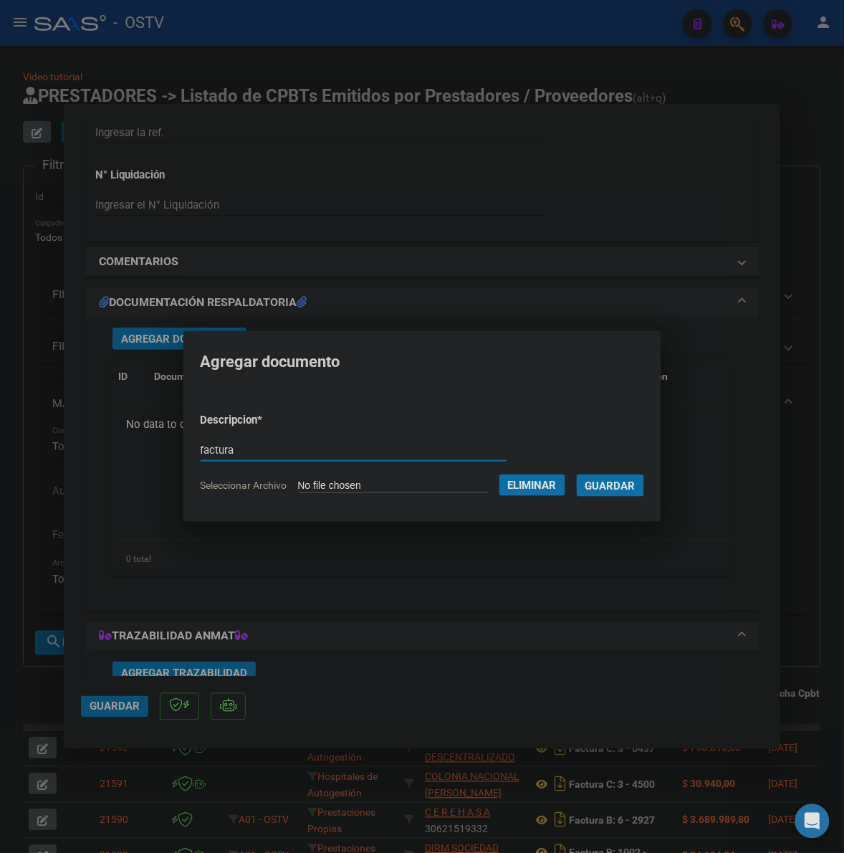
type input "factura"
click at [632, 484] on span "Guardar" at bounding box center [611, 485] width 50 height 13
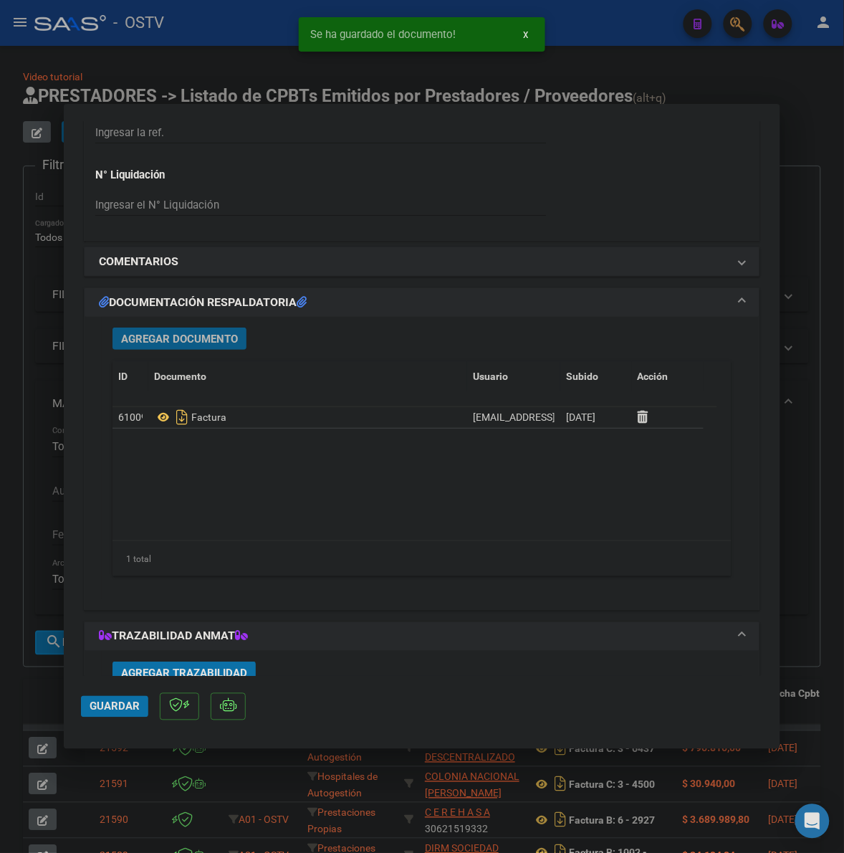
click at [158, 349] on button "Agregar Documento" at bounding box center [180, 339] width 134 height 22
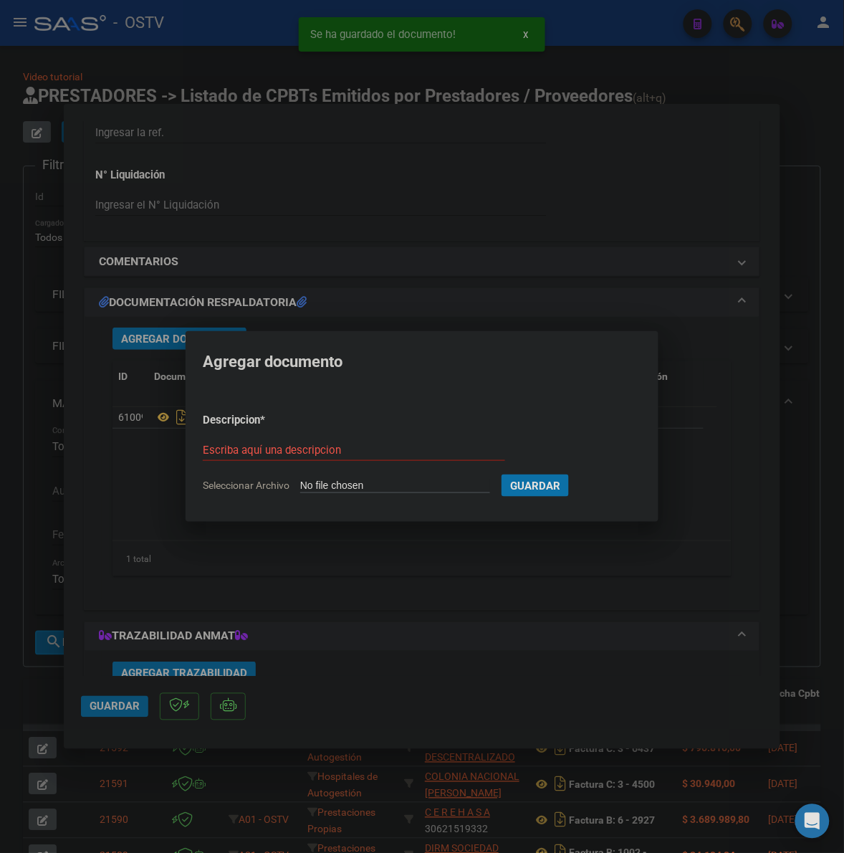
type input "C:\fakepath\ANEXO - 2 9511 - HOSPITAL PUBLICO MATERNO INFANTIL SOCIEDAD DEL EST…"
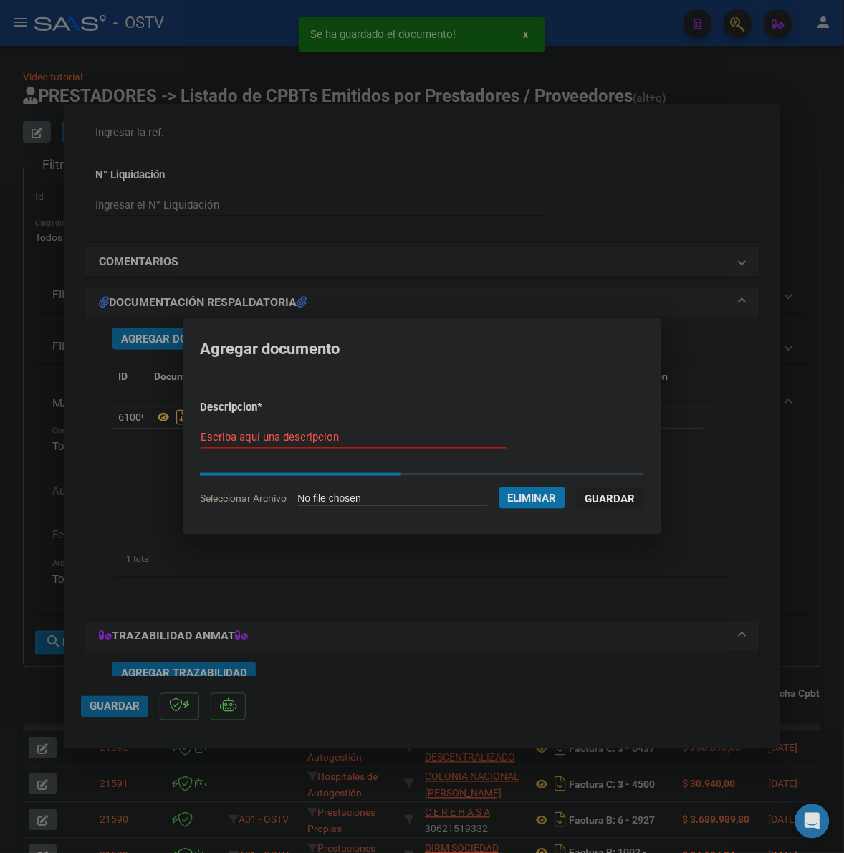
click at [298, 439] on input "Escriba aquí una descripcion" at bounding box center [354, 437] width 306 height 13
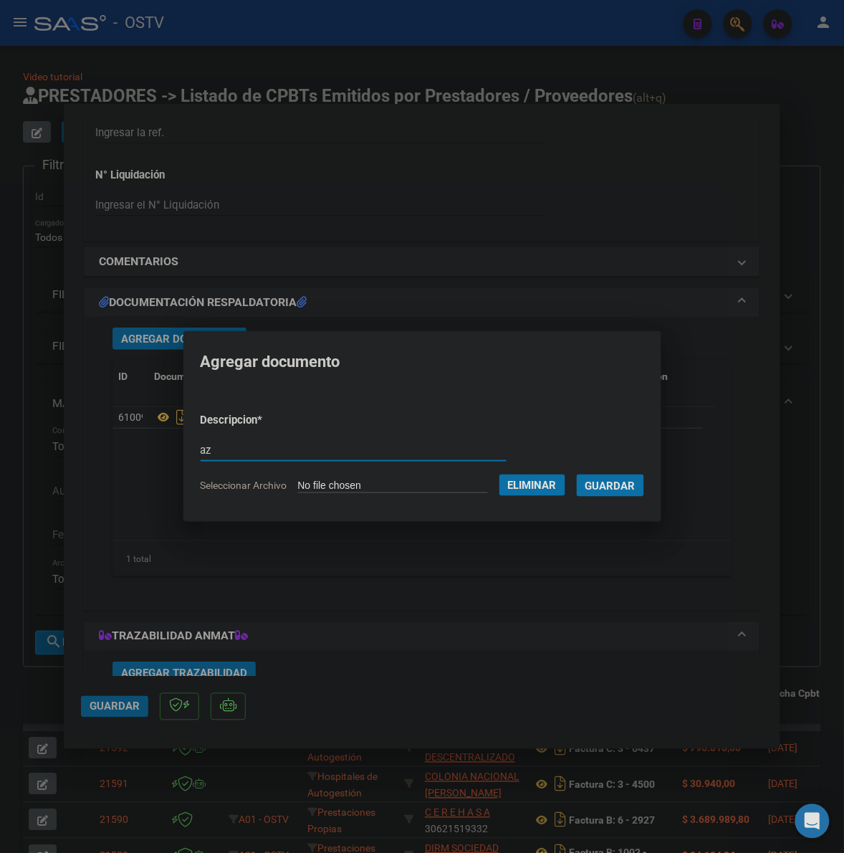
type input "a"
type input "anexo"
click at [577, 474] on button "Guardar" at bounding box center [610, 485] width 67 height 22
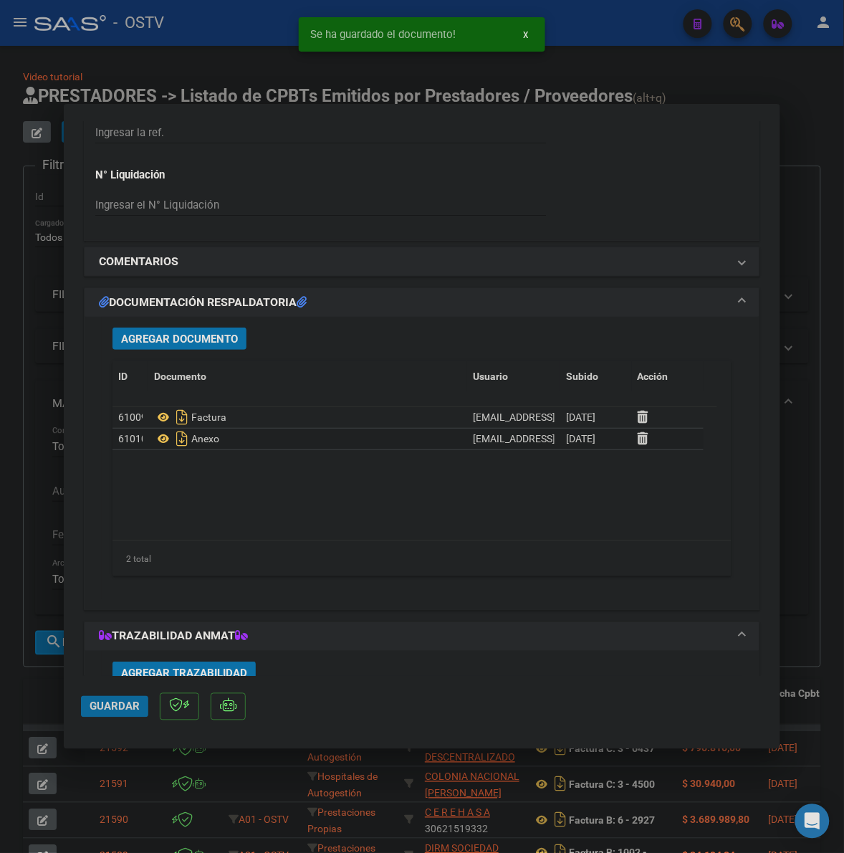
click at [100, 707] on span "Guardar" at bounding box center [115, 706] width 50 height 13
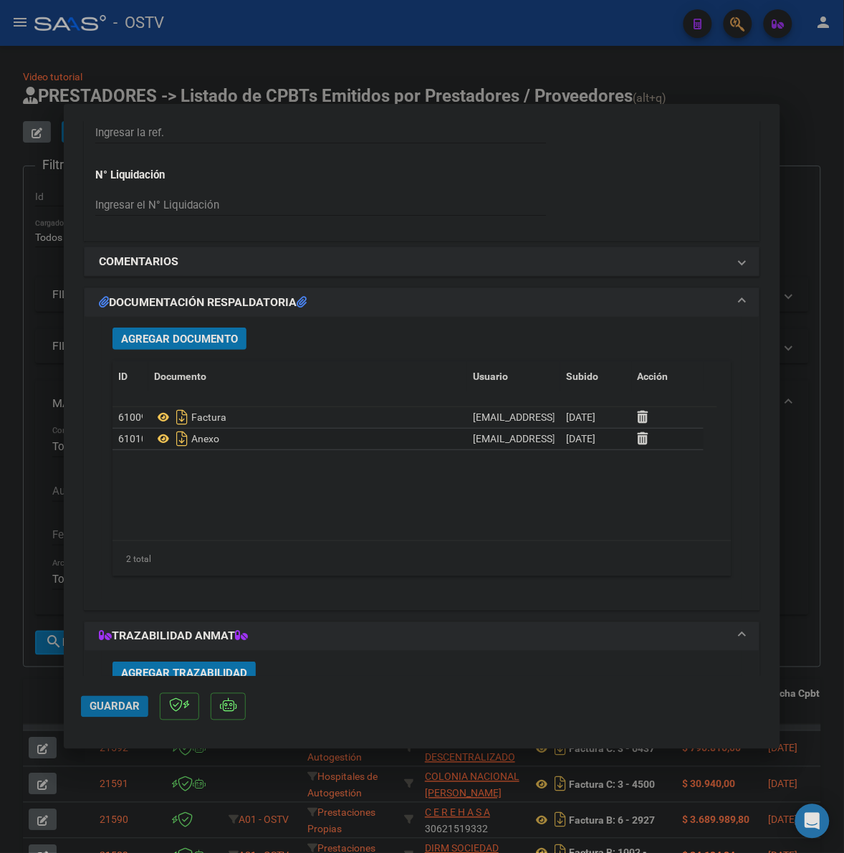
drag, startPoint x: 129, startPoint y: 705, endPoint x: 842, endPoint y: 438, distance: 761.3
click at [133, 703] on span "Guardar" at bounding box center [115, 706] width 50 height 13
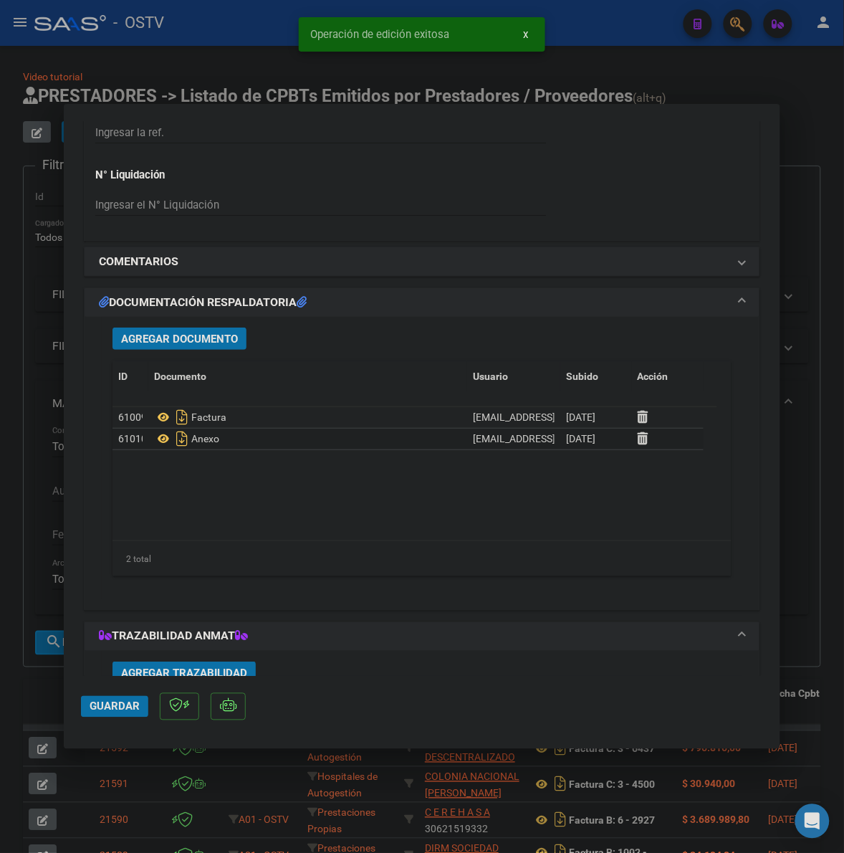
click at [803, 378] on div at bounding box center [422, 426] width 844 height 853
type input "$ 0,00"
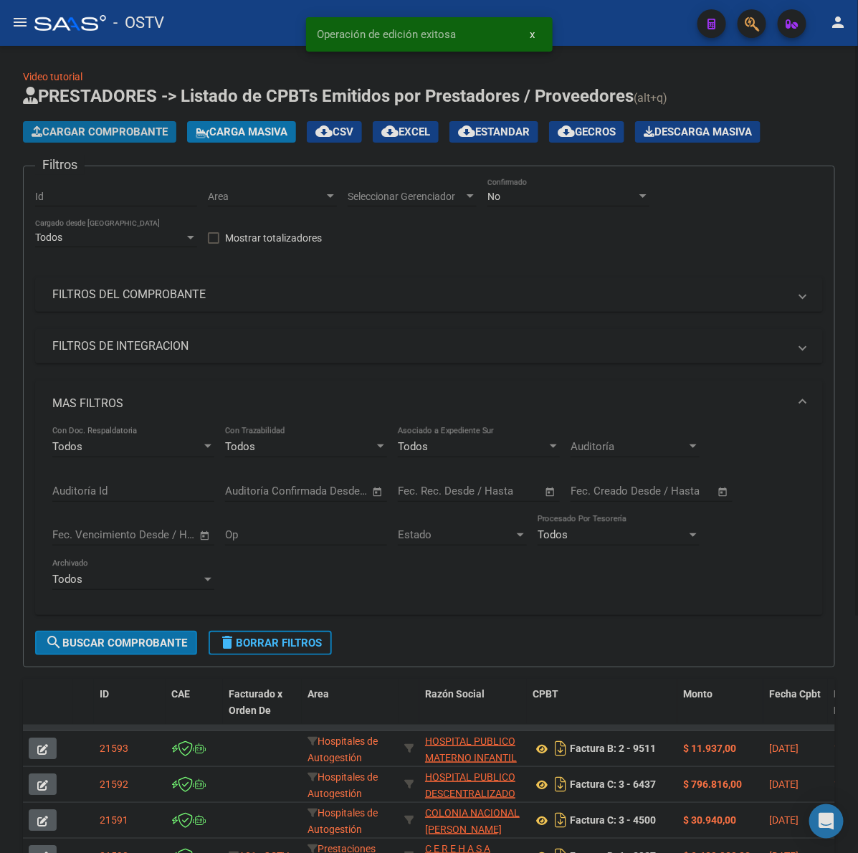
click at [129, 125] on span "Cargar Comprobante" at bounding box center [100, 131] width 136 height 13
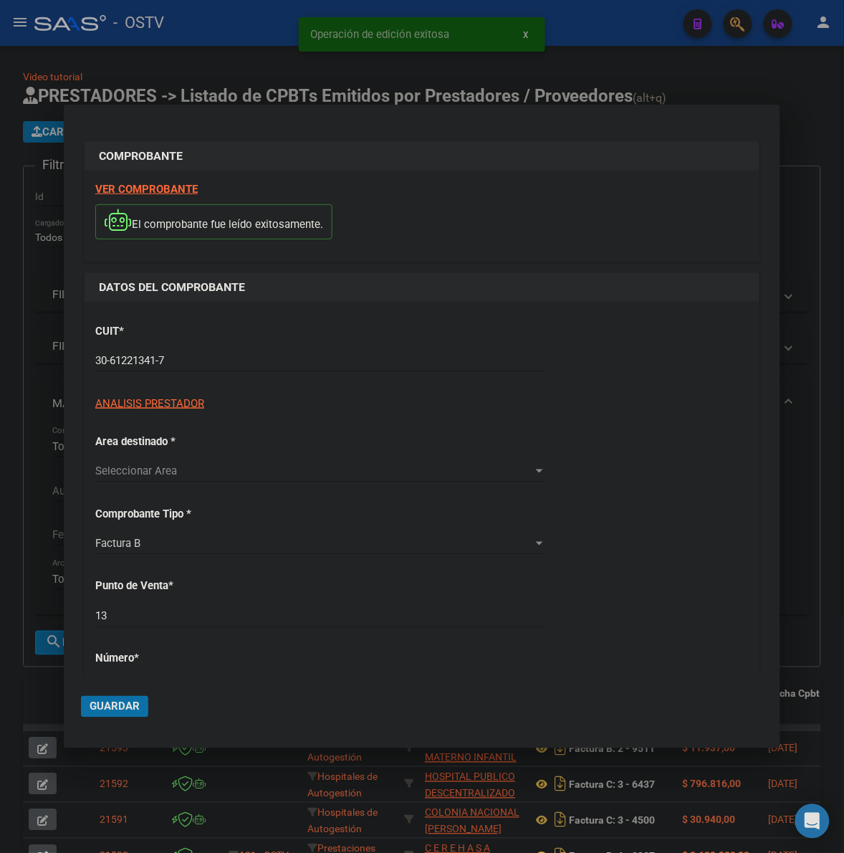
type input "3577558"
type input "$ 172.787,98"
type input "[DATE]"
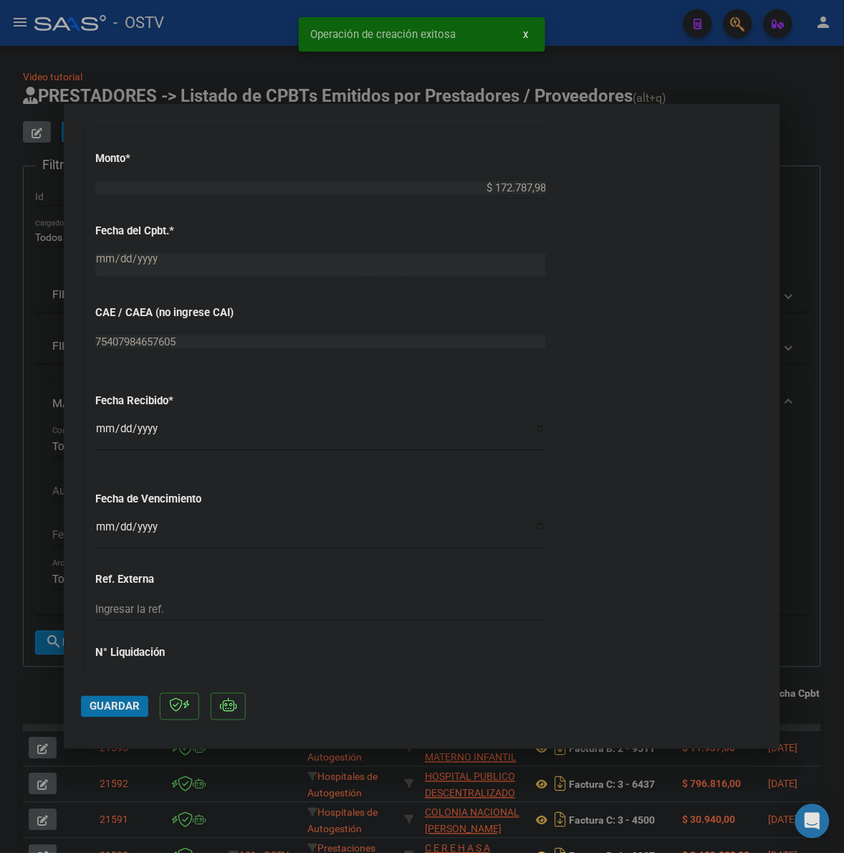
scroll to position [717, 0]
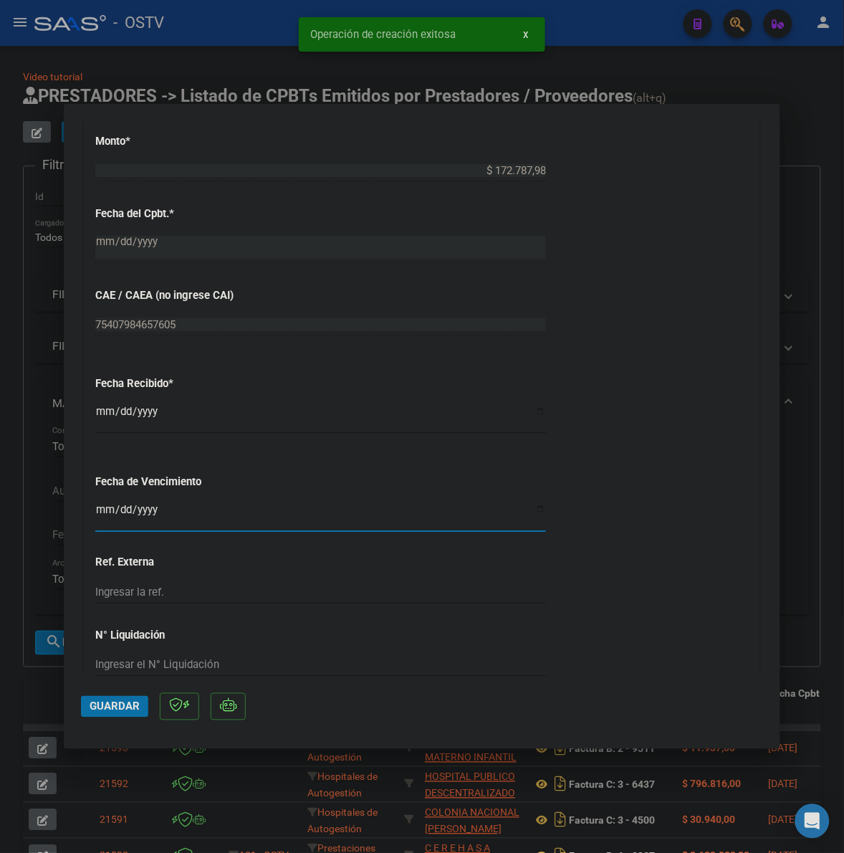
click at [98, 505] on input "Ingresar la fecha" at bounding box center [320, 515] width 451 height 23
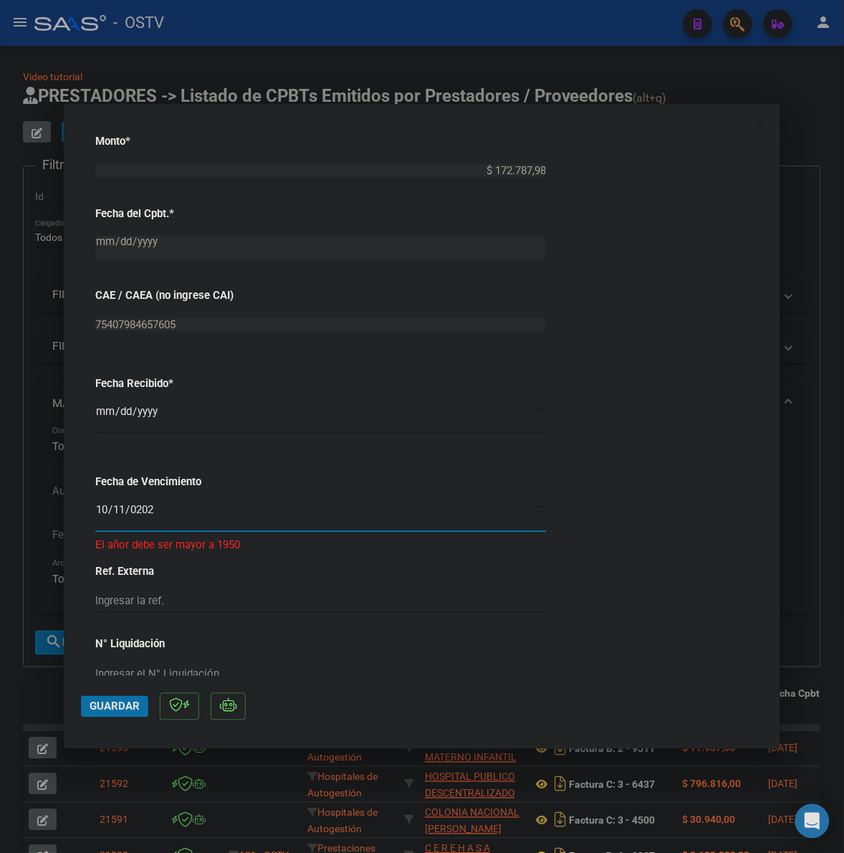
type input "[DATE]"
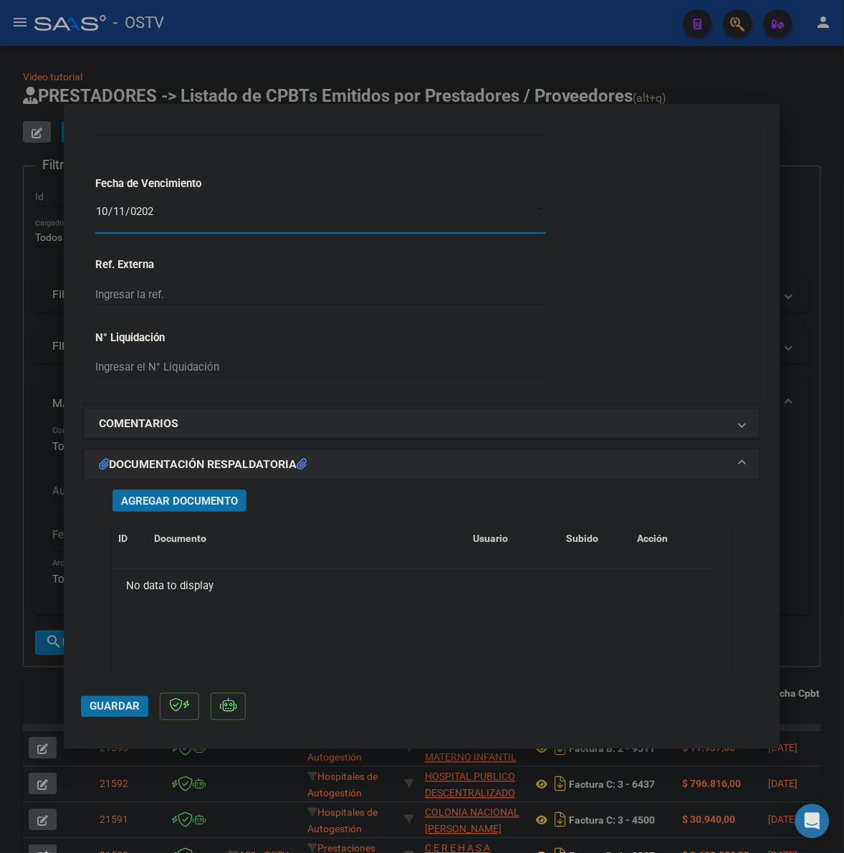
scroll to position [1104, 0]
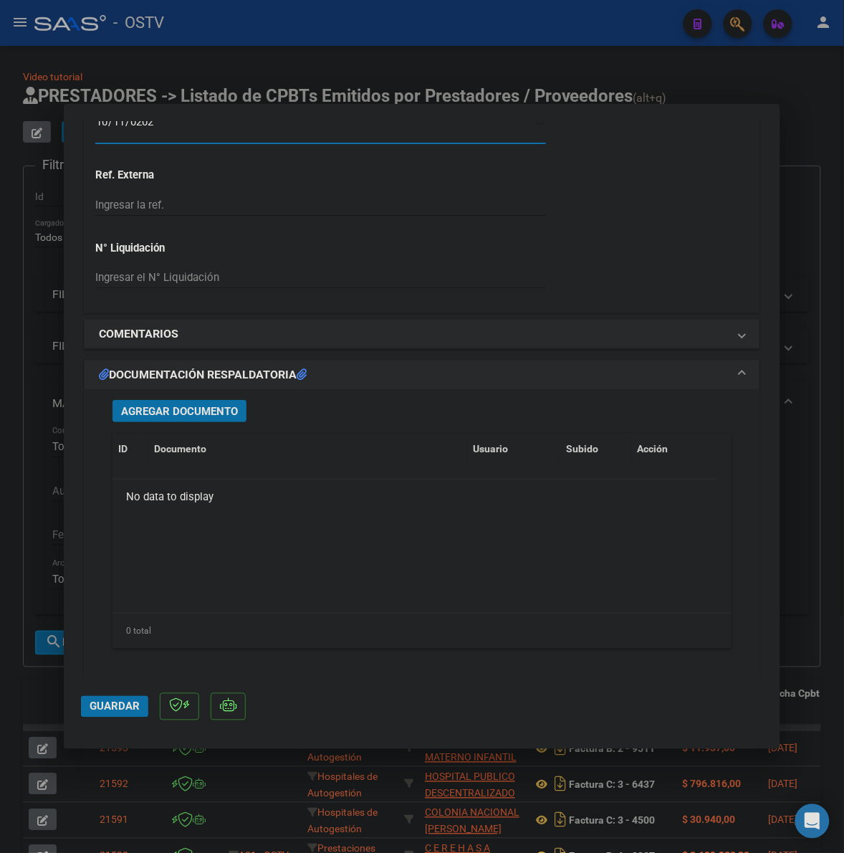
click at [203, 407] on span "Agregar Documento" at bounding box center [179, 411] width 117 height 13
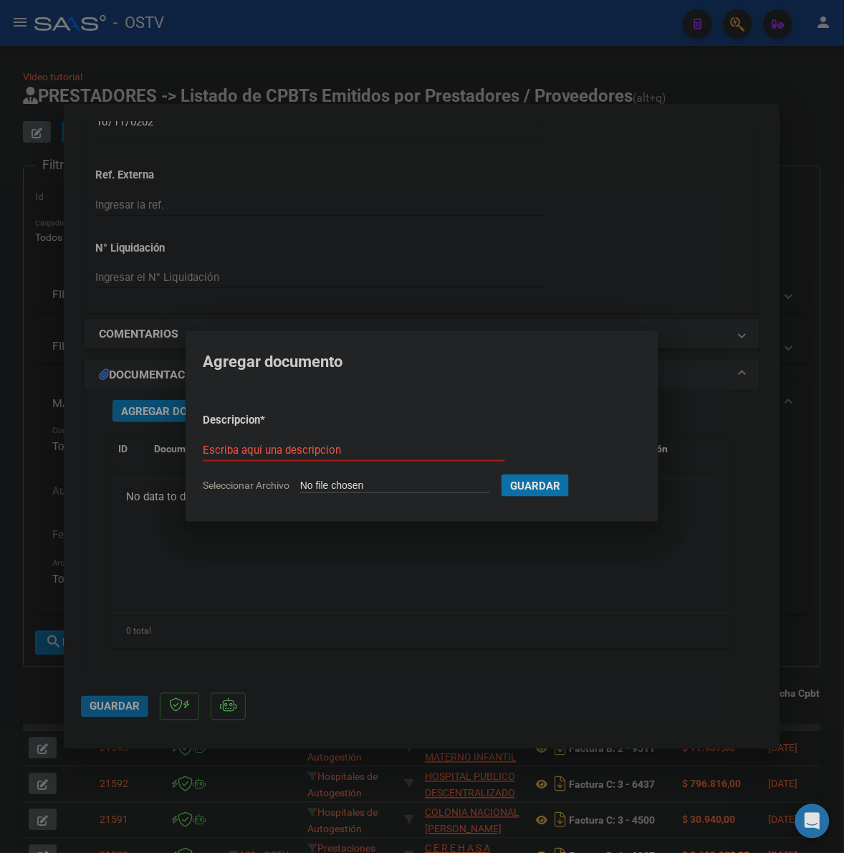
type input "C:\fakepath\FACTURA - 13 3577558 - VITTAL.pdf"
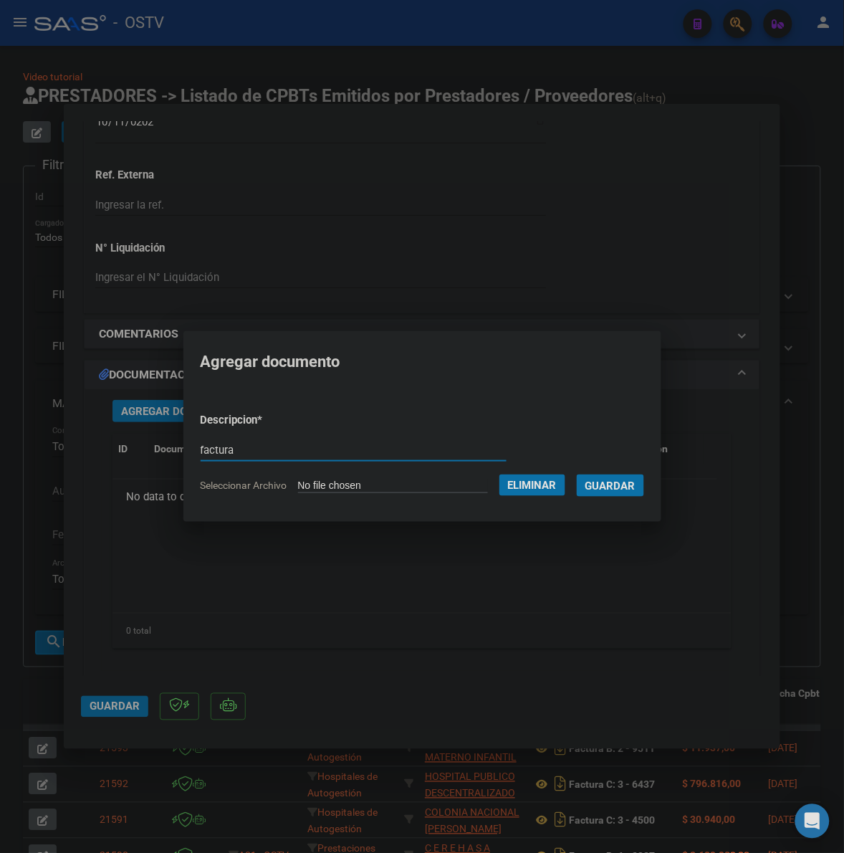
type input "factura"
click at [577, 474] on button "Guardar" at bounding box center [610, 485] width 67 height 22
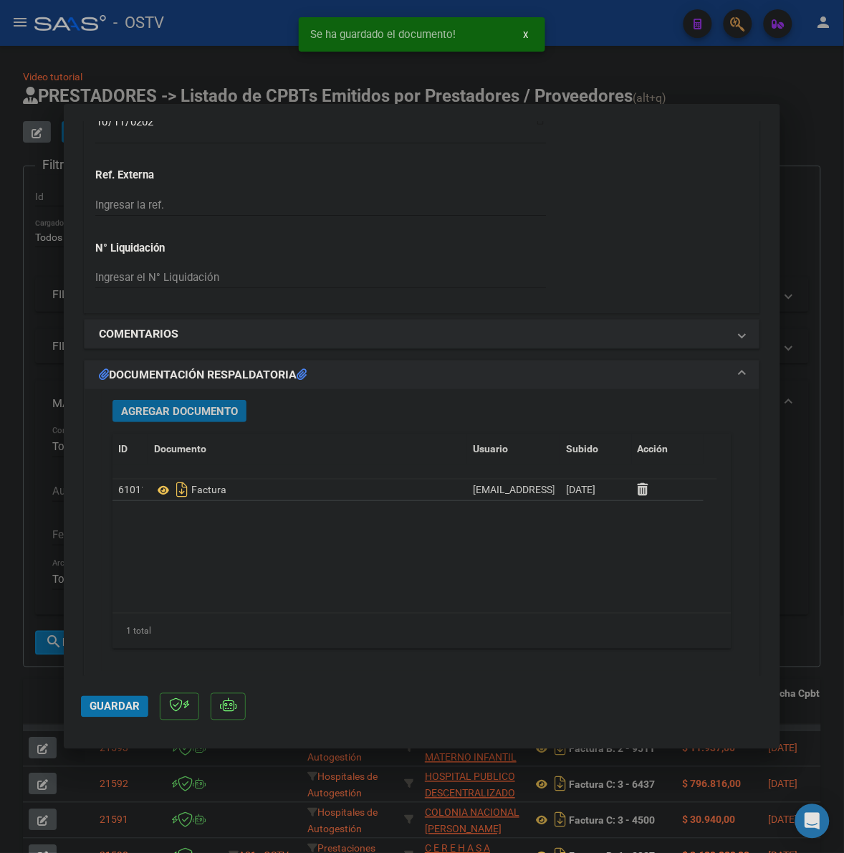
drag, startPoint x: 113, startPoint y: 708, endPoint x: 251, endPoint y: 656, distance: 147.2
click at [115, 707] on span "Guardar" at bounding box center [115, 706] width 50 height 13
click at [94, 707] on span "Guardar" at bounding box center [115, 706] width 50 height 13
drag, startPoint x: 22, startPoint y: 678, endPoint x: 815, endPoint y: 543, distance: 804.1
click at [31, 677] on div at bounding box center [422, 426] width 844 height 853
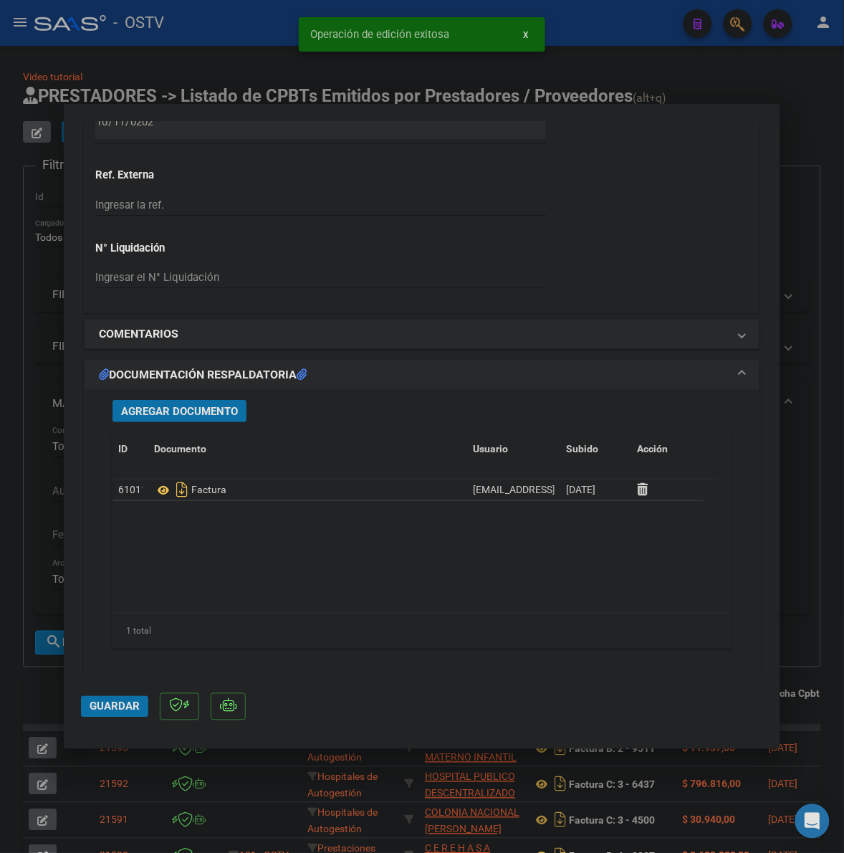
type input "$ 0,00"
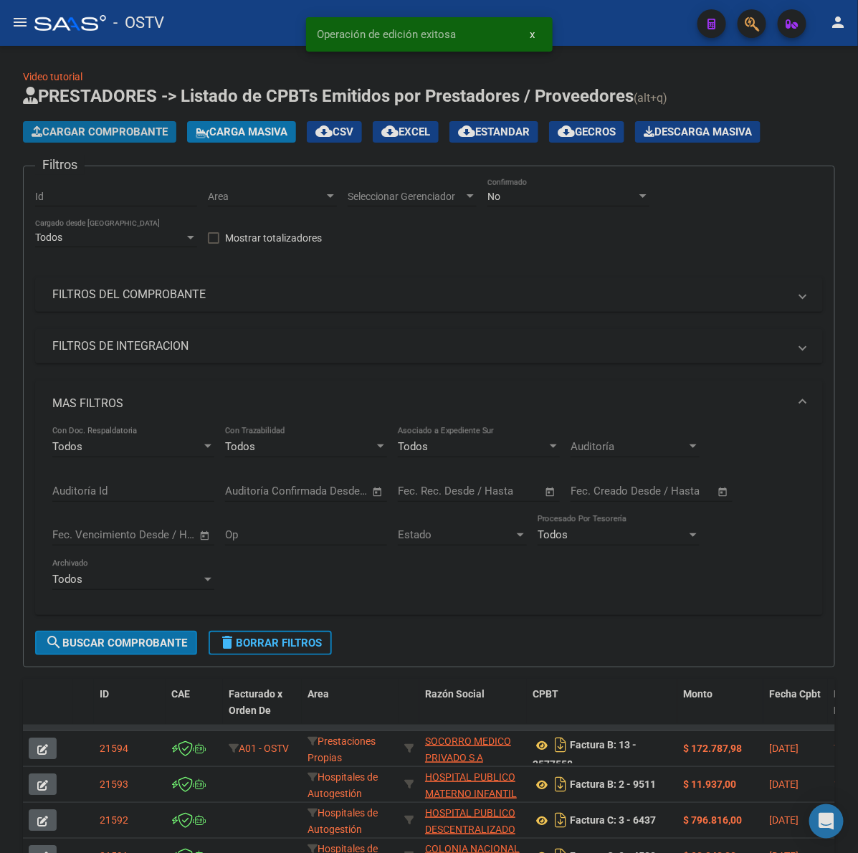
click at [153, 136] on span "Cargar Comprobante" at bounding box center [100, 131] width 136 height 13
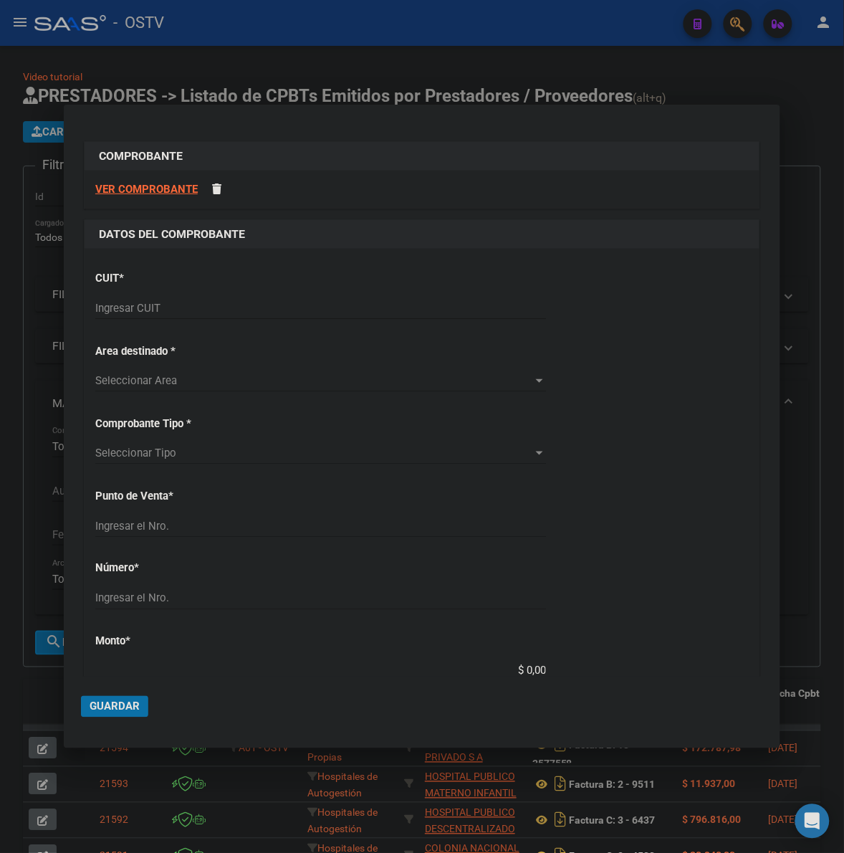
click at [176, 312] on input "Ingresar CUIT" at bounding box center [320, 308] width 451 height 13
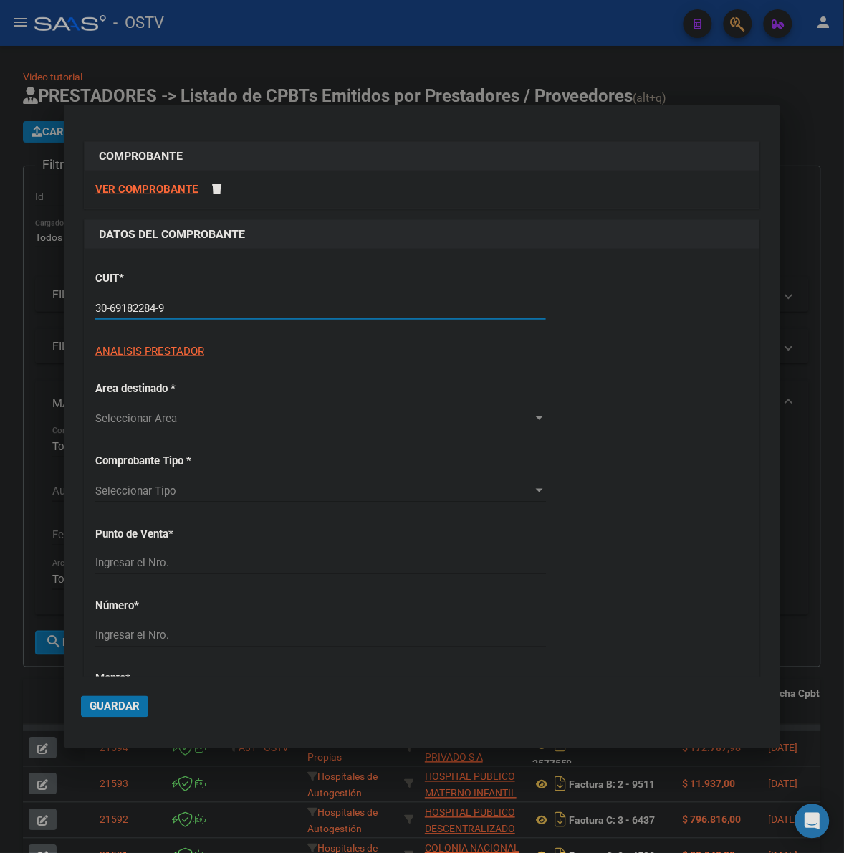
type input "30-69182284-9"
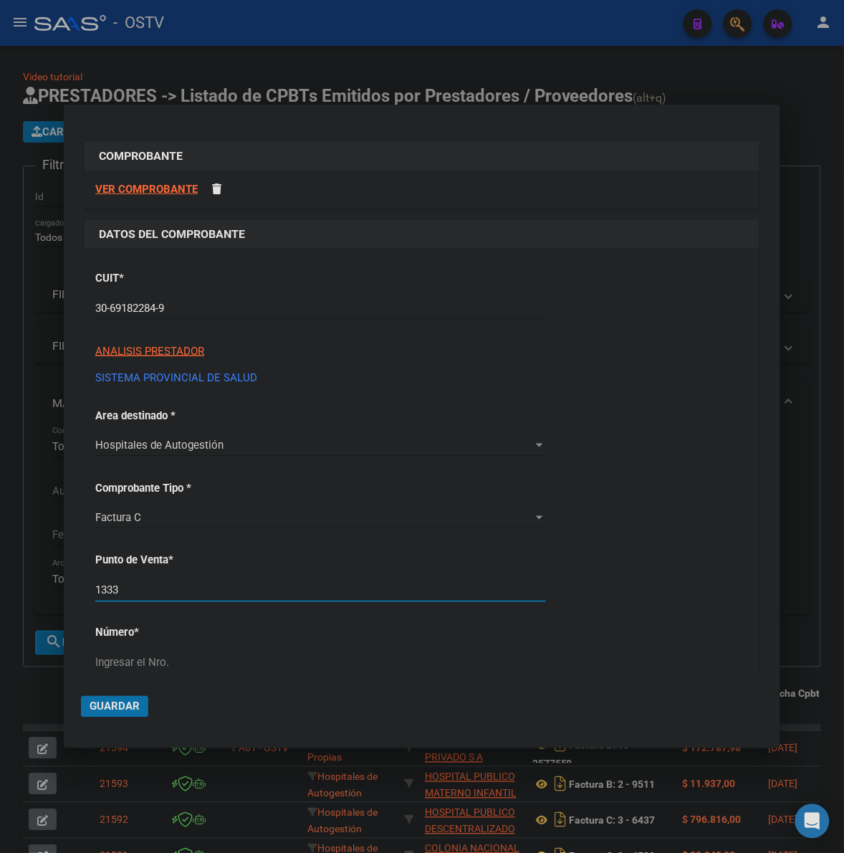
type input "1333"
type input "4741"
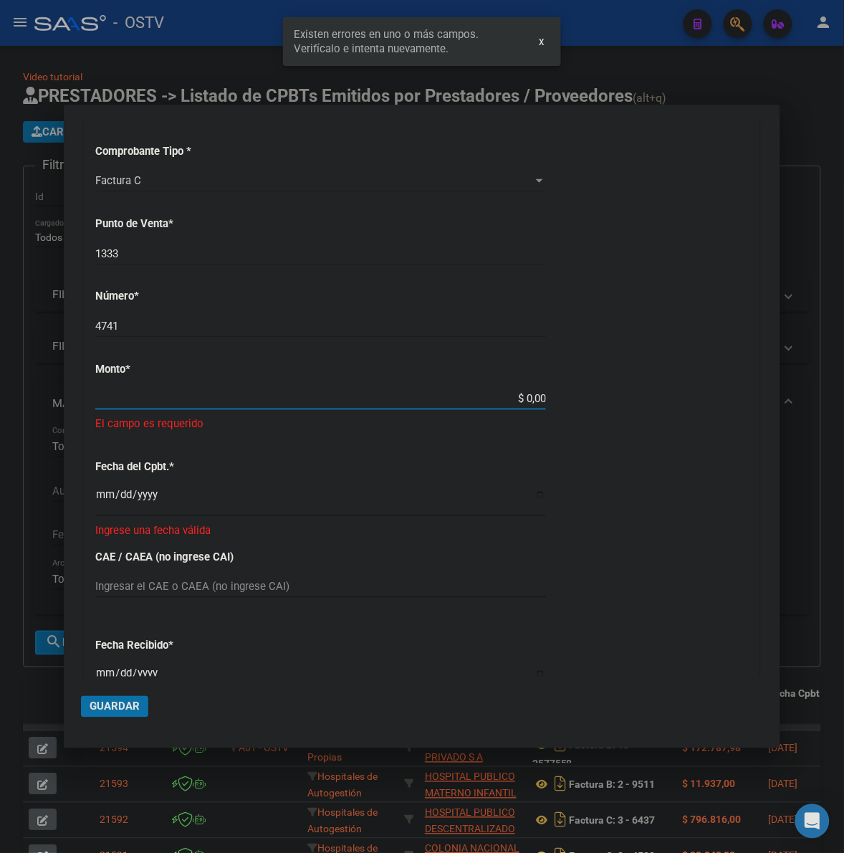
scroll to position [330, 0]
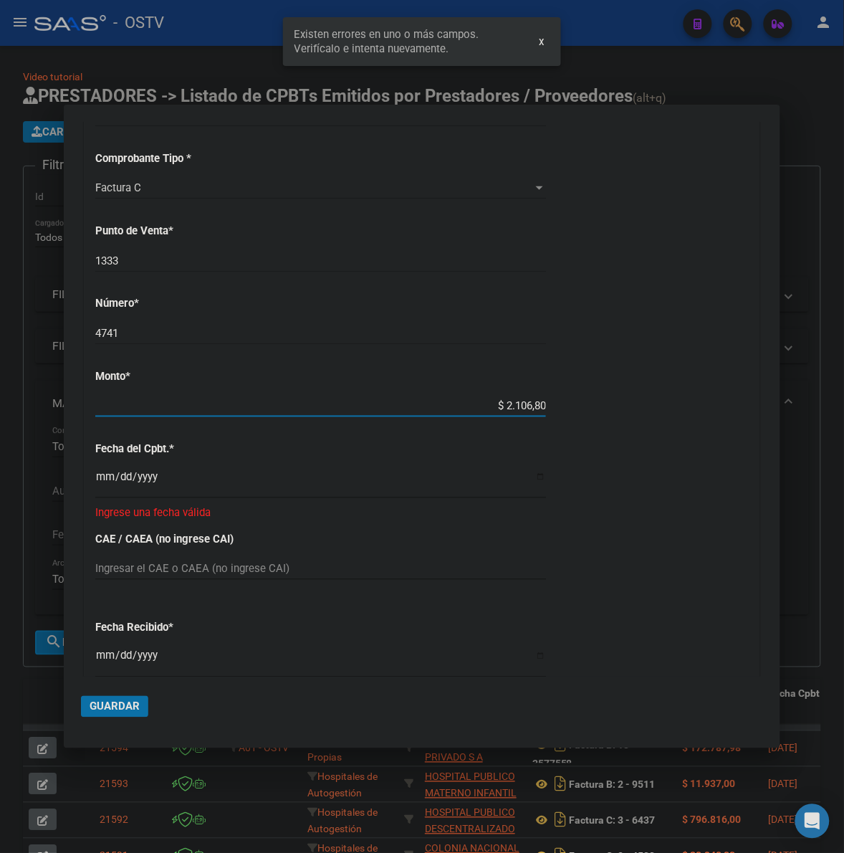
type input "$ 21.068,05"
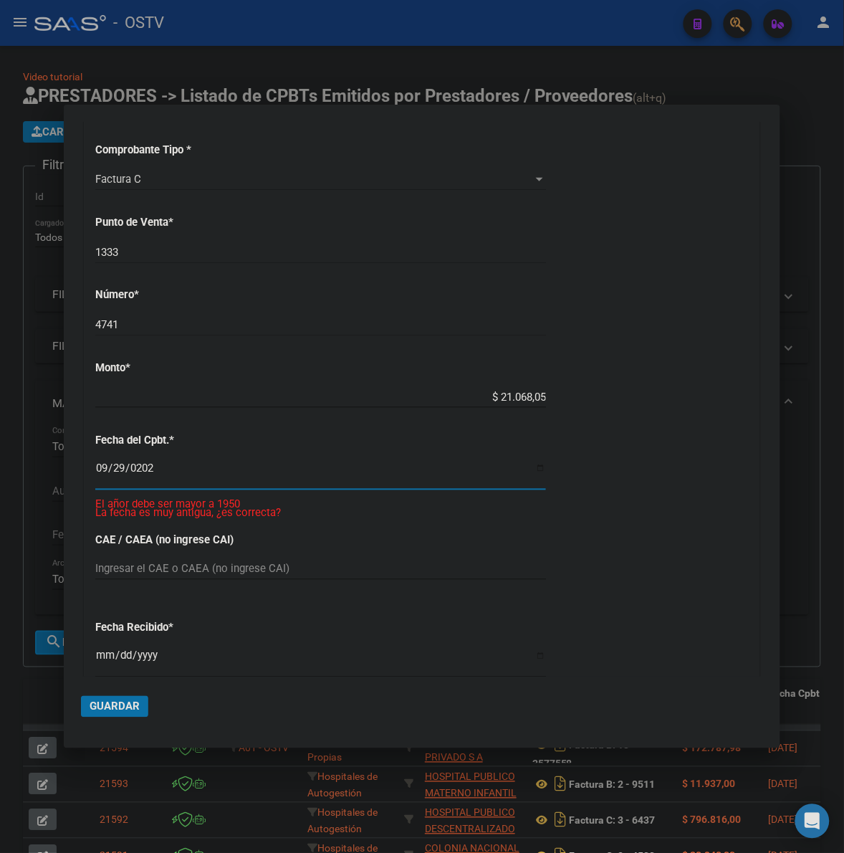
type input "[DATE]"
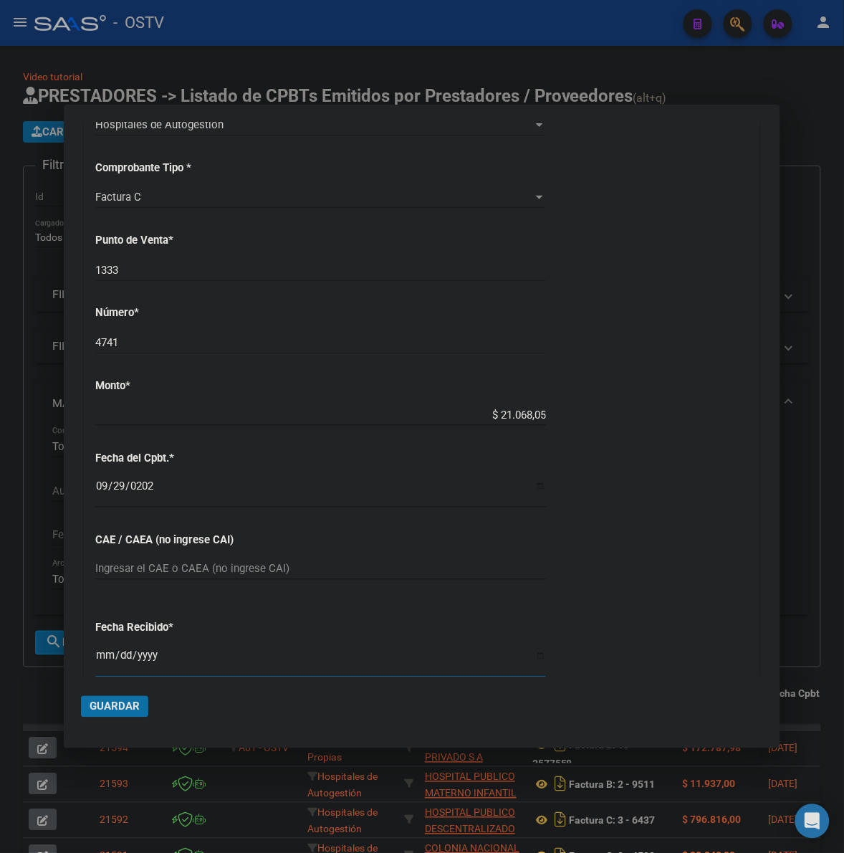
scroll to position [636, 0]
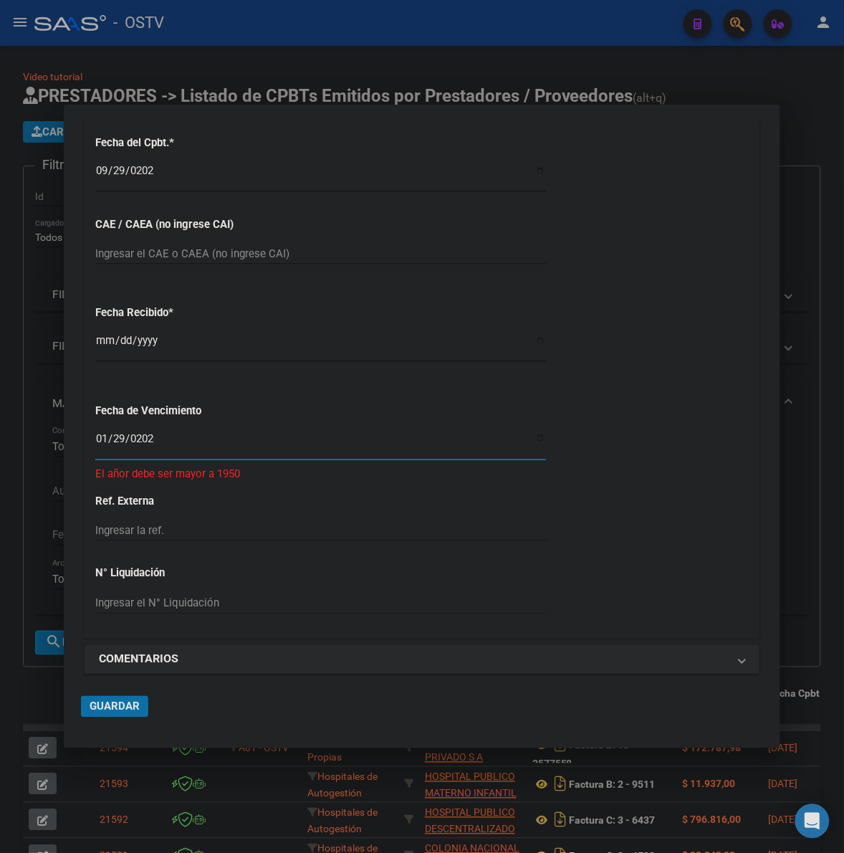
type input "[DATE]"
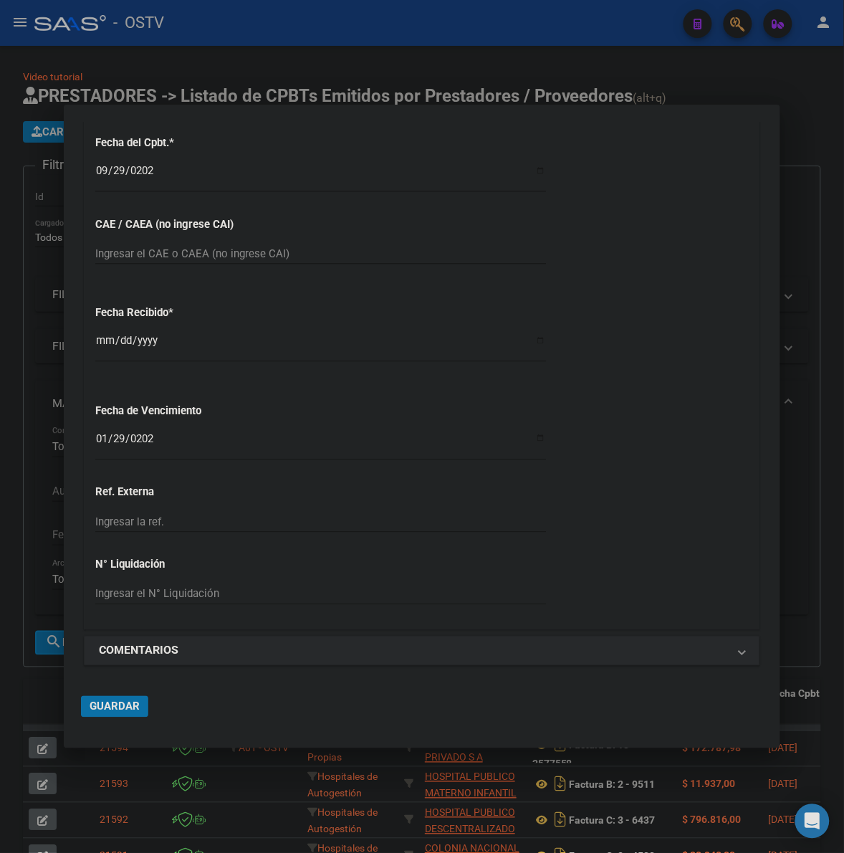
drag, startPoint x: 109, startPoint y: 718, endPoint x: 117, endPoint y: 711, distance: 10.7
click at [109, 717] on mat-dialog-actions "Guardar" at bounding box center [422, 704] width 682 height 54
click at [117, 711] on span "Guardar" at bounding box center [115, 706] width 50 height 13
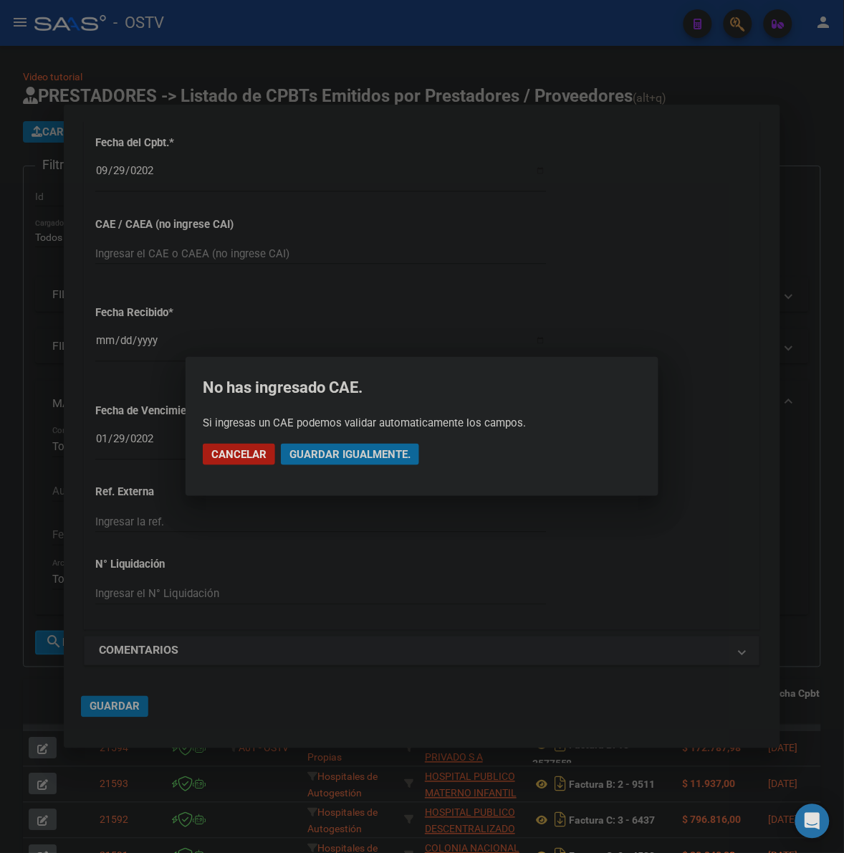
click at [328, 457] on span "Guardar igualmente." at bounding box center [350, 454] width 121 height 13
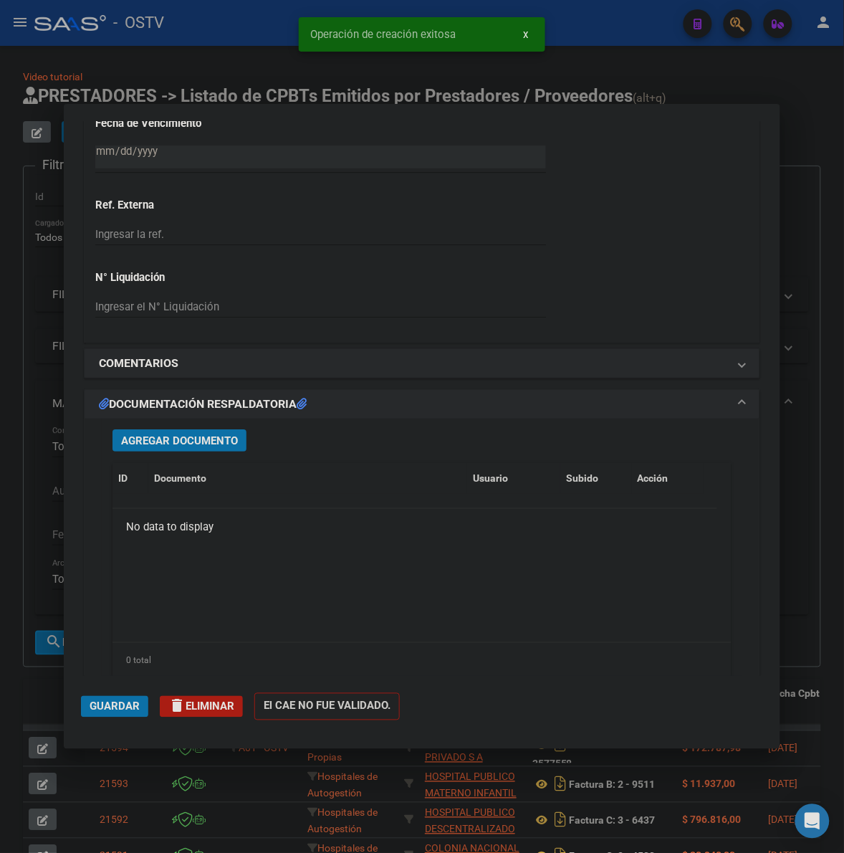
scroll to position [1045, 0]
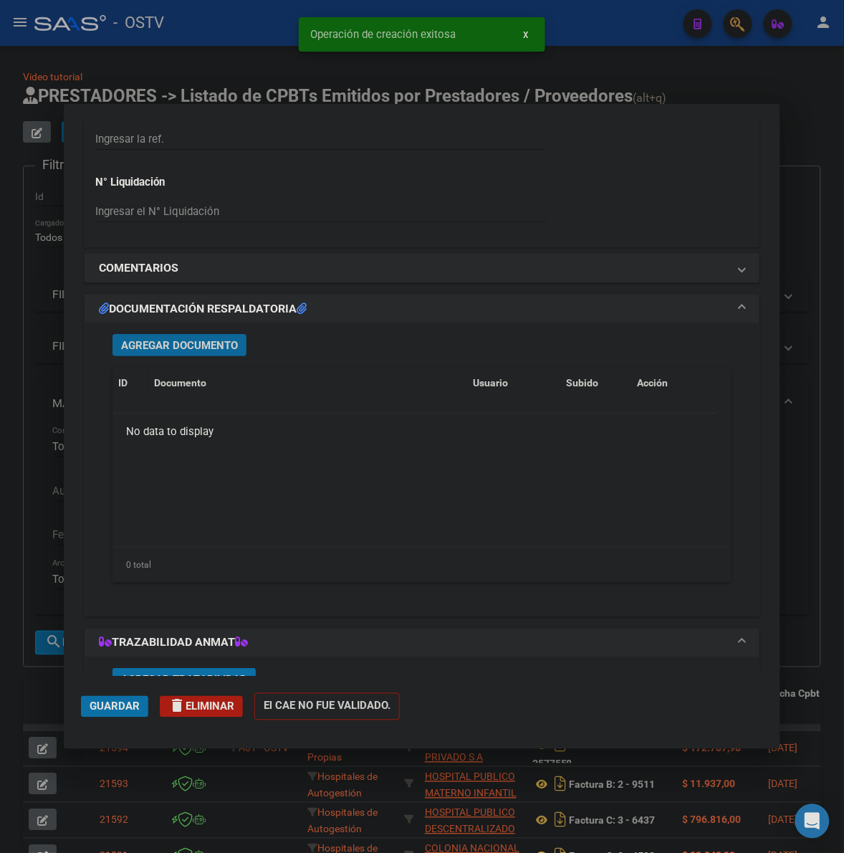
click at [217, 348] on span "Agregar Documento" at bounding box center [179, 345] width 117 height 13
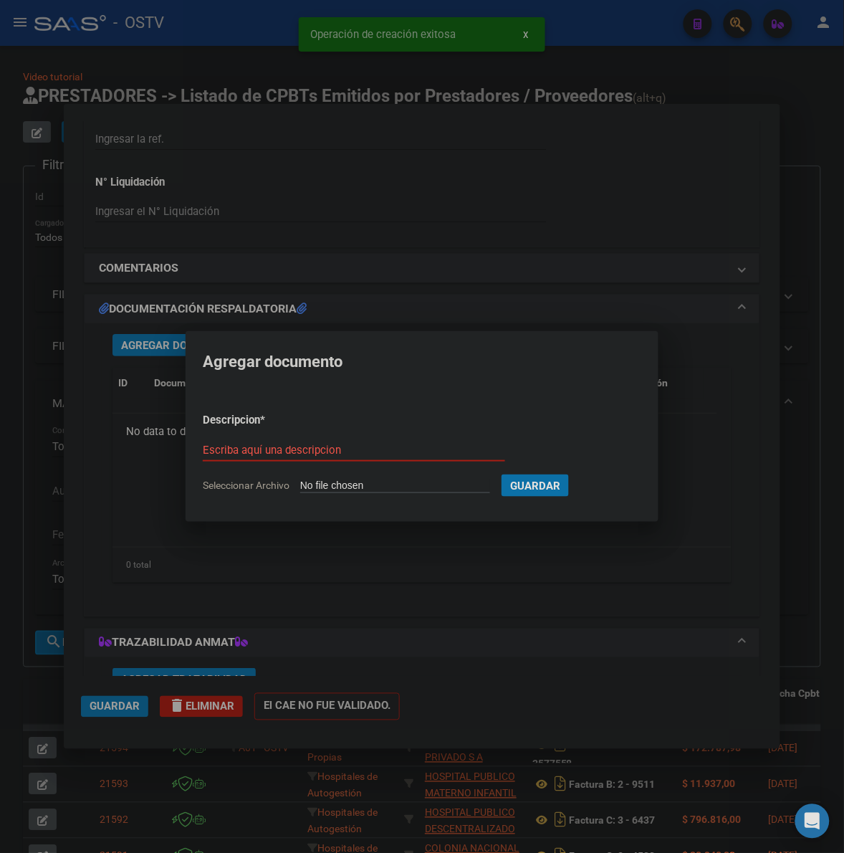
type input "C:\fakepath\FACTURA - 1333 4741 - AO NORESTE.pdf"
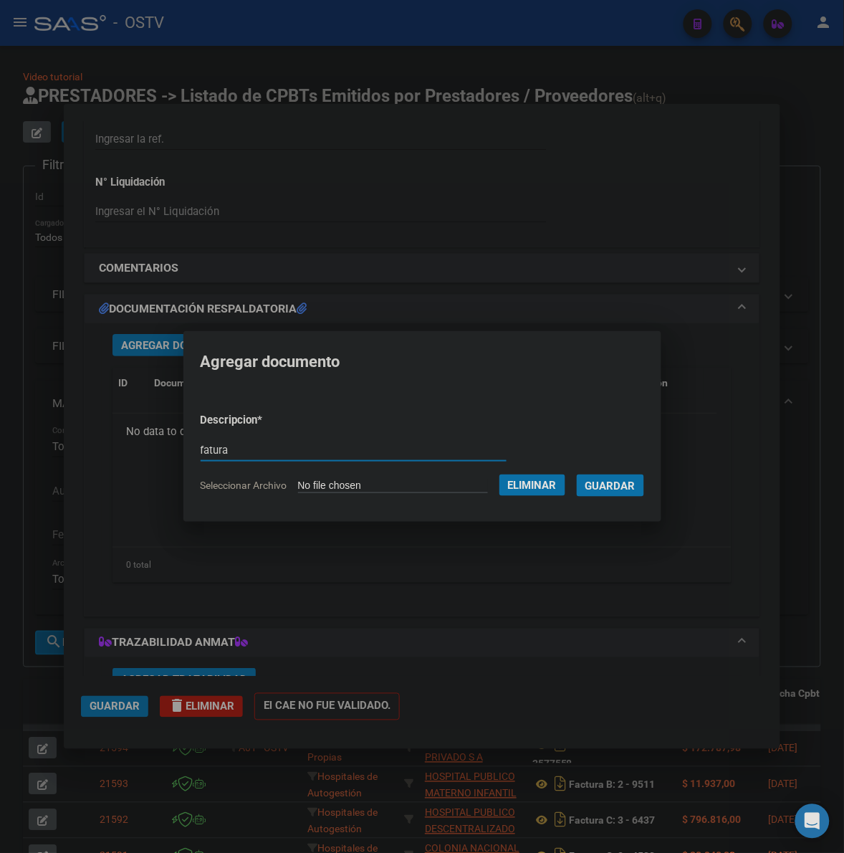
type input "fatura"
click at [577, 474] on button "Guardar" at bounding box center [610, 485] width 67 height 22
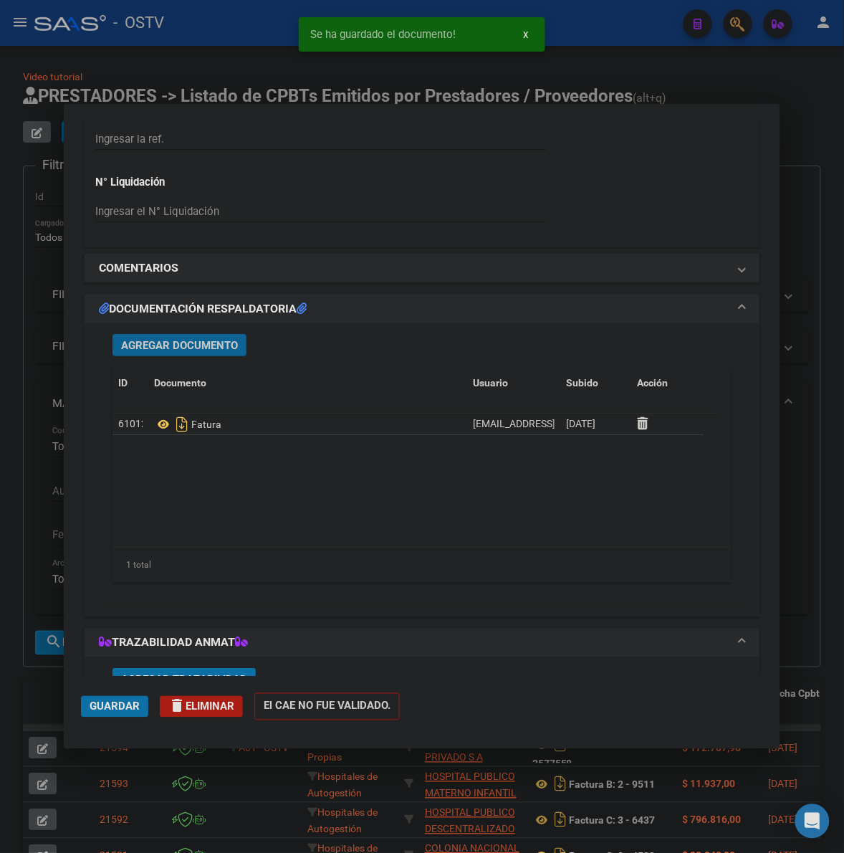
click at [210, 342] on span "Agregar Documento" at bounding box center [179, 345] width 117 height 13
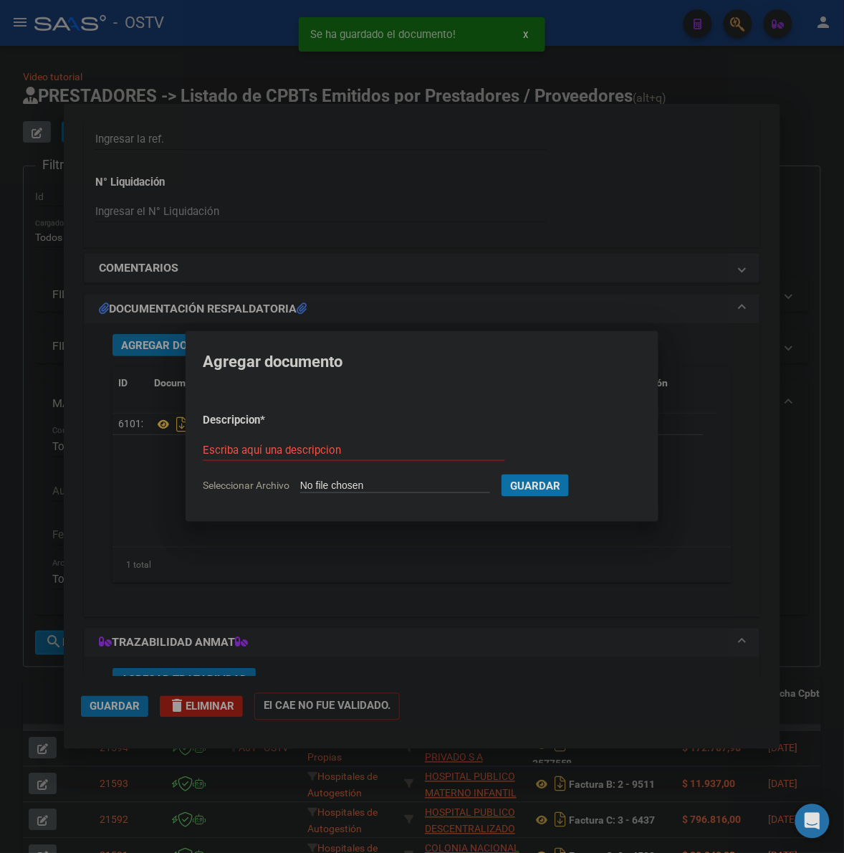
type input "C:\fakepath\ANEXO - 1333 4741 - AO NORESTE.pdf"
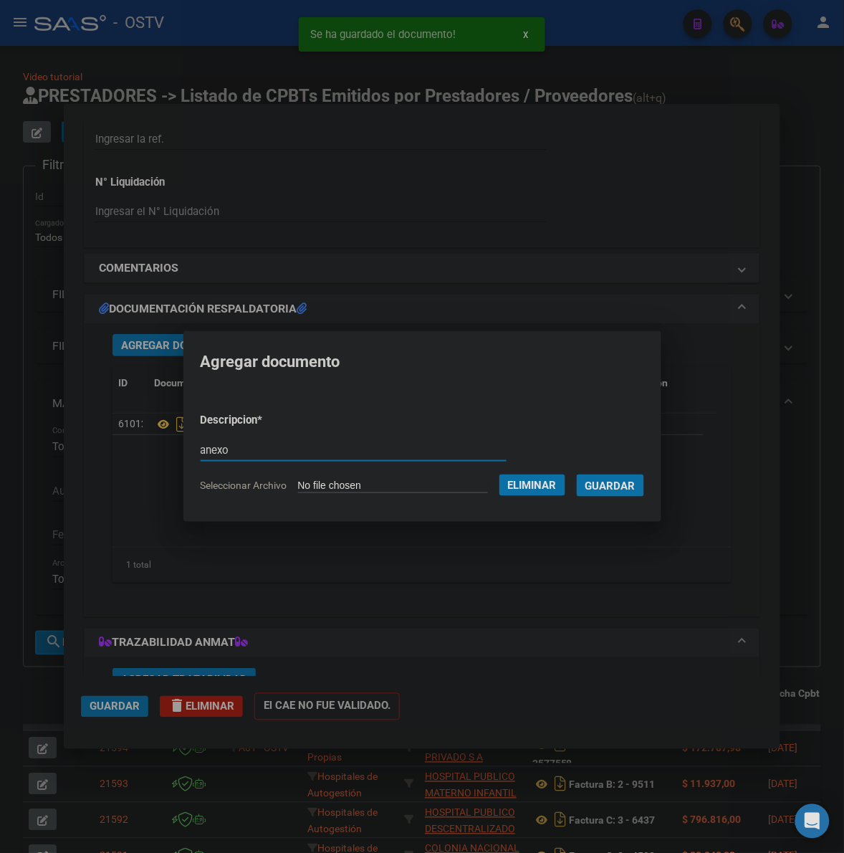
type input "anexo"
click at [577, 474] on button "Guardar" at bounding box center [610, 485] width 67 height 22
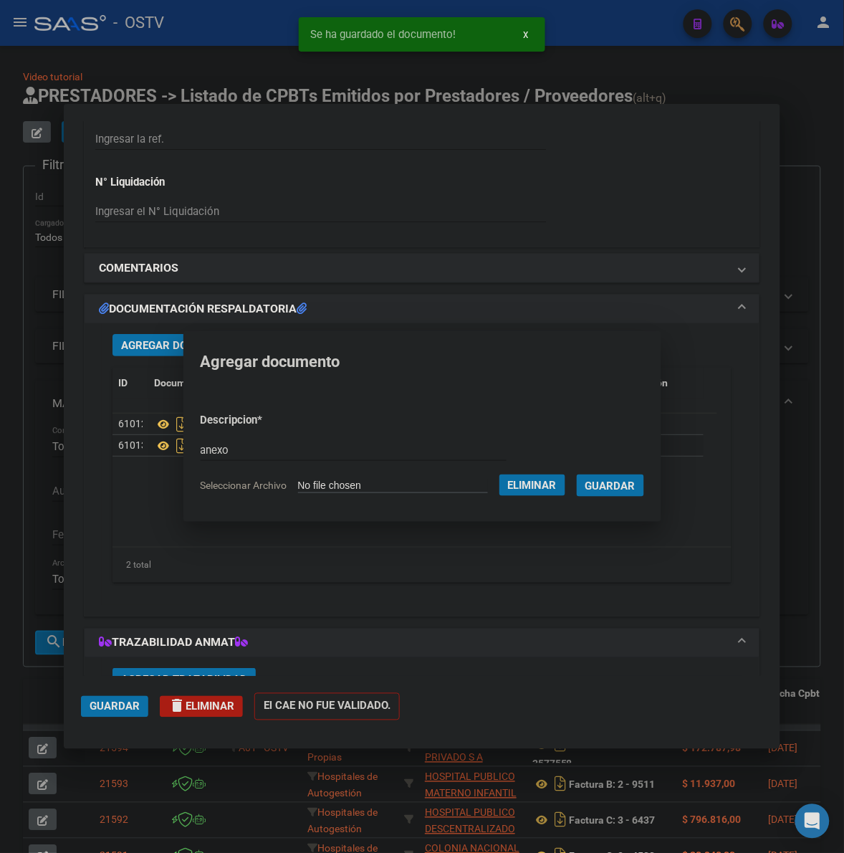
click at [131, 706] on span "Guardar" at bounding box center [115, 706] width 50 height 13
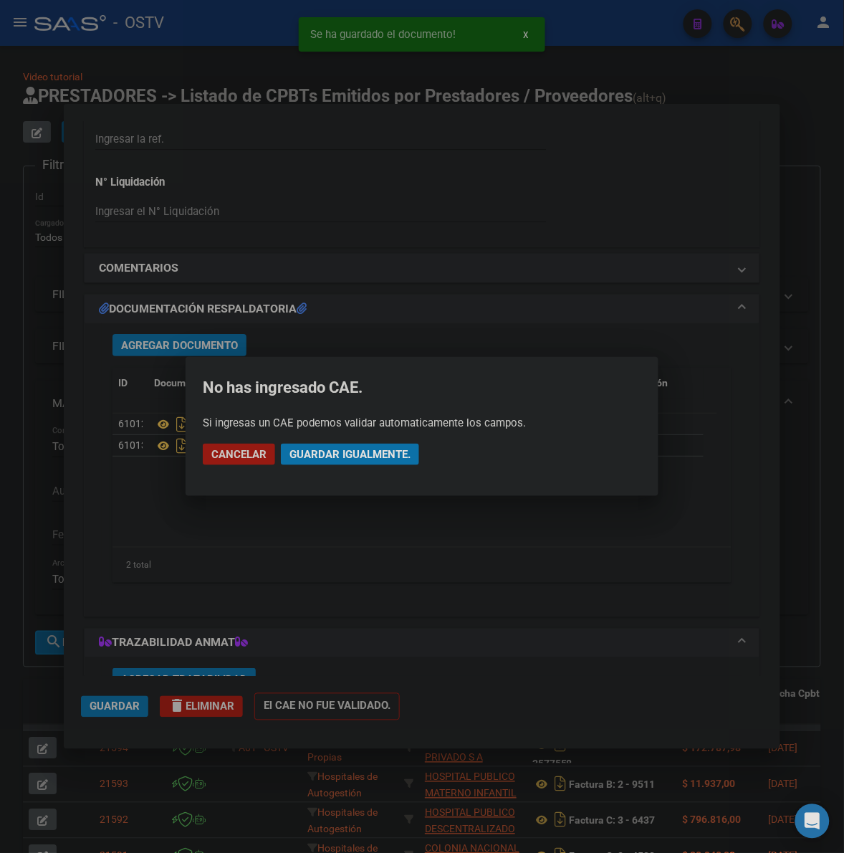
click at [381, 446] on button "Guardar igualmente." at bounding box center [350, 455] width 138 height 22
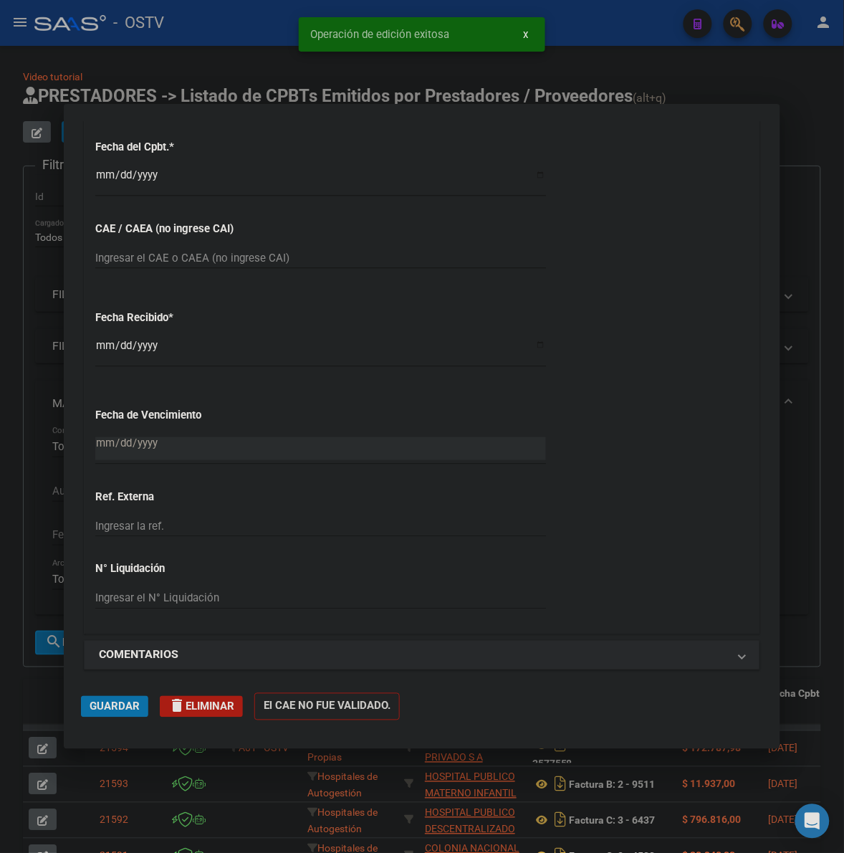
scroll to position [657, 0]
click at [829, 283] on div at bounding box center [422, 426] width 844 height 853
type input "$ 0,00"
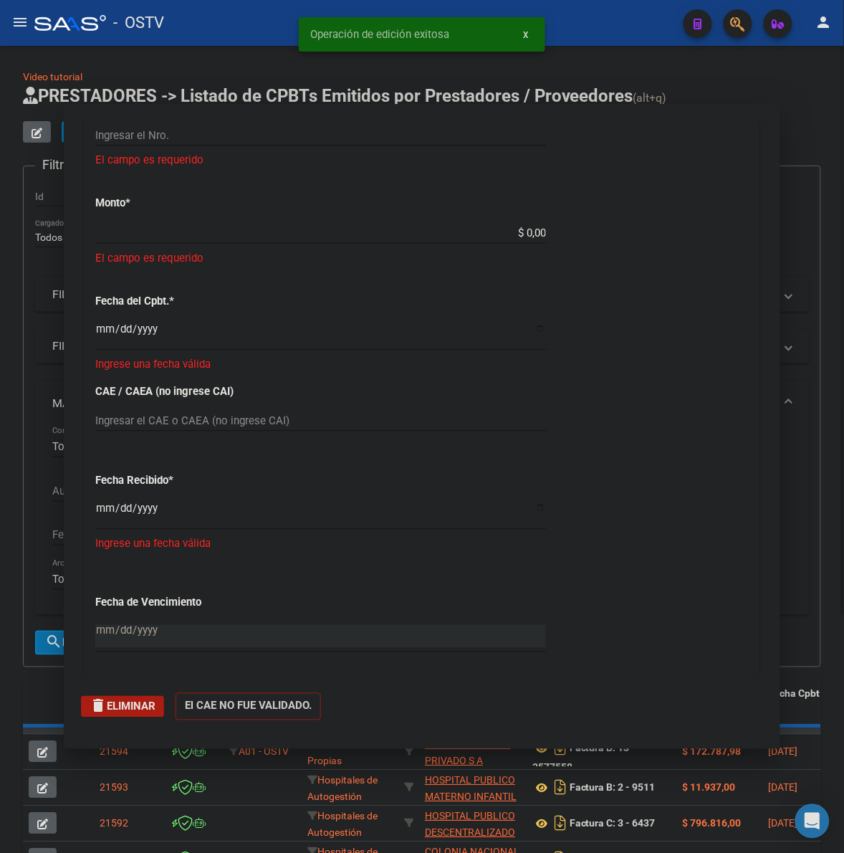
scroll to position [818, 0]
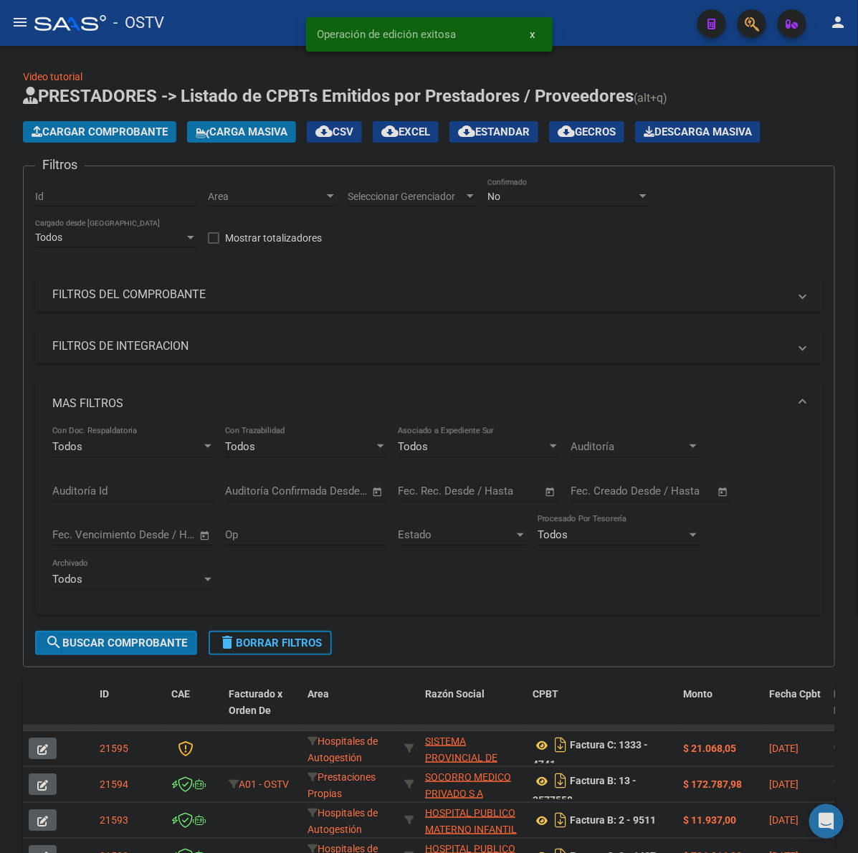
click at [92, 129] on span "Cargar Comprobante" at bounding box center [100, 131] width 136 height 13
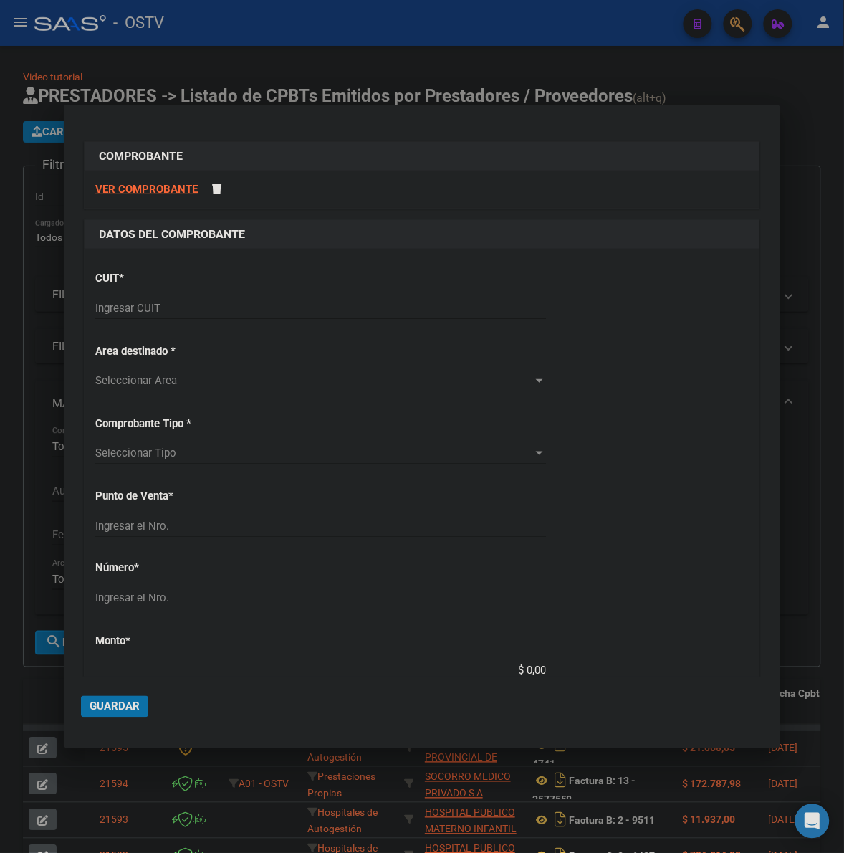
click at [204, 305] on input "Ingresar CUIT" at bounding box center [320, 308] width 451 height 13
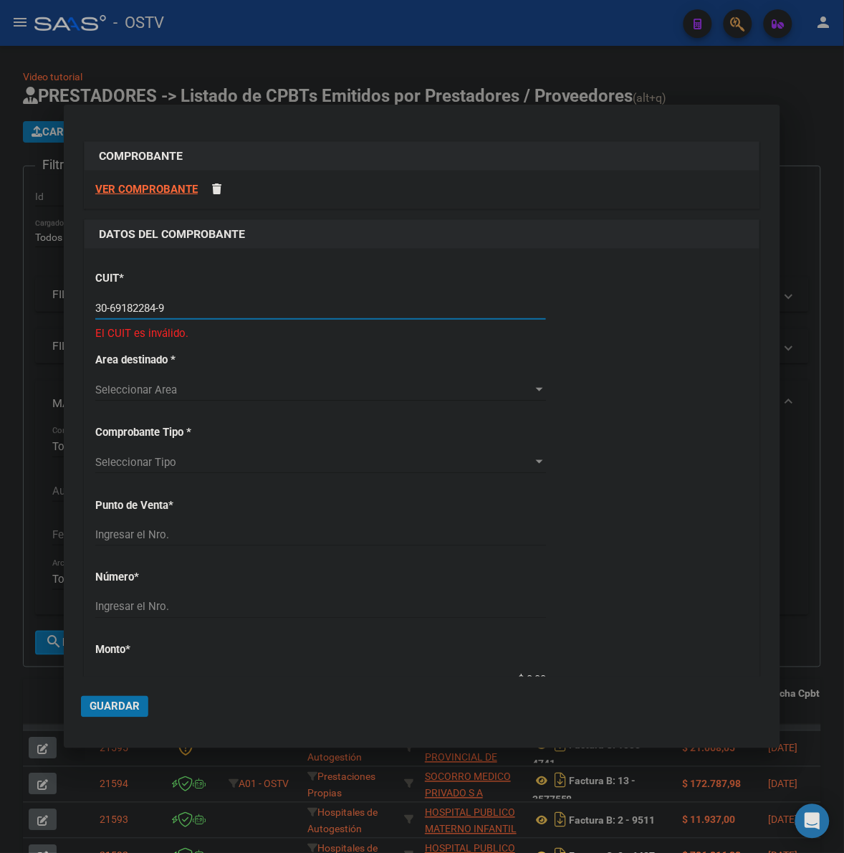
type input "30-69182284-9"
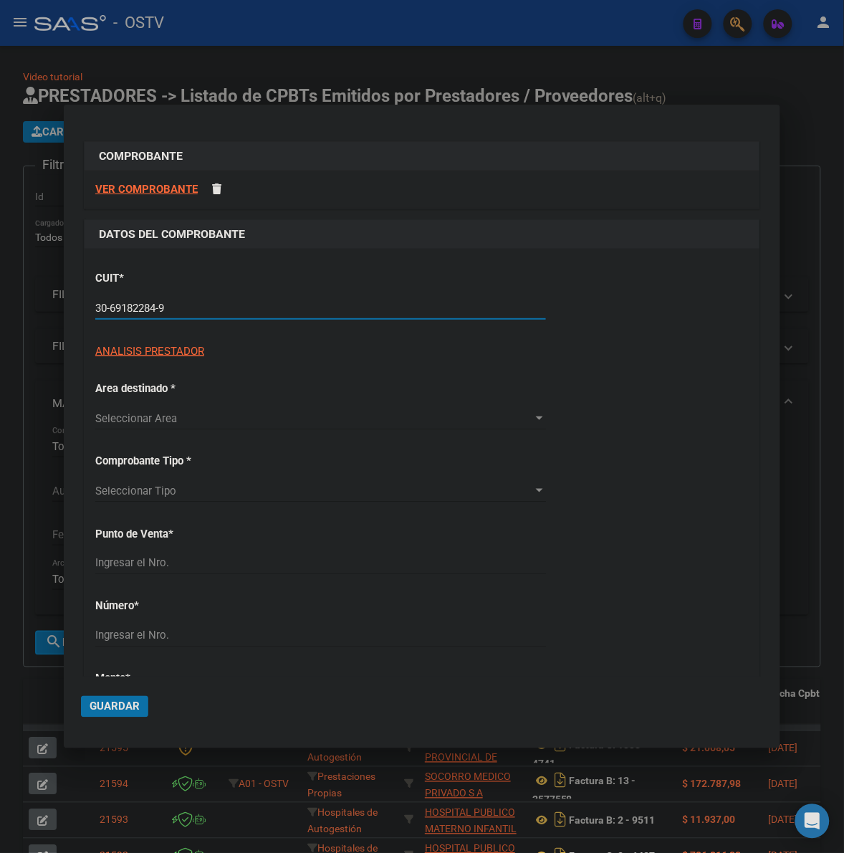
type input "1333"
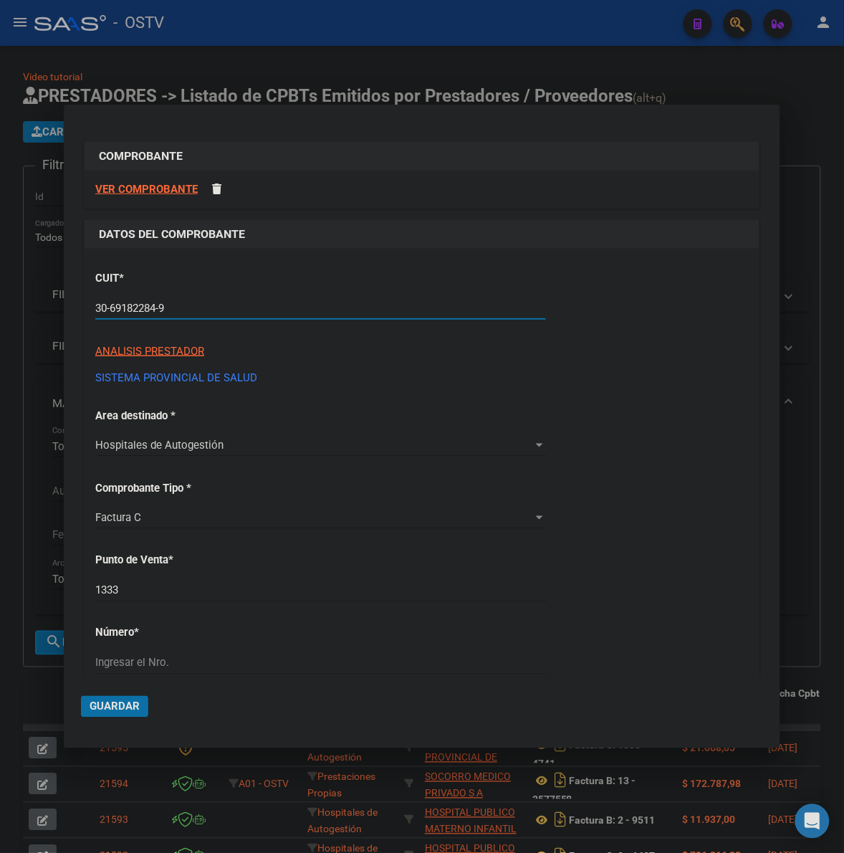
type input "30-69182284-9"
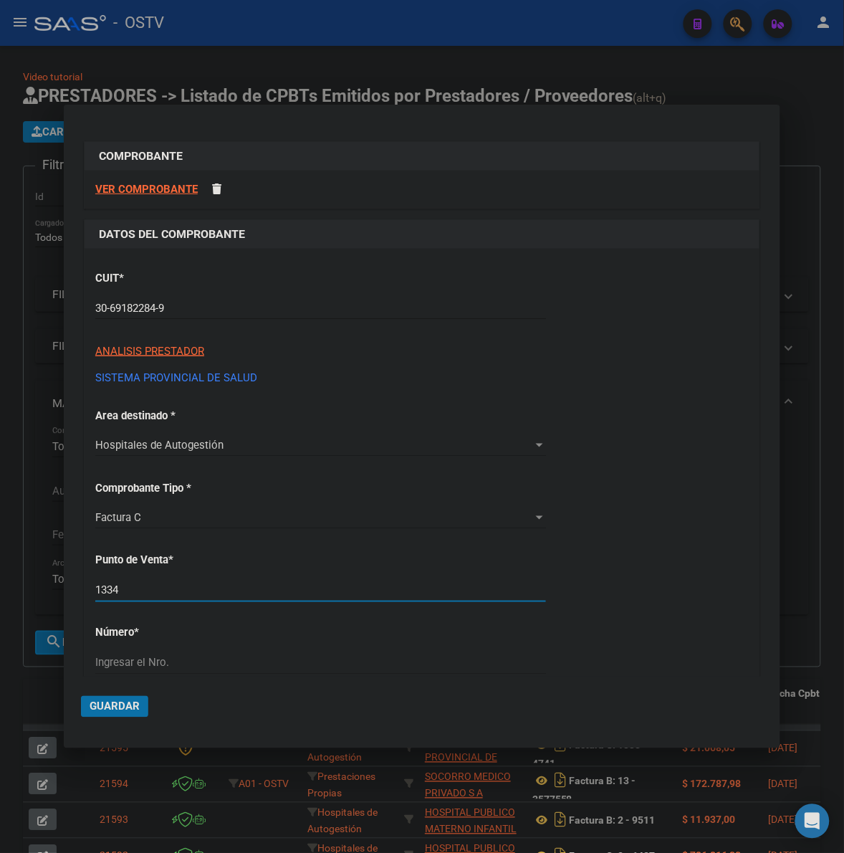
type input "1334"
type input "3249"
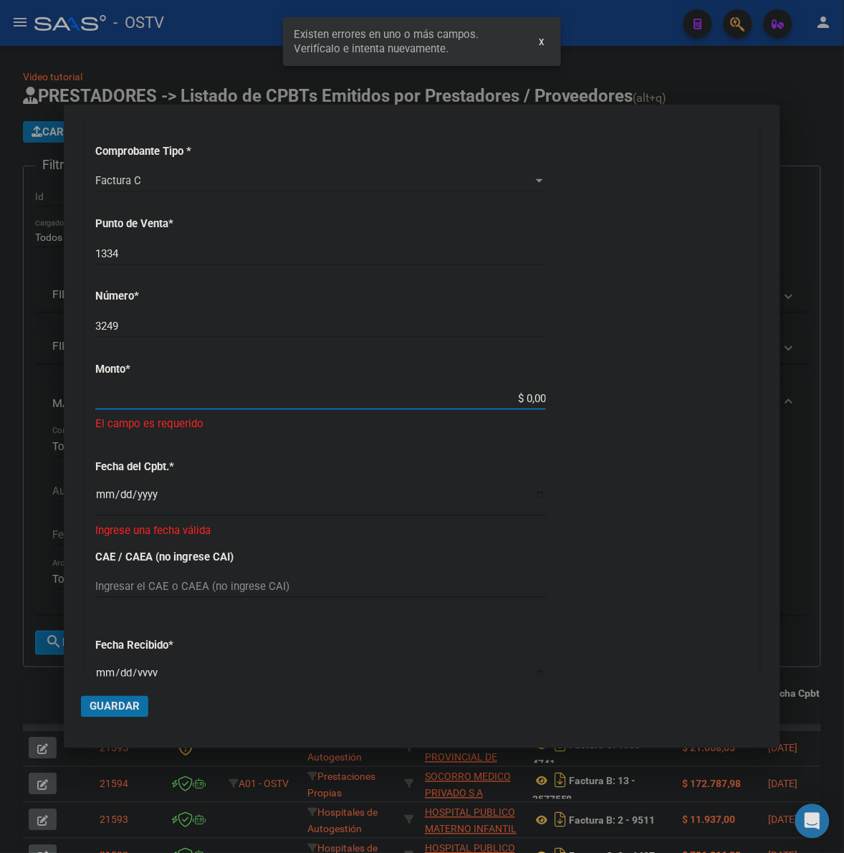
scroll to position [330, 0]
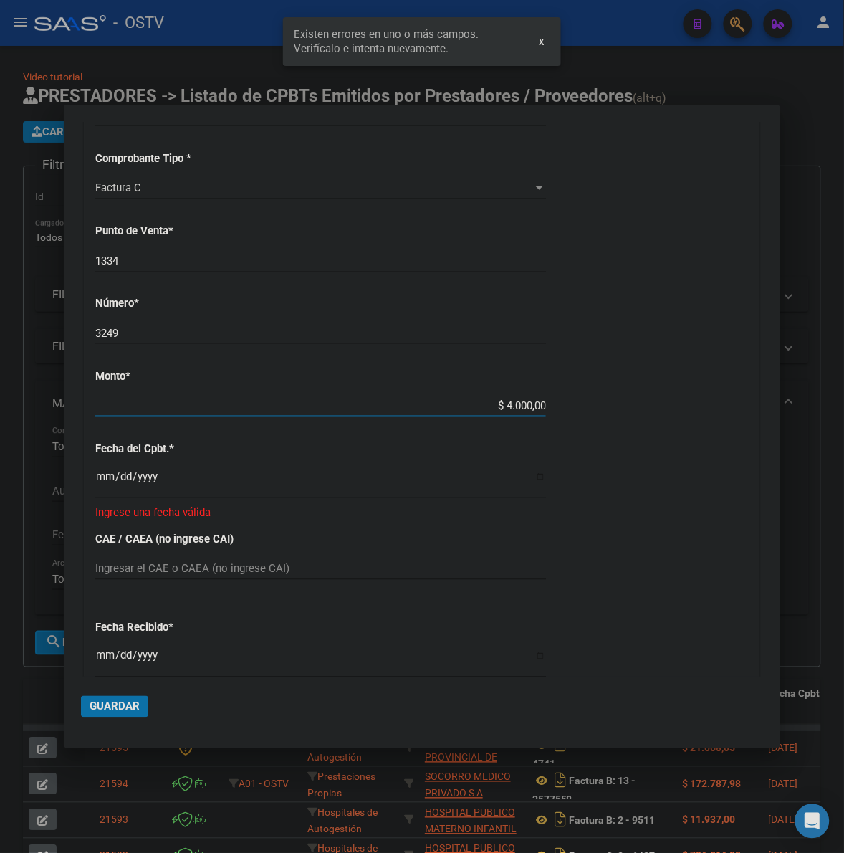
type input "$ 40.000,00"
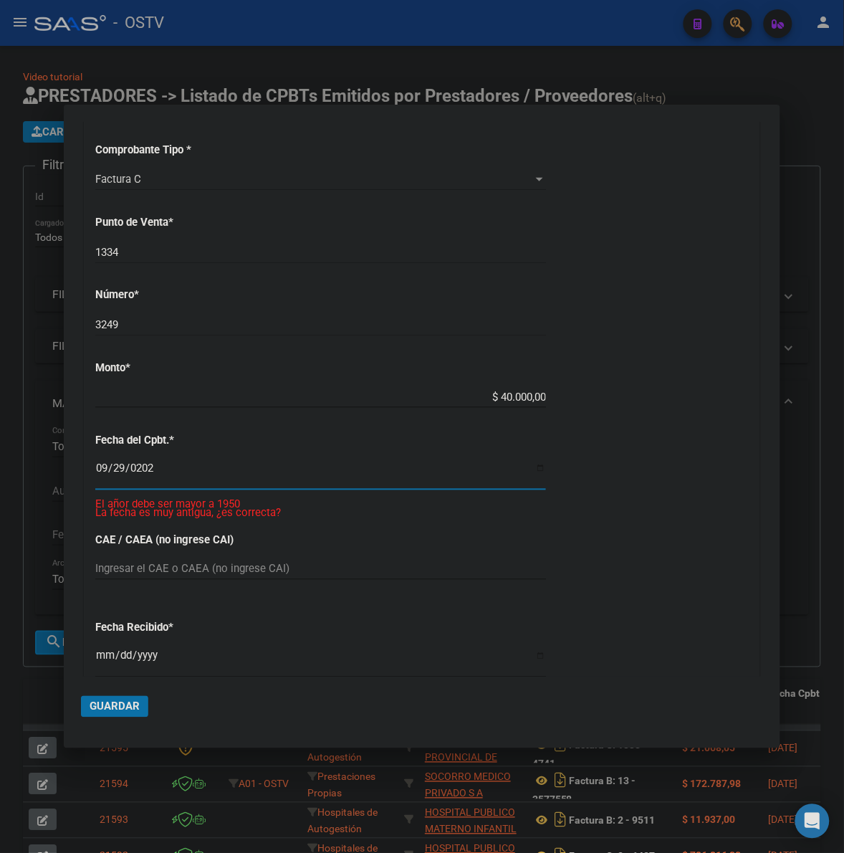
type input "[DATE]"
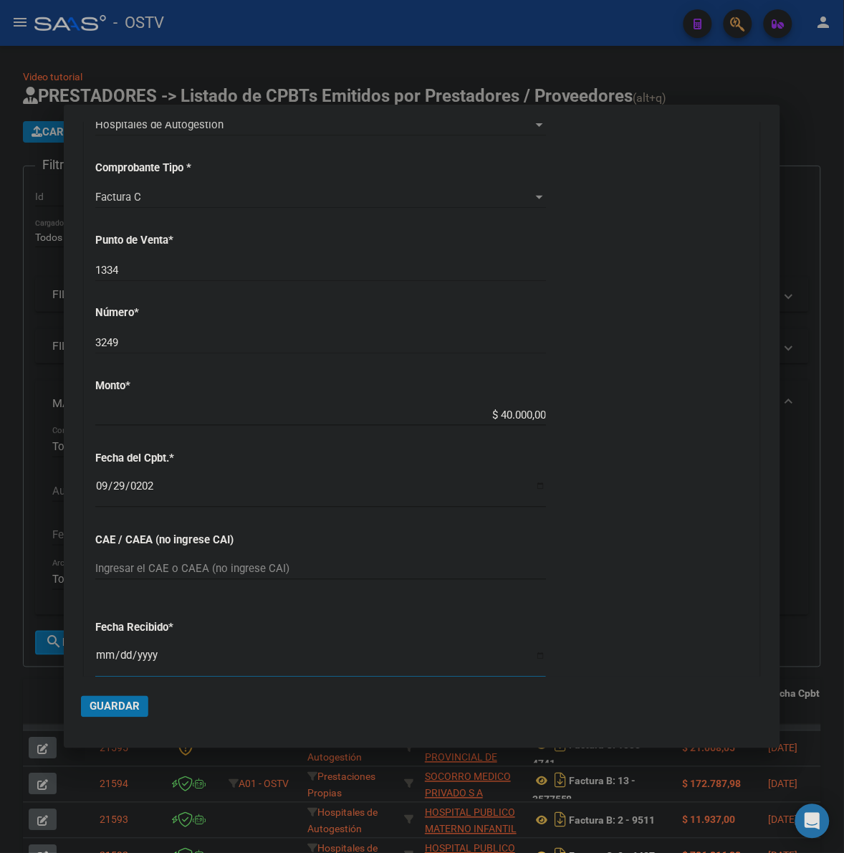
scroll to position [636, 0]
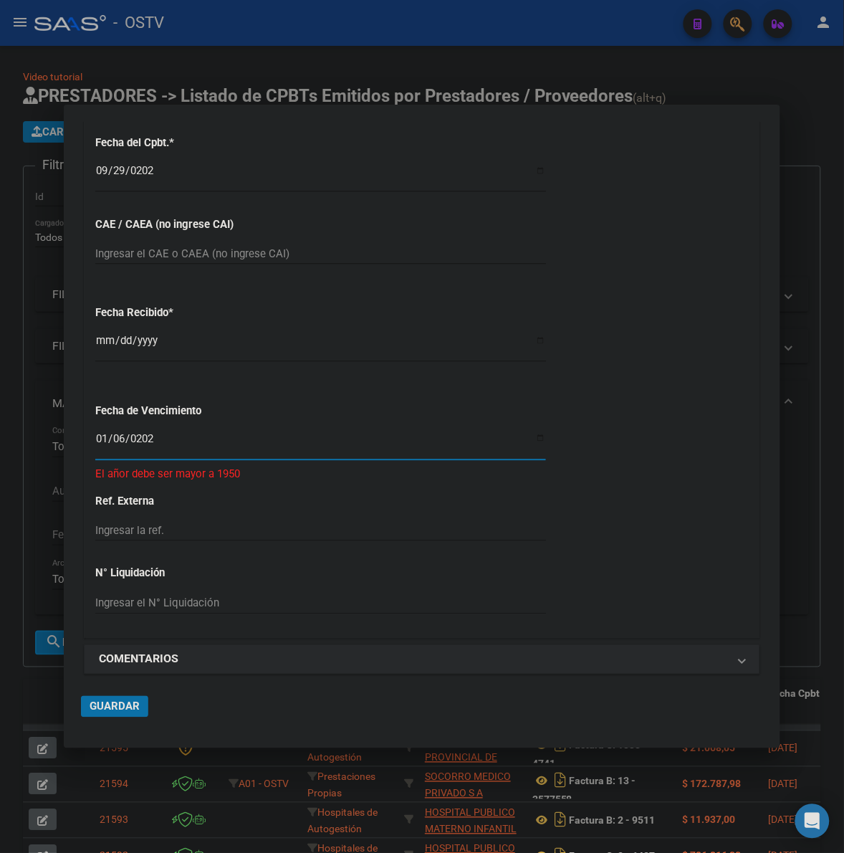
type input "[DATE]"
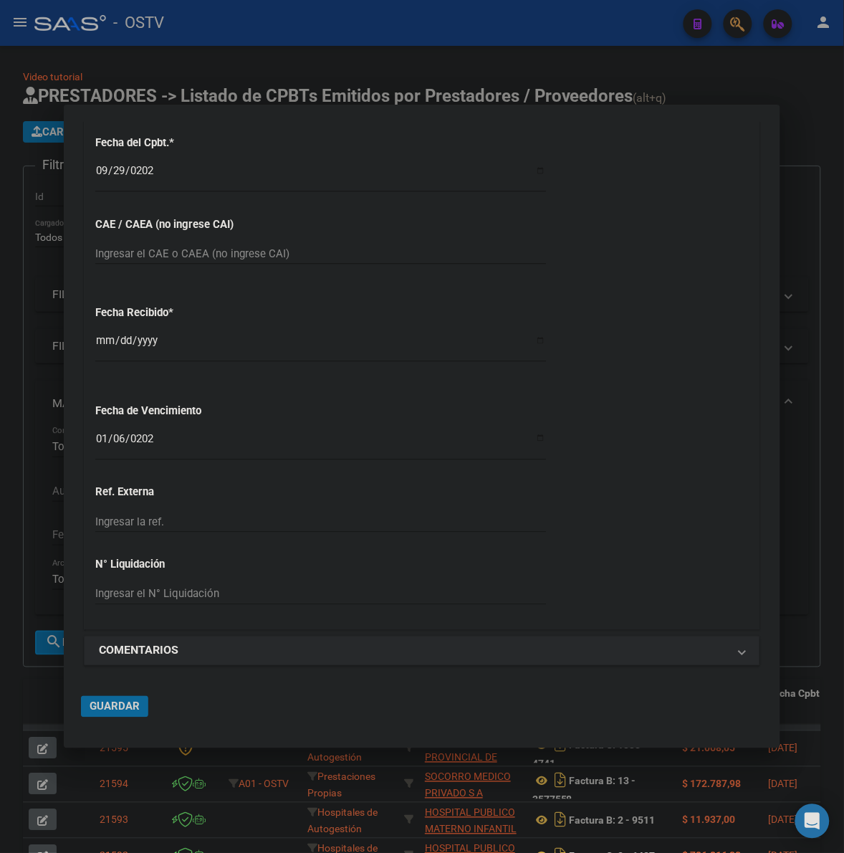
click at [88, 703] on button "Guardar" at bounding box center [114, 707] width 67 height 22
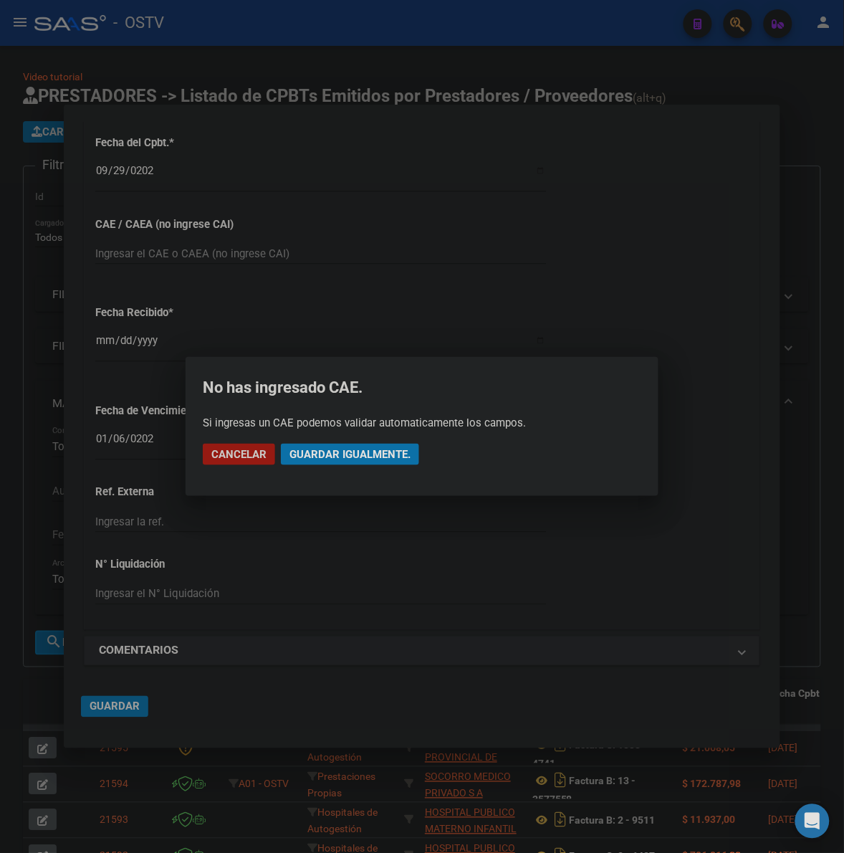
click at [374, 452] on span "Guardar igualmente." at bounding box center [350, 454] width 121 height 13
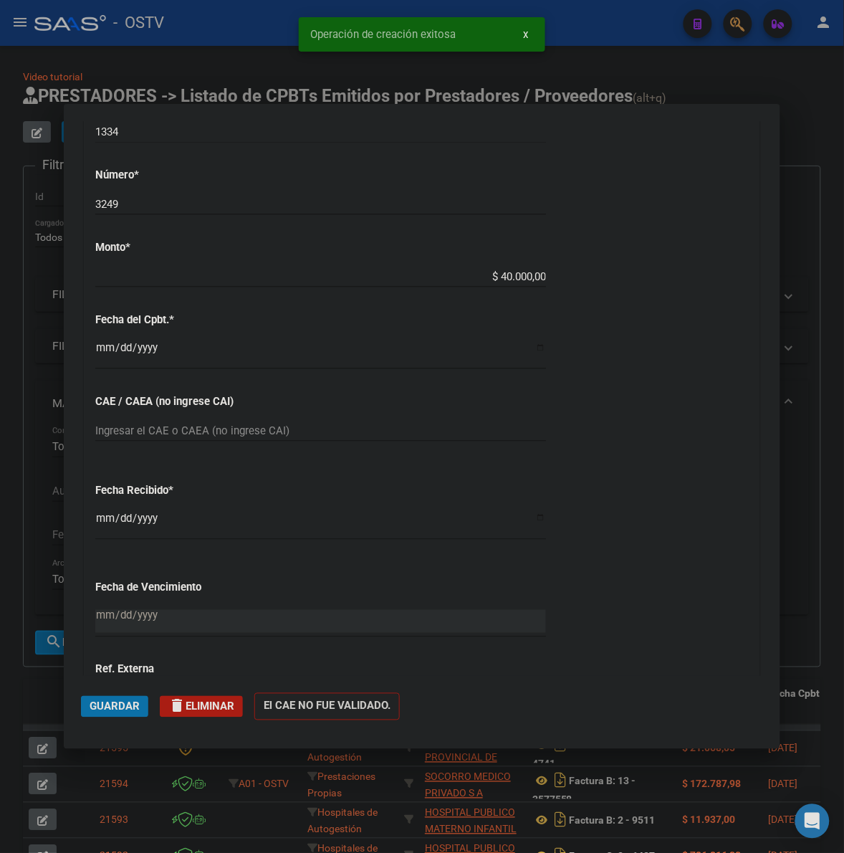
scroll to position [970, 0]
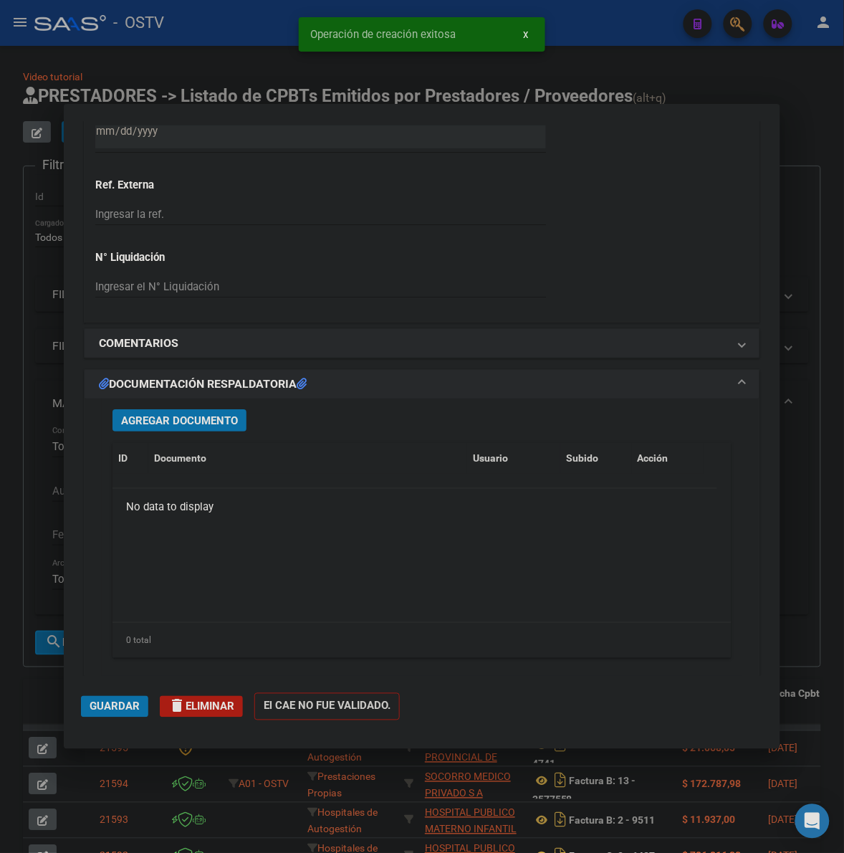
click at [224, 411] on button "Agregar Documento" at bounding box center [180, 420] width 134 height 22
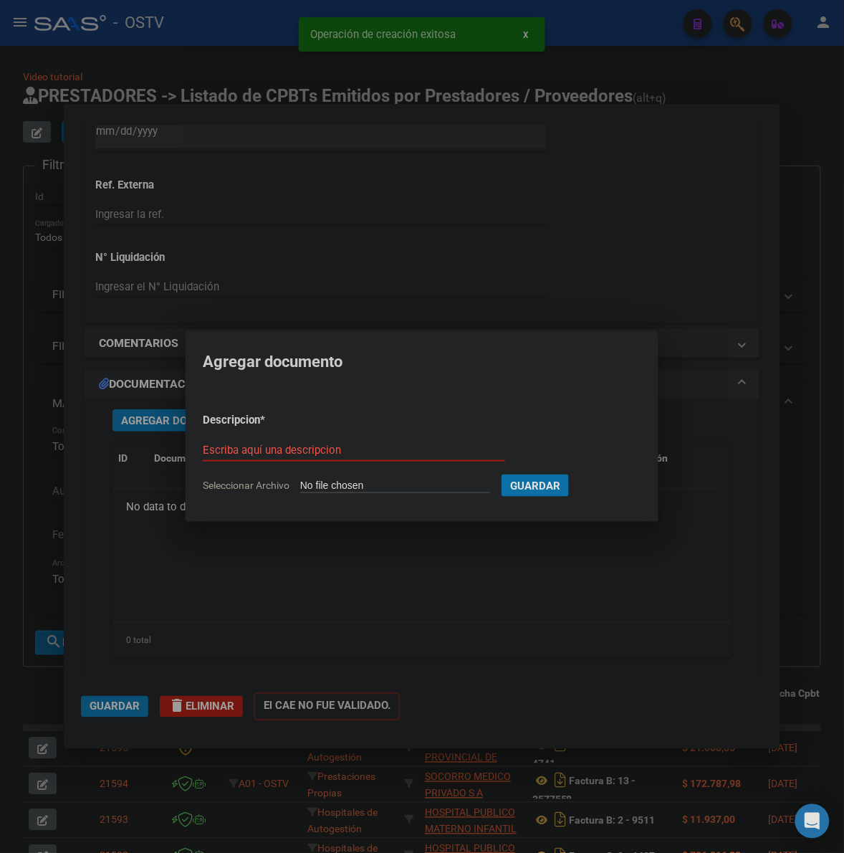
type input "C:\fakepath\FACTURA - 1334 3249 - AO NORESTE.pdf"
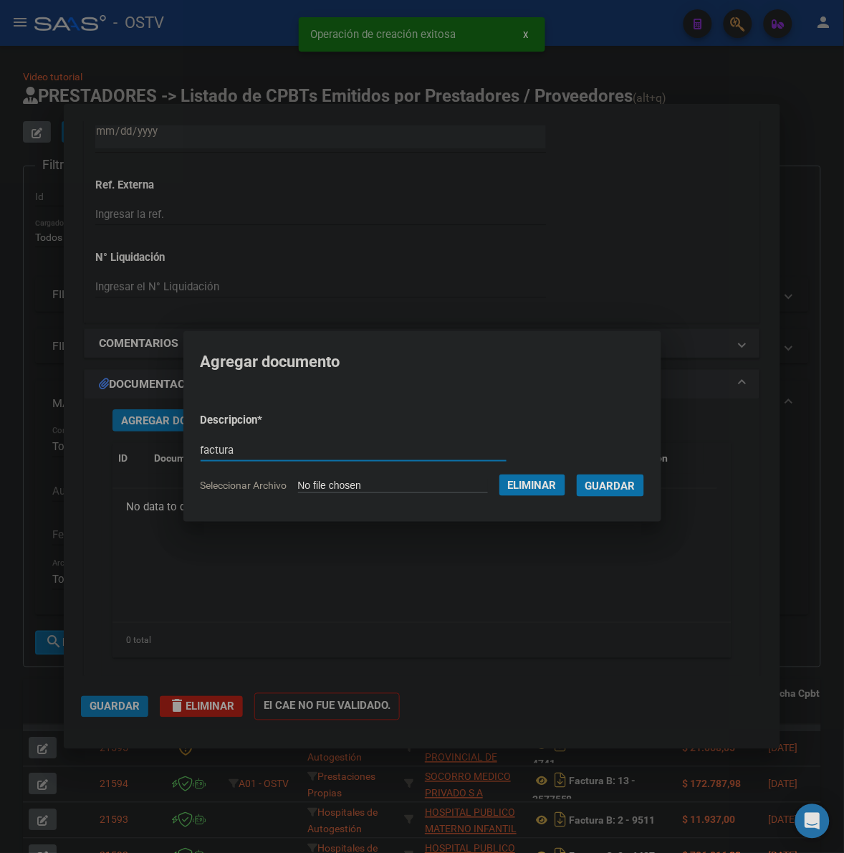
type input "factura"
click at [577, 474] on button "Guardar" at bounding box center [610, 485] width 67 height 22
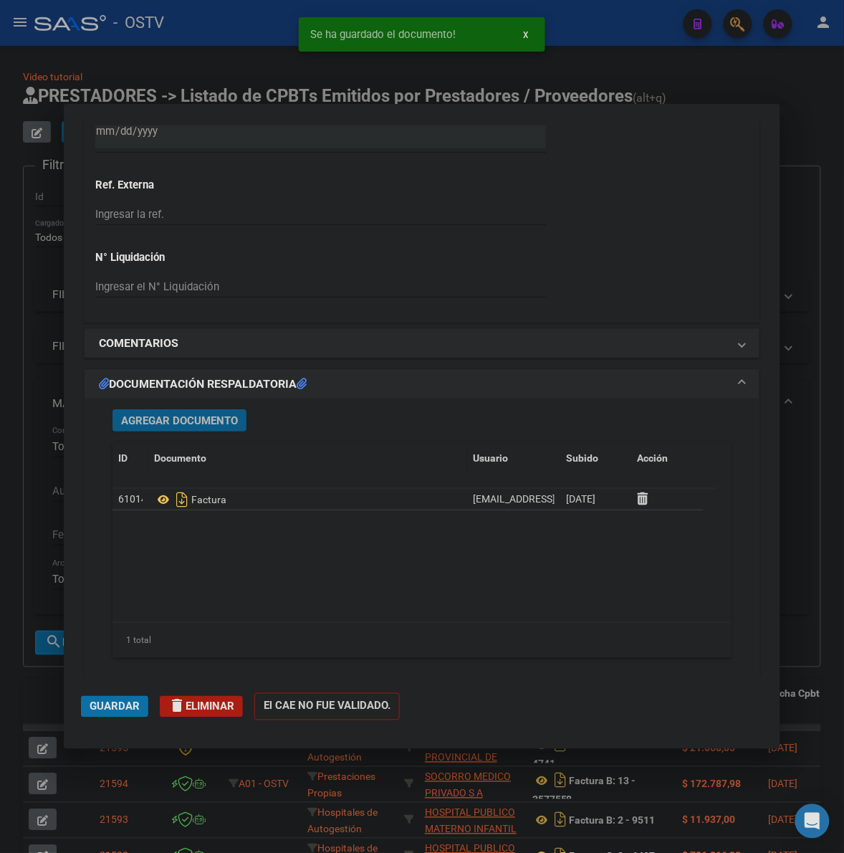
click at [147, 425] on span "Agregar Documento" at bounding box center [179, 420] width 117 height 13
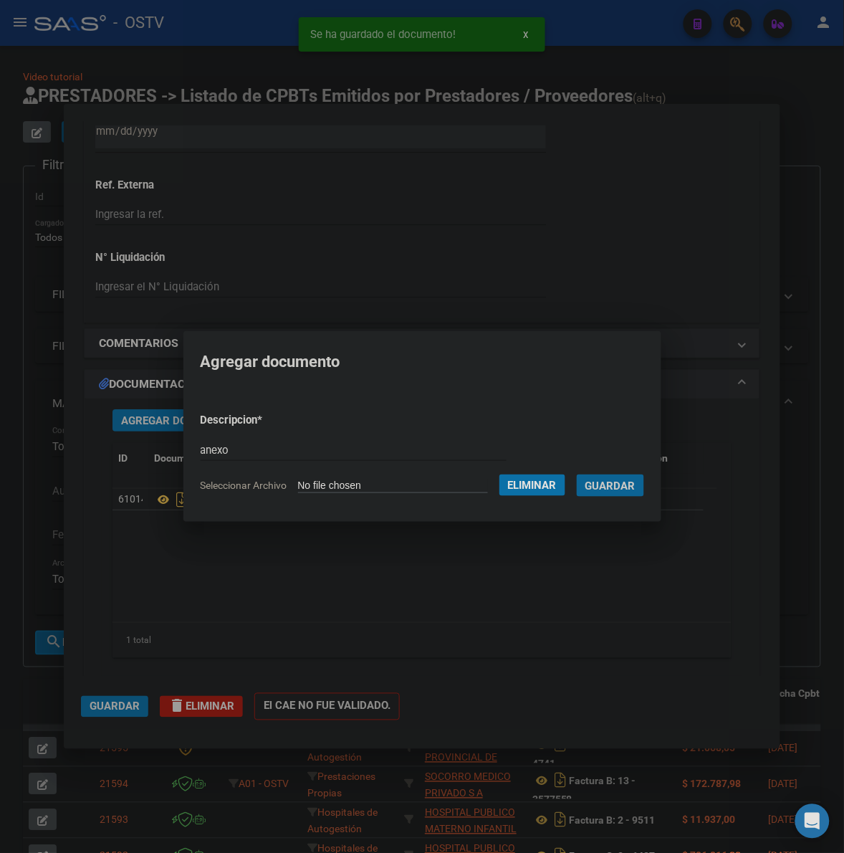
click at [577, 474] on button "Guardar" at bounding box center [610, 485] width 67 height 22
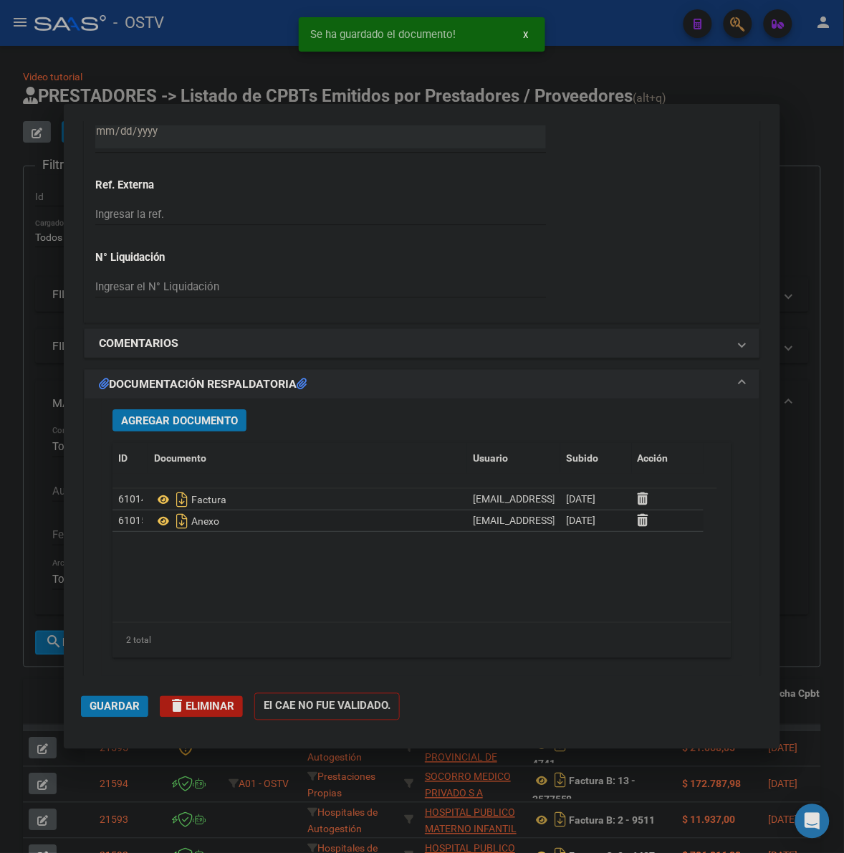
click at [120, 693] on mat-dialog-actions "Guardar delete Eliminar El CAE NO FUE VALIDADO." at bounding box center [422, 704] width 682 height 57
click at [109, 706] on span "Guardar" at bounding box center [115, 706] width 50 height 13
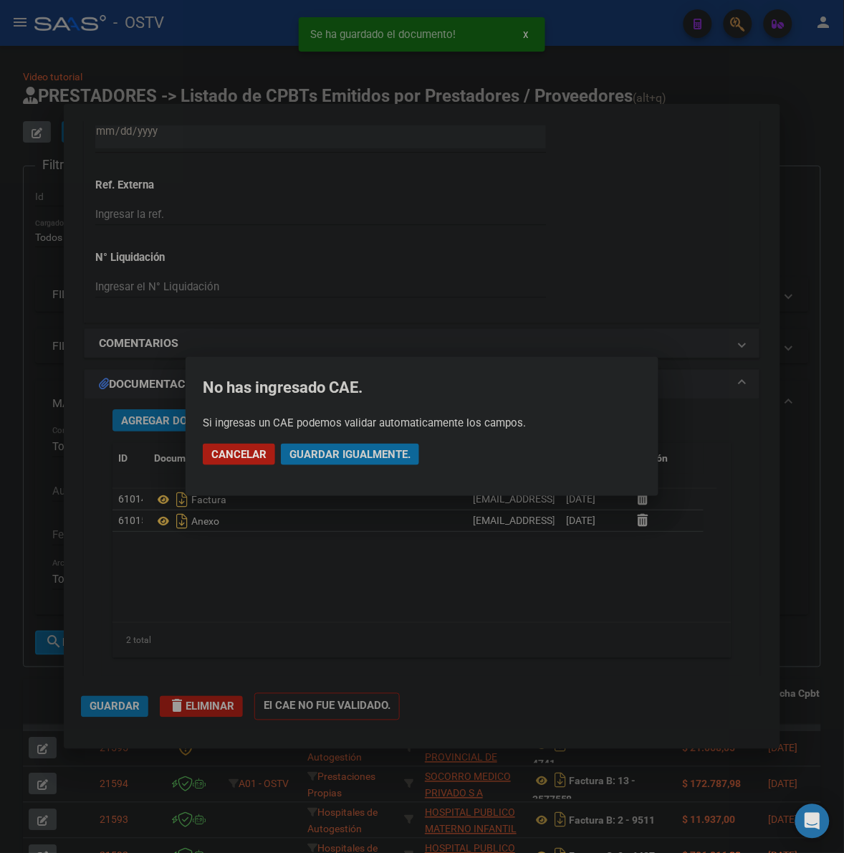
drag, startPoint x: 340, startPoint y: 459, endPoint x: 848, endPoint y: 315, distance: 527.3
click at [340, 457] on span "Guardar igualmente." at bounding box center [350, 454] width 121 height 13
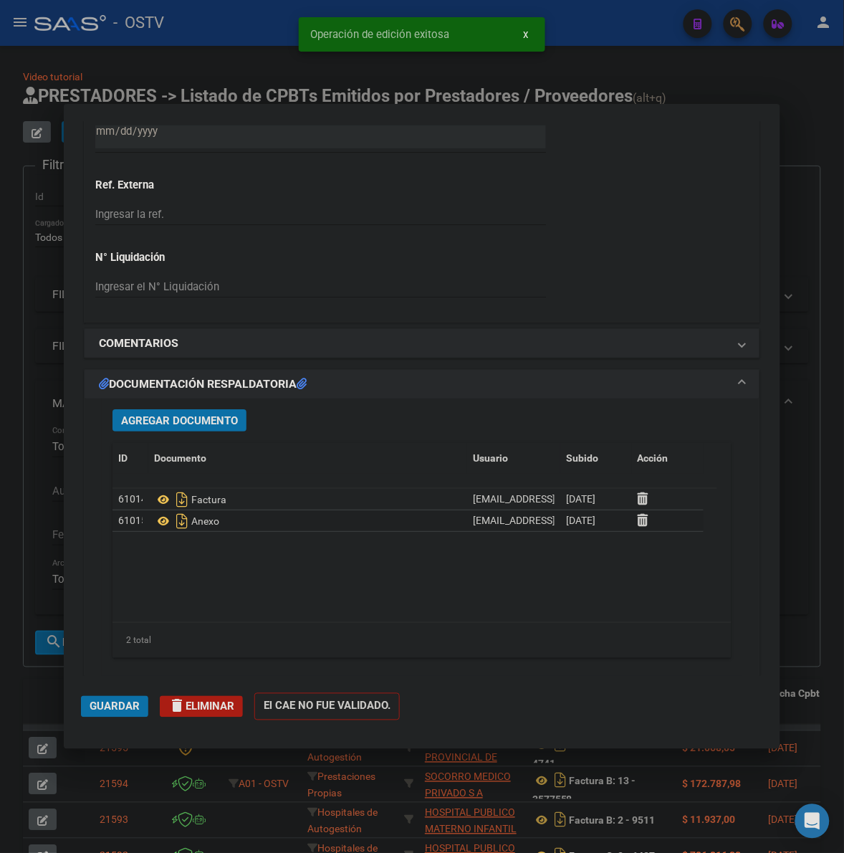
drag, startPoint x: 811, startPoint y: 188, endPoint x: 320, endPoint y: 181, distance: 491.0
click at [811, 188] on div at bounding box center [422, 426] width 844 height 853
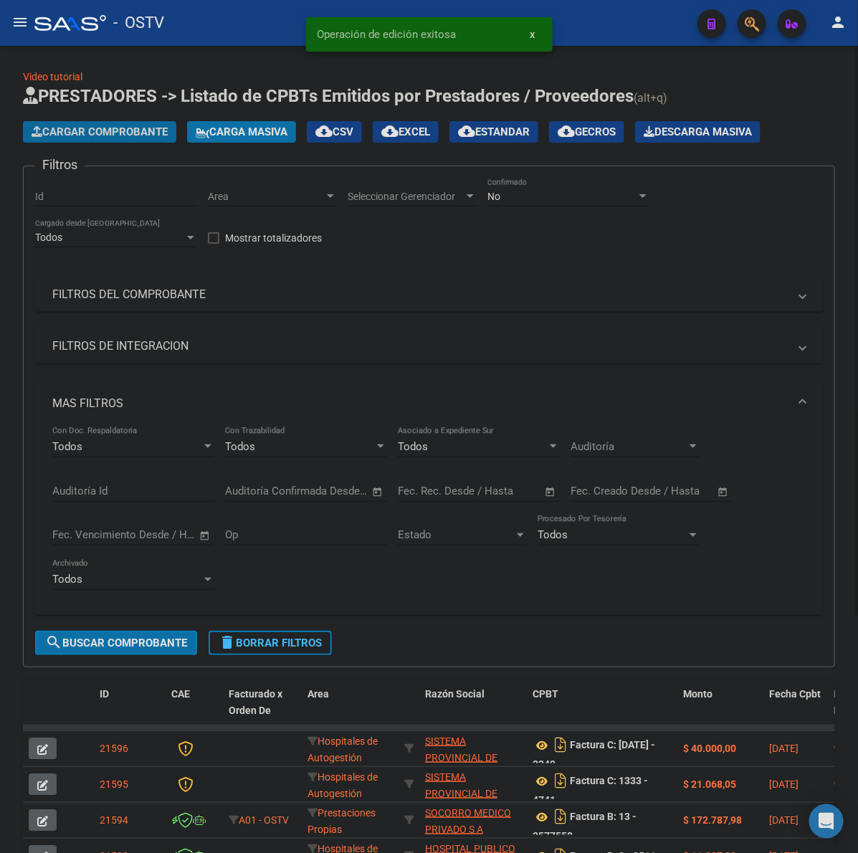
click at [108, 135] on span "Cargar Comprobante" at bounding box center [100, 131] width 136 height 13
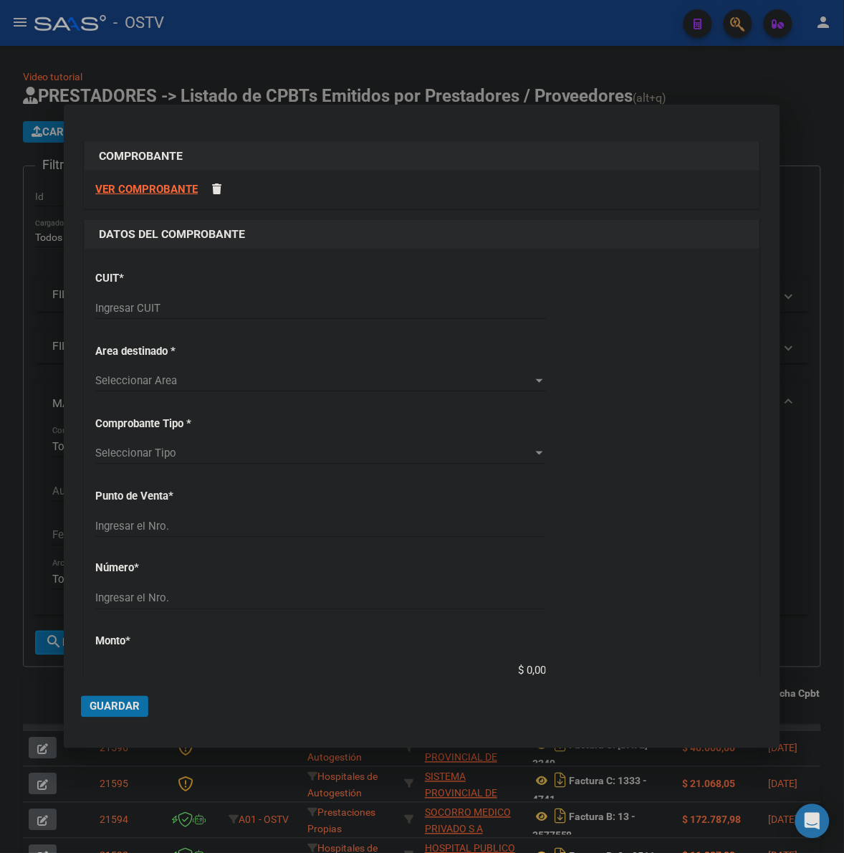
click at [196, 298] on div "Ingresar CUIT" at bounding box center [320, 308] width 451 height 22
click at [192, 321] on div "Ingresar CUIT" at bounding box center [320, 314] width 451 height 35
click at [192, 320] on div "Ingresar CUIT" at bounding box center [320, 314] width 451 height 35
click at [195, 314] on input "Ingresar CUIT" at bounding box center [320, 308] width 451 height 13
click at [191, 317] on div "Ingresar CUIT" at bounding box center [320, 308] width 451 height 22
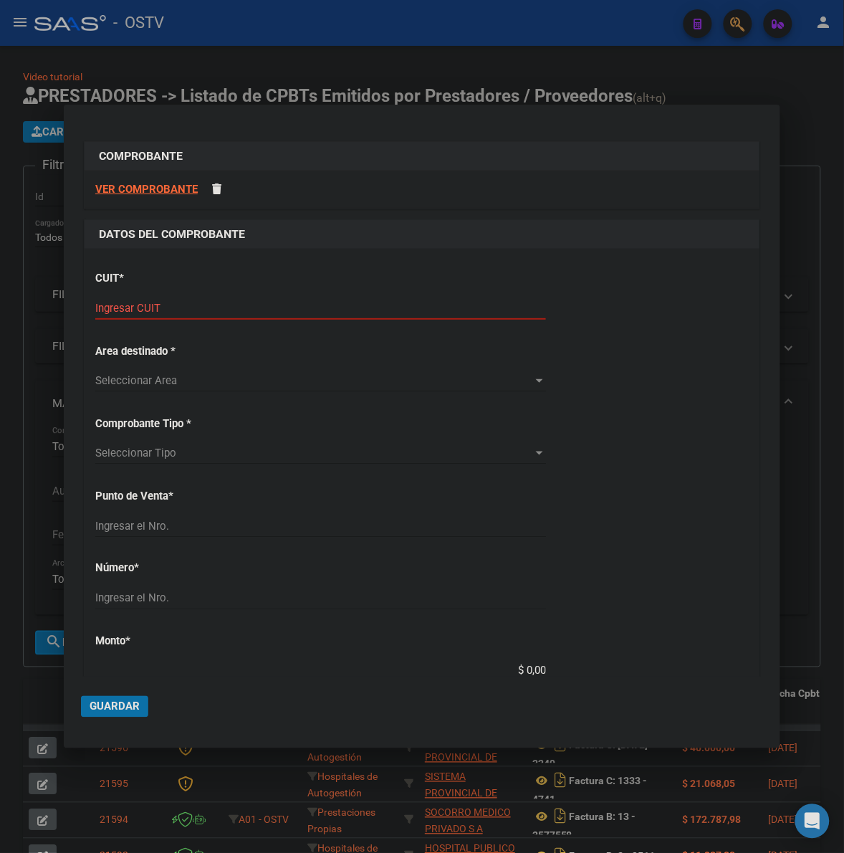
click at [191, 302] on input "Ingresar CUIT" at bounding box center [320, 308] width 451 height 13
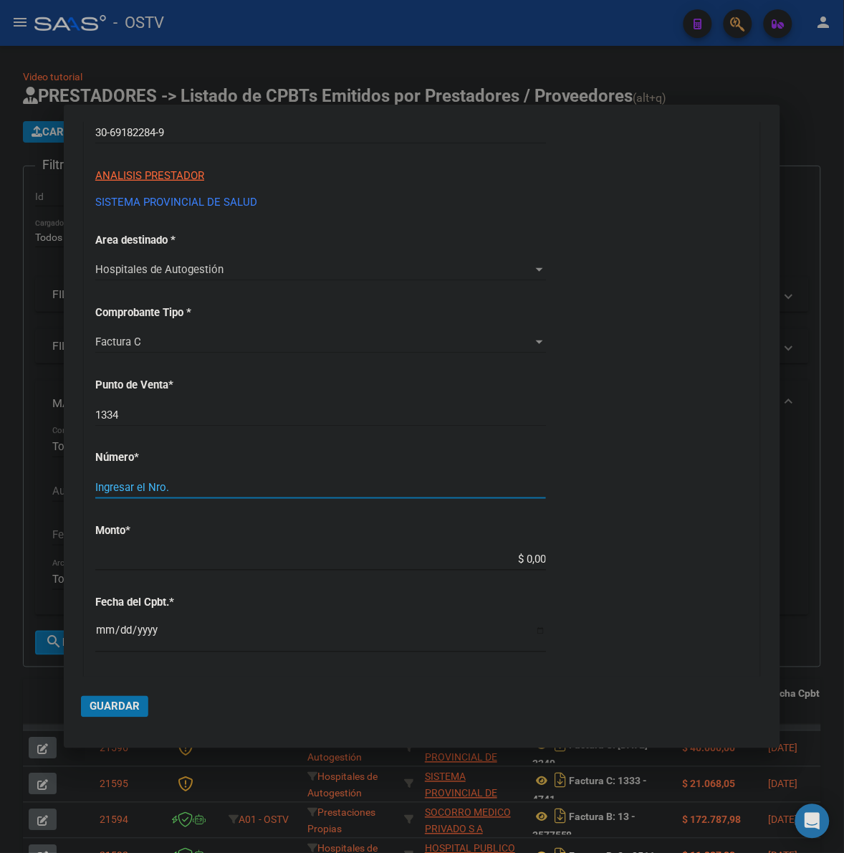
scroll to position [179, 0]
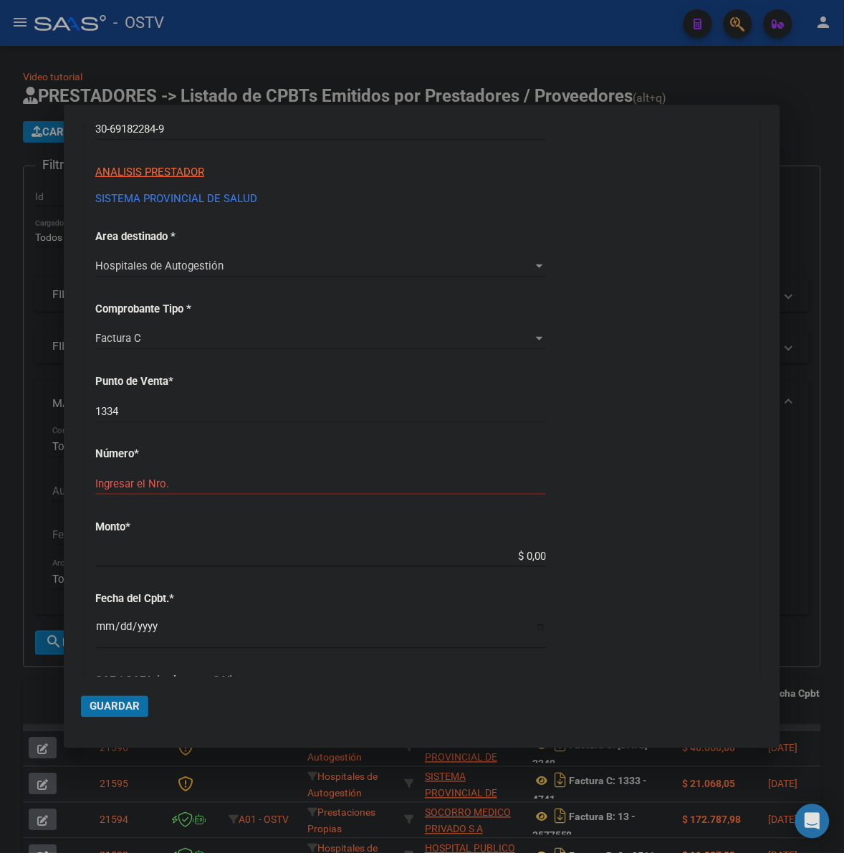
click at [169, 426] on div "1334 Ingresar el Nro." at bounding box center [320, 418] width 451 height 35
click at [170, 414] on input "1334" at bounding box center [320, 411] width 451 height 13
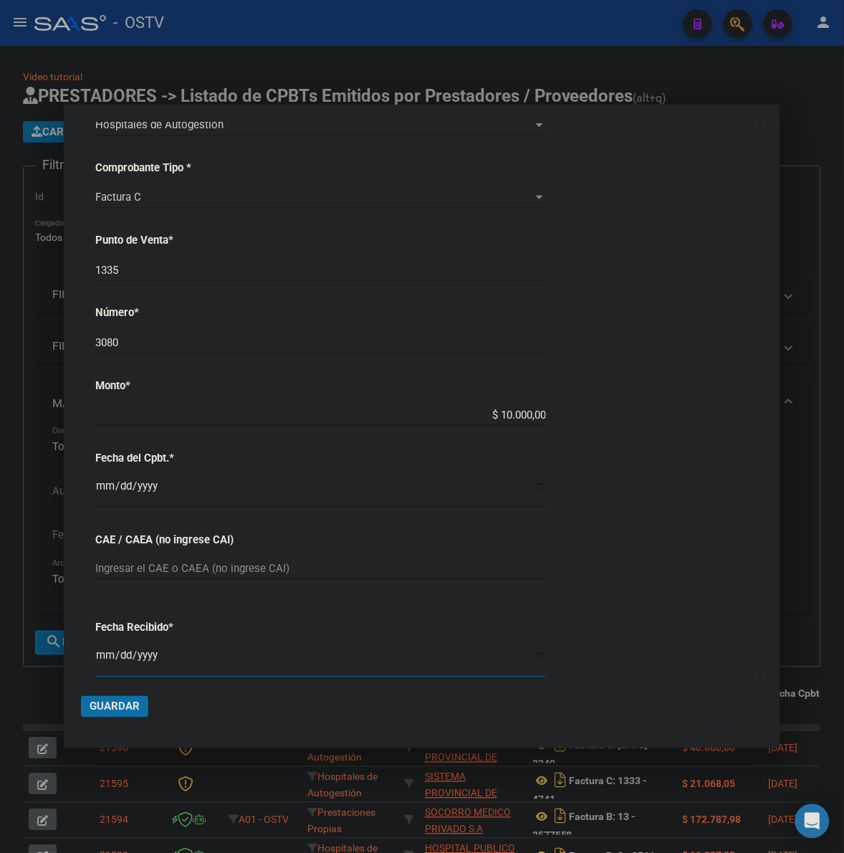
scroll to position [636, 0]
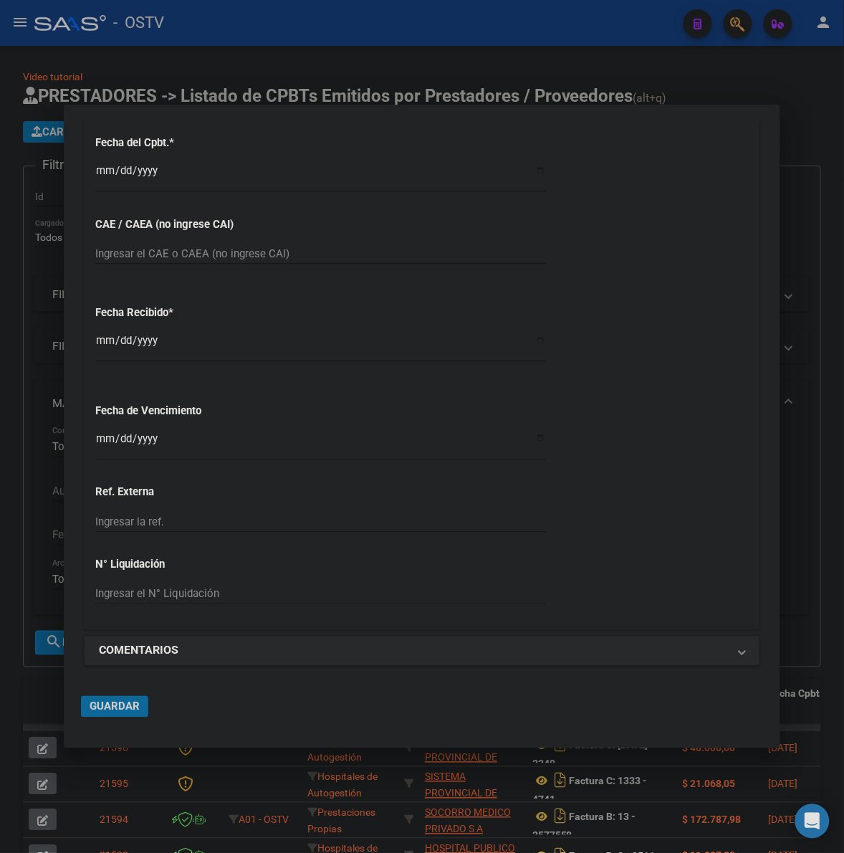
click at [120, 708] on span "Guardar" at bounding box center [115, 706] width 50 height 13
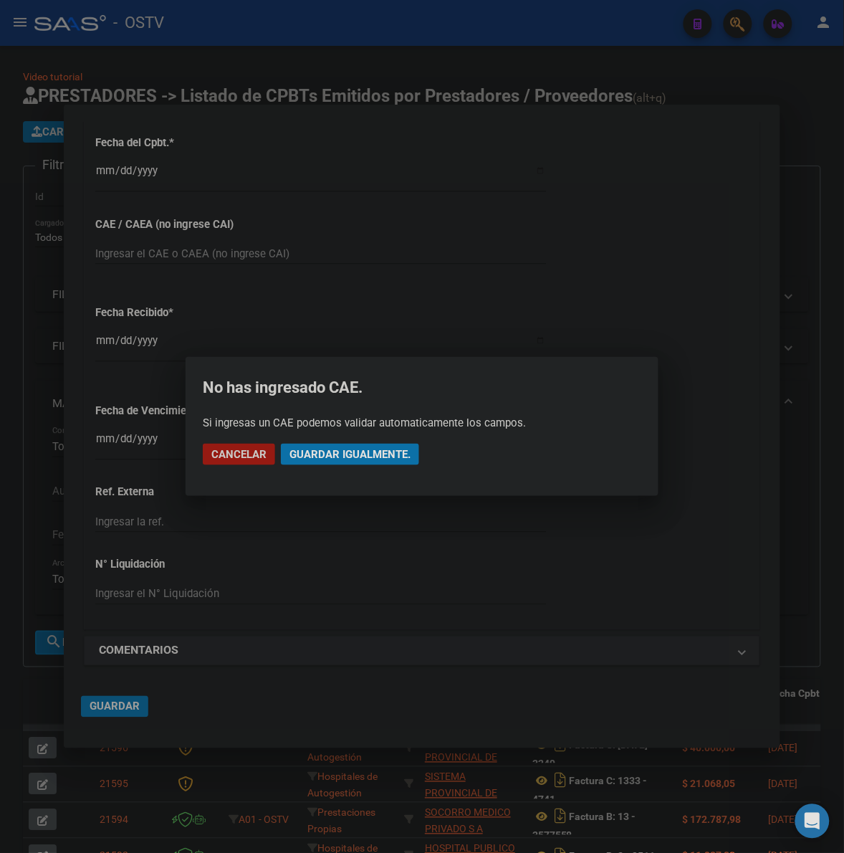
click at [391, 464] on button "Guardar igualmente." at bounding box center [350, 455] width 138 height 22
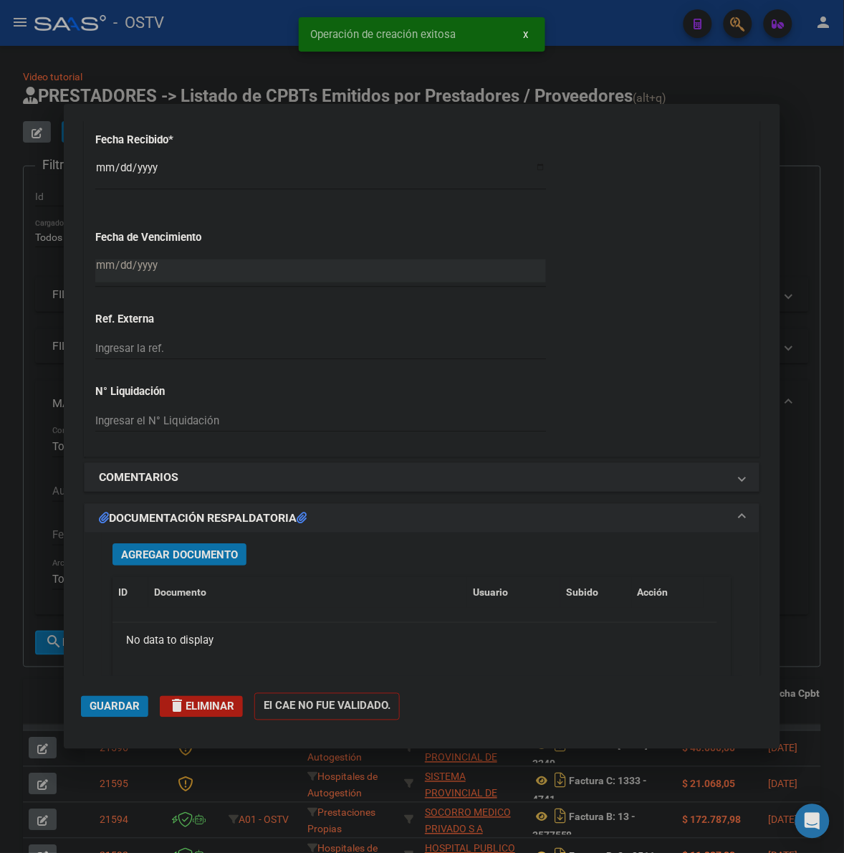
scroll to position [1015, 0]
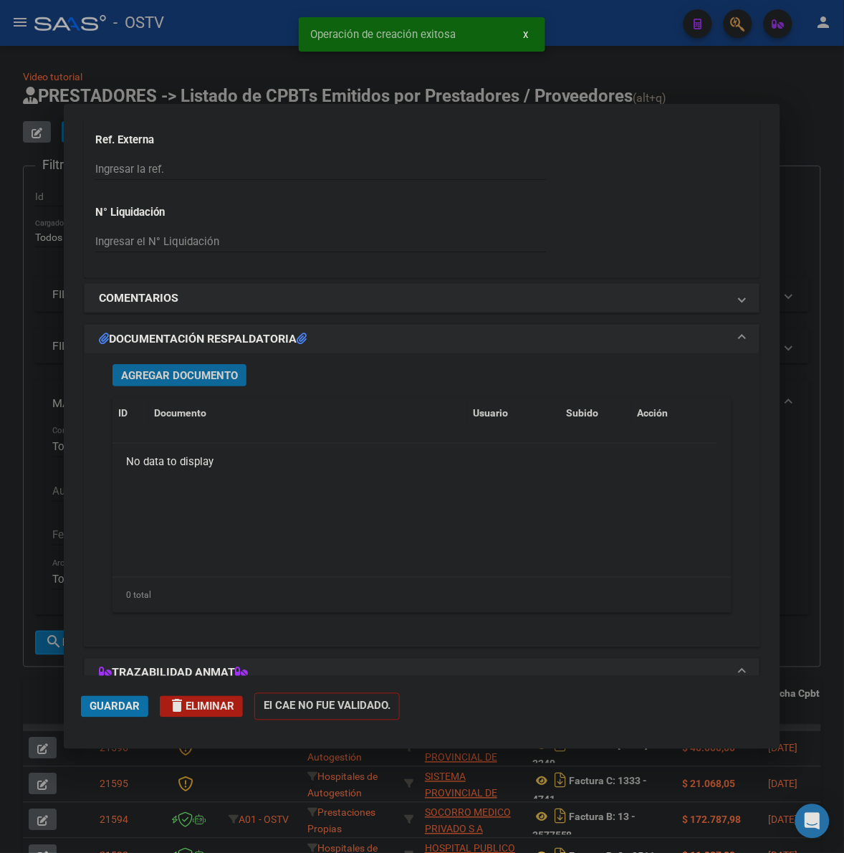
click at [202, 381] on span "Agregar Documento" at bounding box center [179, 375] width 117 height 13
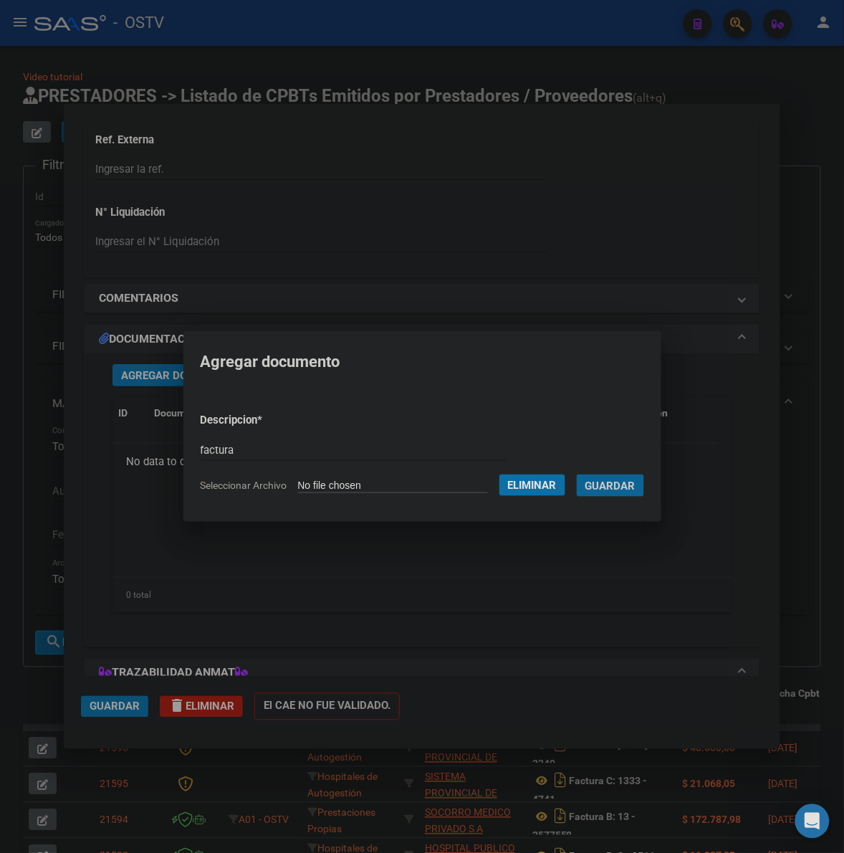
click at [577, 474] on button "Guardar" at bounding box center [610, 485] width 67 height 22
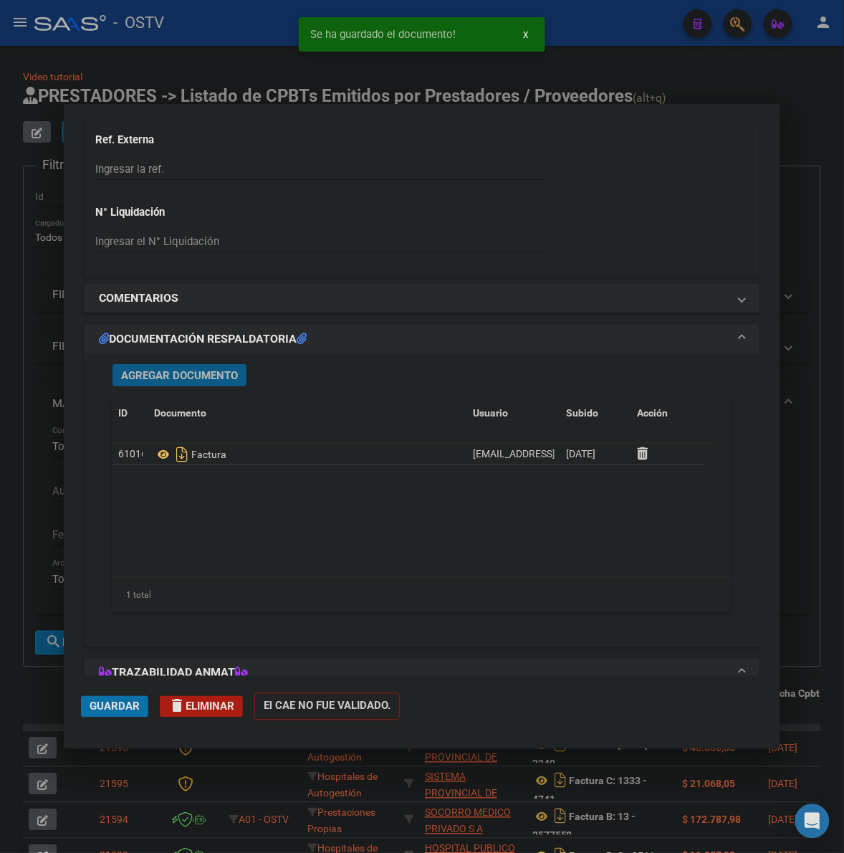
click at [167, 371] on span "Agregar Documento" at bounding box center [179, 375] width 117 height 13
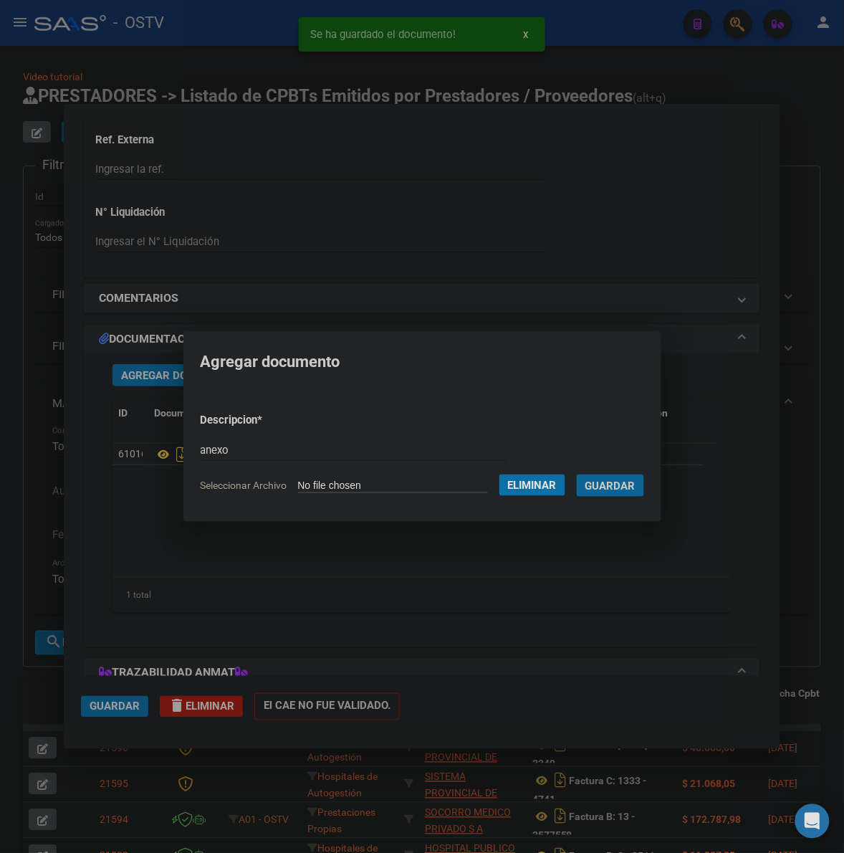
click at [577, 474] on button "Guardar" at bounding box center [610, 485] width 67 height 22
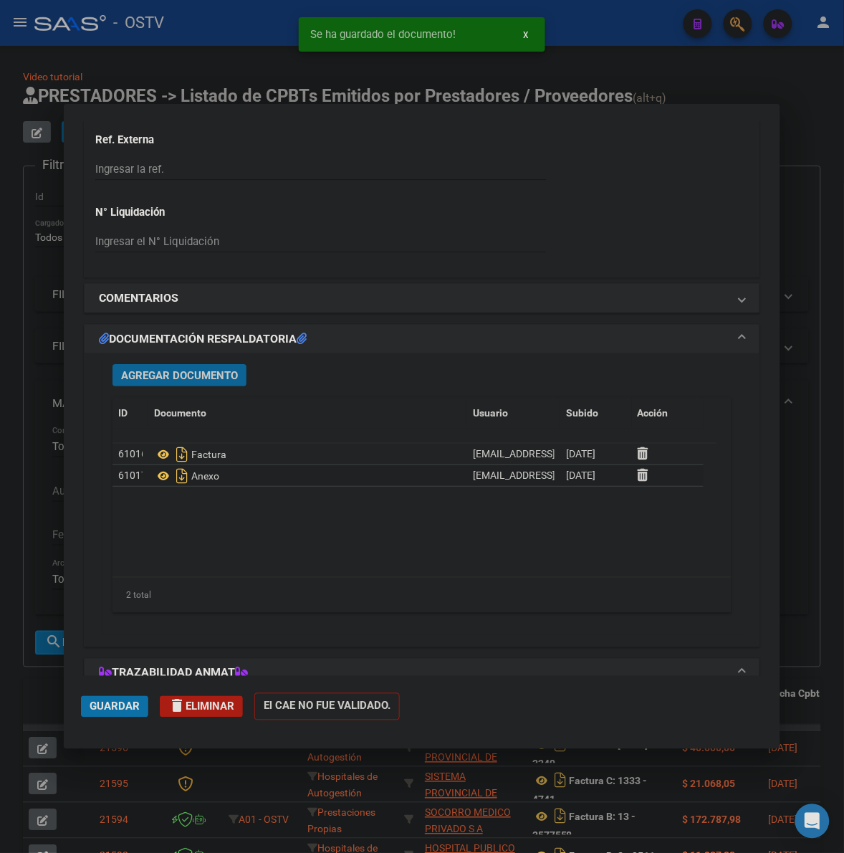
click at [112, 707] on span "Guardar" at bounding box center [115, 706] width 50 height 13
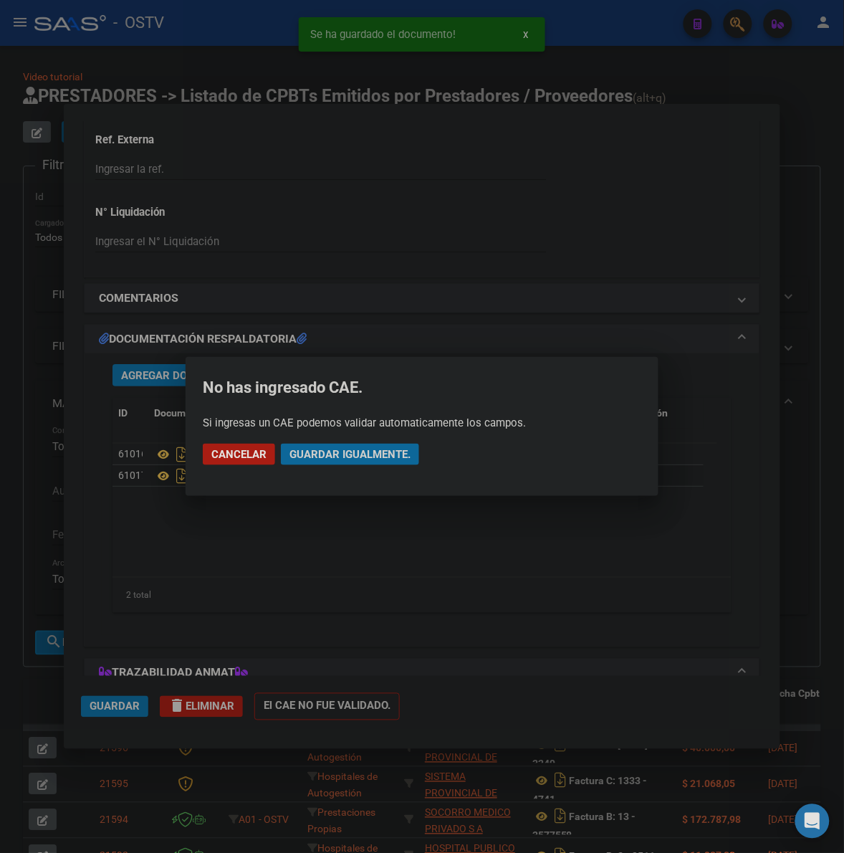
click at [328, 460] on span "Guardar igualmente." at bounding box center [350, 454] width 121 height 13
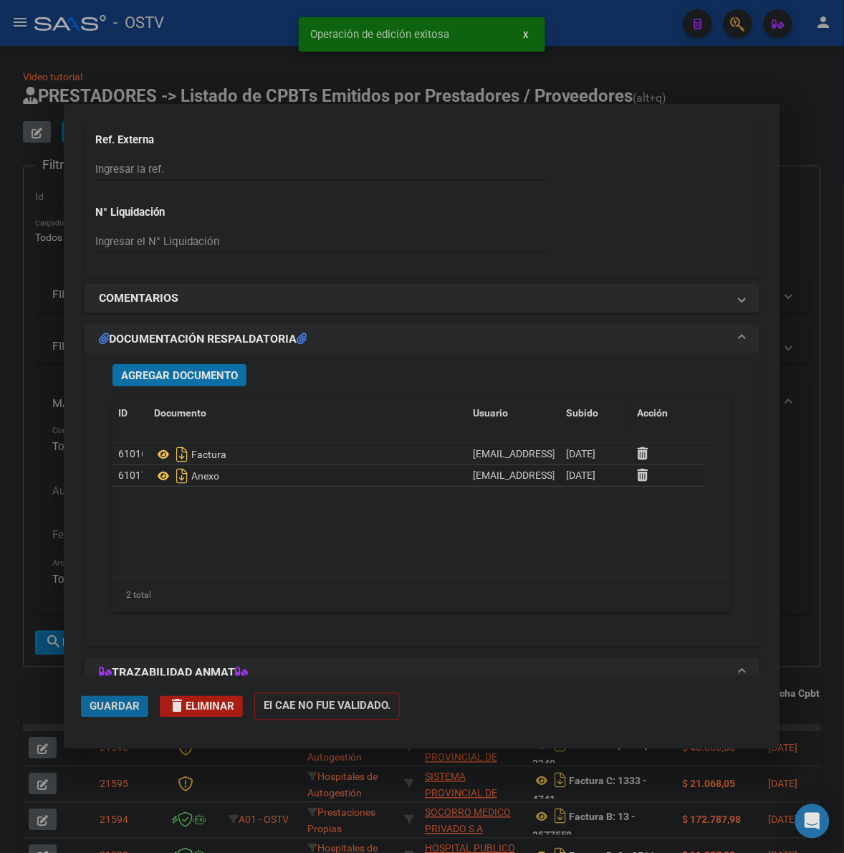
click at [106, 696] on button "Guardar" at bounding box center [114, 707] width 67 height 22
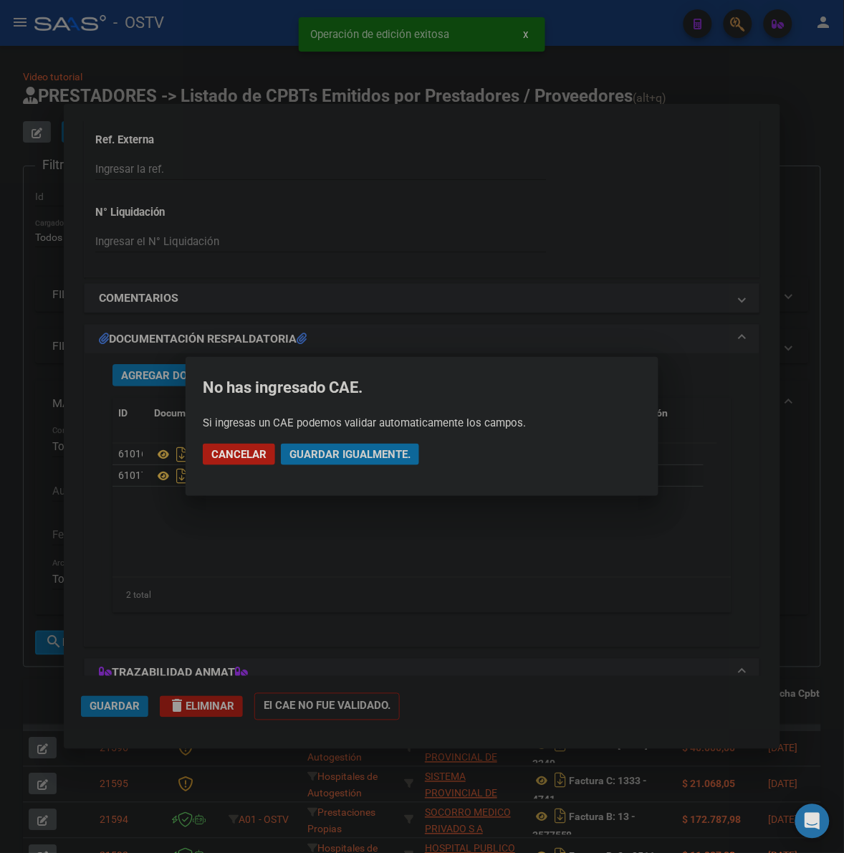
click at [338, 455] on span "Guardar igualmente." at bounding box center [350, 454] width 121 height 13
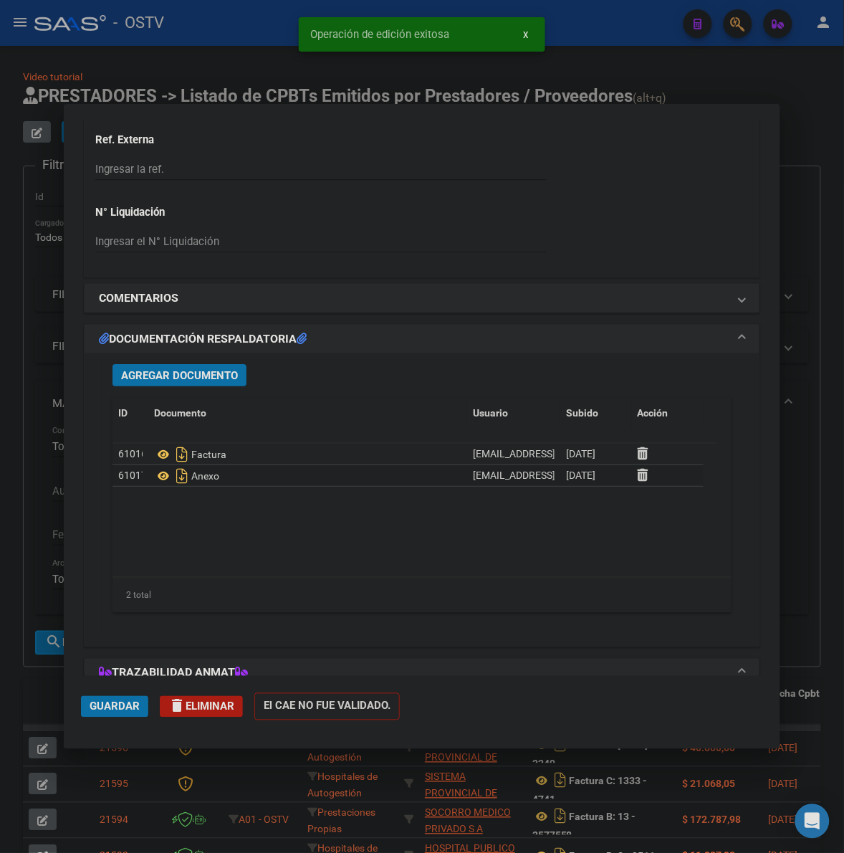
drag, startPoint x: 42, startPoint y: 693, endPoint x: 143, endPoint y: 255, distance: 449.6
click at [44, 689] on div at bounding box center [422, 426] width 844 height 853
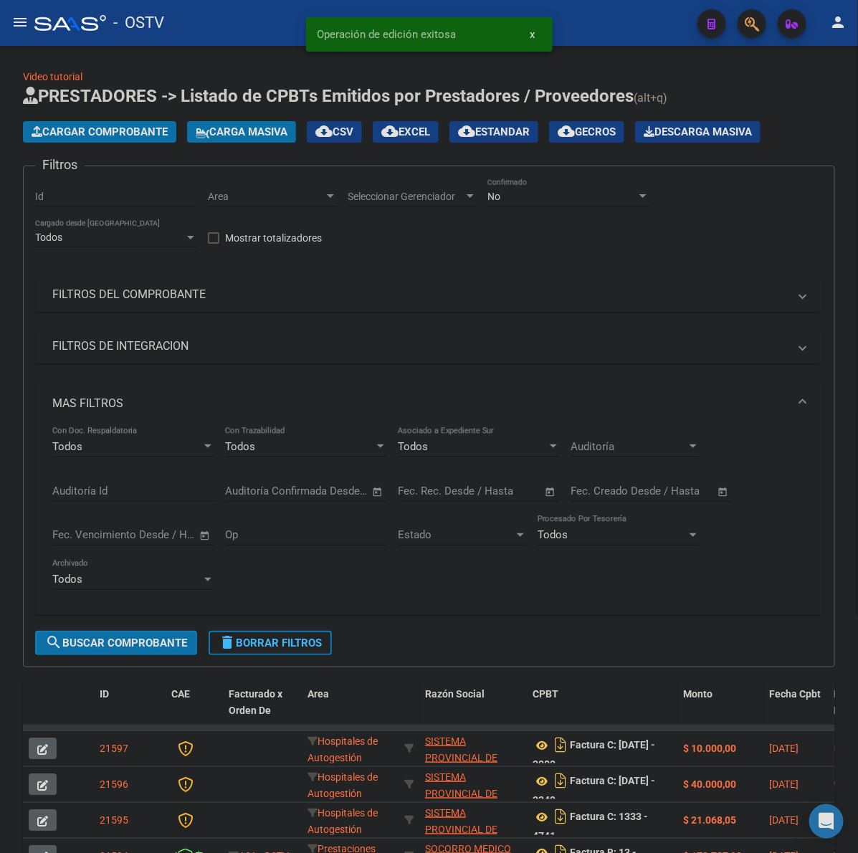
click at [113, 130] on span "Cargar Comprobante" at bounding box center [100, 131] width 136 height 13
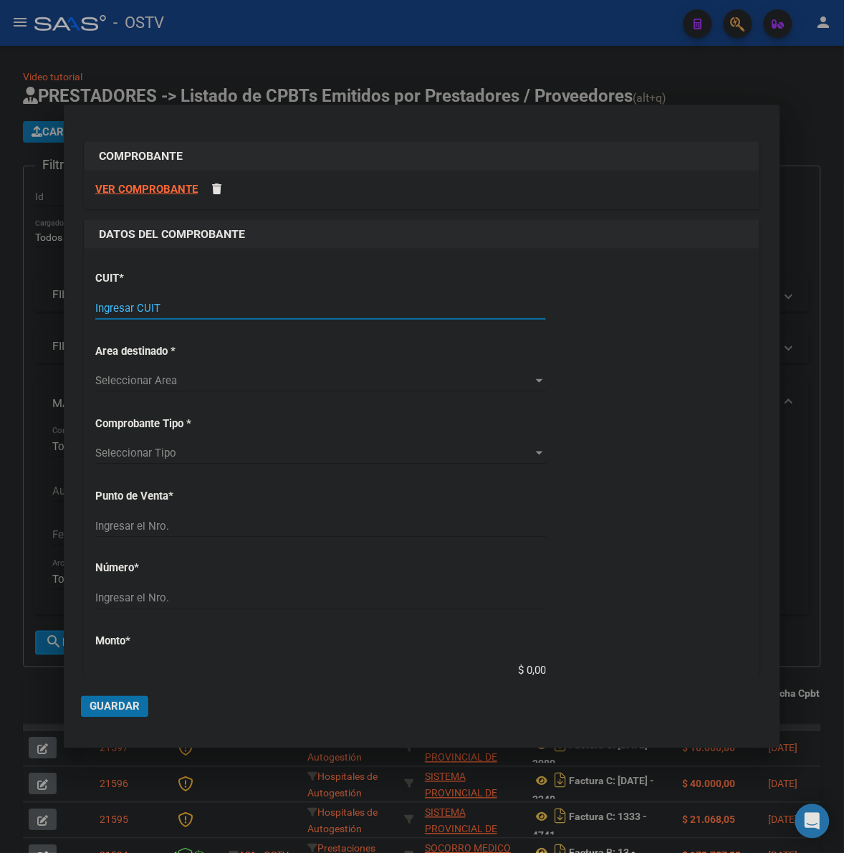
click at [212, 305] on input "Ingresar CUIT" at bounding box center [320, 308] width 451 height 13
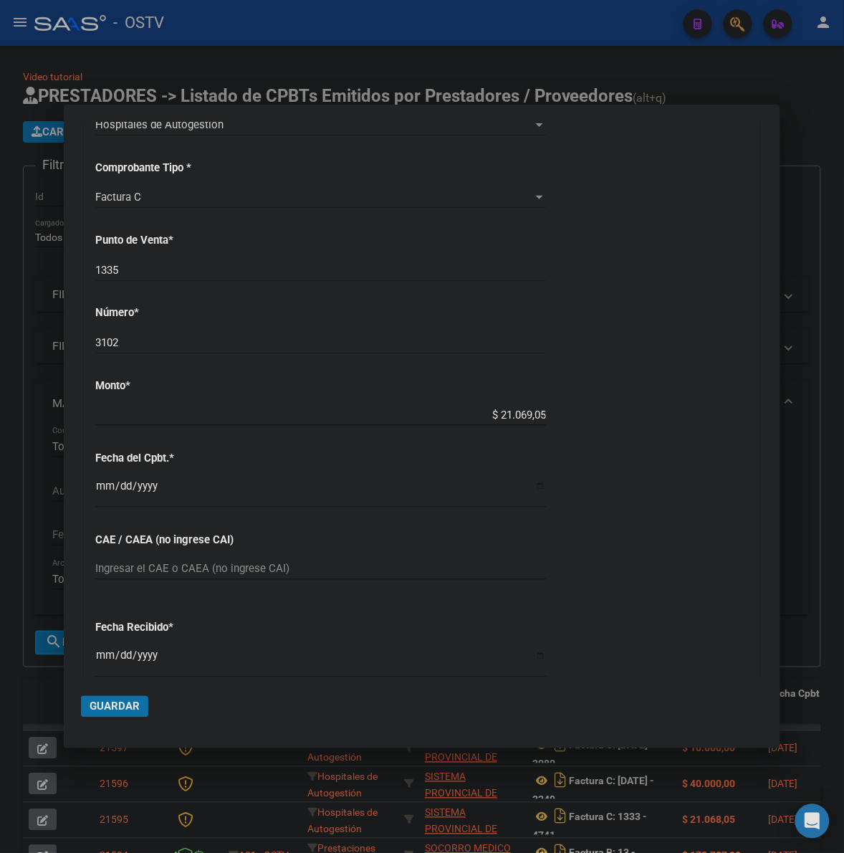
scroll to position [636, 0]
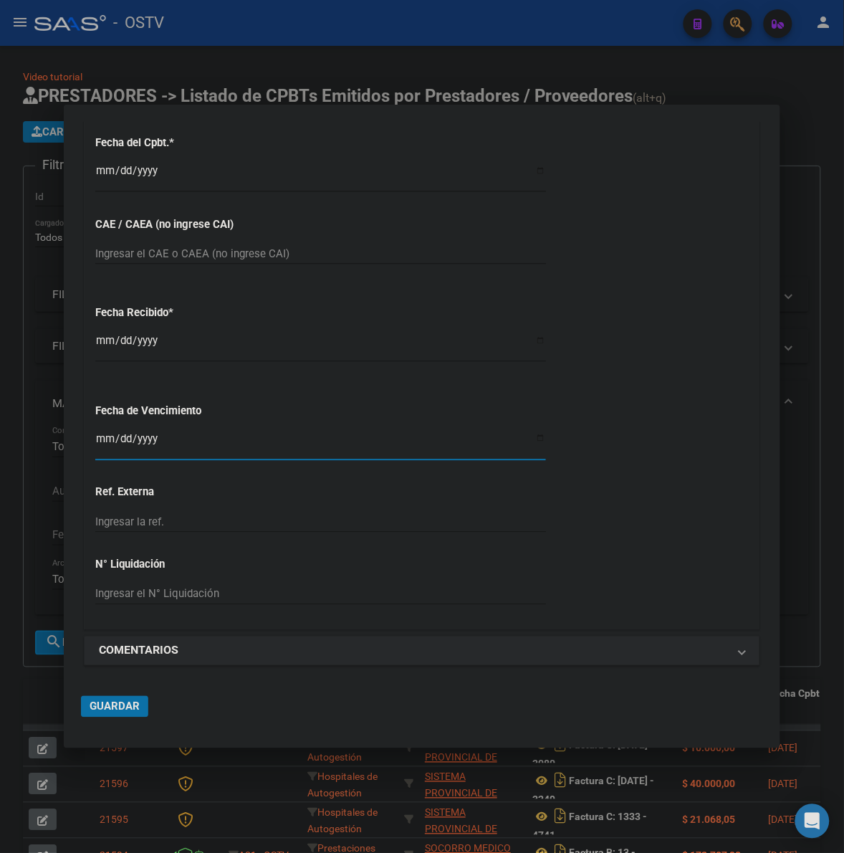
click at [130, 710] on button "Guardar" at bounding box center [114, 707] width 67 height 22
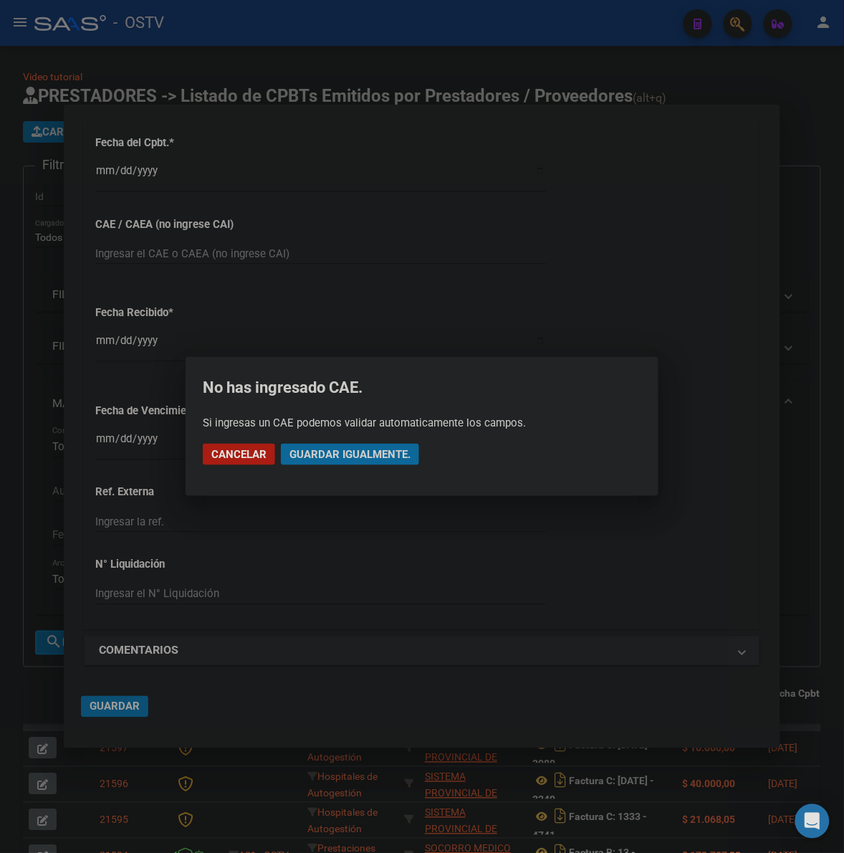
click at [381, 457] on span "Guardar igualmente." at bounding box center [350, 454] width 121 height 13
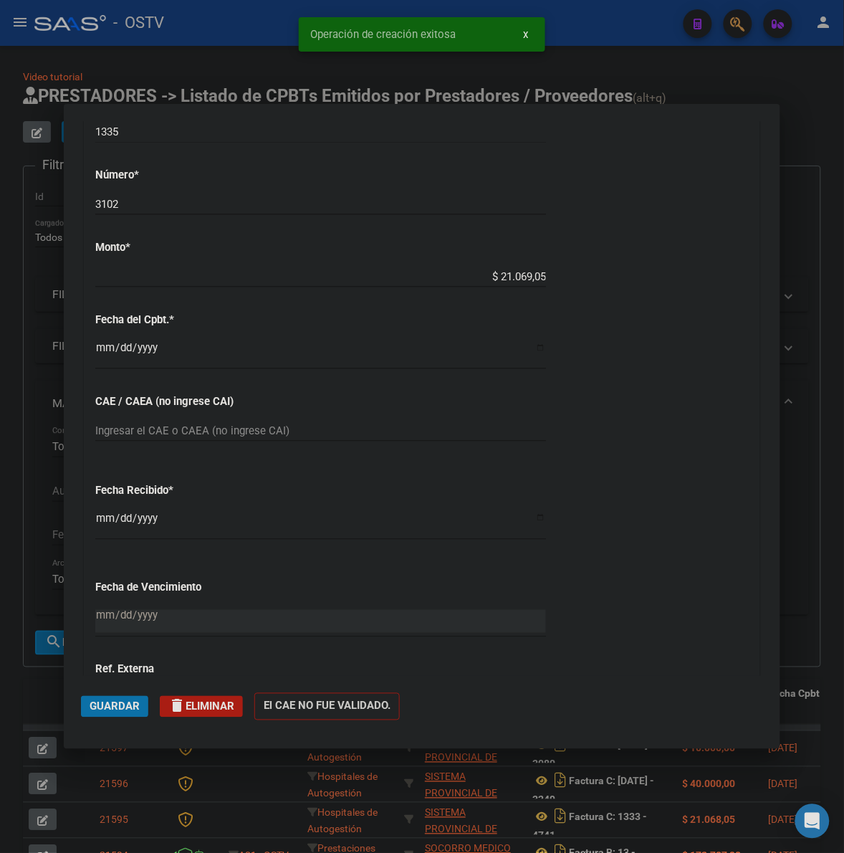
scroll to position [970, 0]
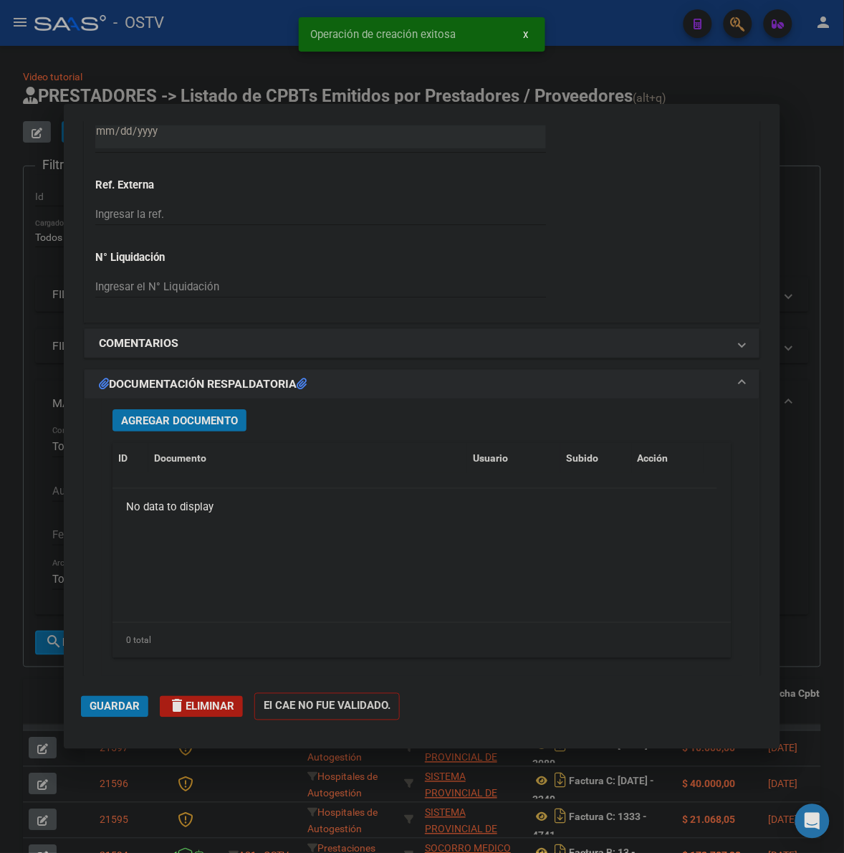
click at [220, 426] on span "Agregar Documento" at bounding box center [179, 420] width 117 height 13
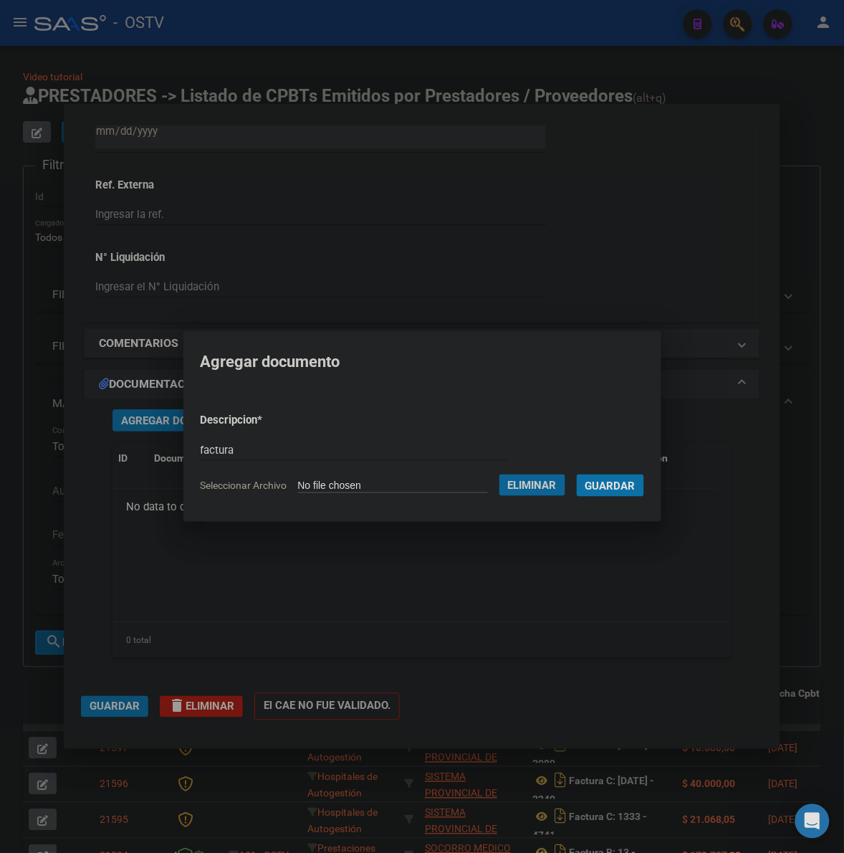
click at [577, 474] on button "Guardar" at bounding box center [610, 485] width 67 height 22
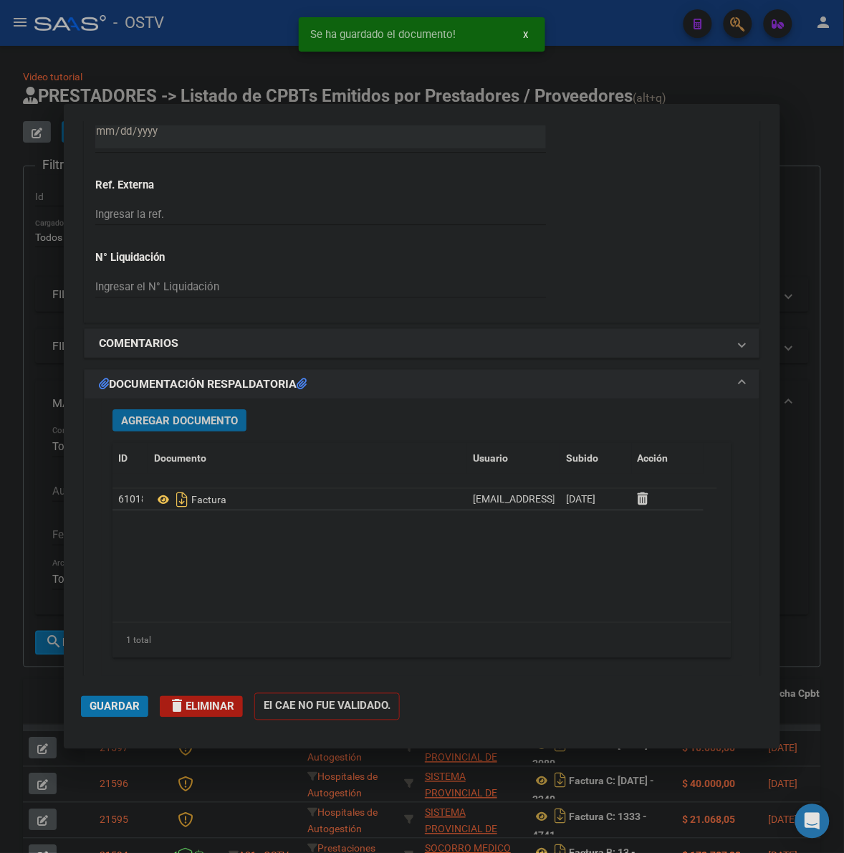
click at [141, 426] on span "Agregar Documento" at bounding box center [179, 420] width 117 height 13
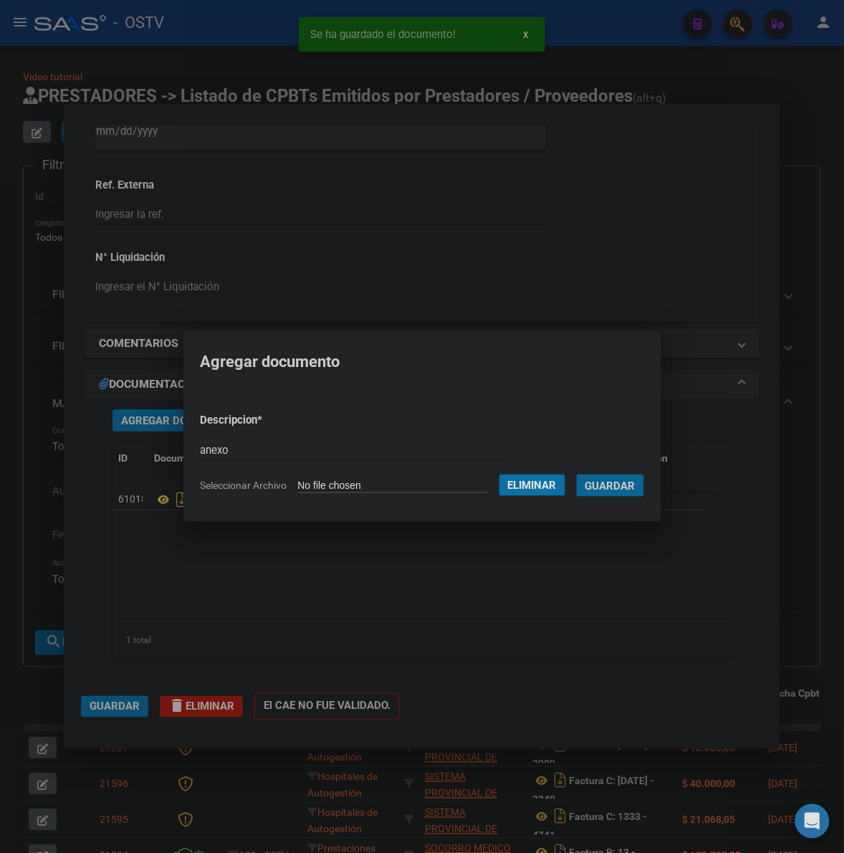
click at [577, 474] on button "Guardar" at bounding box center [610, 485] width 67 height 22
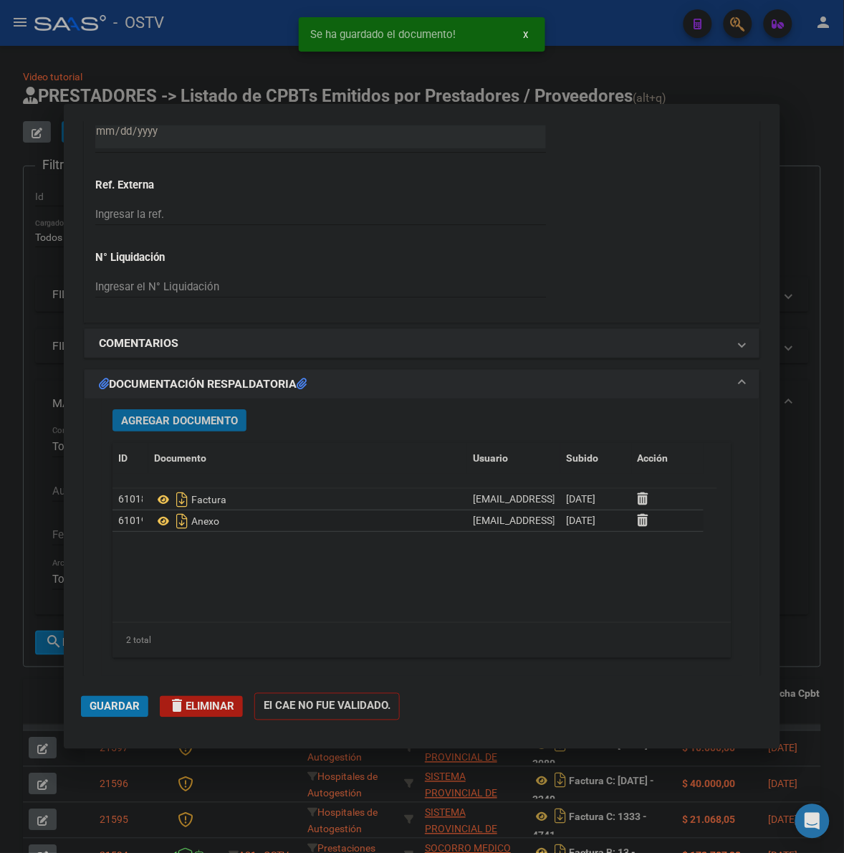
click at [130, 699] on button "Guardar" at bounding box center [114, 707] width 67 height 22
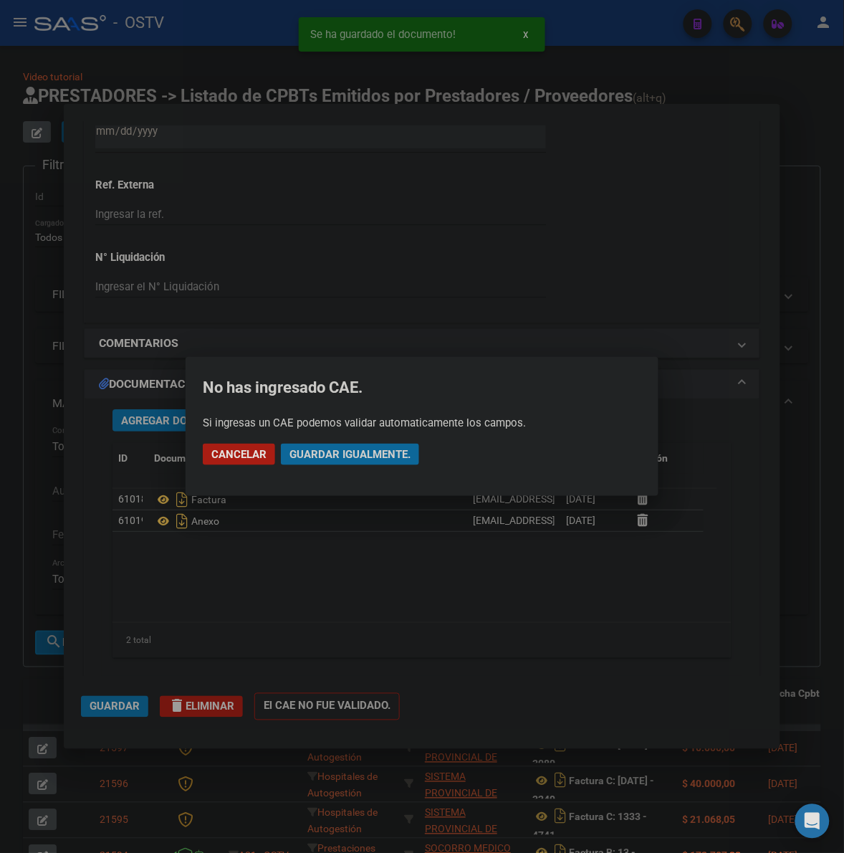
click at [363, 457] on span "Guardar igualmente." at bounding box center [350, 454] width 121 height 13
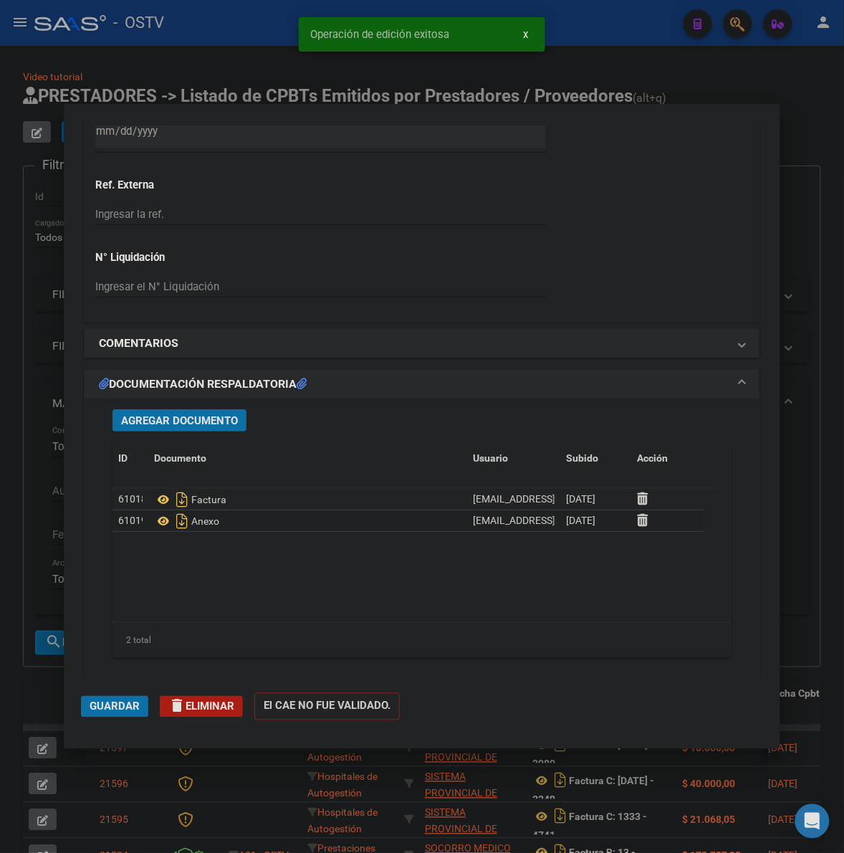
click at [42, 678] on div at bounding box center [422, 426] width 844 height 853
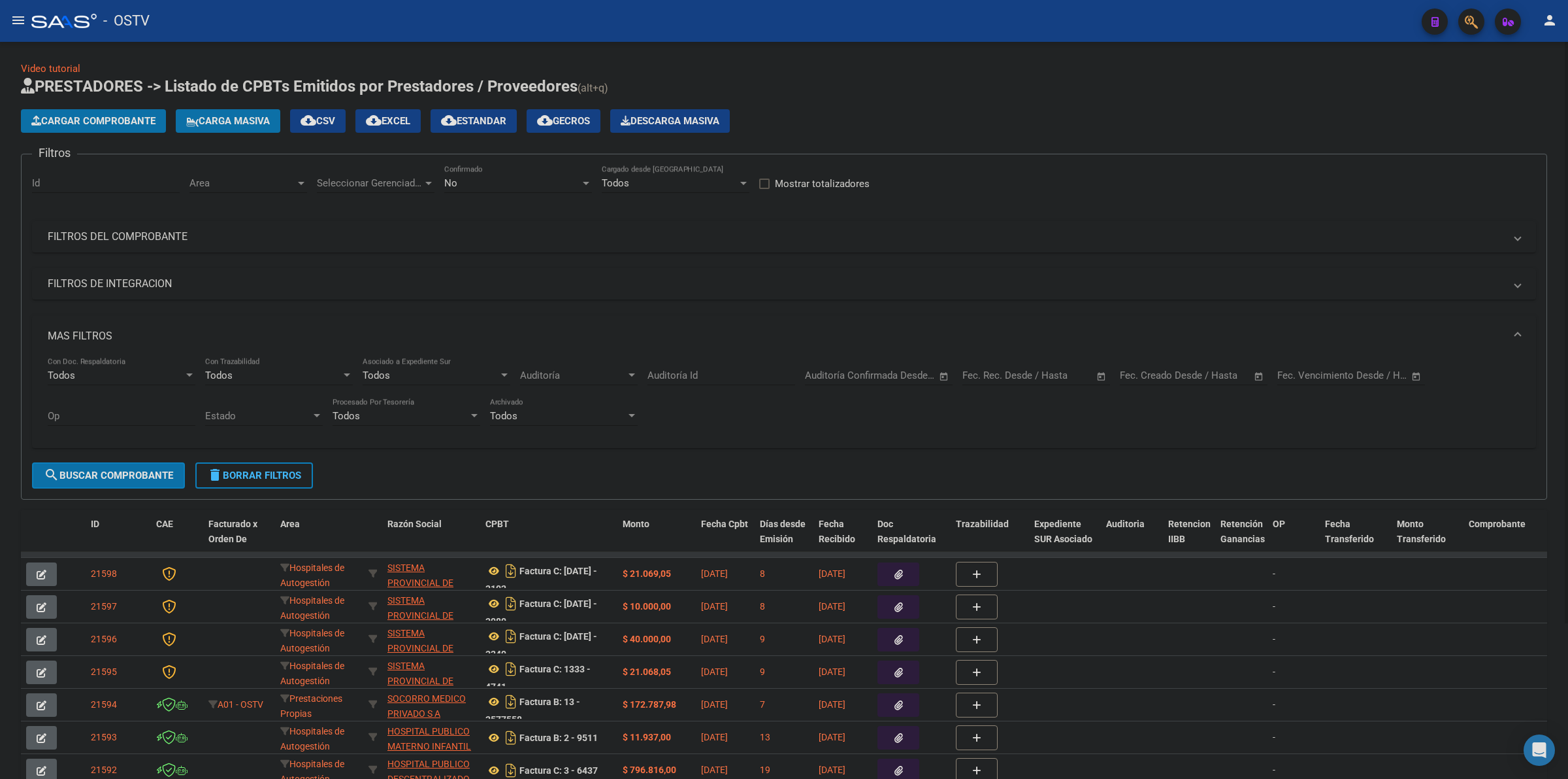
scroll to position [0, 0]
click at [142, 114] on button "Cargar Comprobante" at bounding box center [93, 122] width 145 height 24
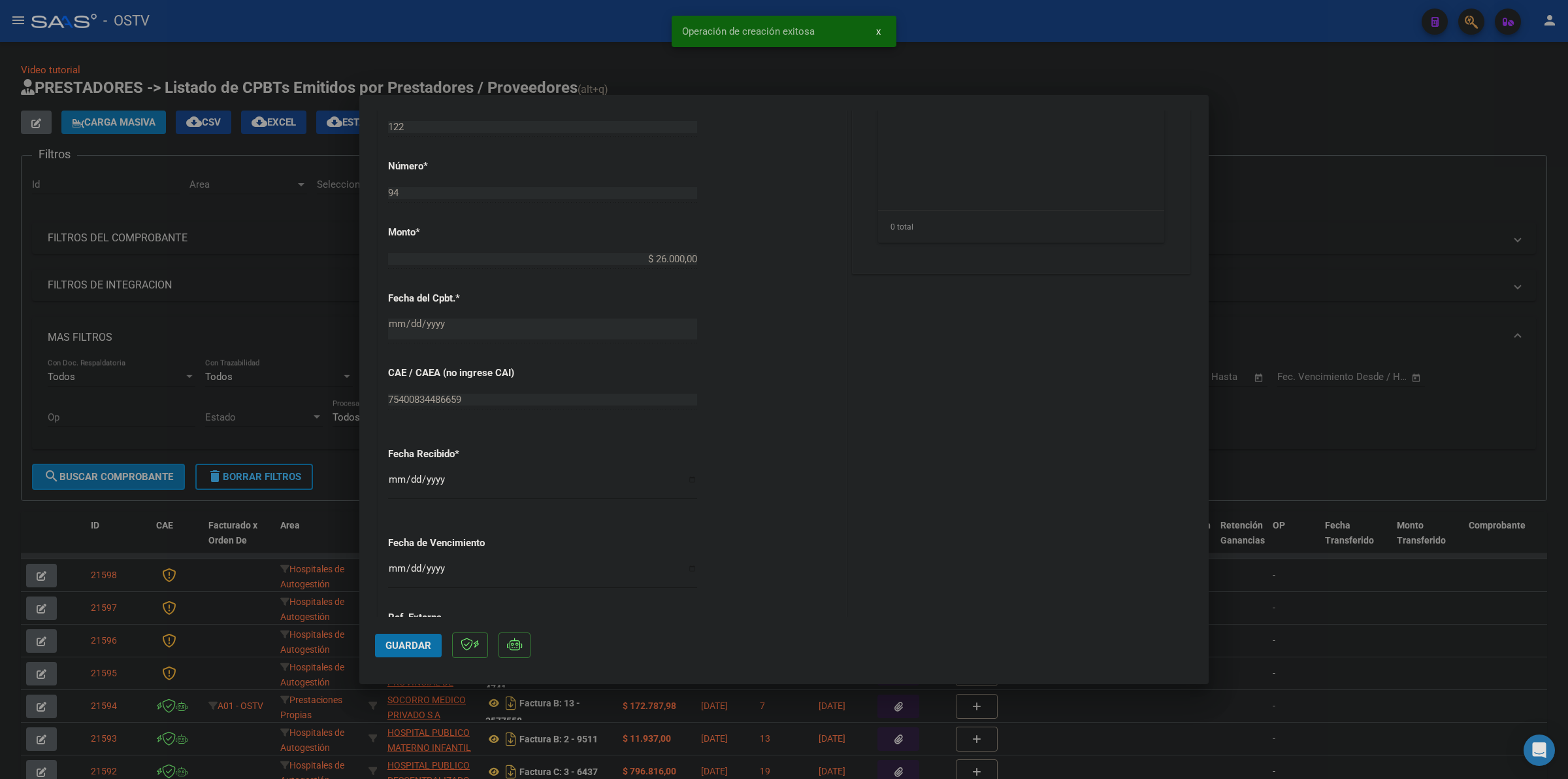
scroll to position [628, 0]
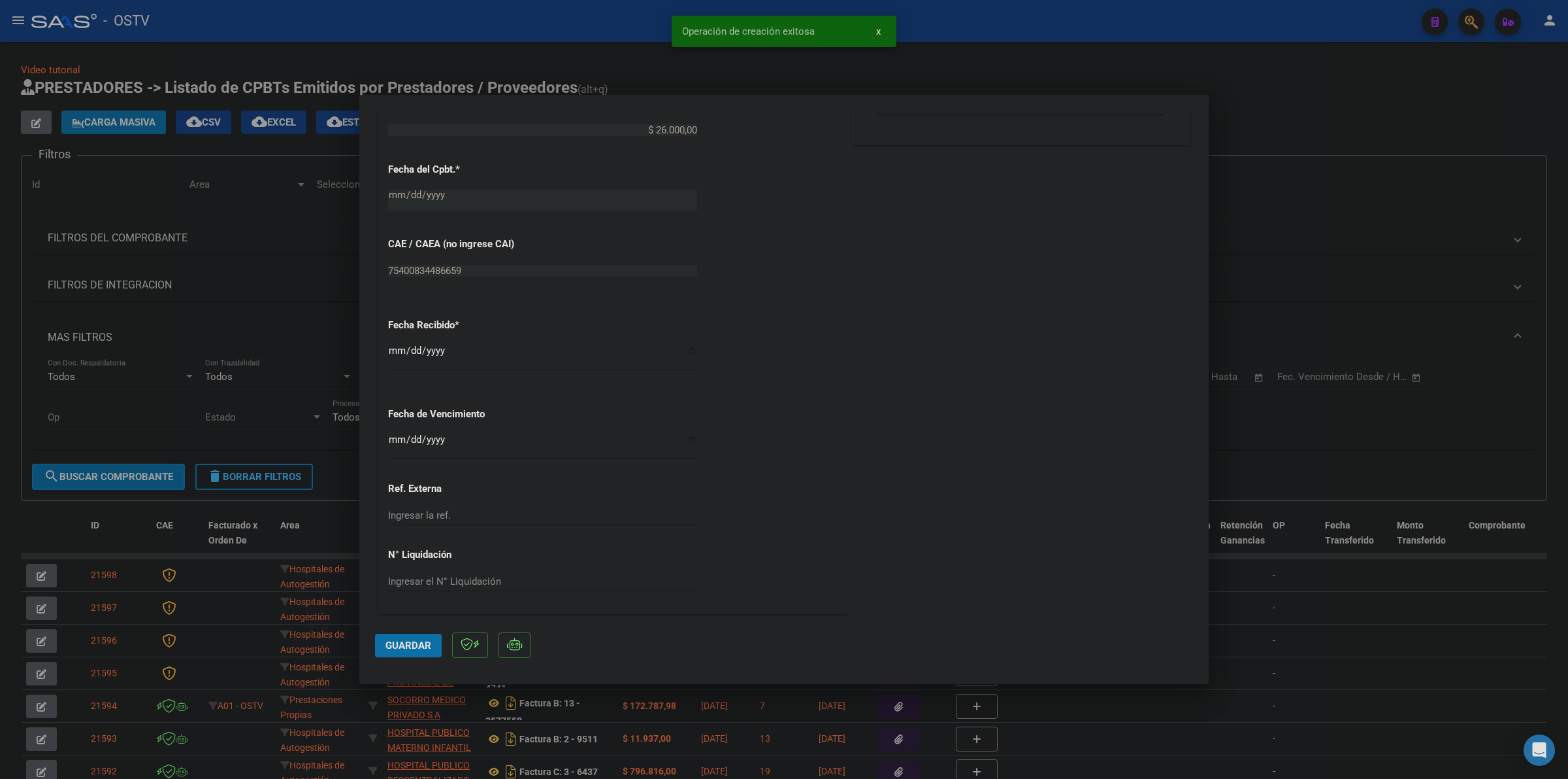
click at [388, 432] on div "Ingresar la fecha" at bounding box center [542, 444] width 309 height 28
click at [393, 440] on input "Ingresar la fecha" at bounding box center [542, 444] width 309 height 21
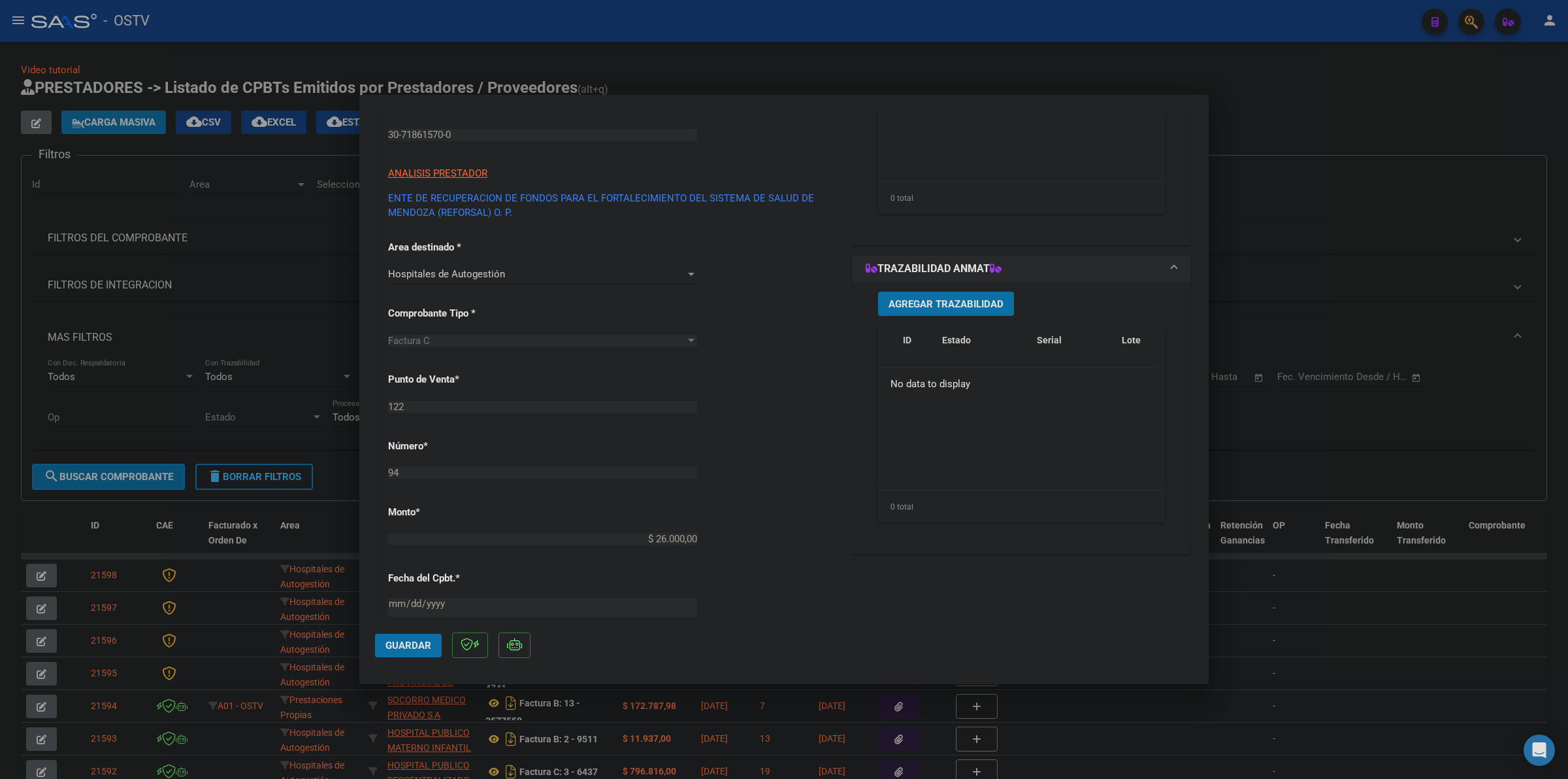
scroll to position [1, 0]
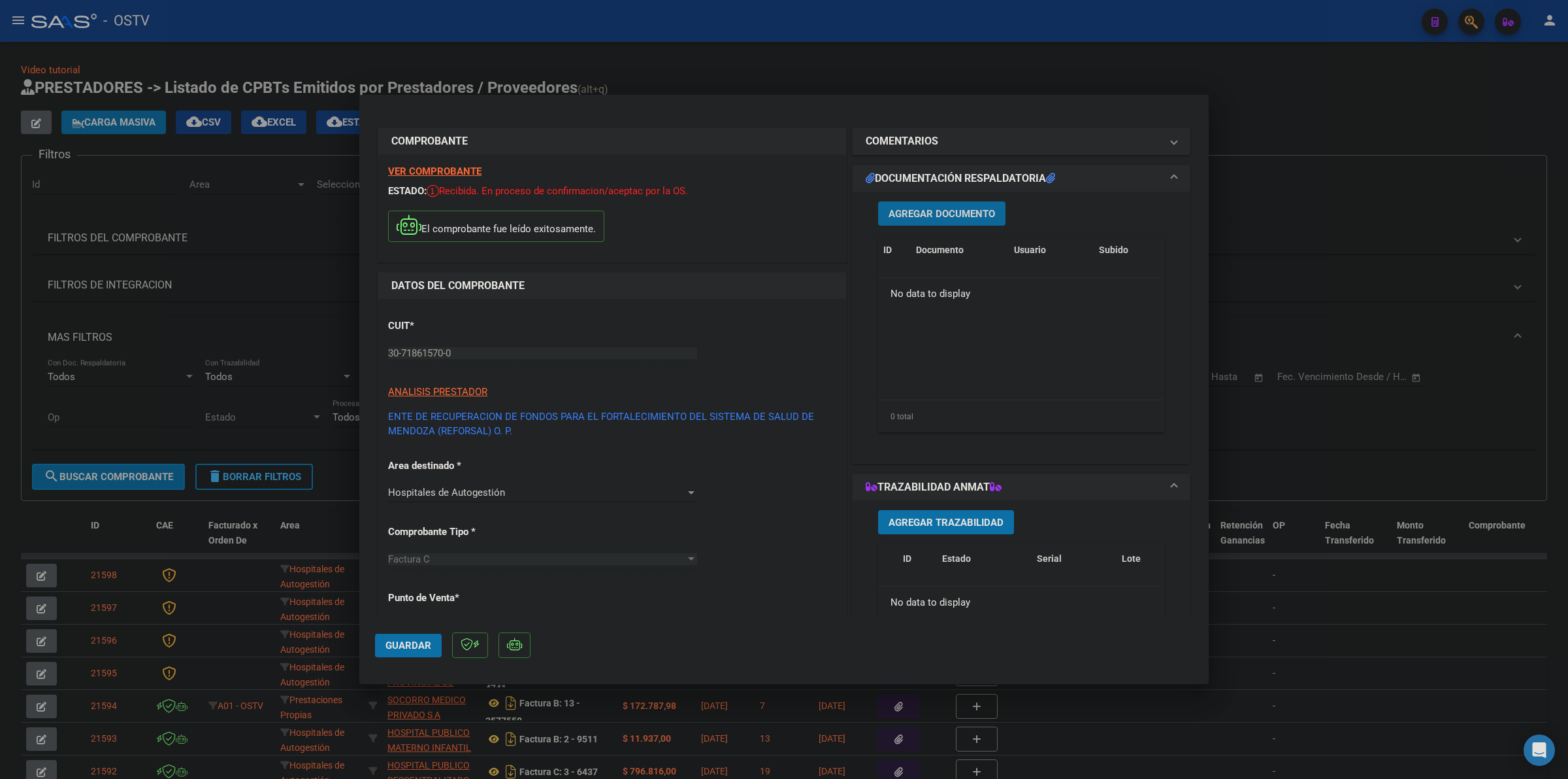
click at [944, 220] on button "Agregar Documento" at bounding box center [942, 213] width 128 height 25
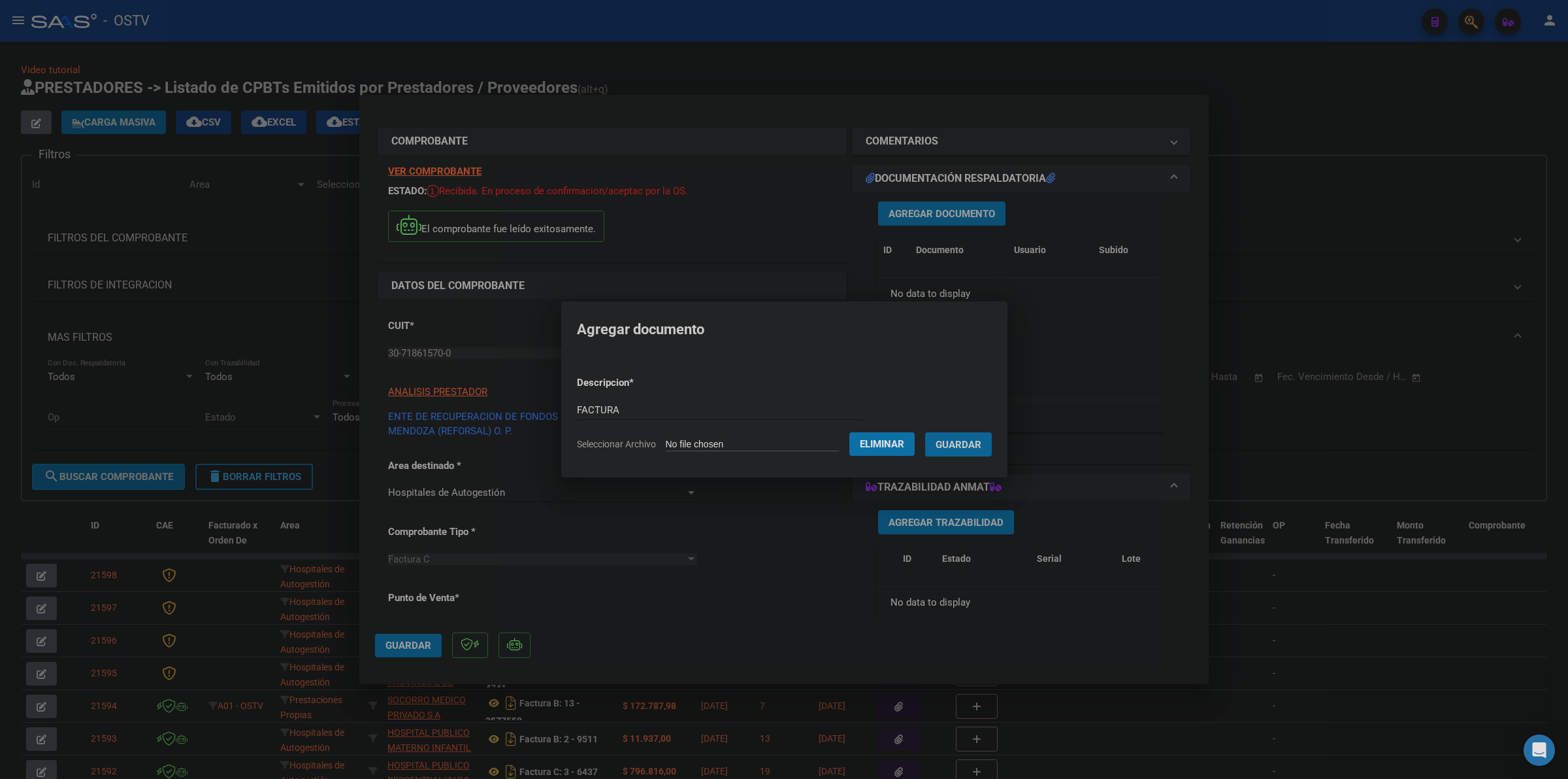
click at [925, 432] on button "Guardar" at bounding box center [958, 444] width 67 height 25
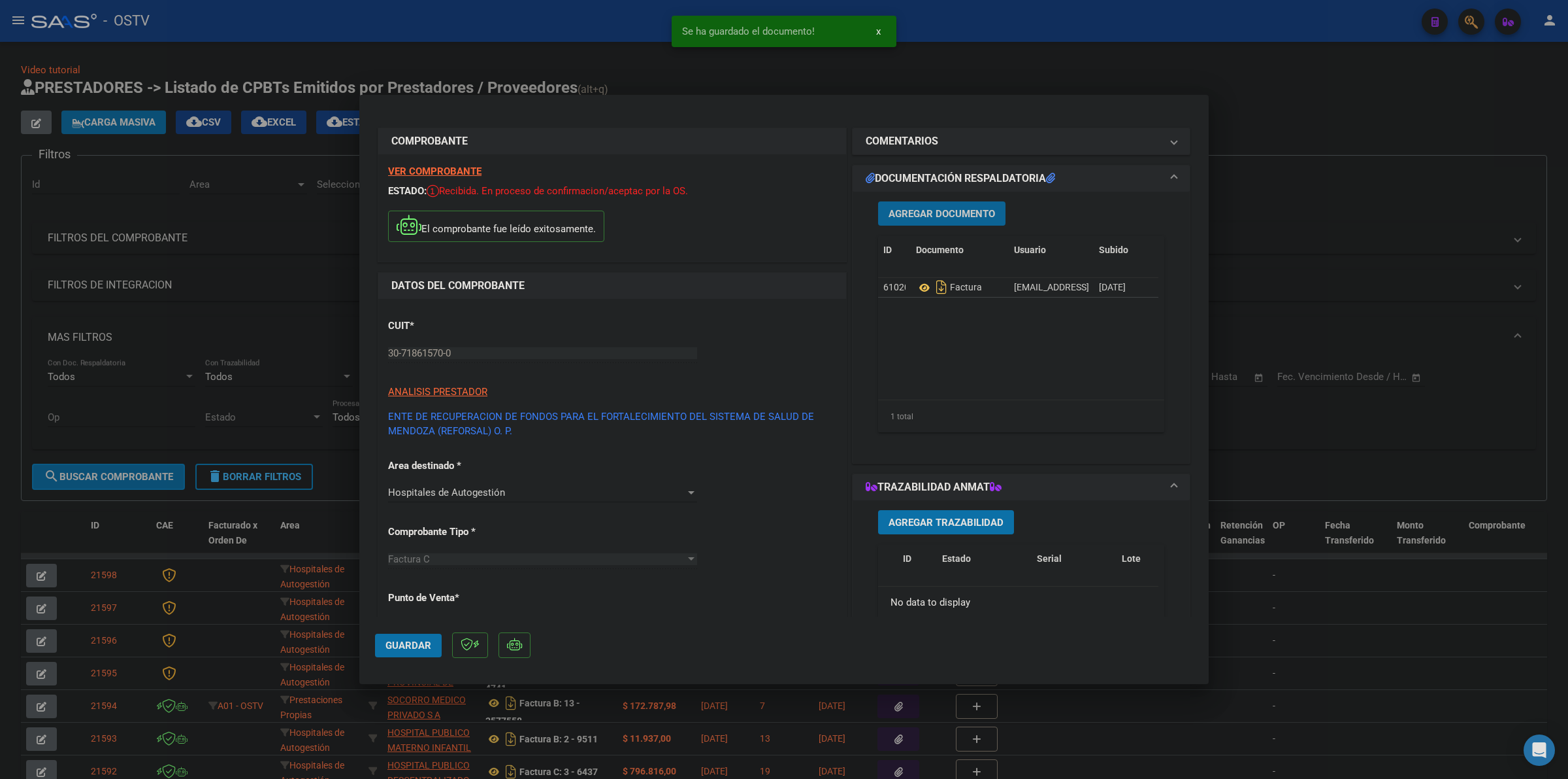
click at [942, 221] on button "Agregar Documento" at bounding box center [942, 213] width 128 height 25
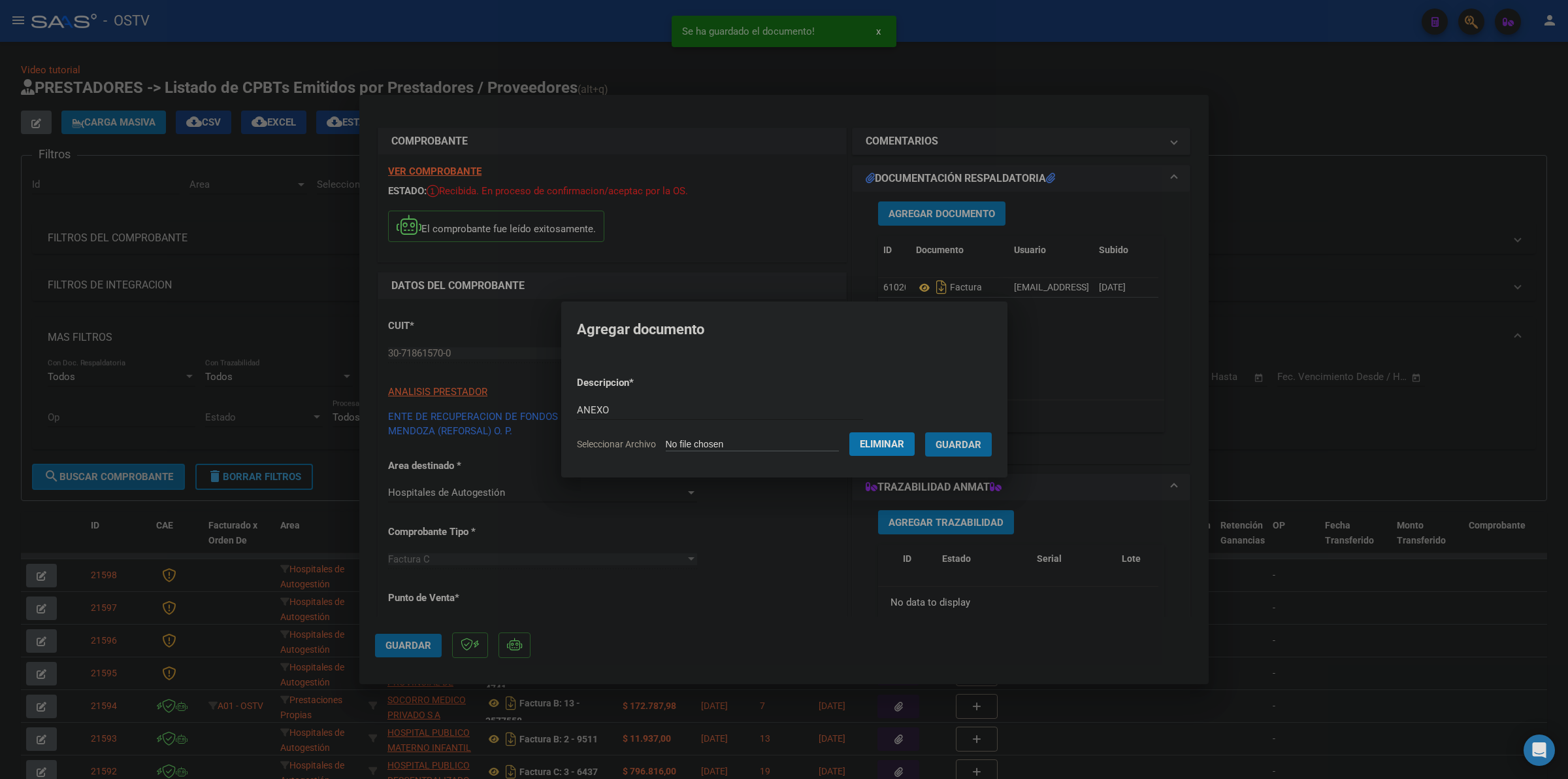
click at [925, 432] on button "Guardar" at bounding box center [958, 444] width 67 height 25
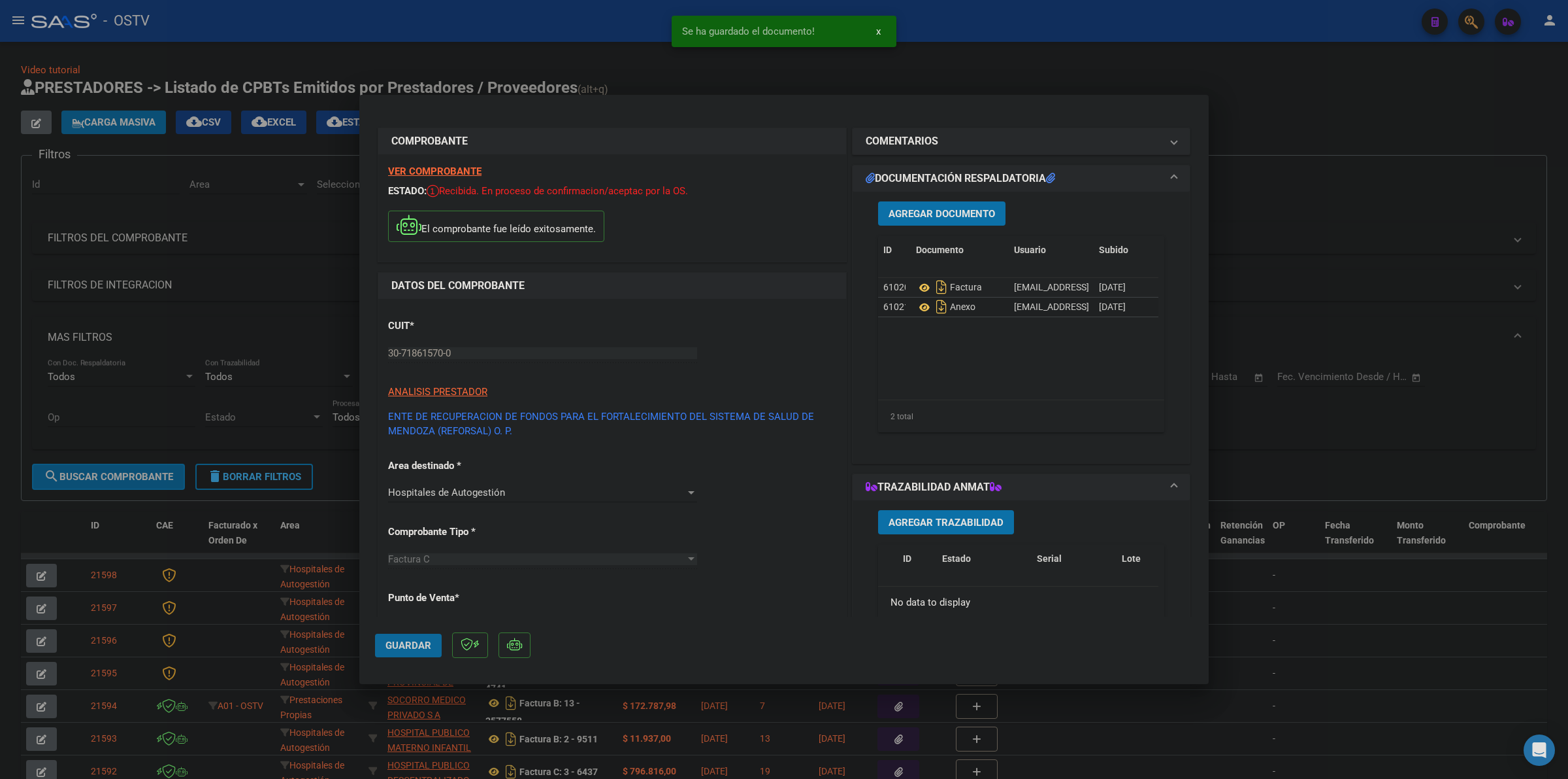
click at [418, 645] on span "Guardar" at bounding box center [408, 645] width 46 height 12
drag, startPoint x: 1411, startPoint y: 208, endPoint x: 610, endPoint y: 213, distance: 801.0
click at [1394, 211] on div at bounding box center [784, 390] width 1568 height 779
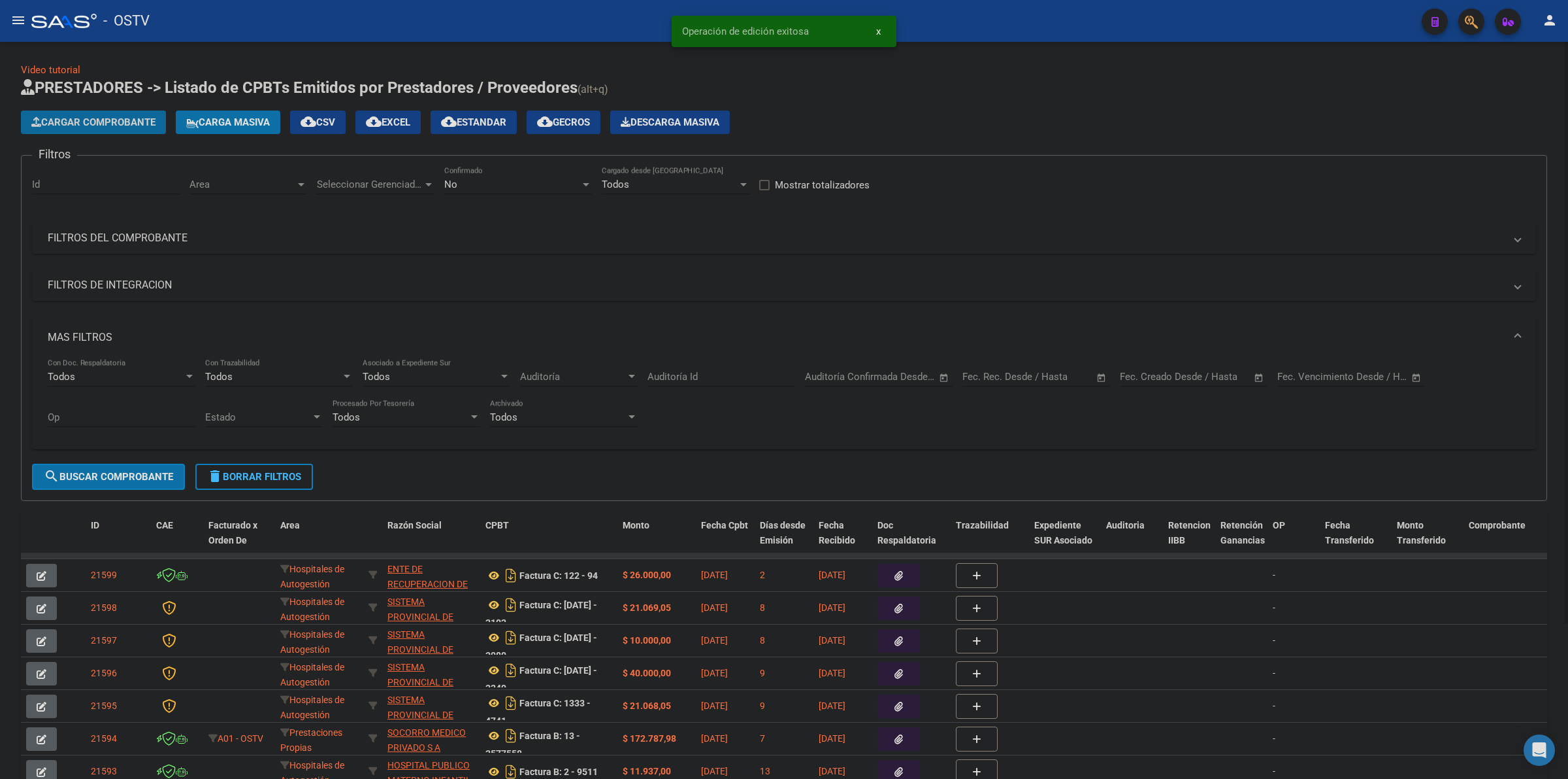
click at [119, 132] on button "Cargar Comprobante" at bounding box center [93, 122] width 145 height 24
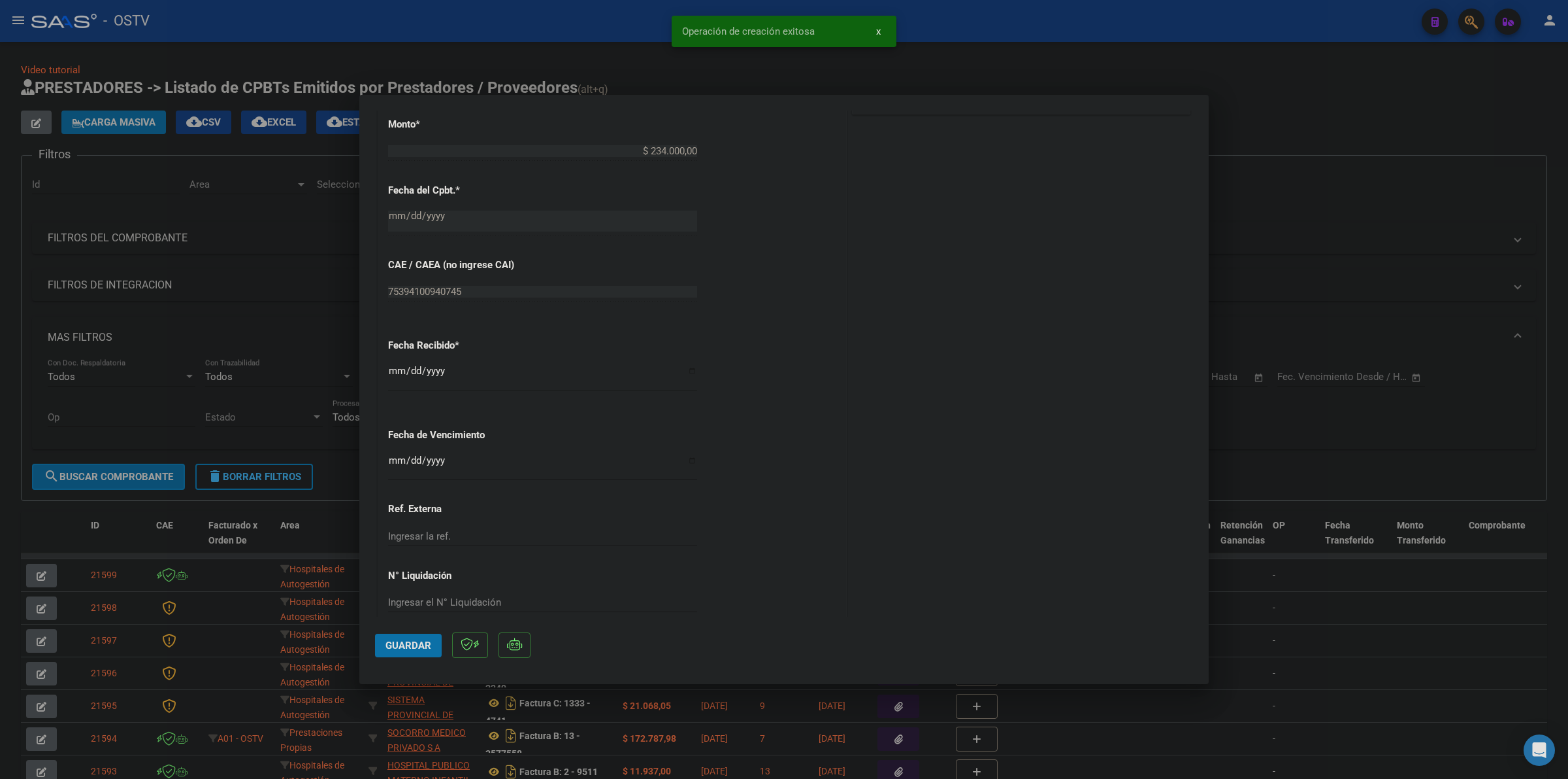
scroll to position [679, 0]
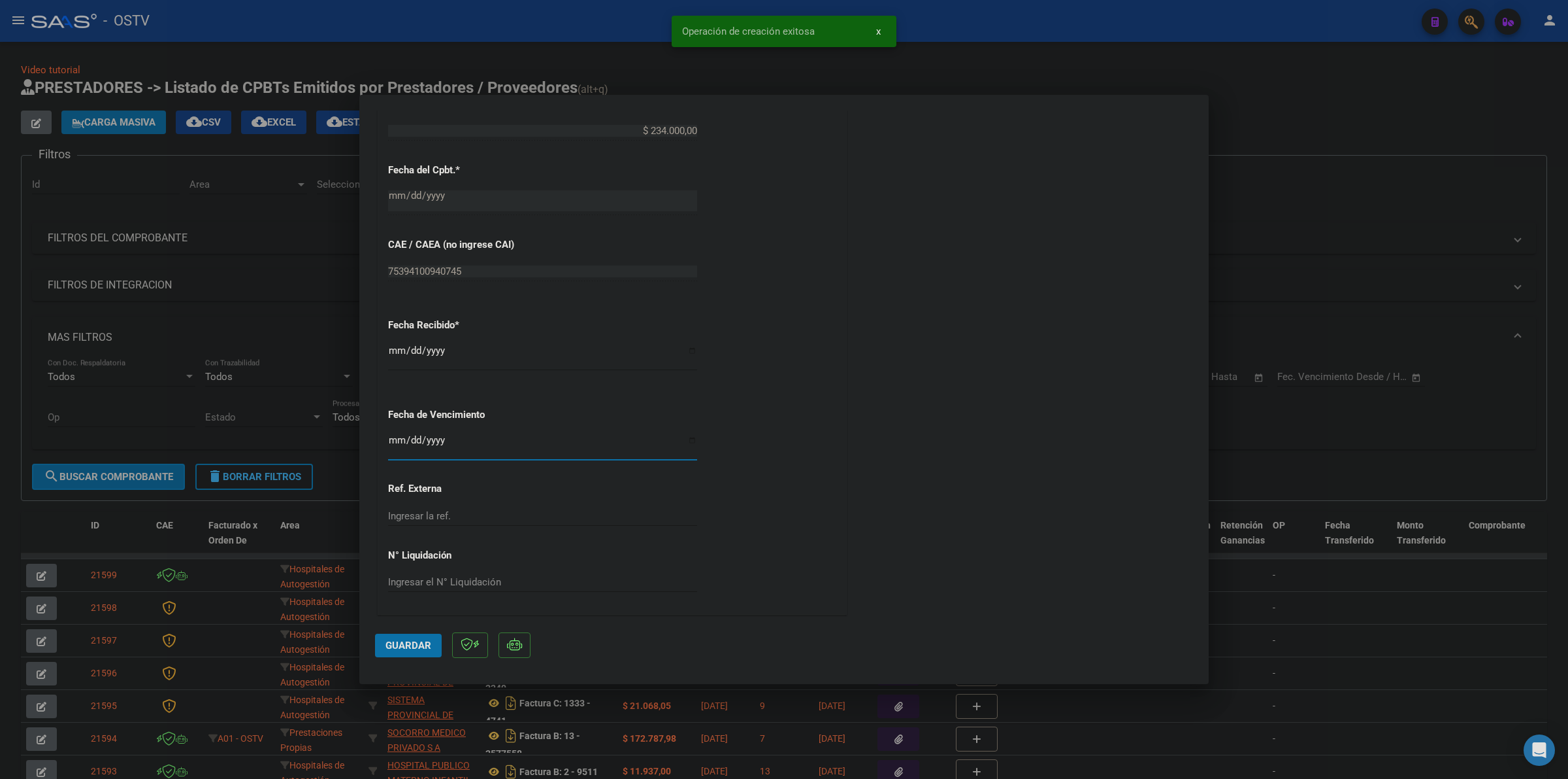
click at [396, 441] on input "Ingresar la fecha" at bounding box center [542, 445] width 309 height 21
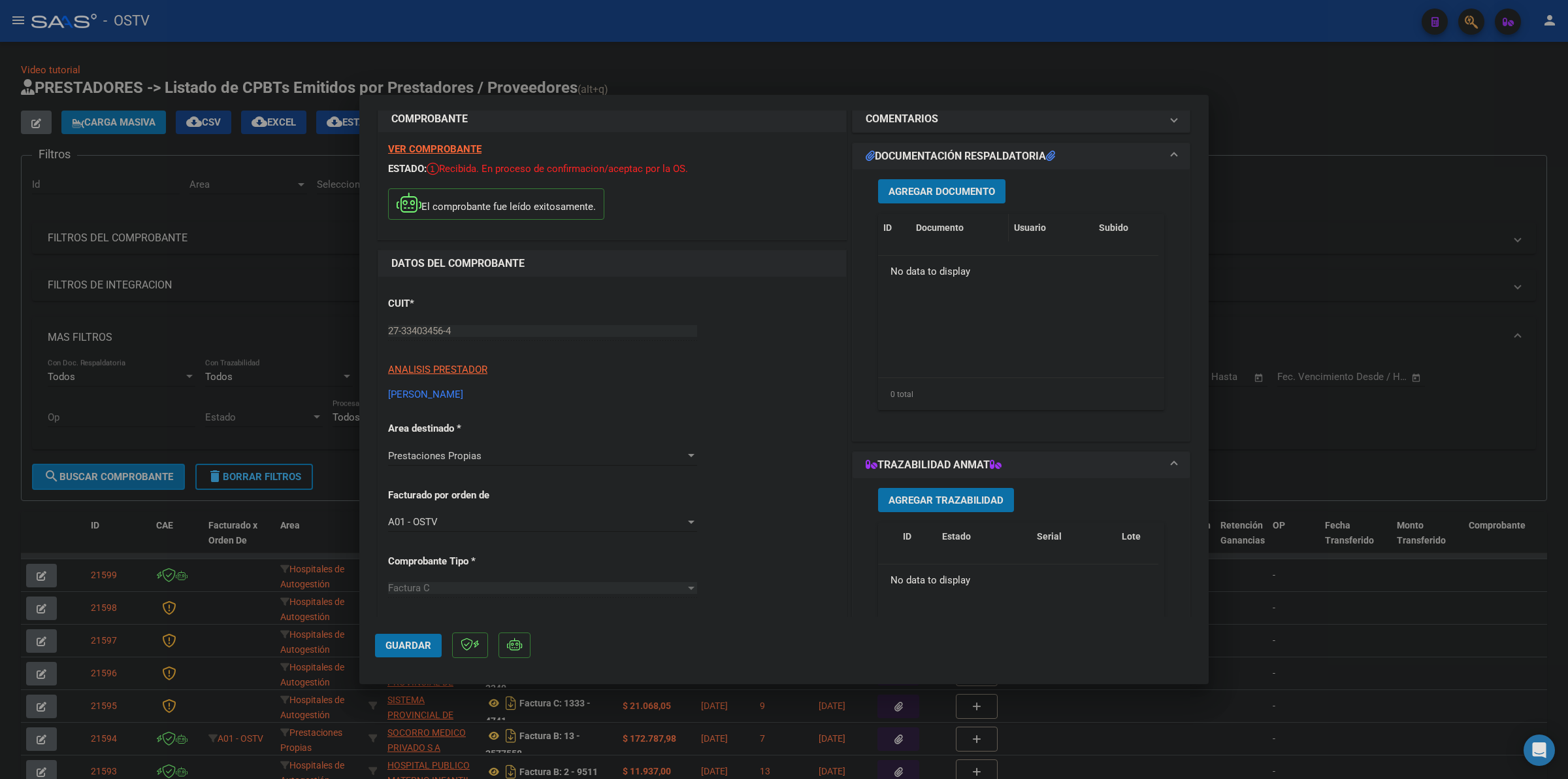
scroll to position [0, 0]
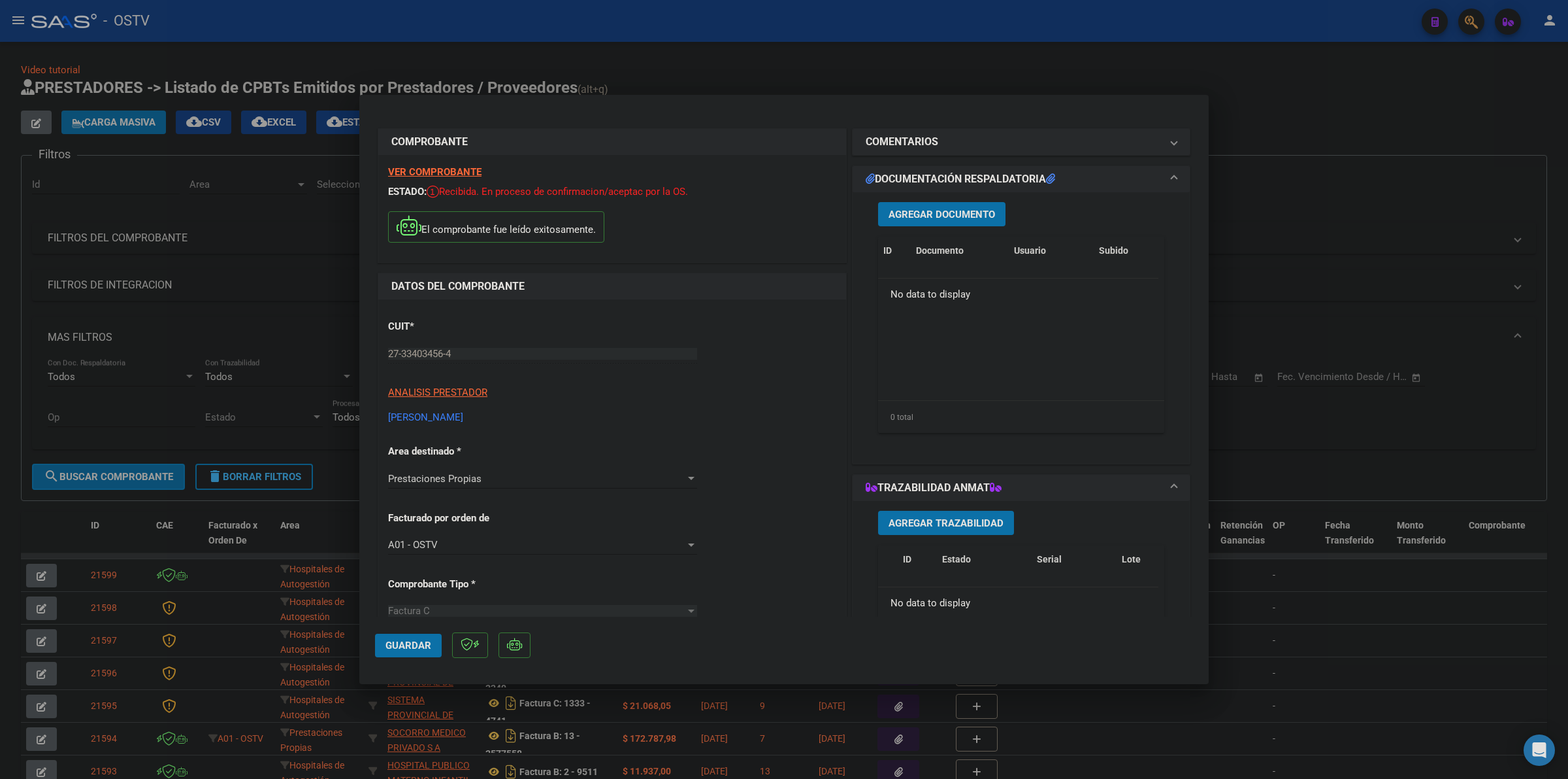
drag, startPoint x: 965, startPoint y: 231, endPoint x: 958, endPoint y: 216, distance: 16.6
click at [965, 231] on div "Agregar Documento ID Documento Usuario Subido Acción No data to display 0 total…" at bounding box center [1021, 323] width 305 height 261
click at [958, 216] on span "Agregar Documento" at bounding box center [942, 214] width 107 height 12
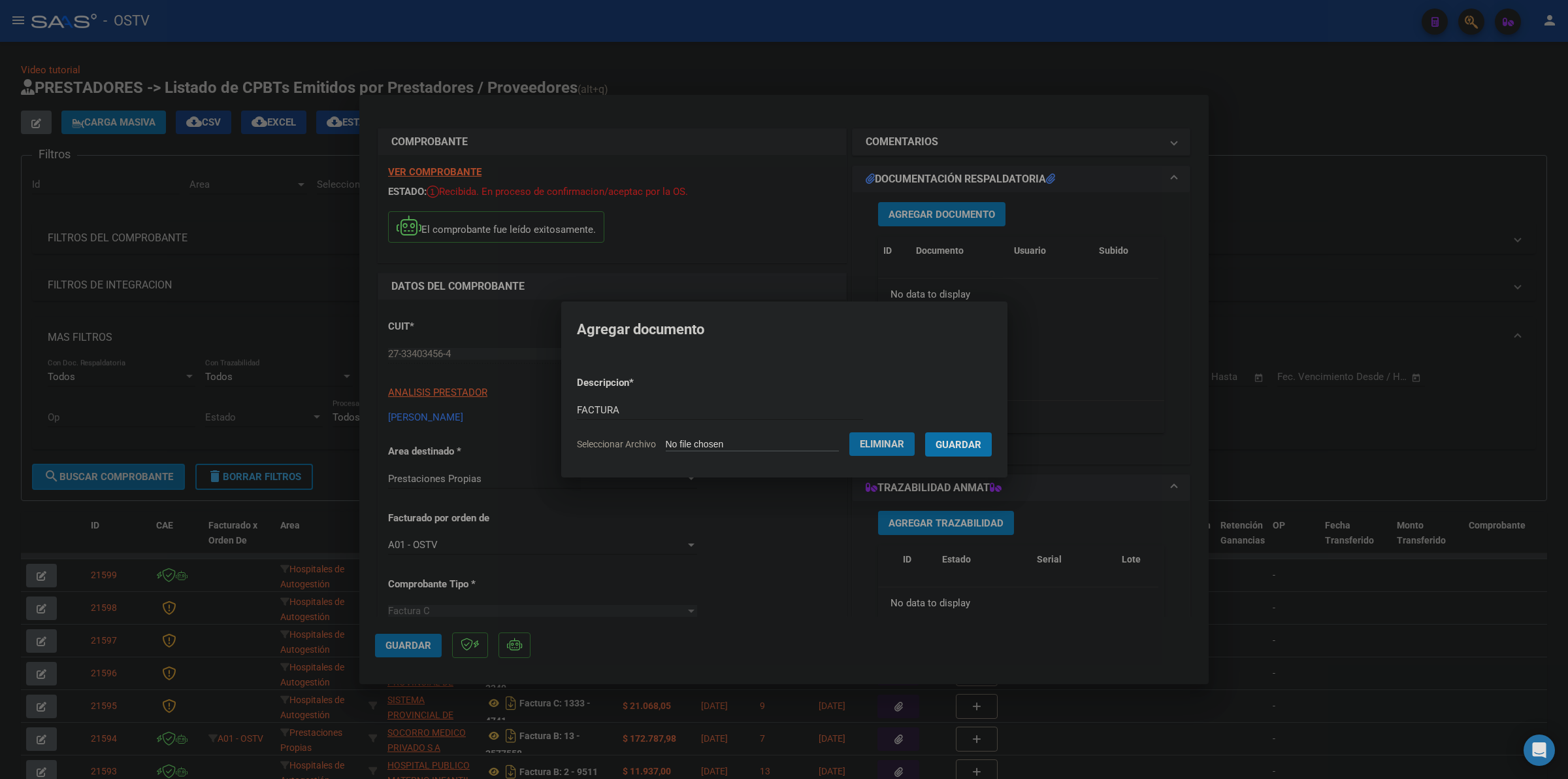
click at [925, 432] on button "Guardar" at bounding box center [958, 444] width 67 height 25
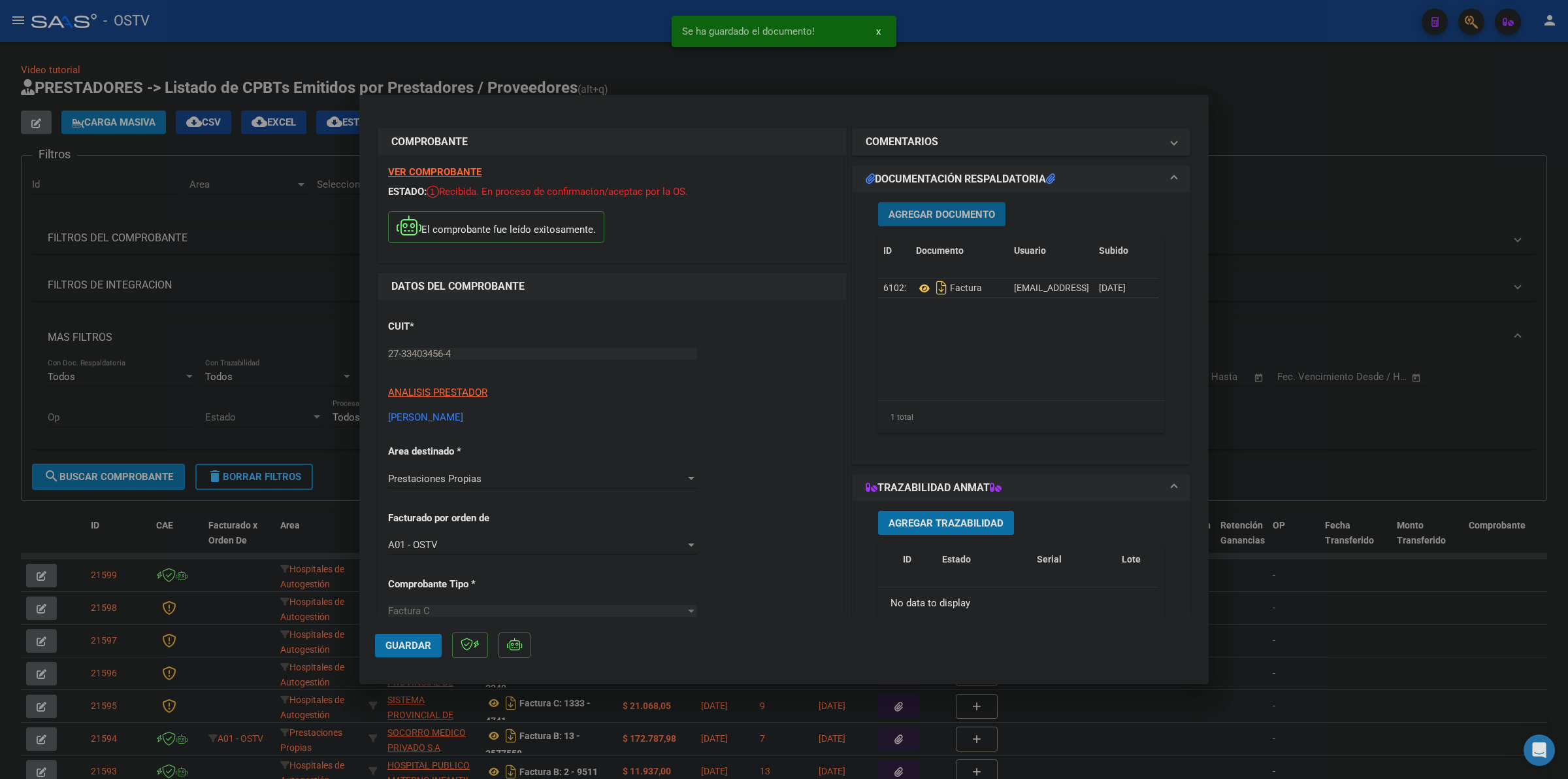
click at [929, 213] on span "Agregar Documento" at bounding box center [942, 214] width 107 height 12
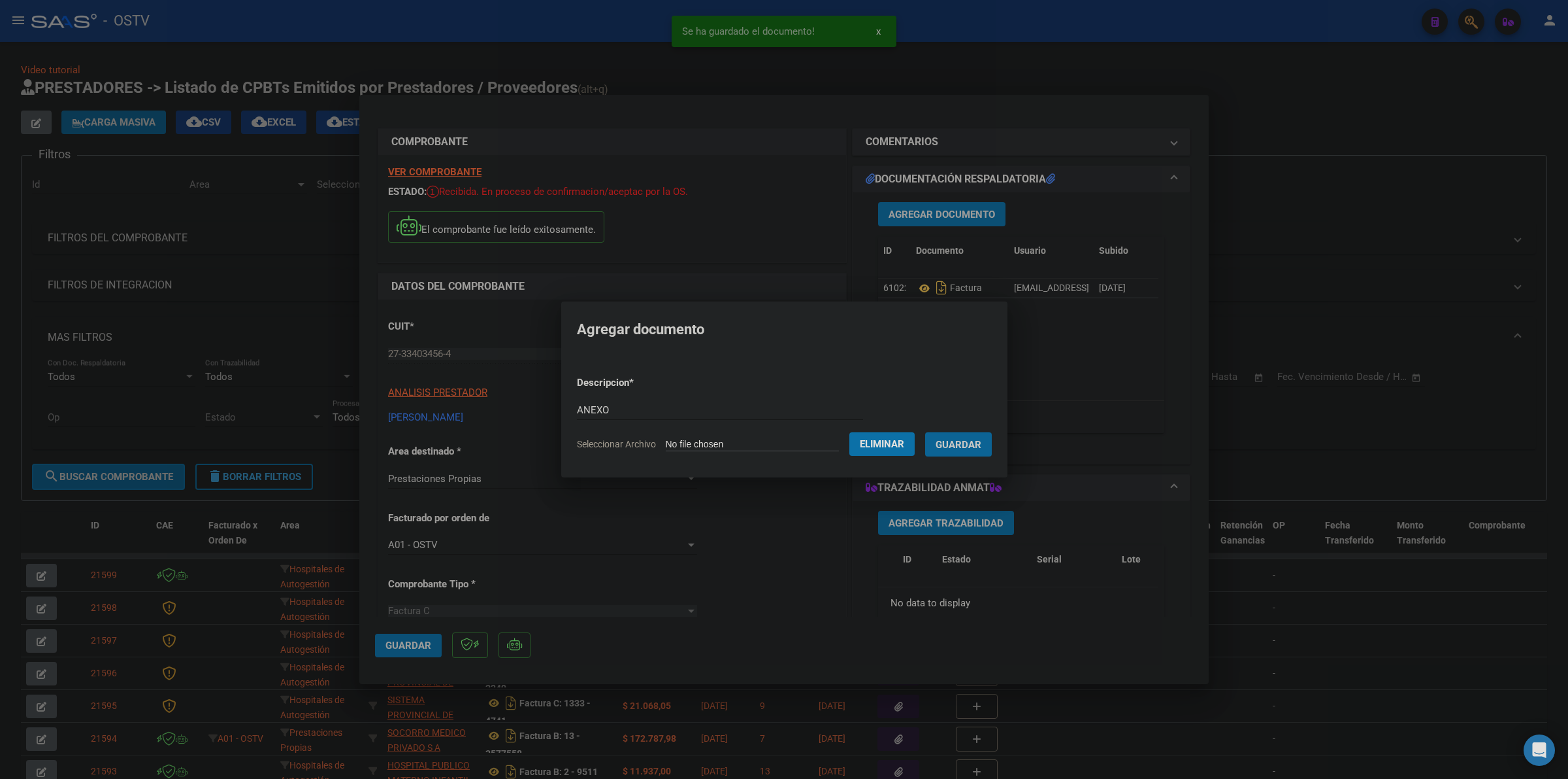
click at [925, 432] on button "Guardar" at bounding box center [958, 444] width 67 height 25
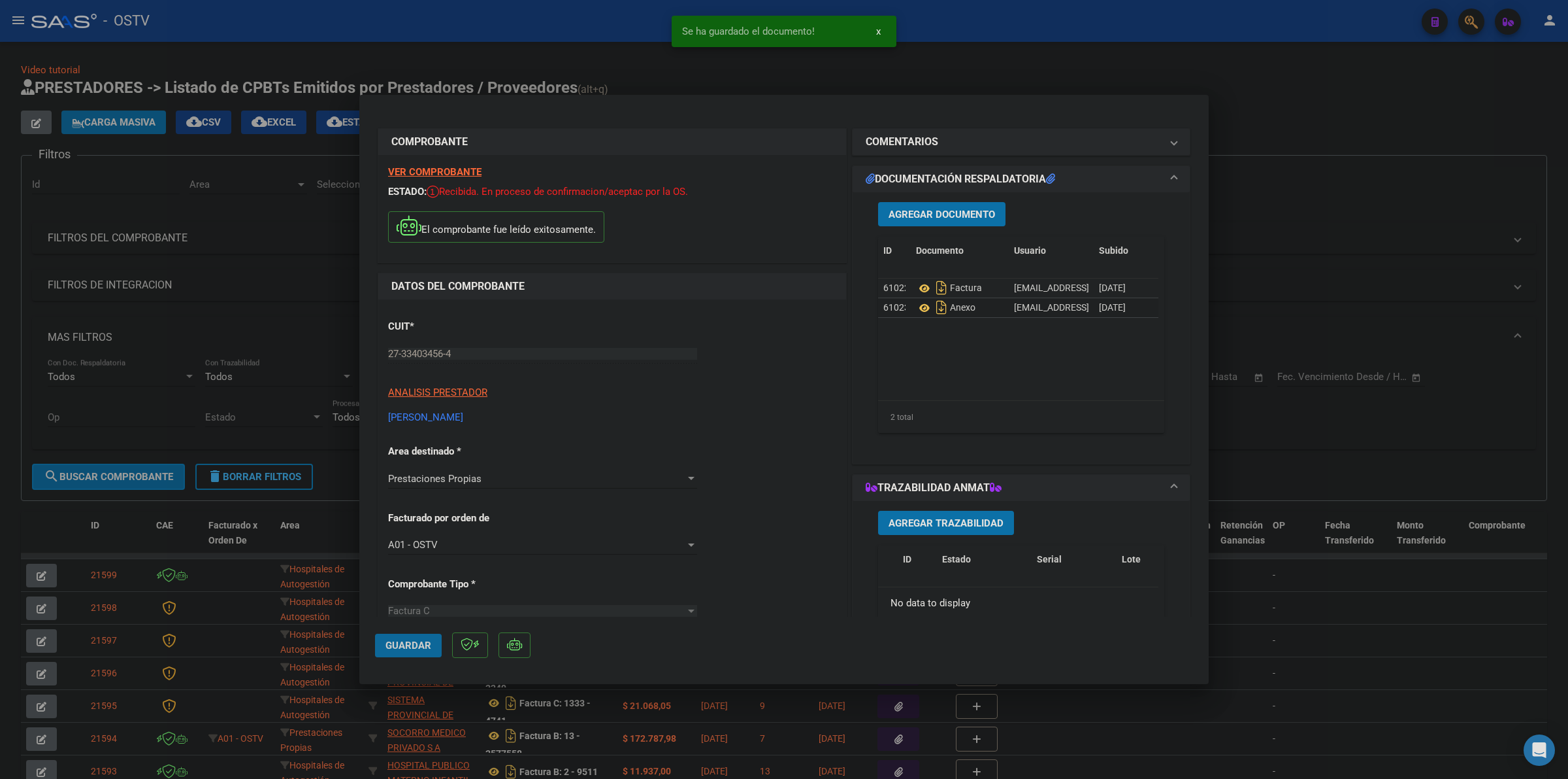
click at [387, 646] on span "Guardar" at bounding box center [408, 645] width 46 height 12
drag, startPoint x: 1362, startPoint y: 200, endPoint x: 1340, endPoint y: 207, distance: 23.1
click at [1357, 201] on div at bounding box center [784, 390] width 1568 height 779
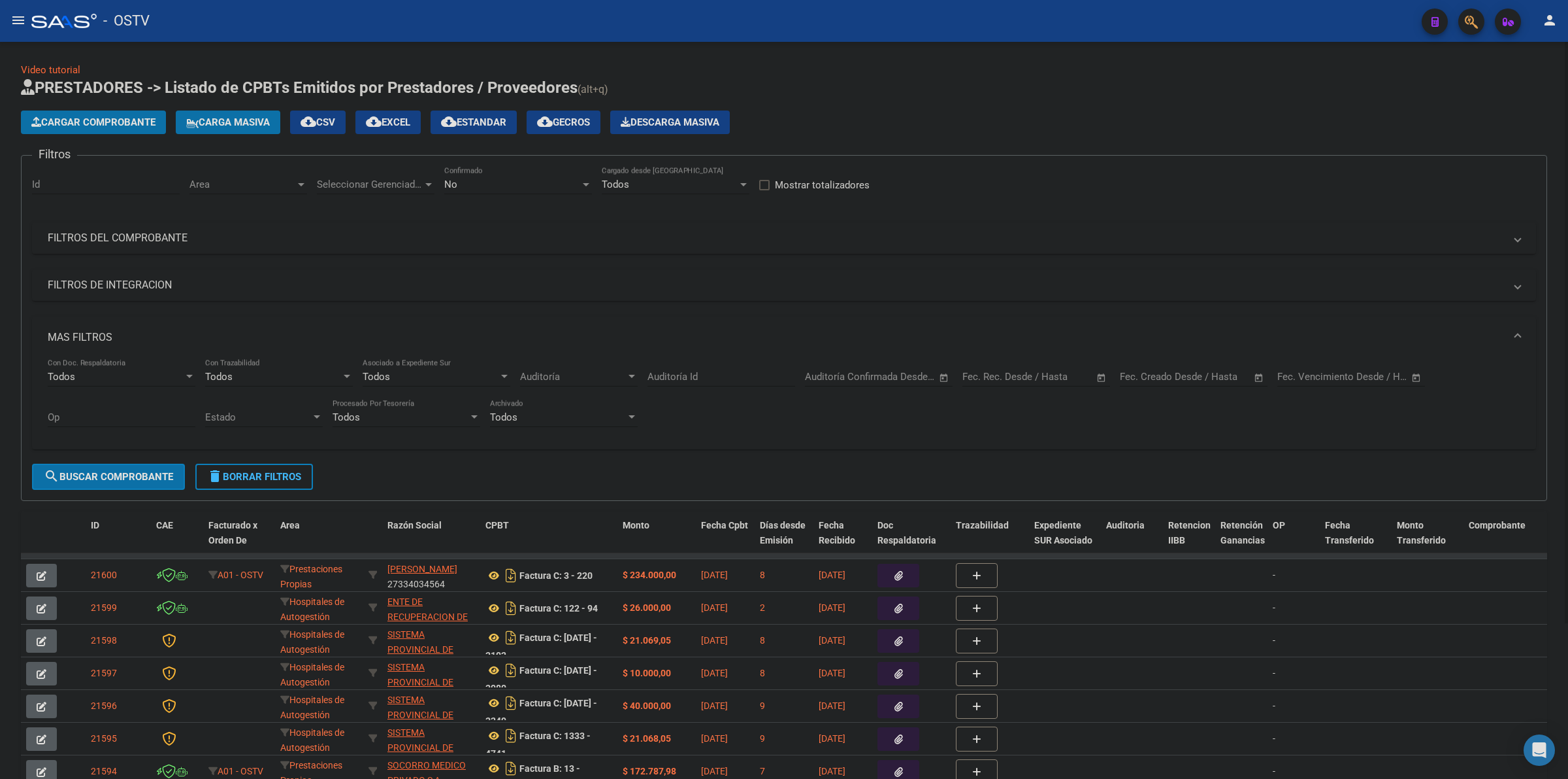
click at [138, 240] on mat-panel-title "FILTROS DEL COMPROBANTE" at bounding box center [776, 238] width 1457 height 15
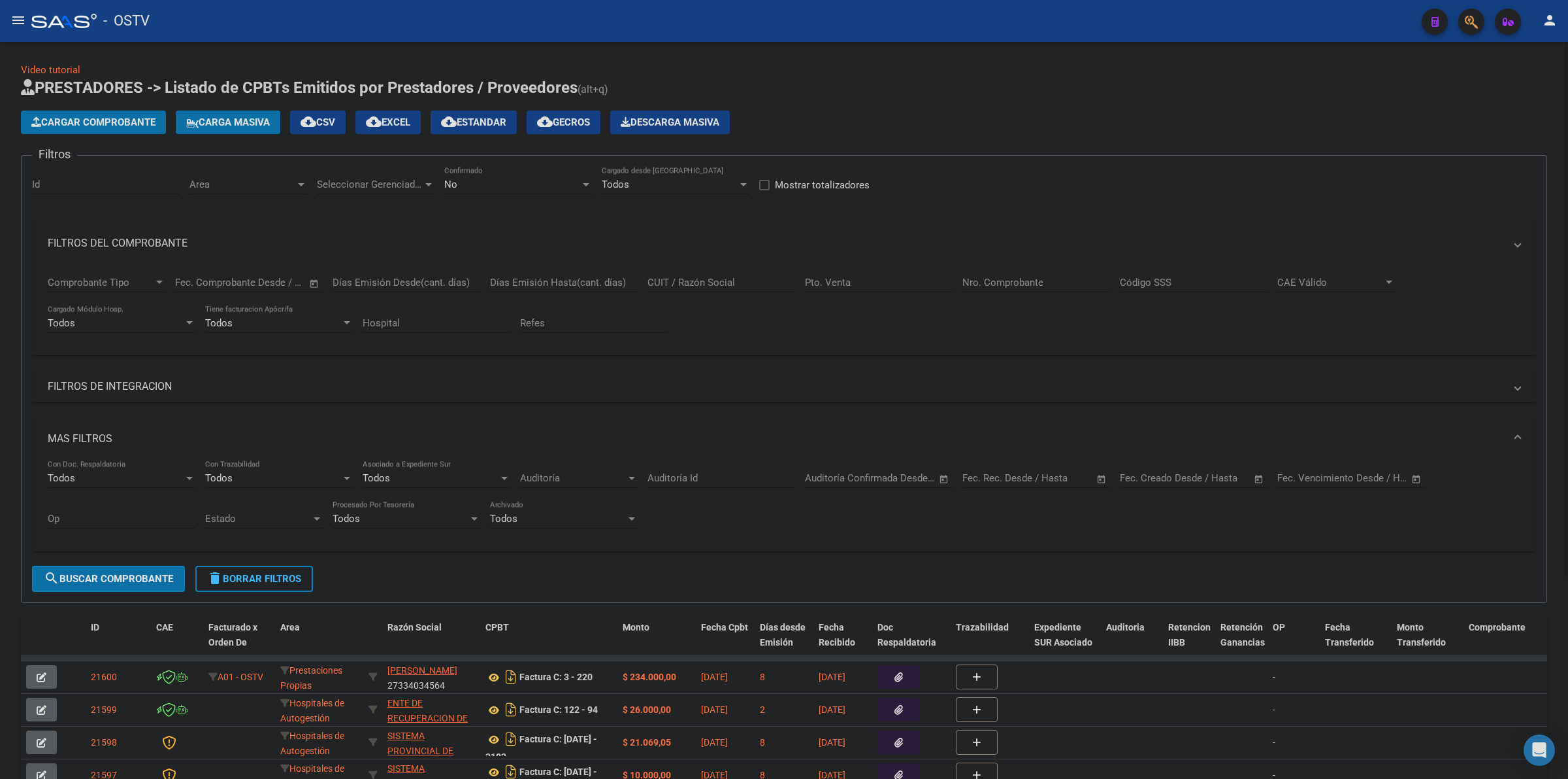
click at [464, 186] on div "No" at bounding box center [511, 184] width 136 height 12
click at [477, 132] on span "Todos" at bounding box center [518, 124] width 148 height 29
click at [1015, 281] on input "Nro. Comprobante" at bounding box center [1037, 282] width 148 height 12
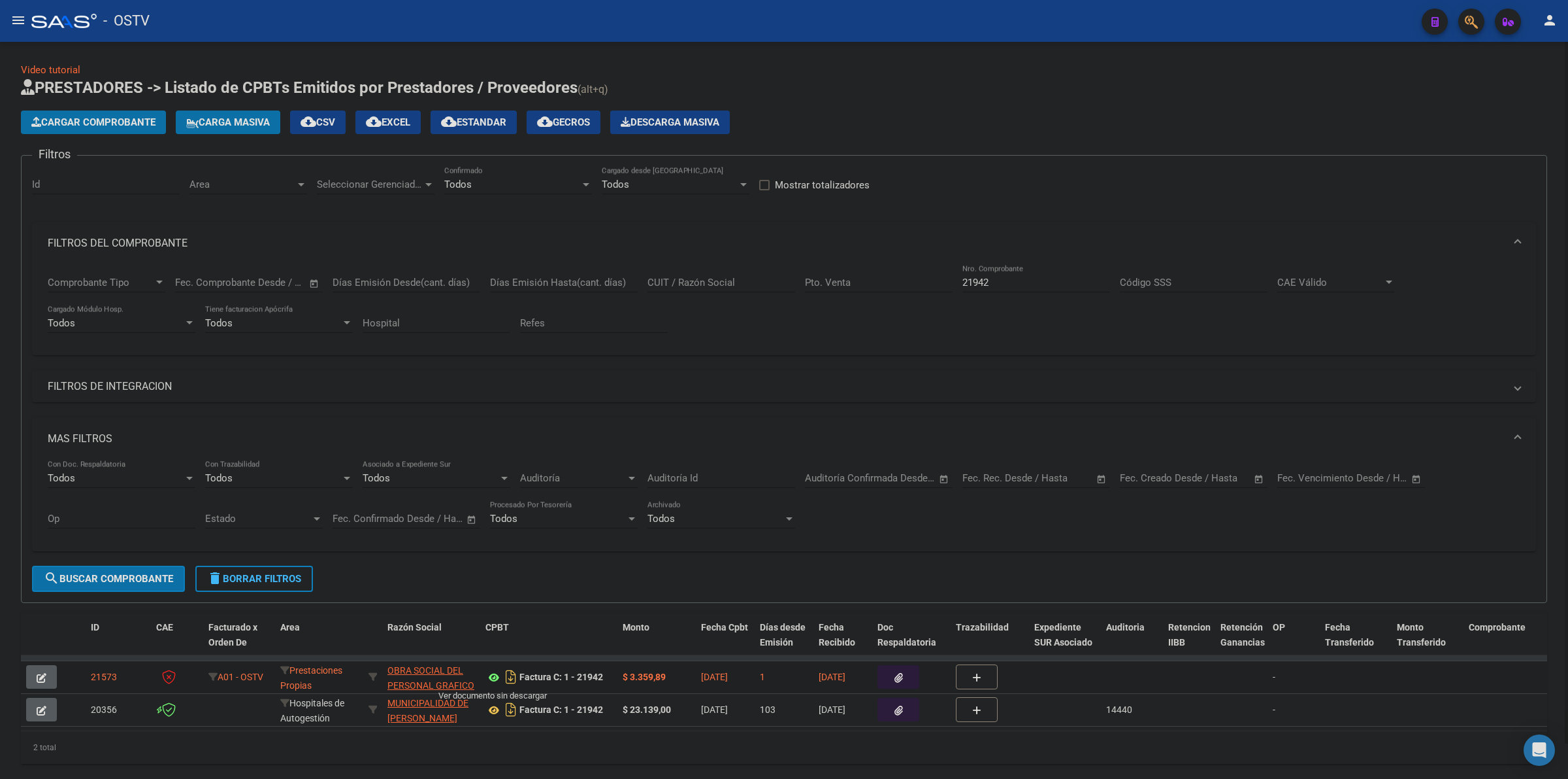
click at [495, 677] on icon at bounding box center [494, 677] width 17 height 16
click at [273, 582] on button "delete Borrar Filtros" at bounding box center [253, 578] width 118 height 26
